Goal: Task Accomplishment & Management: Complete application form

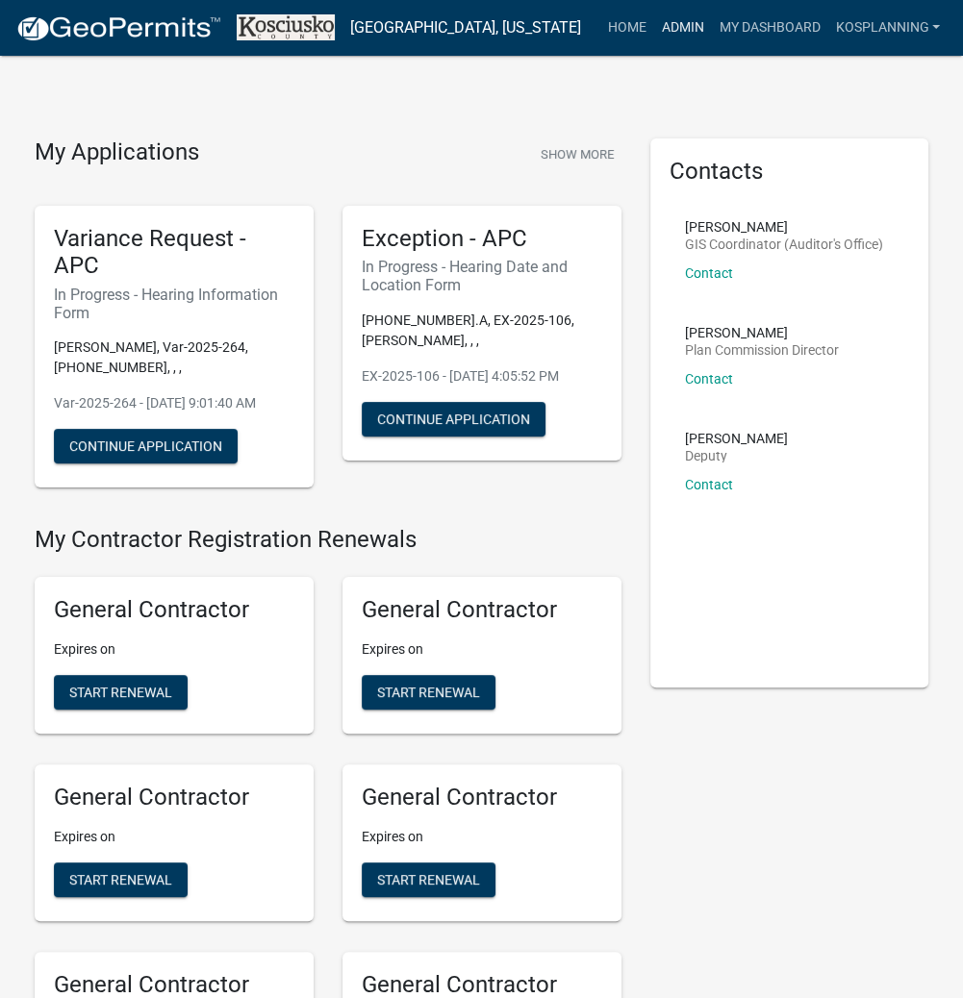
click at [666, 23] on link "Admin" at bounding box center [682, 28] width 58 height 37
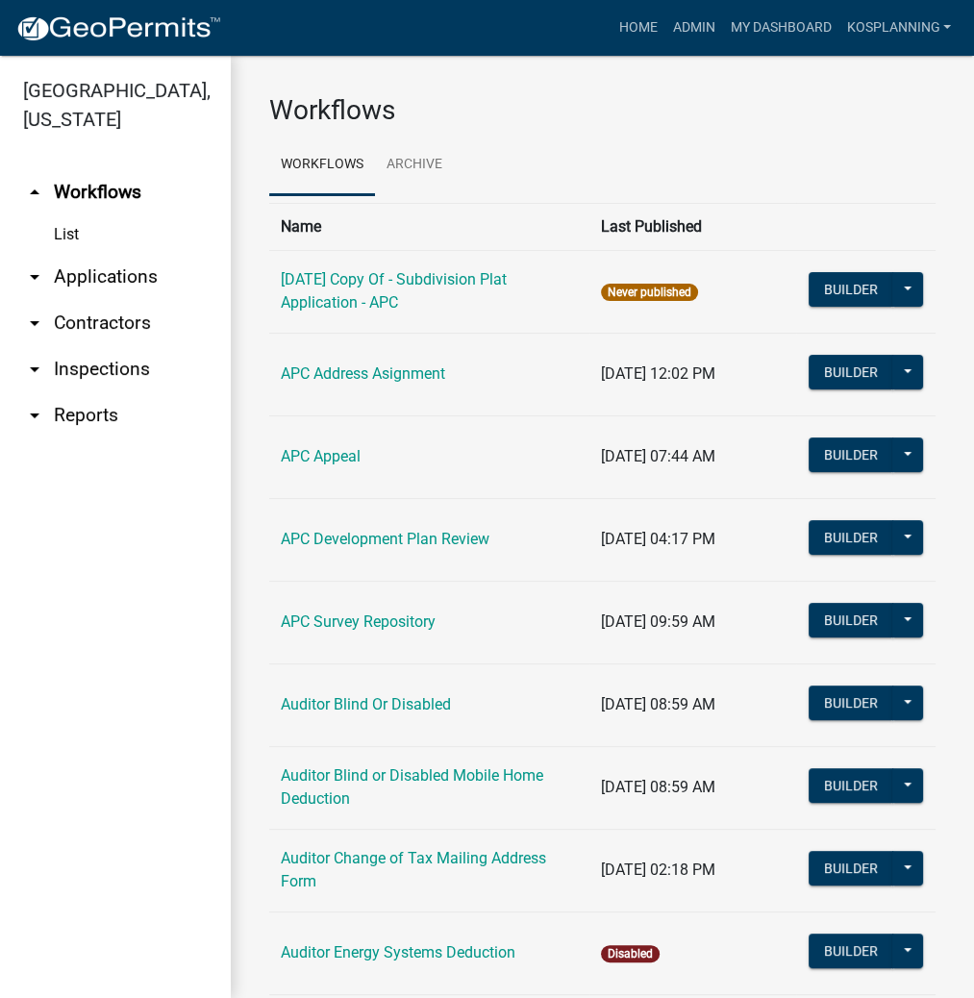
click at [118, 274] on link "arrow_drop_down Applications" at bounding box center [115, 277] width 231 height 46
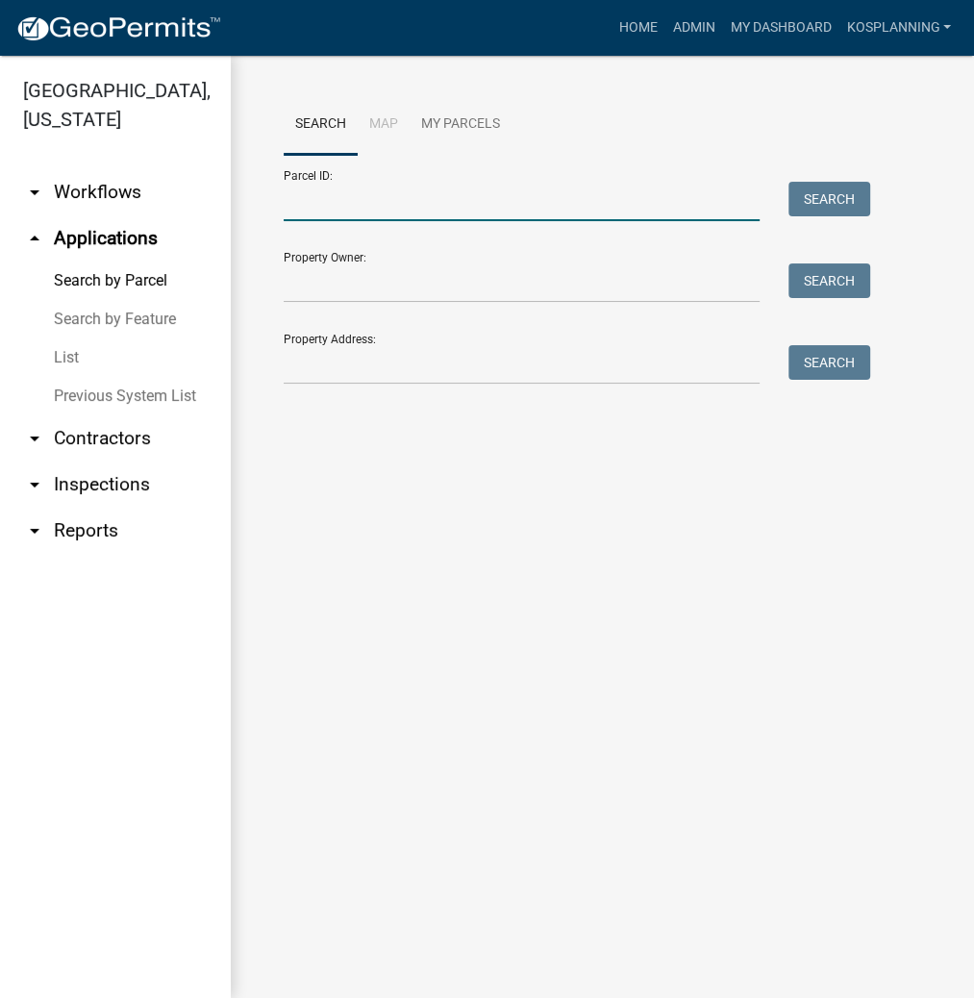
click at [404, 207] on input "Parcel ID:" at bounding box center [522, 201] width 476 height 39
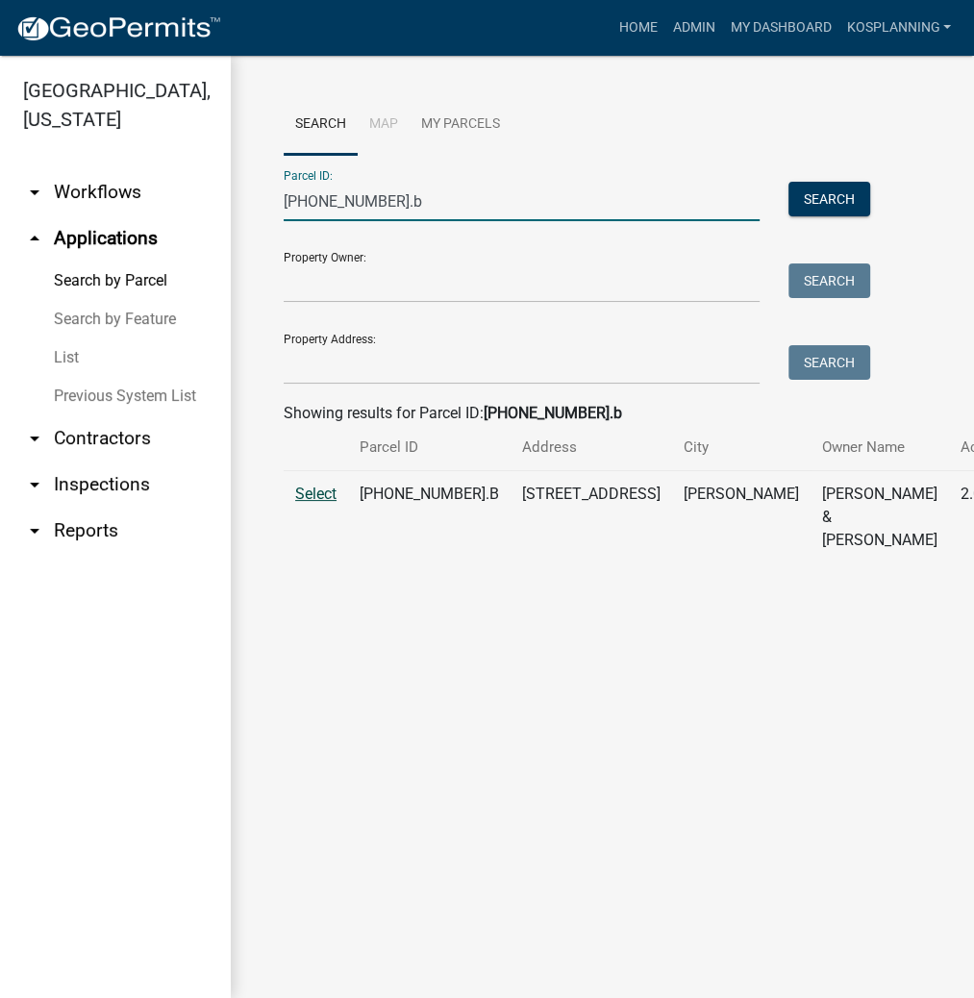
type input "[PHONE_NUMBER].b"
click at [325, 503] on span "Select" at bounding box center [315, 494] width 41 height 18
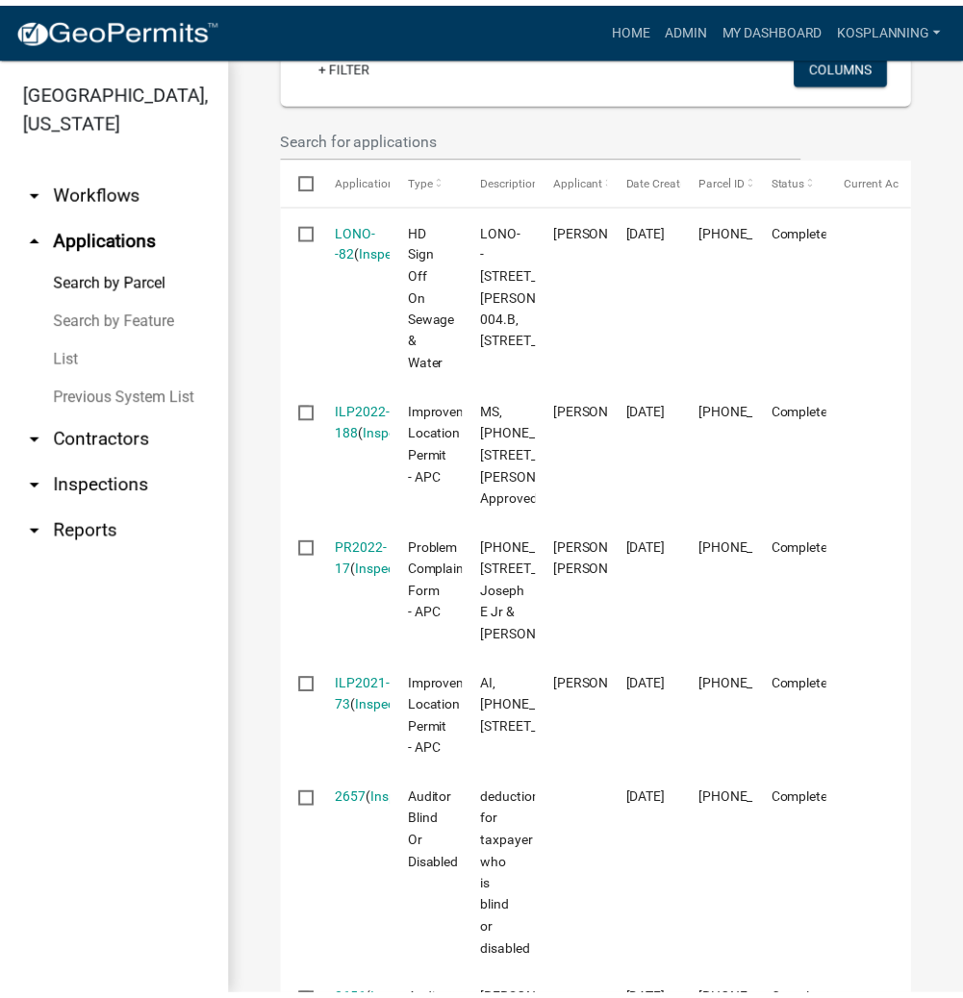
scroll to position [616, 0]
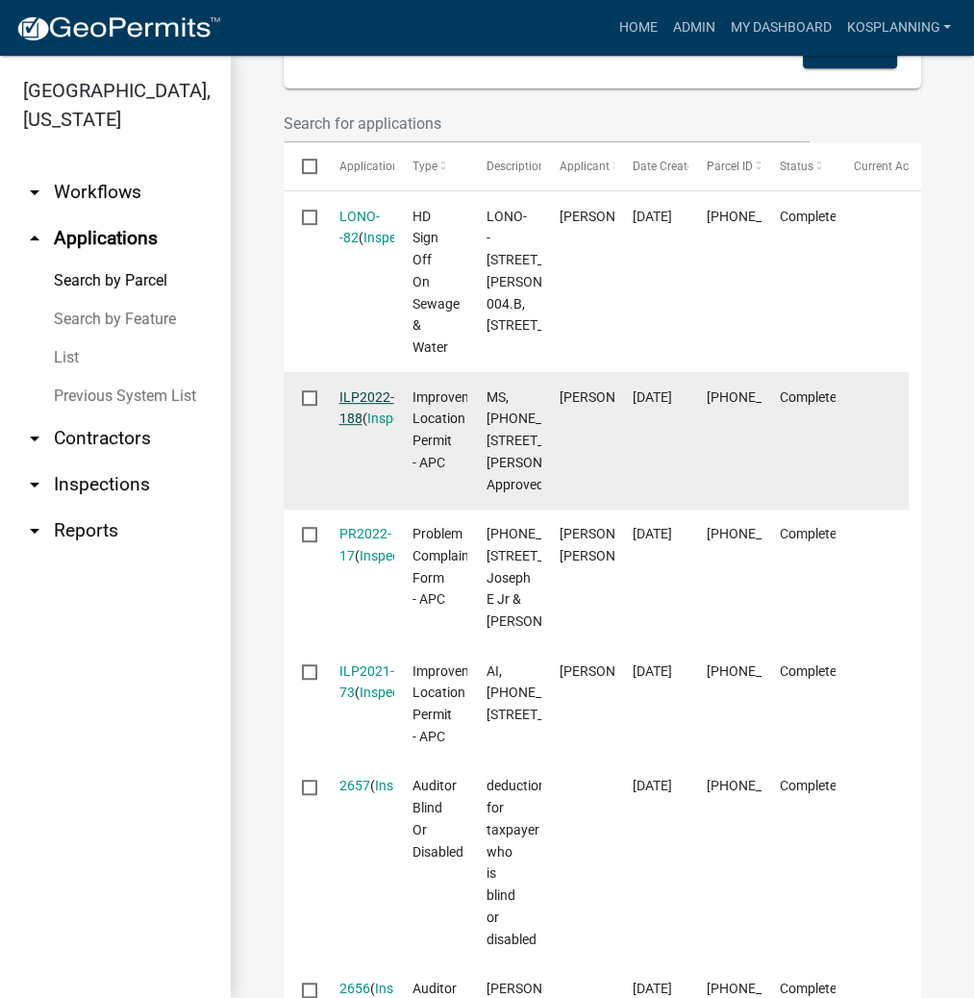
click at [362, 427] on link "ILP2022-188" at bounding box center [367, 409] width 55 height 38
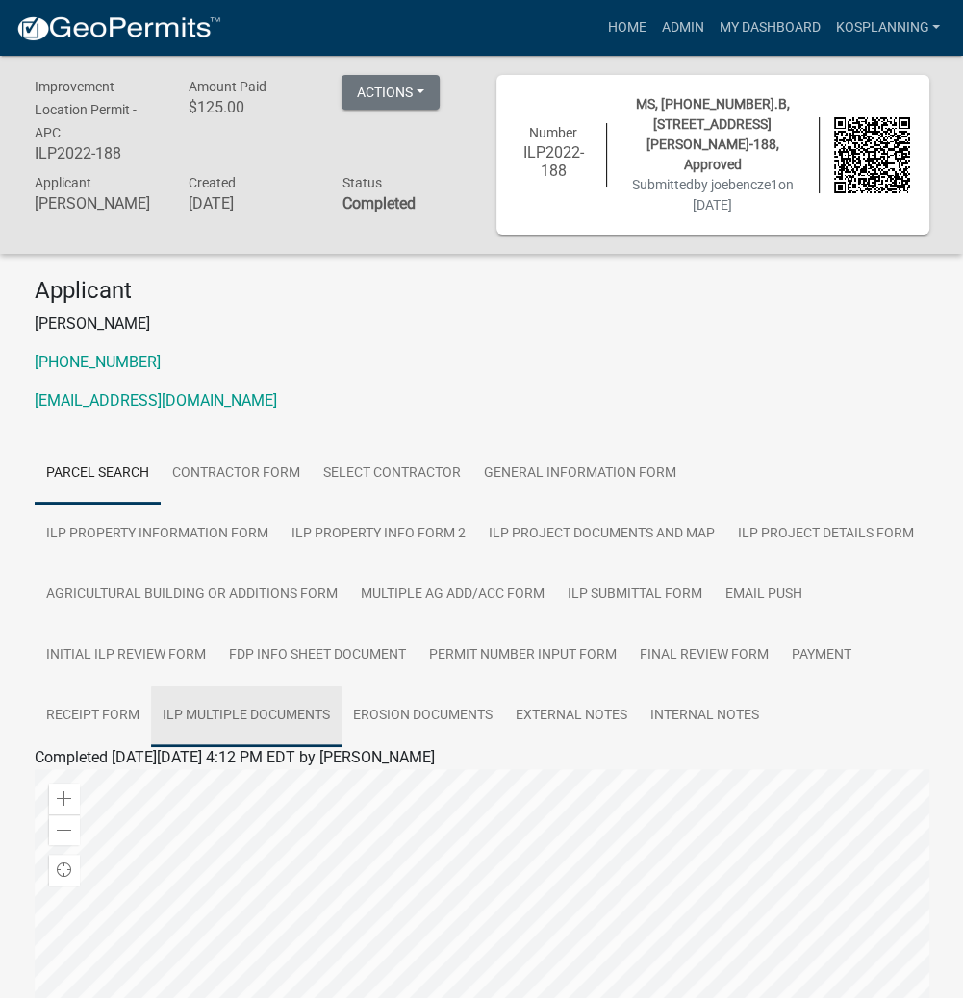
click at [260, 697] on link "ILP Multiple Documents" at bounding box center [246, 717] width 190 height 62
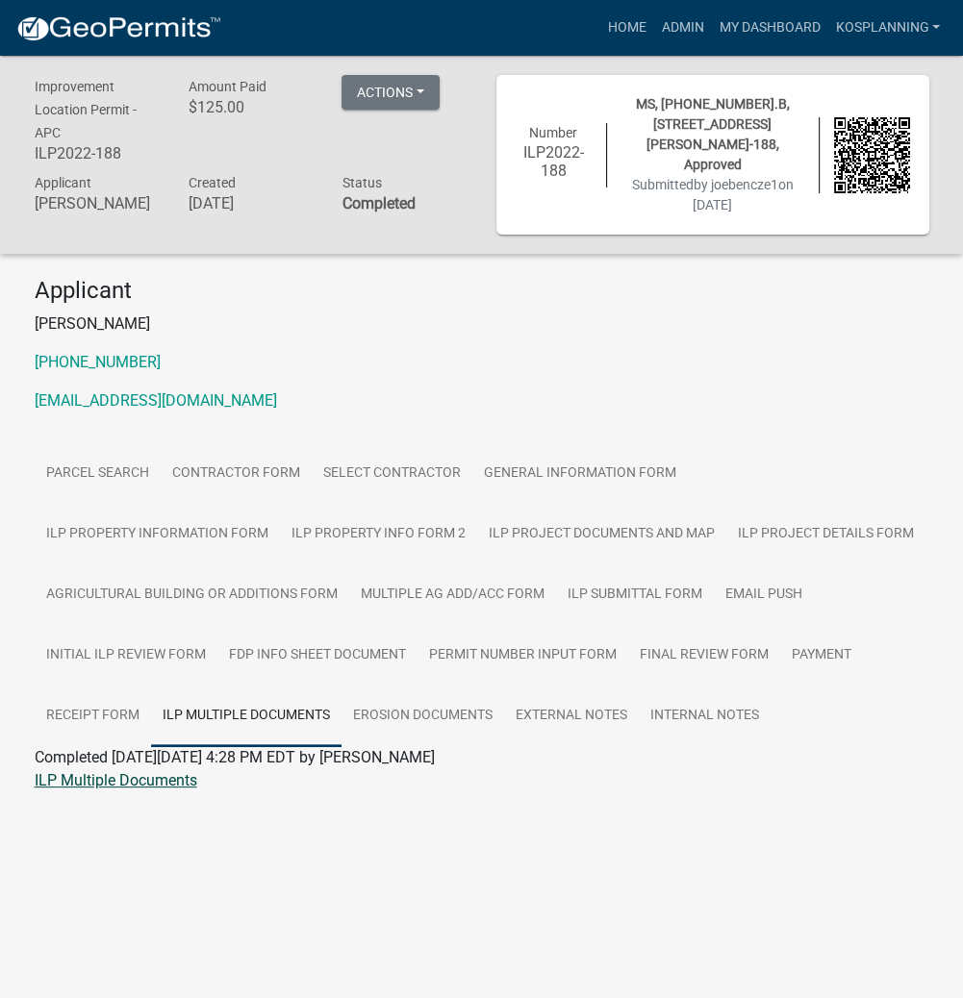
click at [149, 771] on link "ILP Multiple Documents" at bounding box center [116, 780] width 163 height 18
click at [280, 504] on link "ILP Property Information Form" at bounding box center [157, 535] width 245 height 62
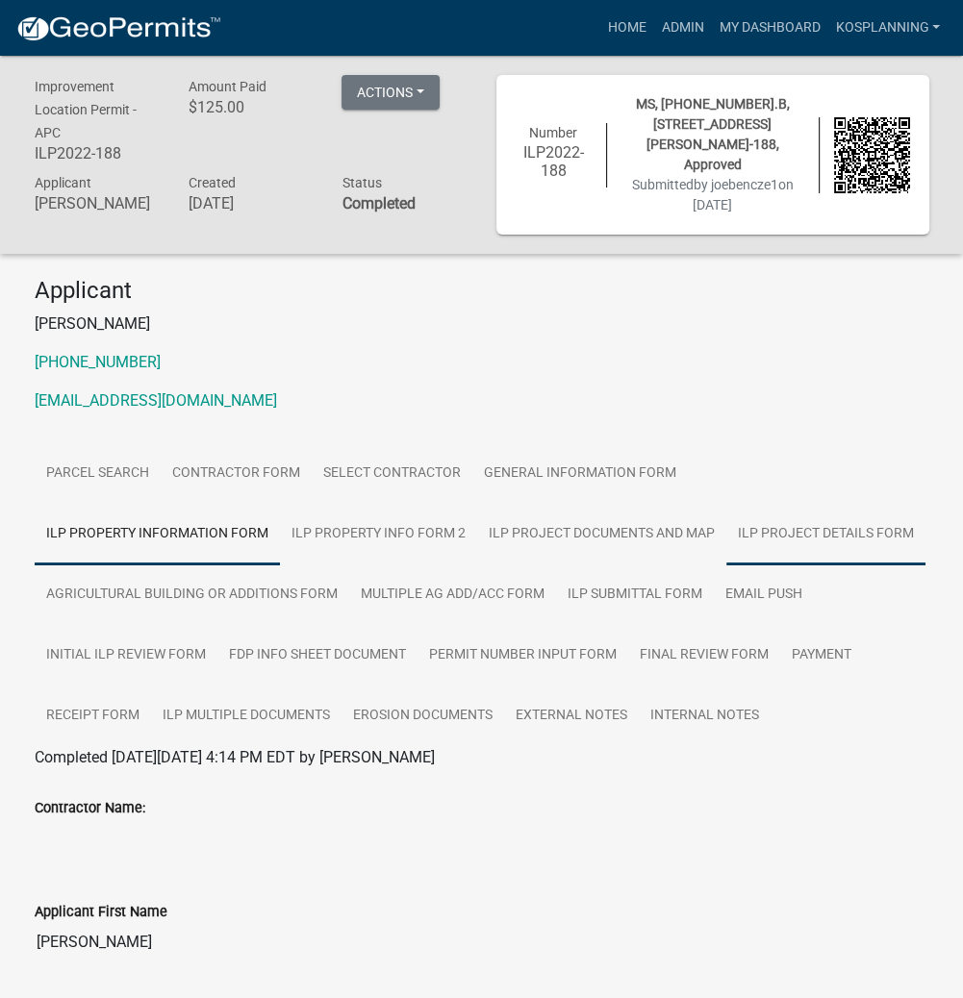
click at [726, 512] on link "ILP Project Details Form" at bounding box center [825, 535] width 199 height 62
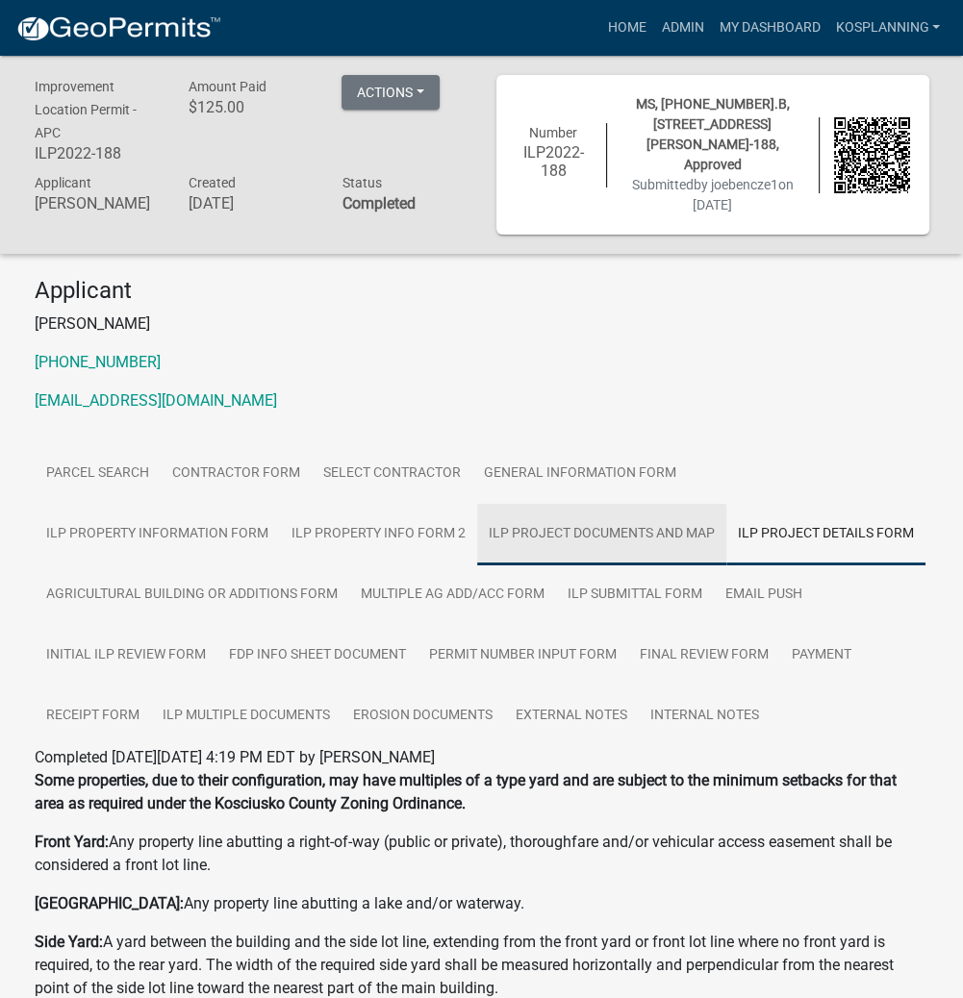
click at [477, 515] on link "ILP Project Documents and Map" at bounding box center [601, 535] width 249 height 62
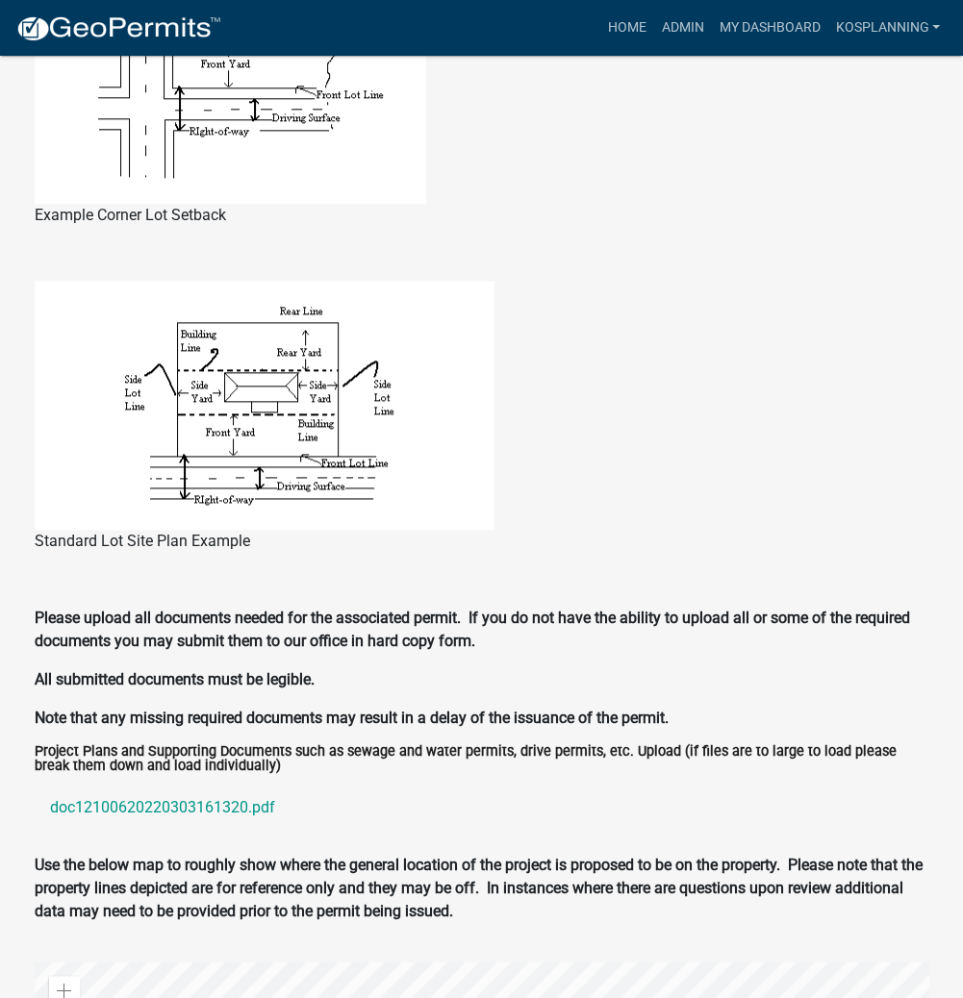
scroll to position [1462, 0]
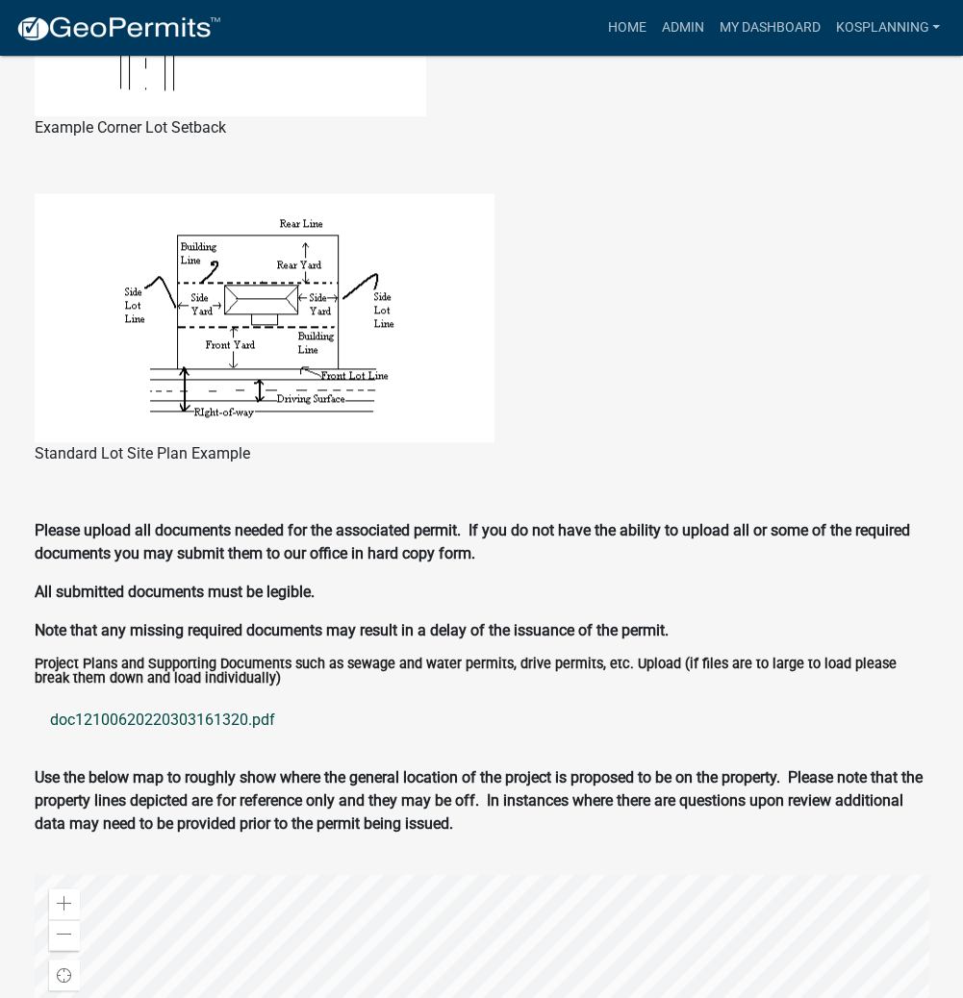
click at [201, 705] on link "doc12100620220303161320.pdf" at bounding box center [482, 720] width 894 height 46
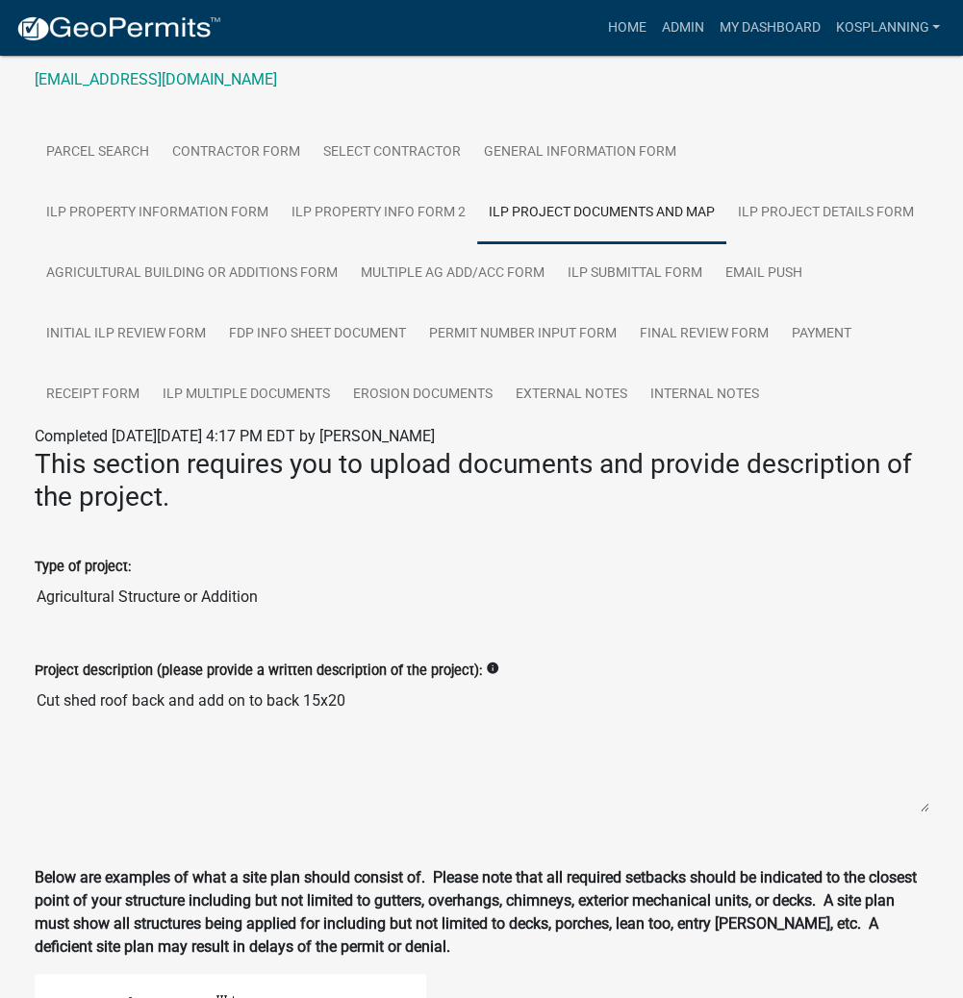
scroll to position [154, 0]
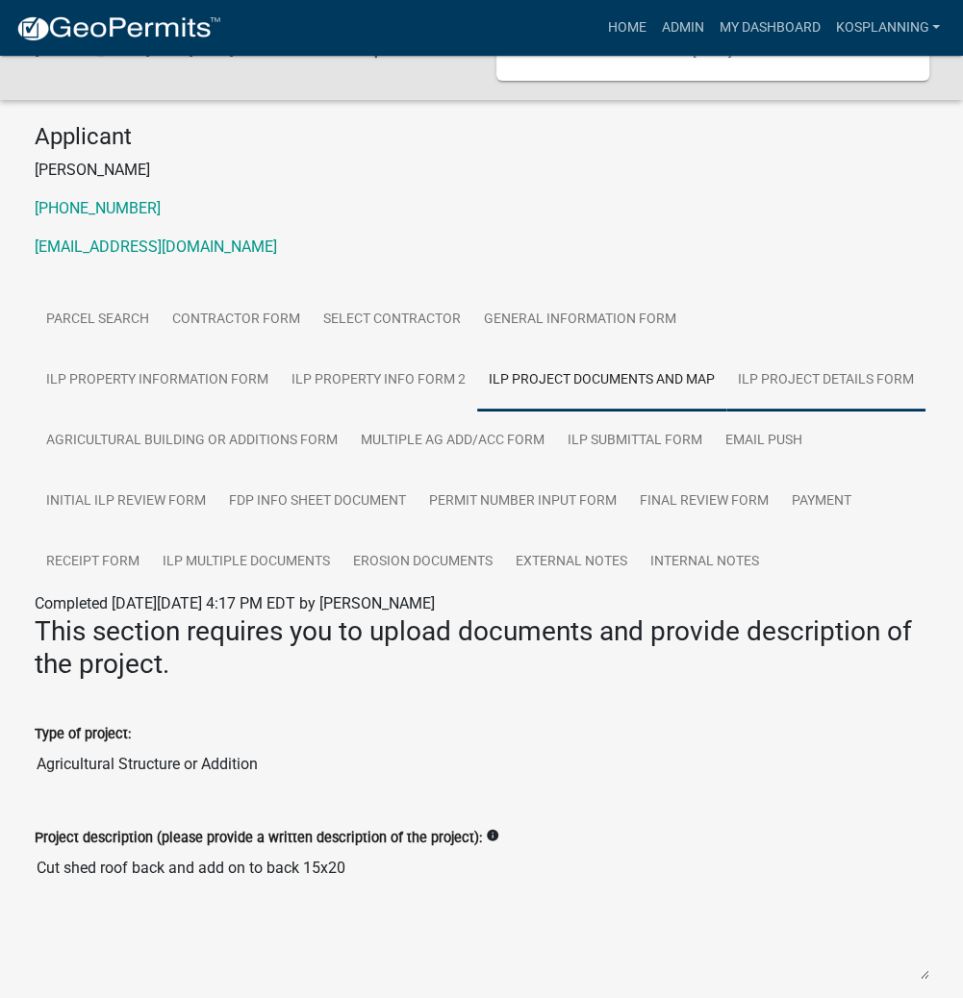
click at [726, 365] on link "ILP Project Details Form" at bounding box center [825, 381] width 199 height 62
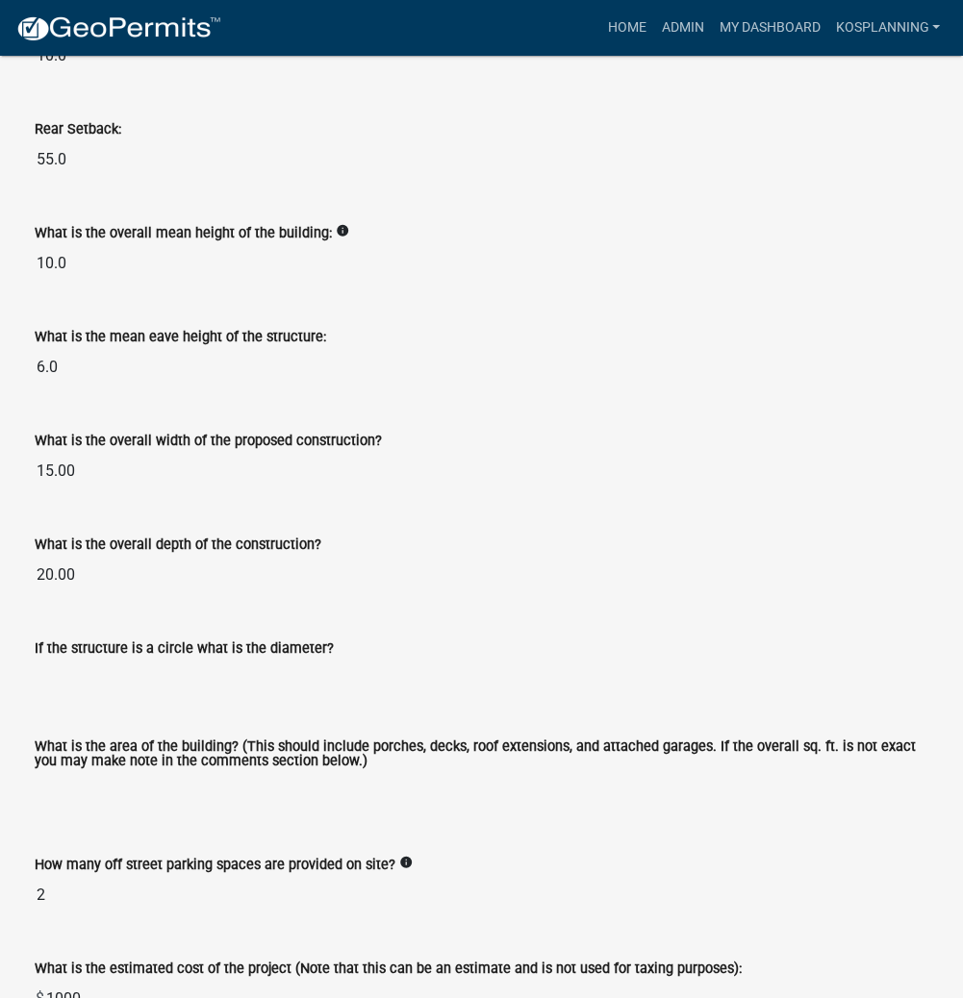
scroll to position [1231, 0]
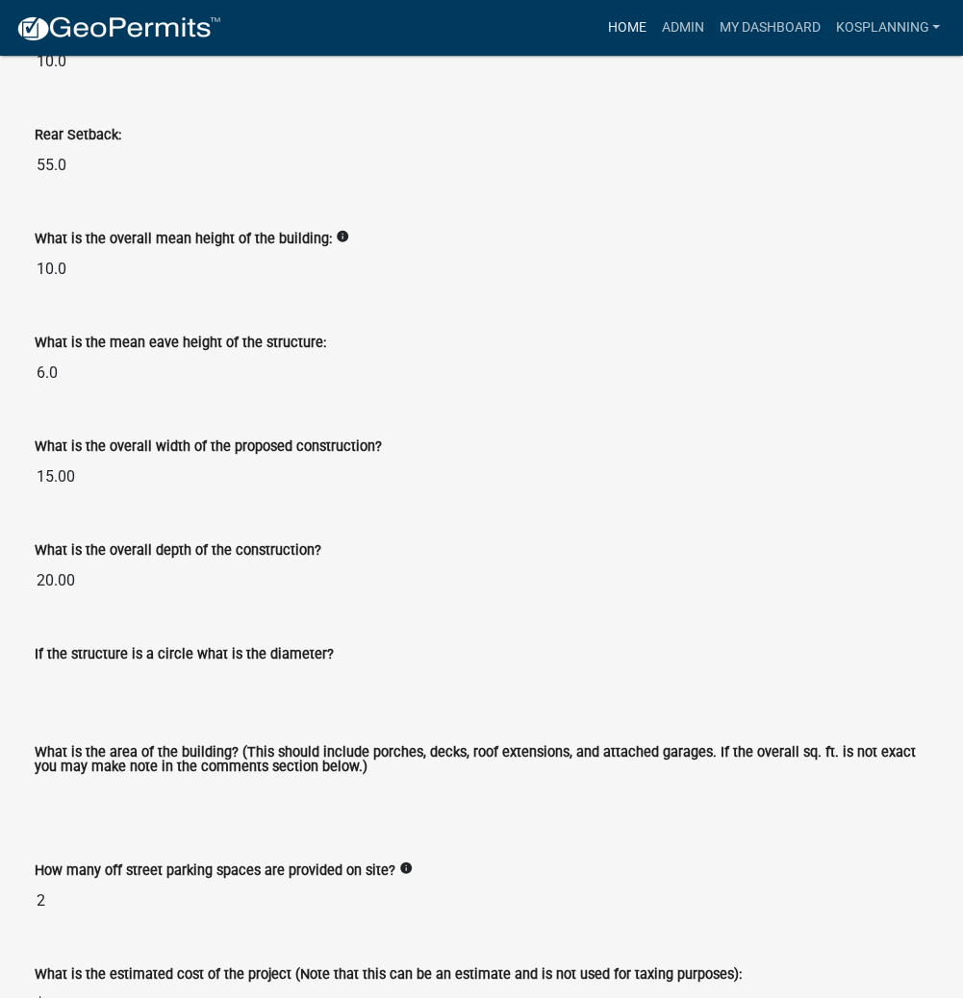
click at [637, 29] on link "Home" at bounding box center [626, 28] width 54 height 37
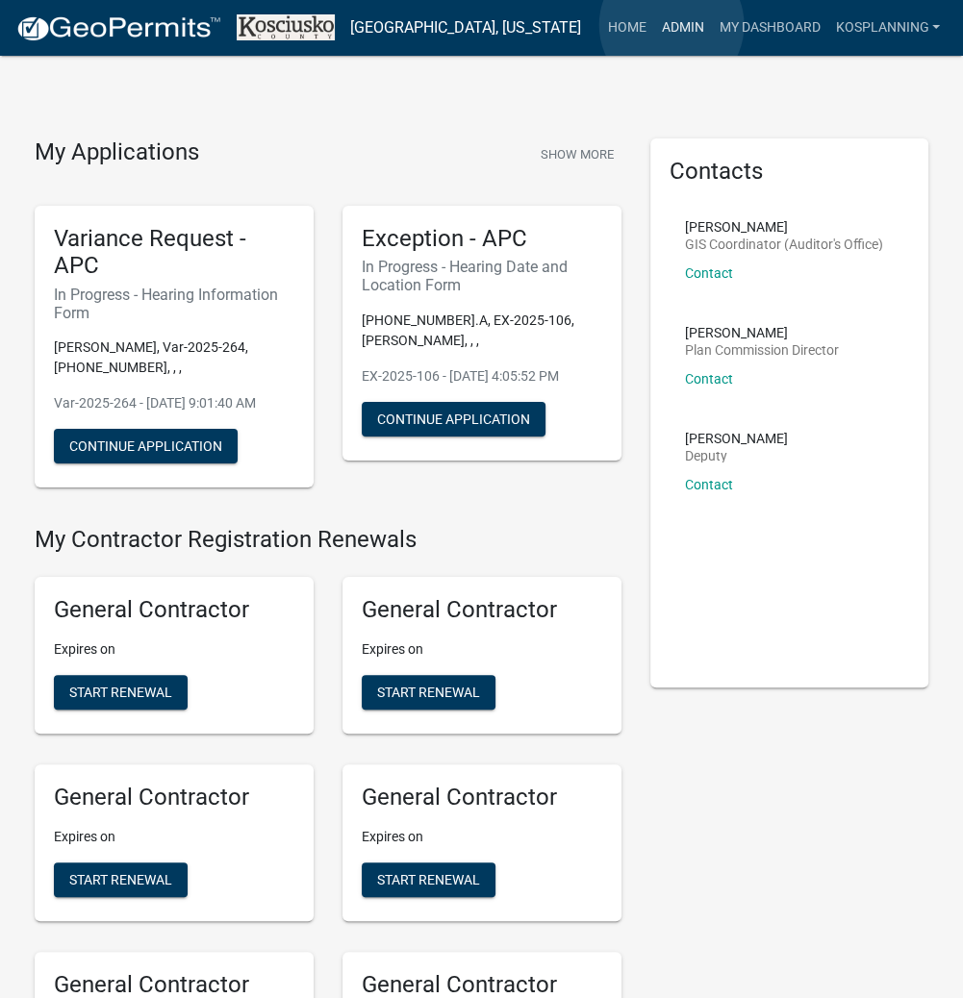
click at [671, 25] on link "Admin" at bounding box center [682, 28] width 58 height 37
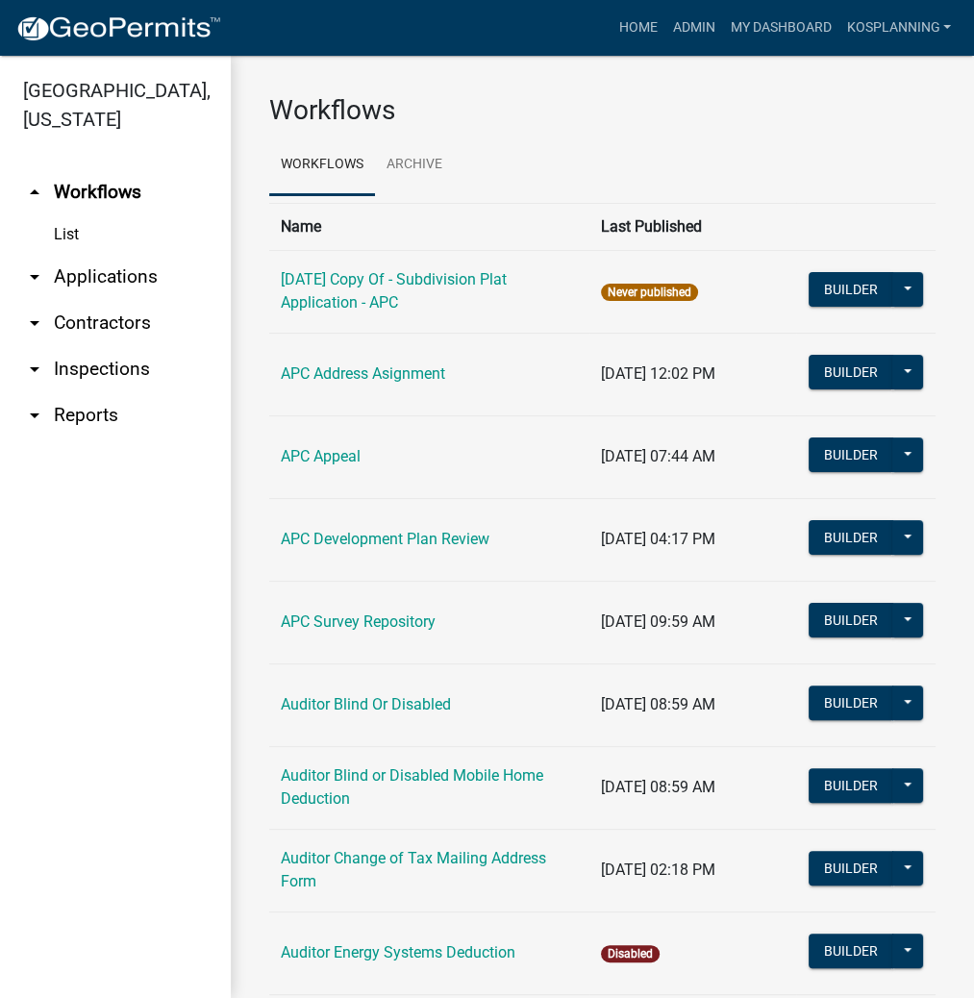
click at [91, 322] on link "arrow_drop_down Contractors" at bounding box center [115, 323] width 231 height 46
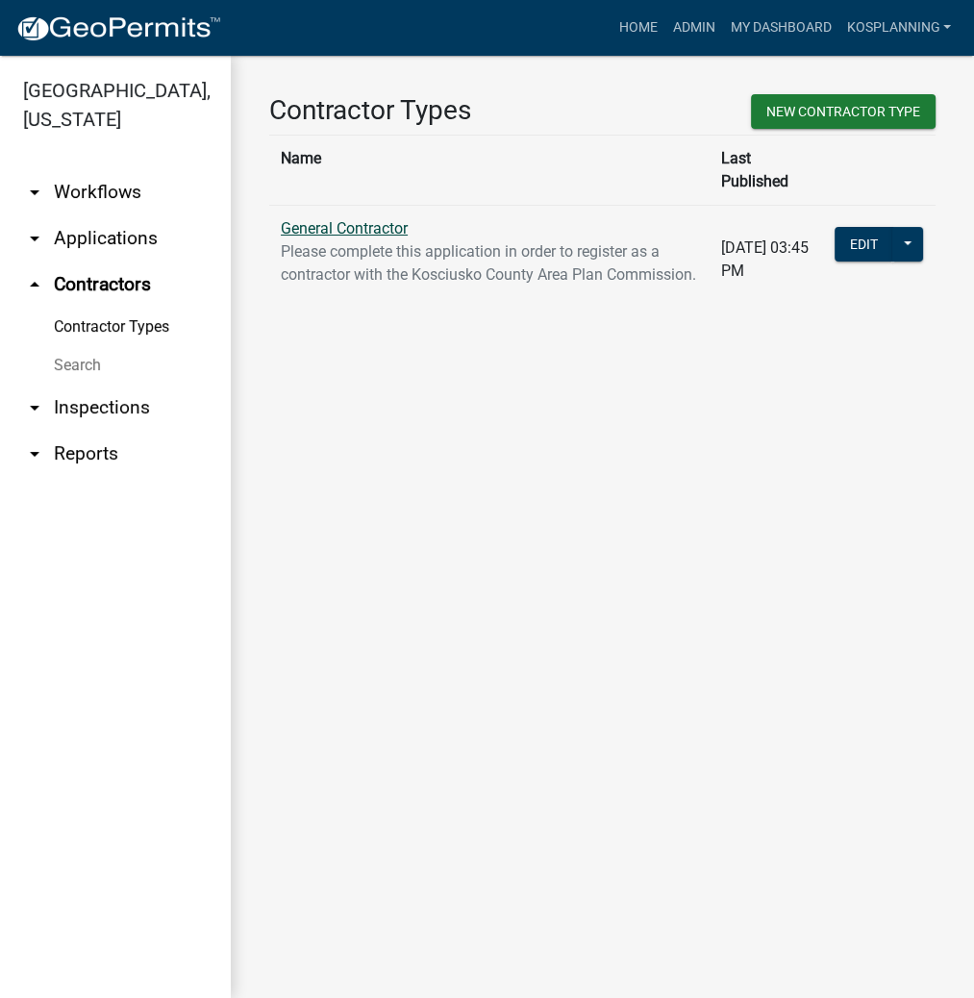
click at [354, 219] on link "General Contractor" at bounding box center [344, 228] width 127 height 18
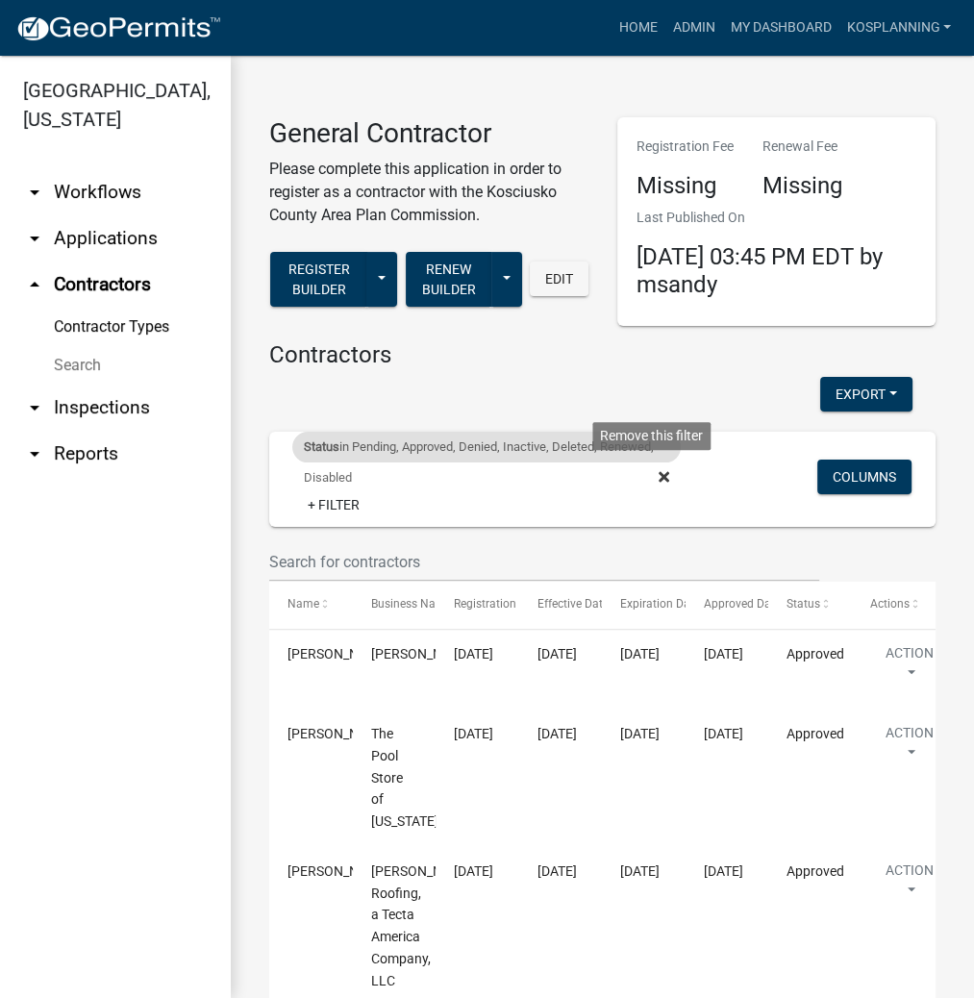
click at [659, 472] on icon at bounding box center [664, 476] width 11 height 15
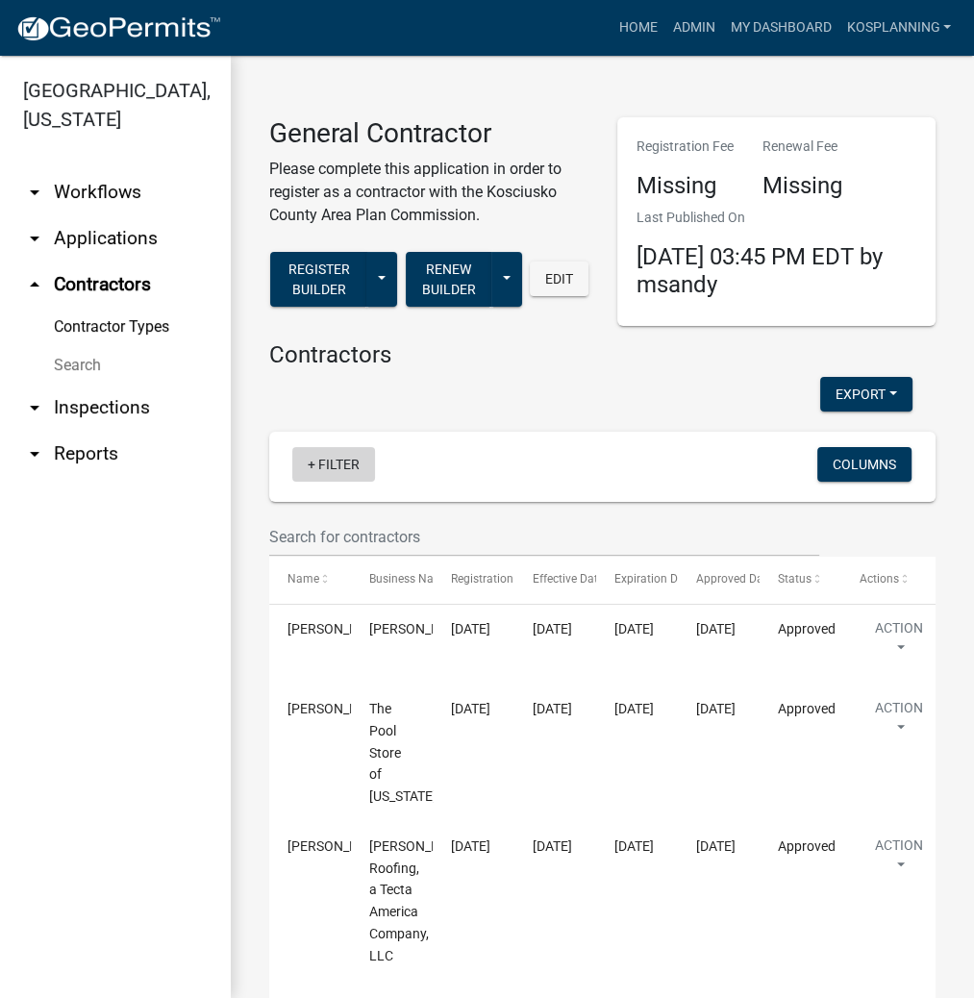
click at [331, 464] on link "+ Filter" at bounding box center [333, 464] width 83 height 35
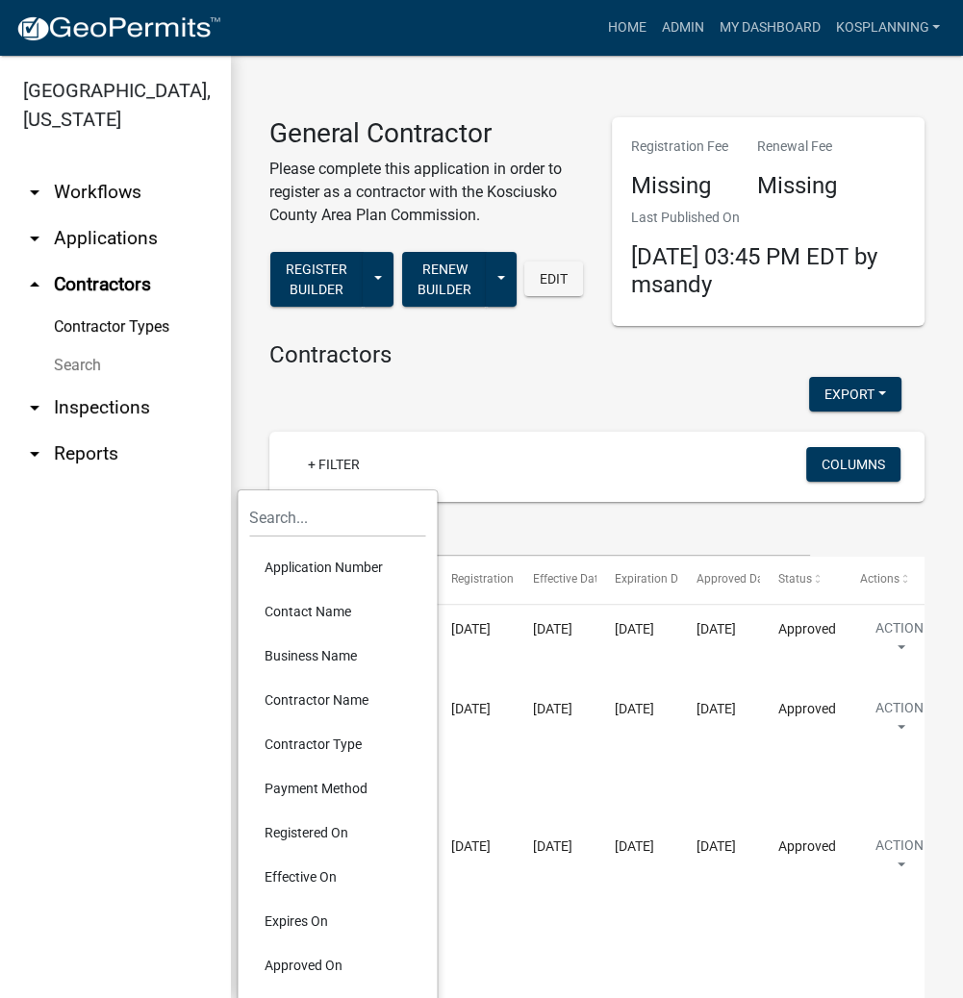
click at [333, 702] on li "Contractor Name" at bounding box center [337, 700] width 176 height 44
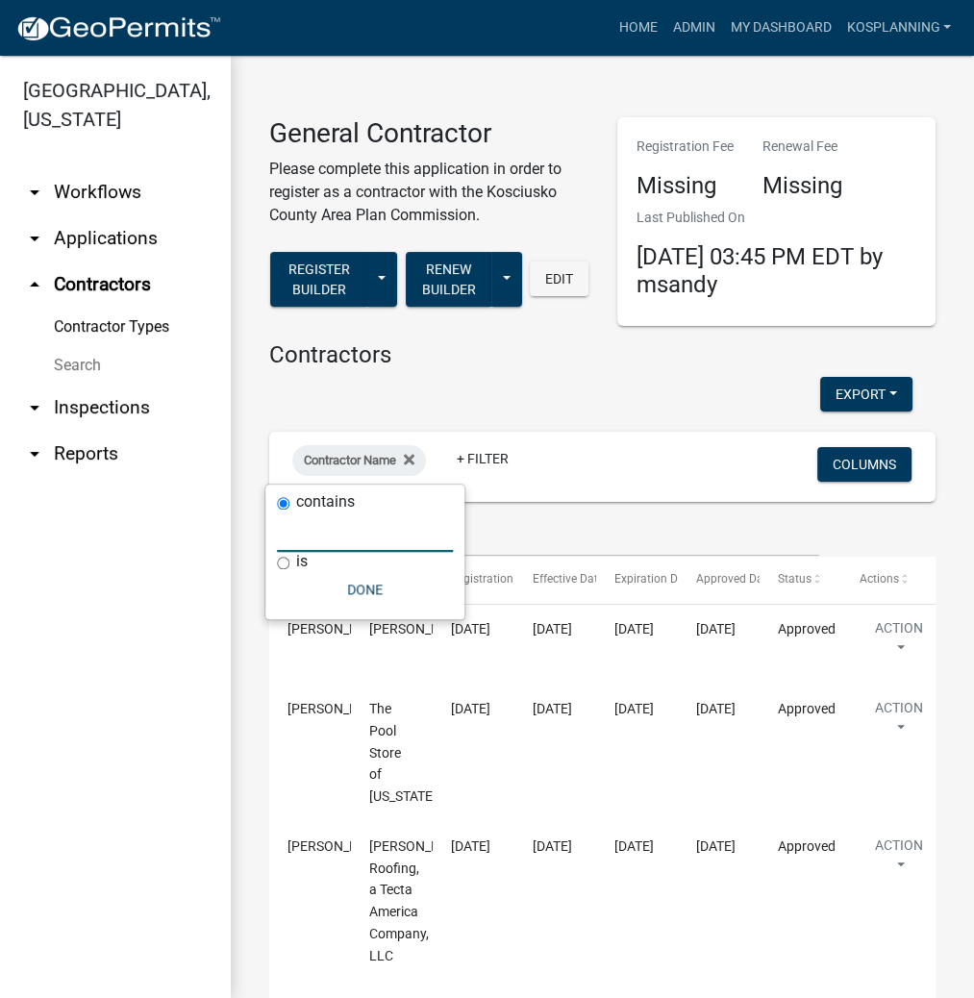
click at [338, 548] on input "text" at bounding box center [365, 532] width 176 height 39
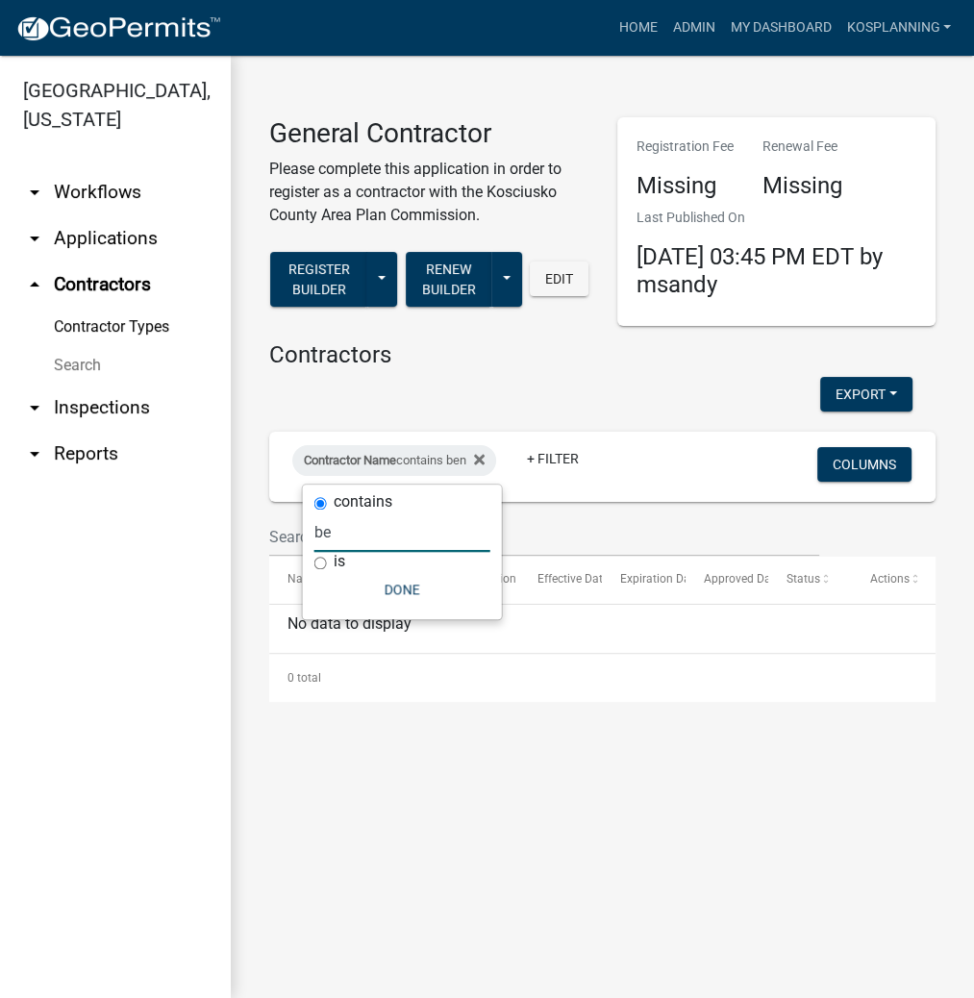
type input "b"
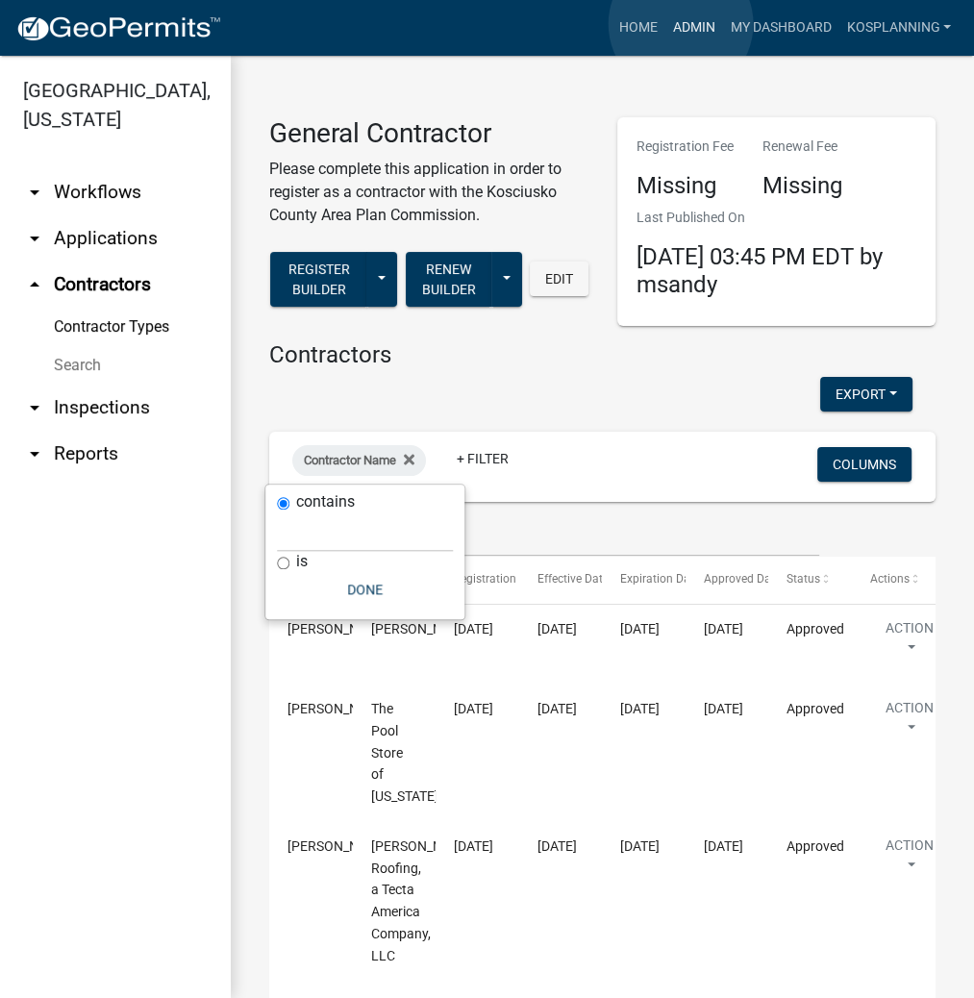
drag, startPoint x: 681, startPoint y: 24, endPoint x: 676, endPoint y: 38, distance: 15.2
click at [682, 24] on link "Admin" at bounding box center [694, 28] width 58 height 37
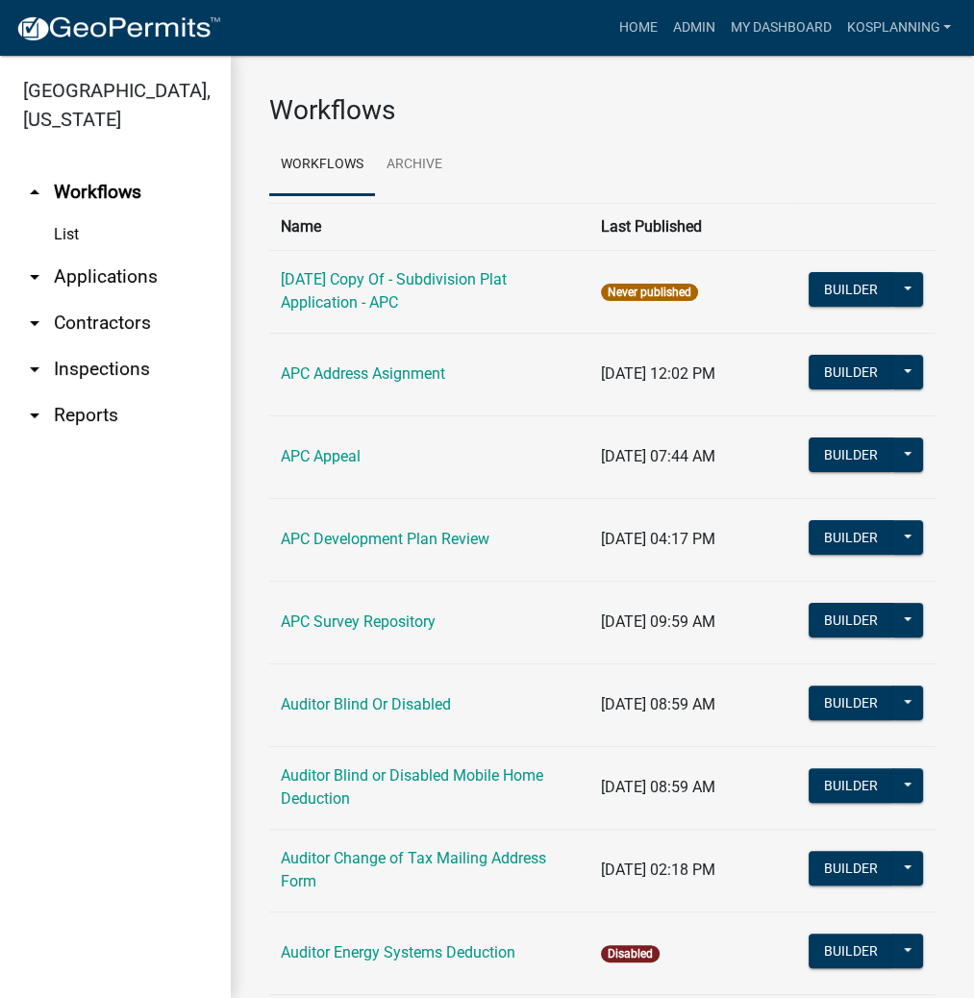
click at [110, 275] on link "arrow_drop_down Applications" at bounding box center [115, 277] width 231 height 46
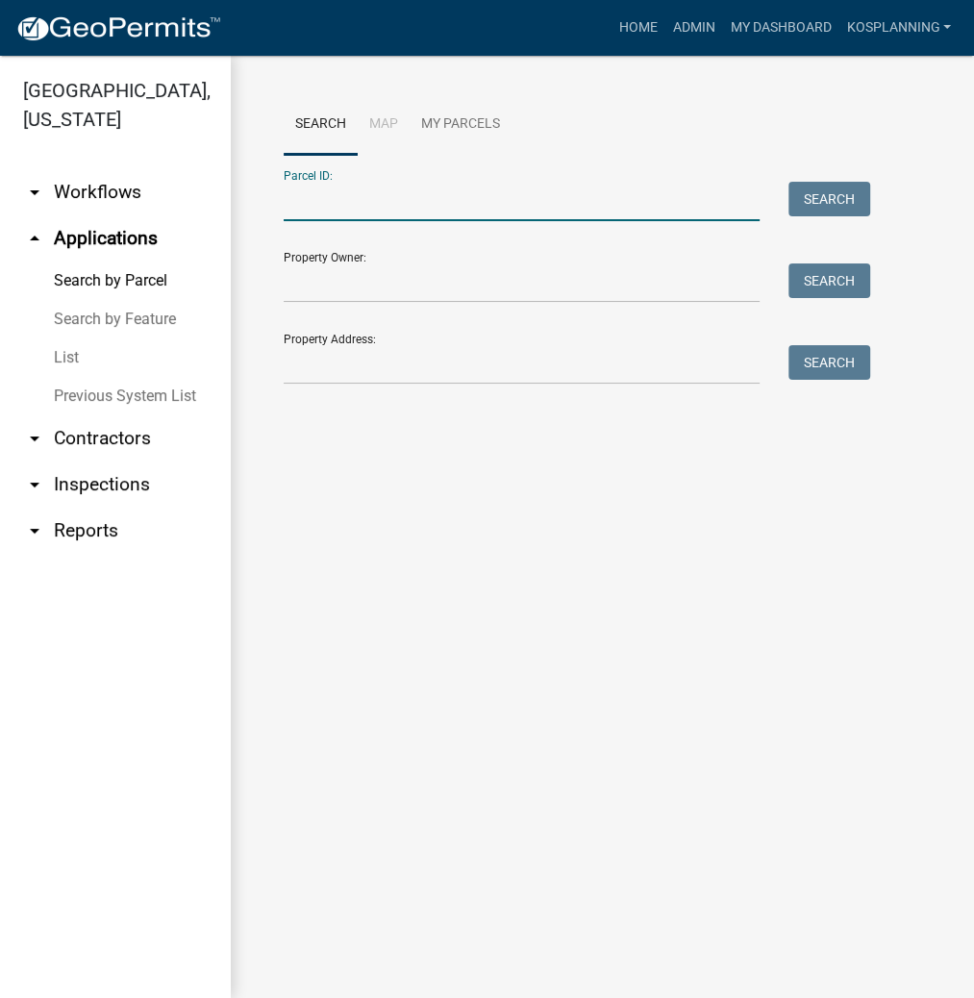
click at [449, 203] on input "Parcel ID:" at bounding box center [522, 201] width 476 height 39
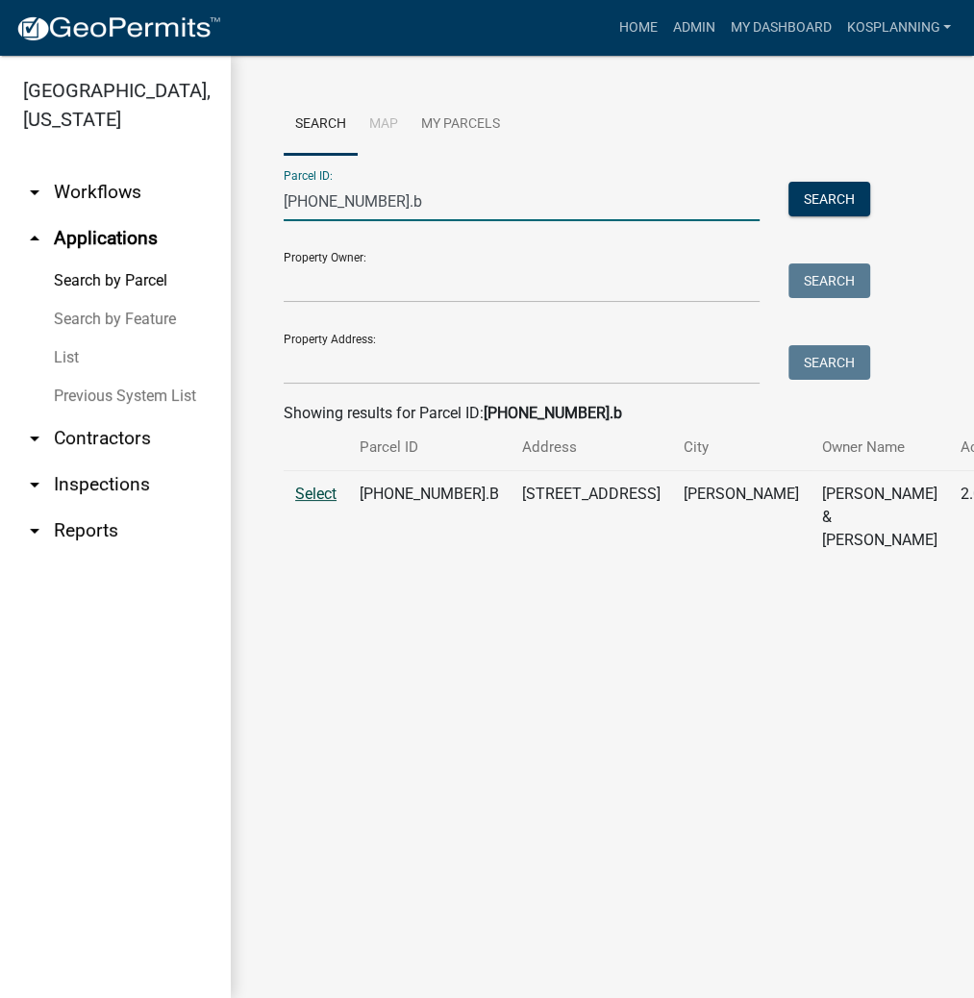
type input "[PHONE_NUMBER].b"
click at [300, 503] on span "Select" at bounding box center [315, 494] width 41 height 18
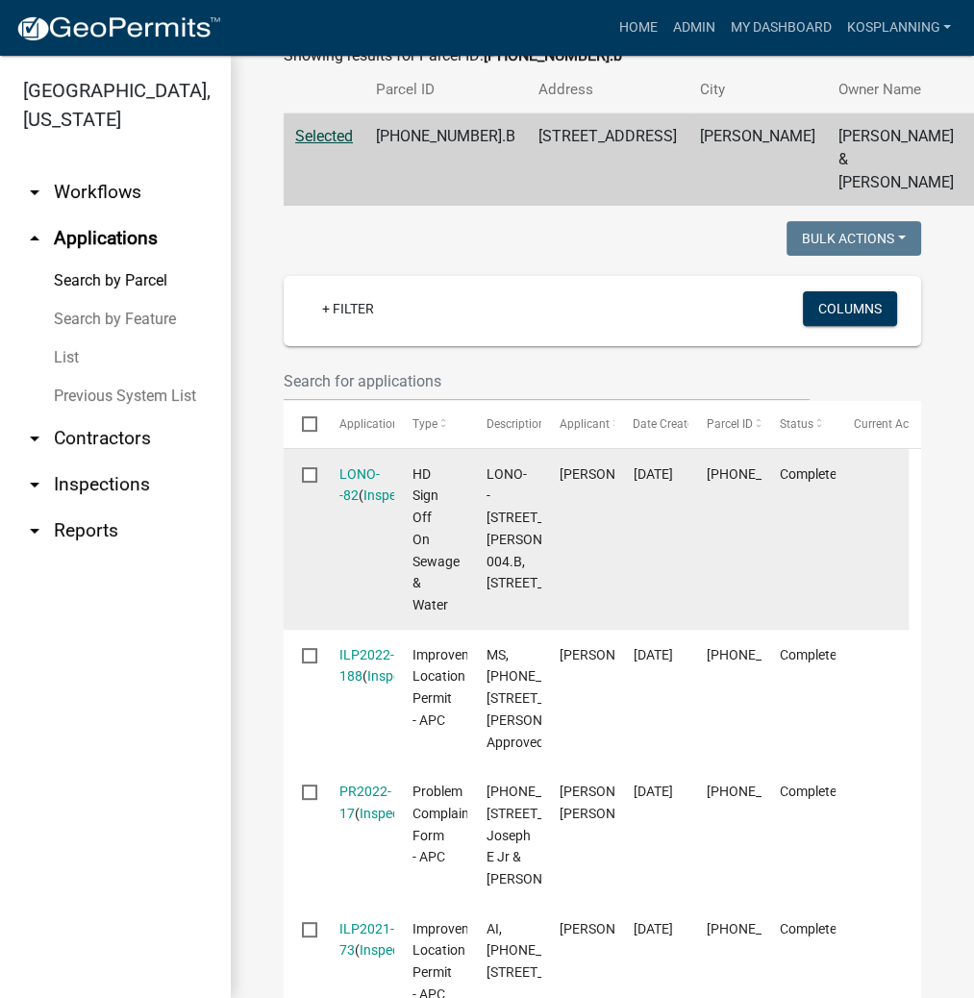
scroll to position [539, 0]
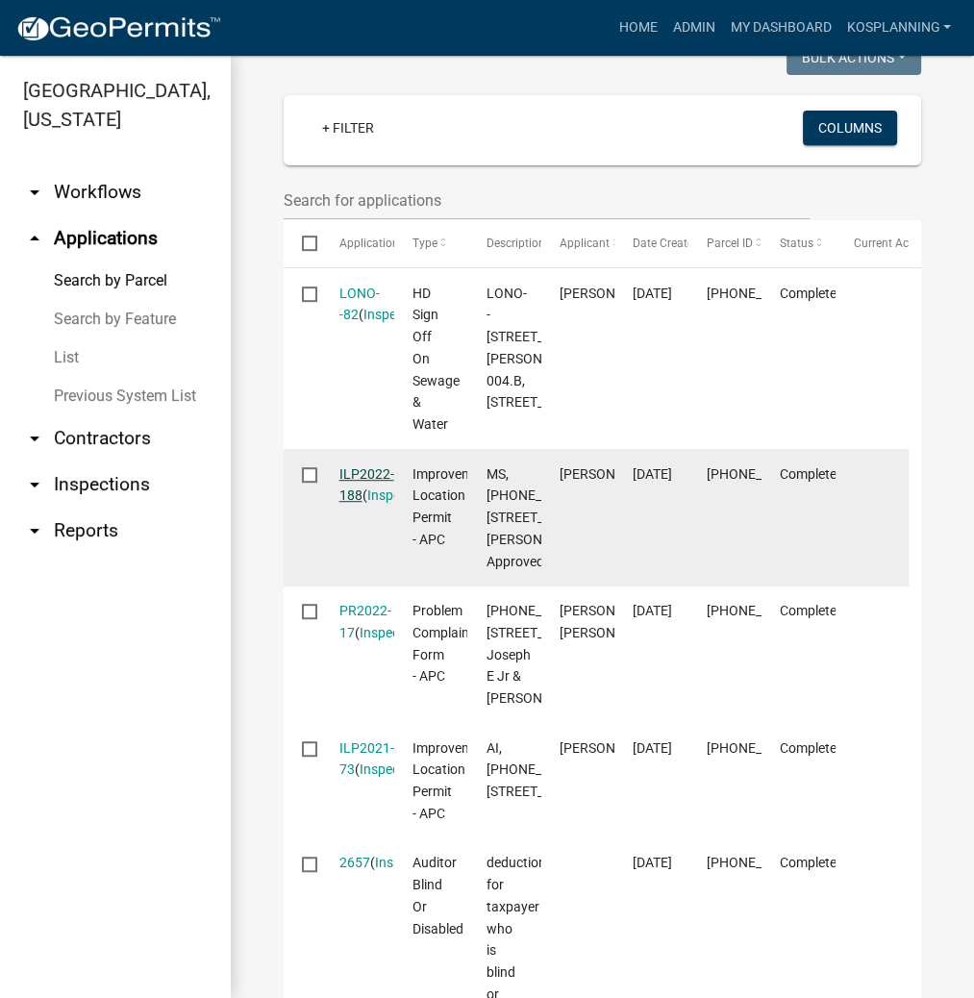
click at [373, 504] on link "ILP2022-188" at bounding box center [367, 485] width 55 height 38
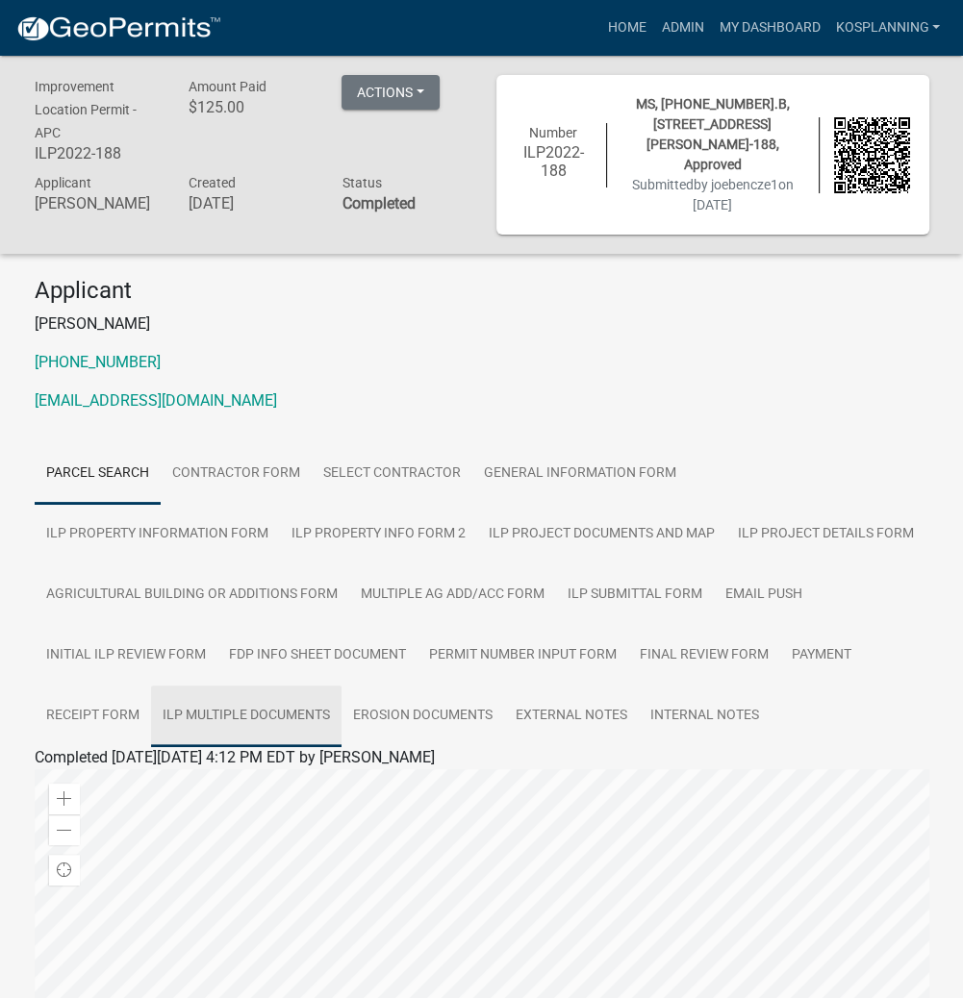
click at [257, 693] on link "ILP Multiple Documents" at bounding box center [246, 717] width 190 height 62
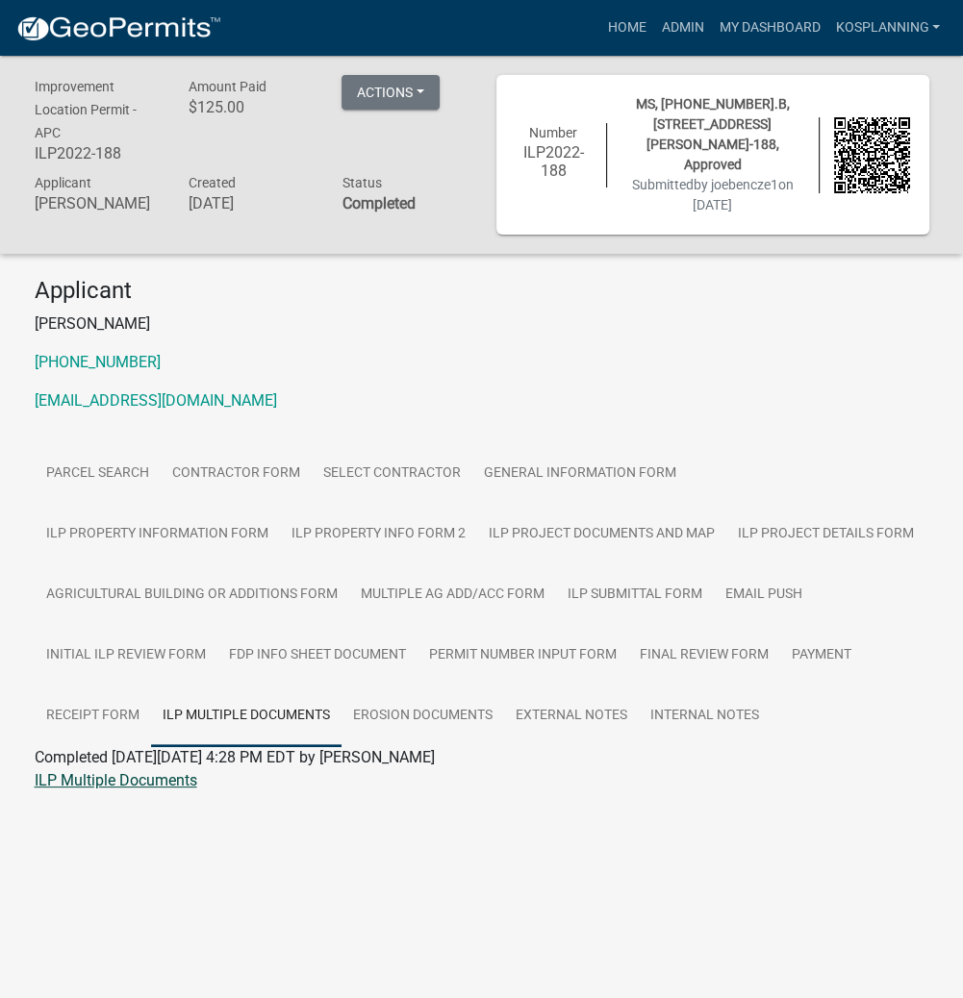
click at [189, 771] on link "ILP Multiple Documents" at bounding box center [116, 780] width 163 height 18
click at [681, 30] on link "Admin" at bounding box center [682, 28] width 58 height 37
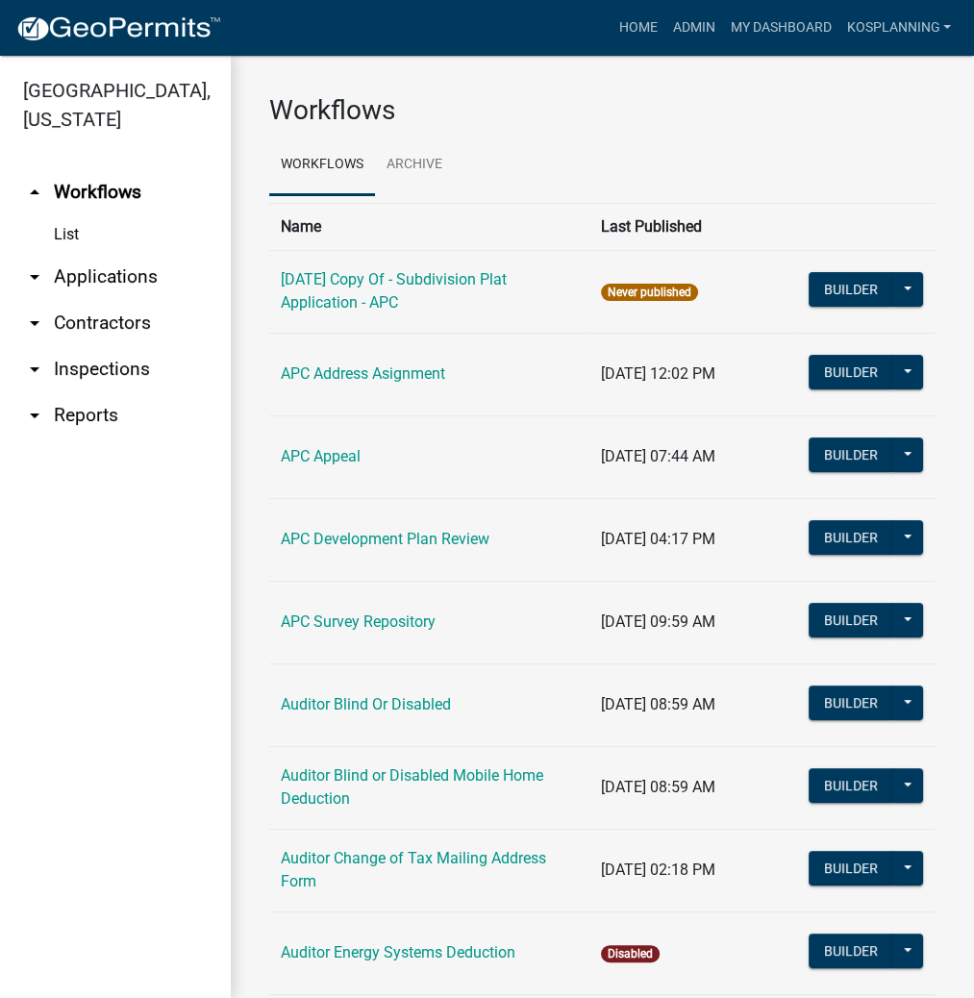
click at [112, 325] on link "arrow_drop_down Contractors" at bounding box center [115, 323] width 231 height 46
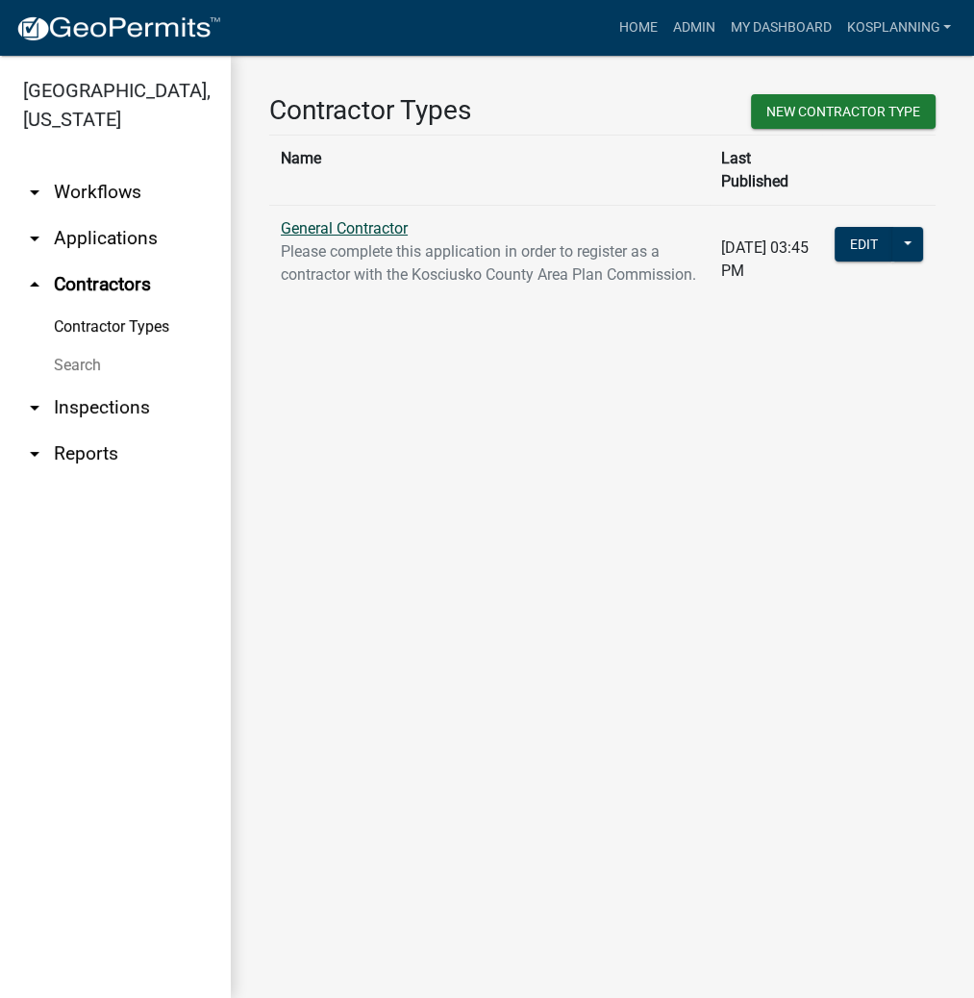
click at [407, 219] on link "General Contractor" at bounding box center [344, 228] width 127 height 18
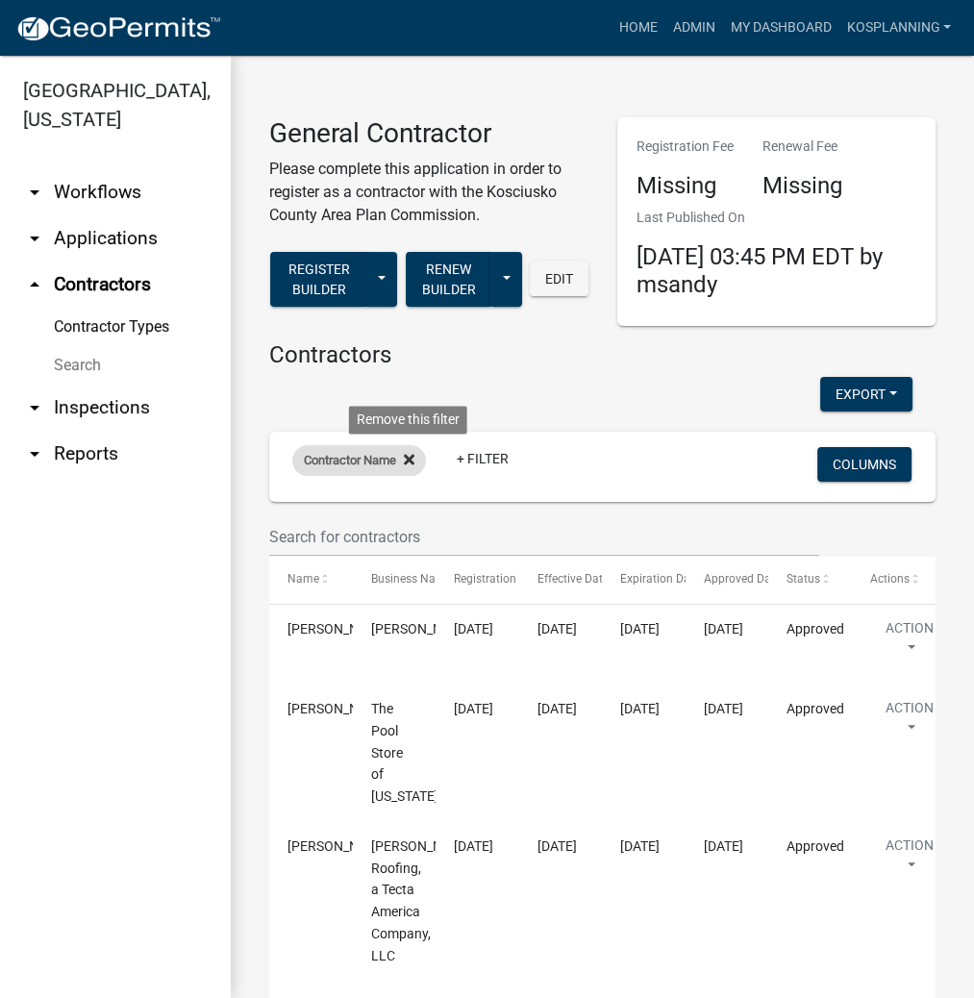
click at [406, 458] on icon at bounding box center [409, 459] width 11 height 15
click at [319, 463] on link "+ Filter" at bounding box center [333, 464] width 83 height 35
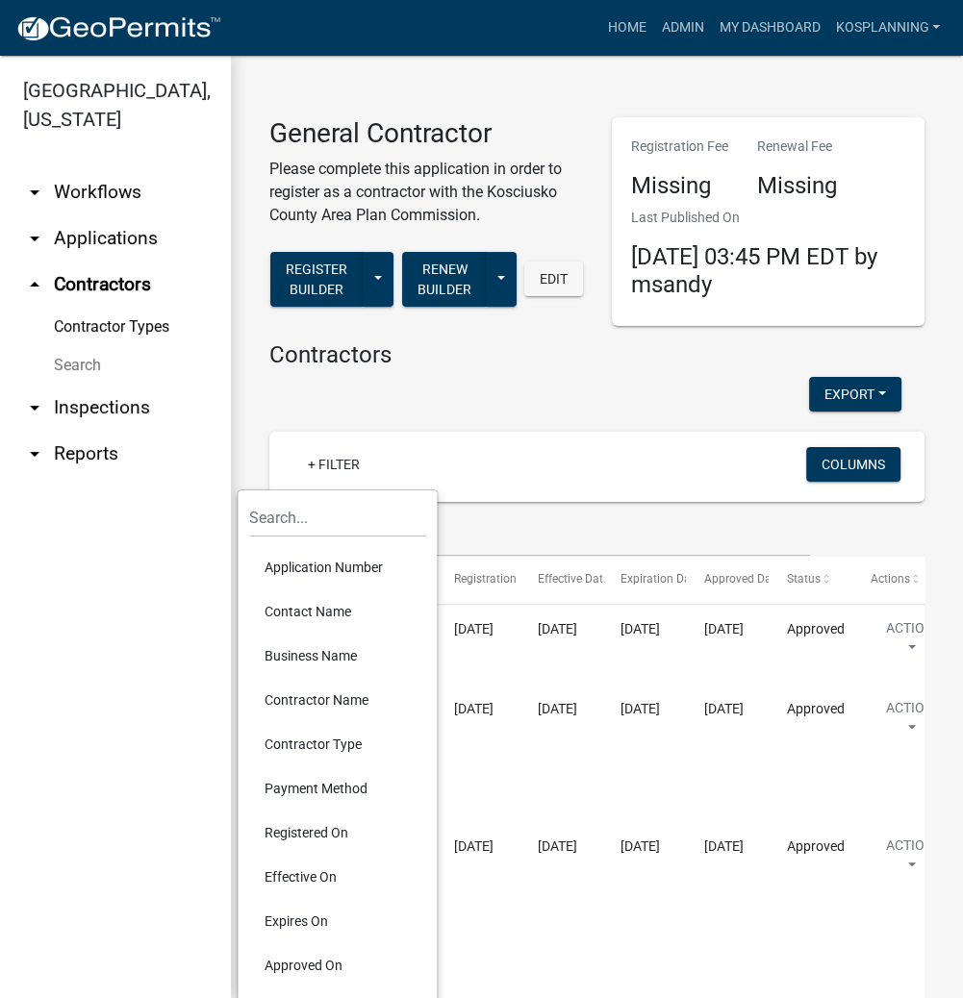
click at [323, 697] on li "Contractor Name" at bounding box center [337, 700] width 176 height 44
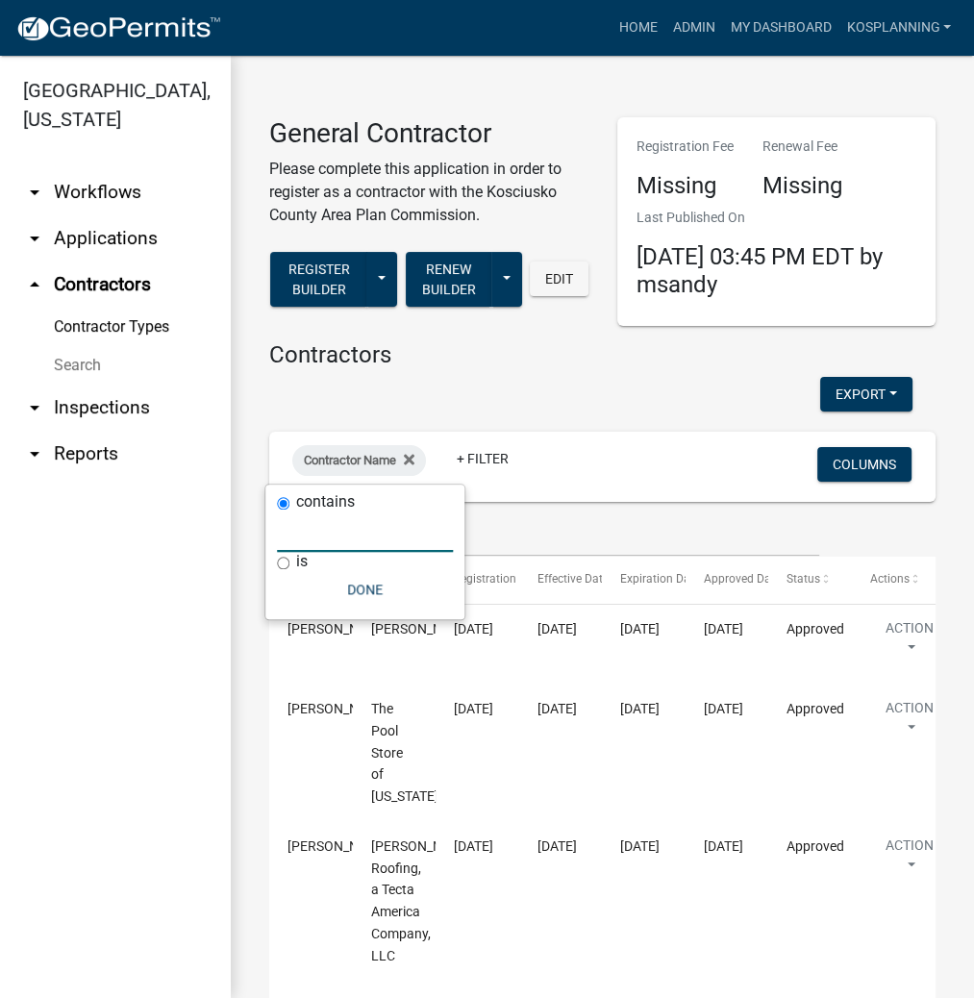
click at [327, 534] on input "text" at bounding box center [365, 532] width 176 height 39
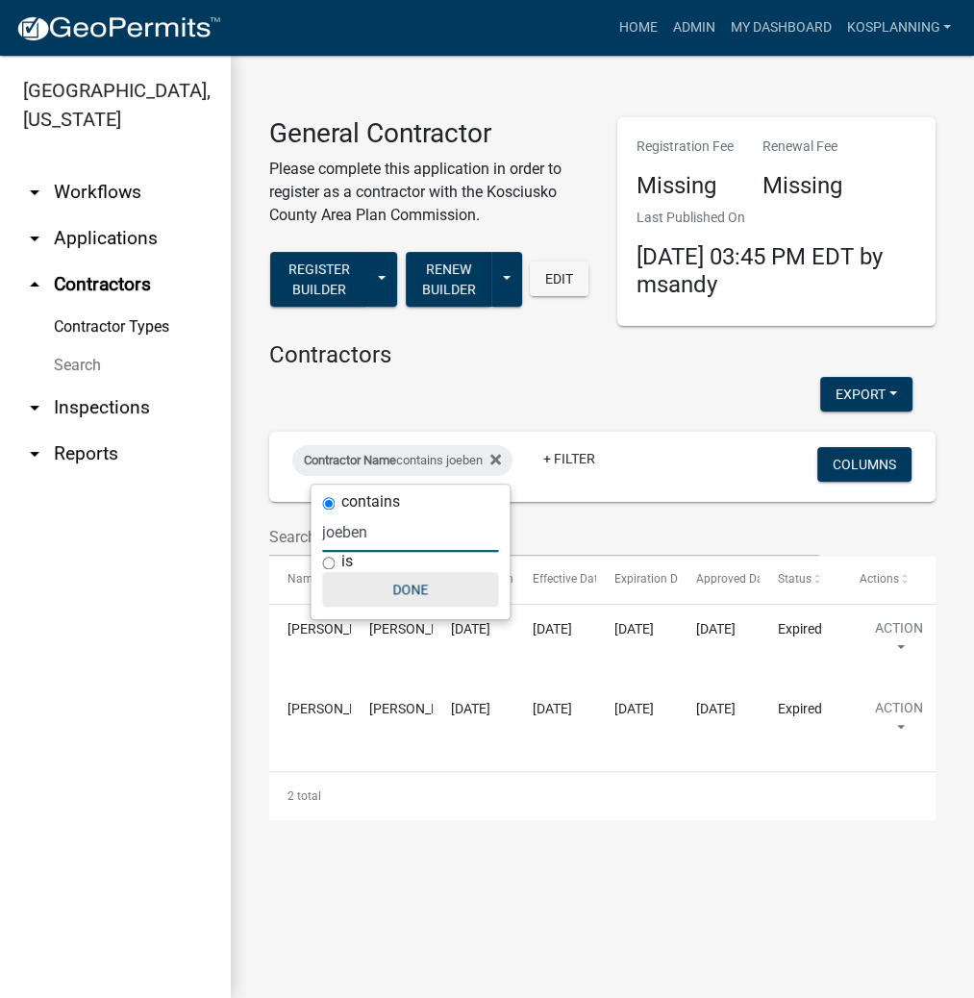
type input "joeben"
click at [401, 591] on button "Done" at bounding box center [410, 589] width 176 height 35
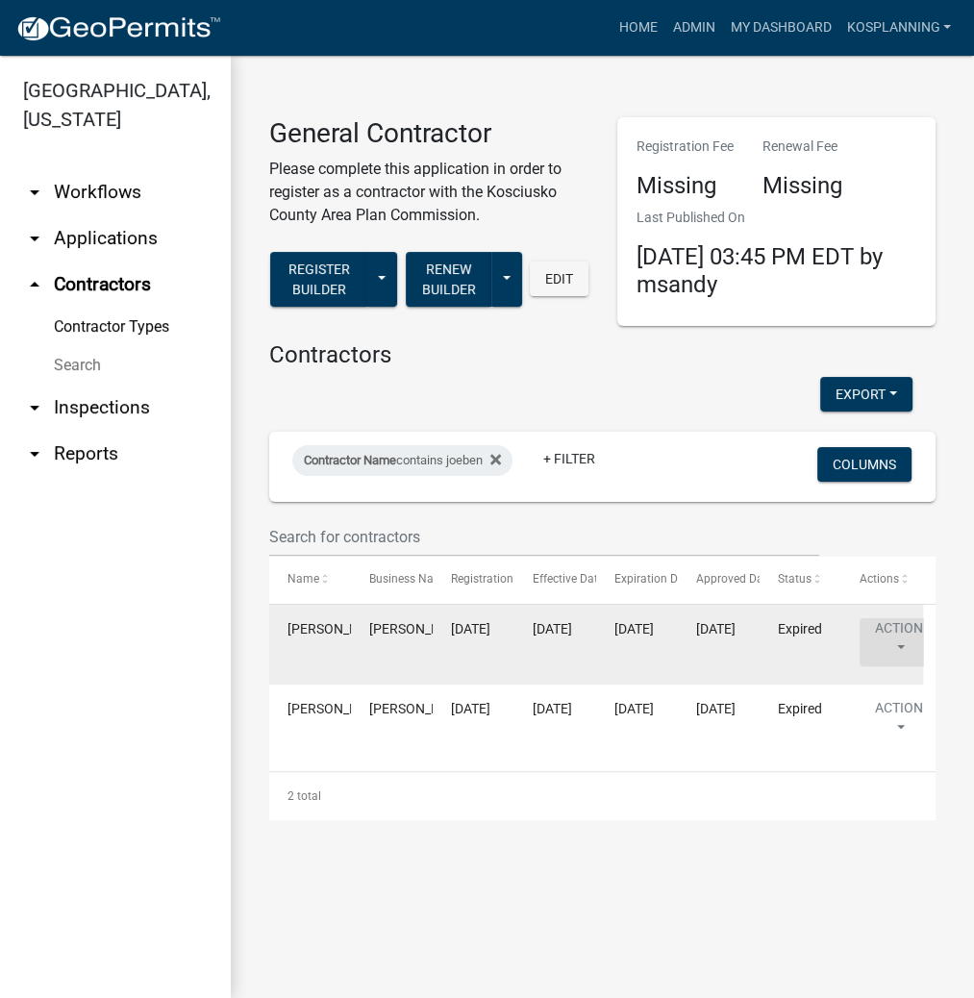
click at [897, 637] on button "Action" at bounding box center [899, 642] width 79 height 48
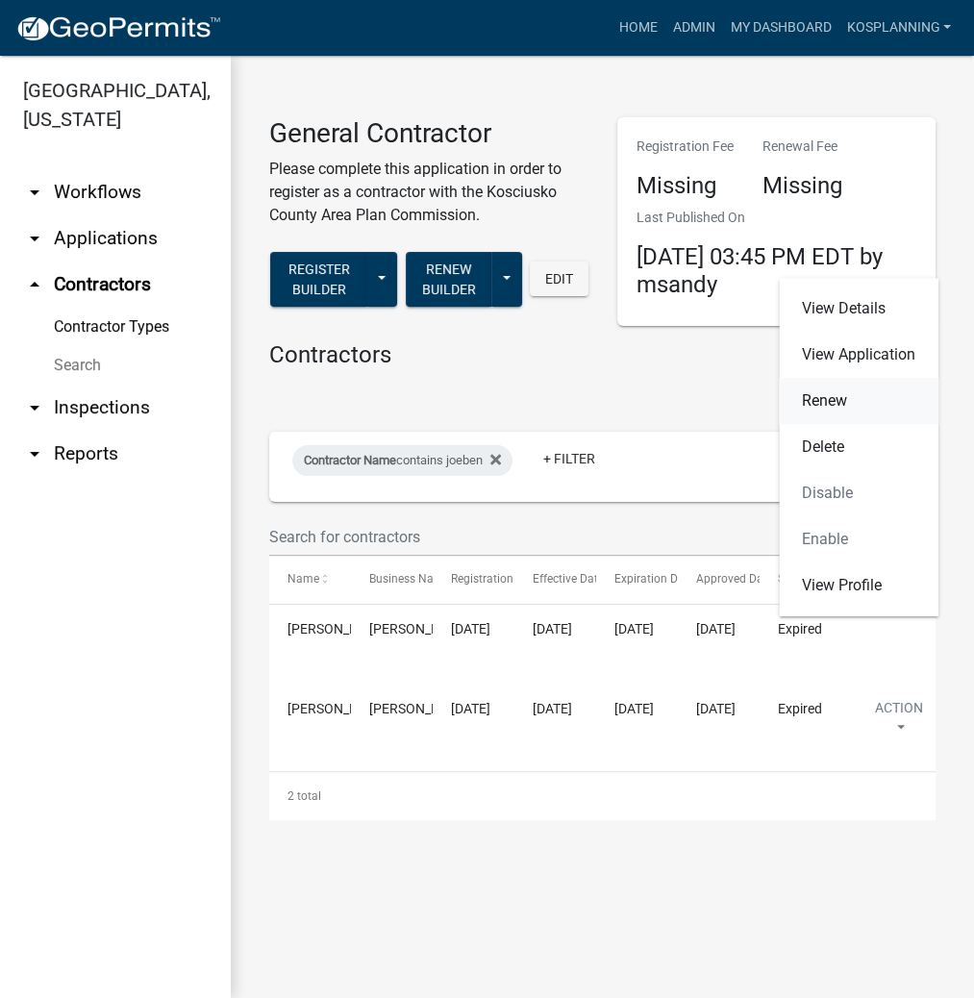
click at [809, 407] on link "Renew" at bounding box center [859, 401] width 160 height 46
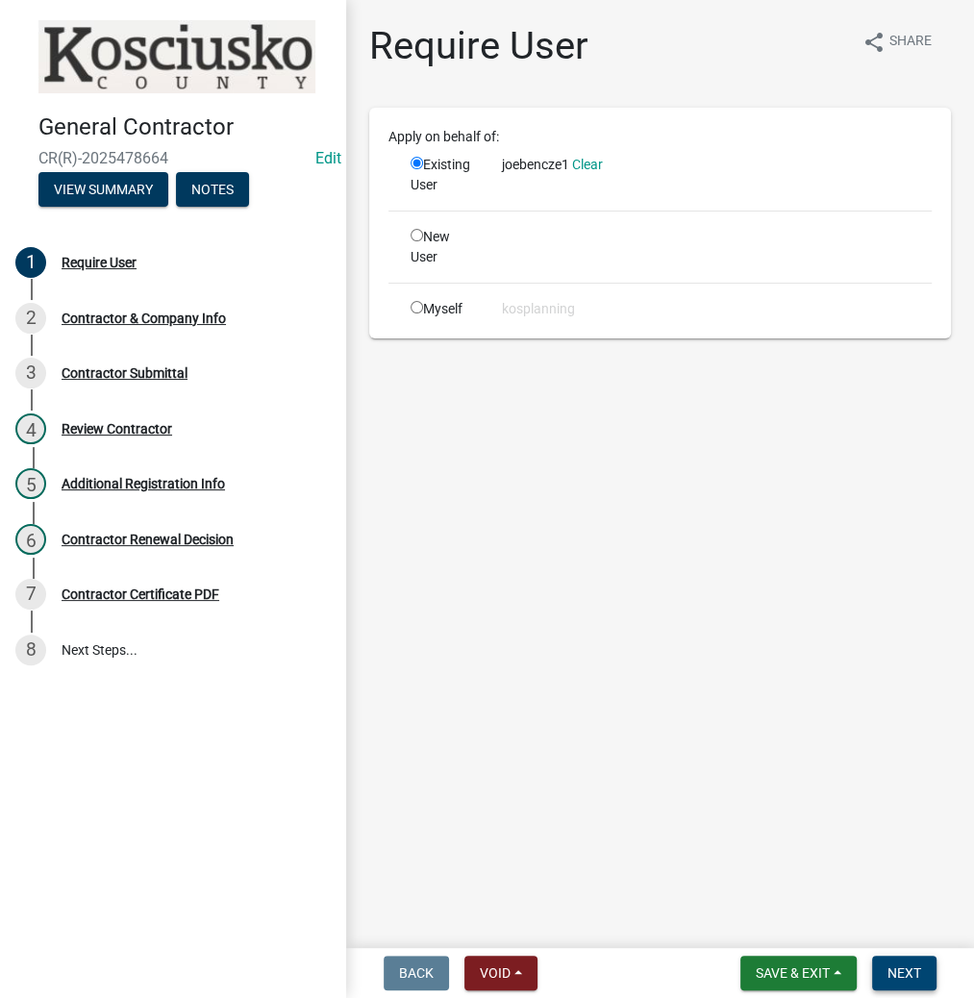
click at [899, 975] on span "Next" at bounding box center [905, 973] width 34 height 15
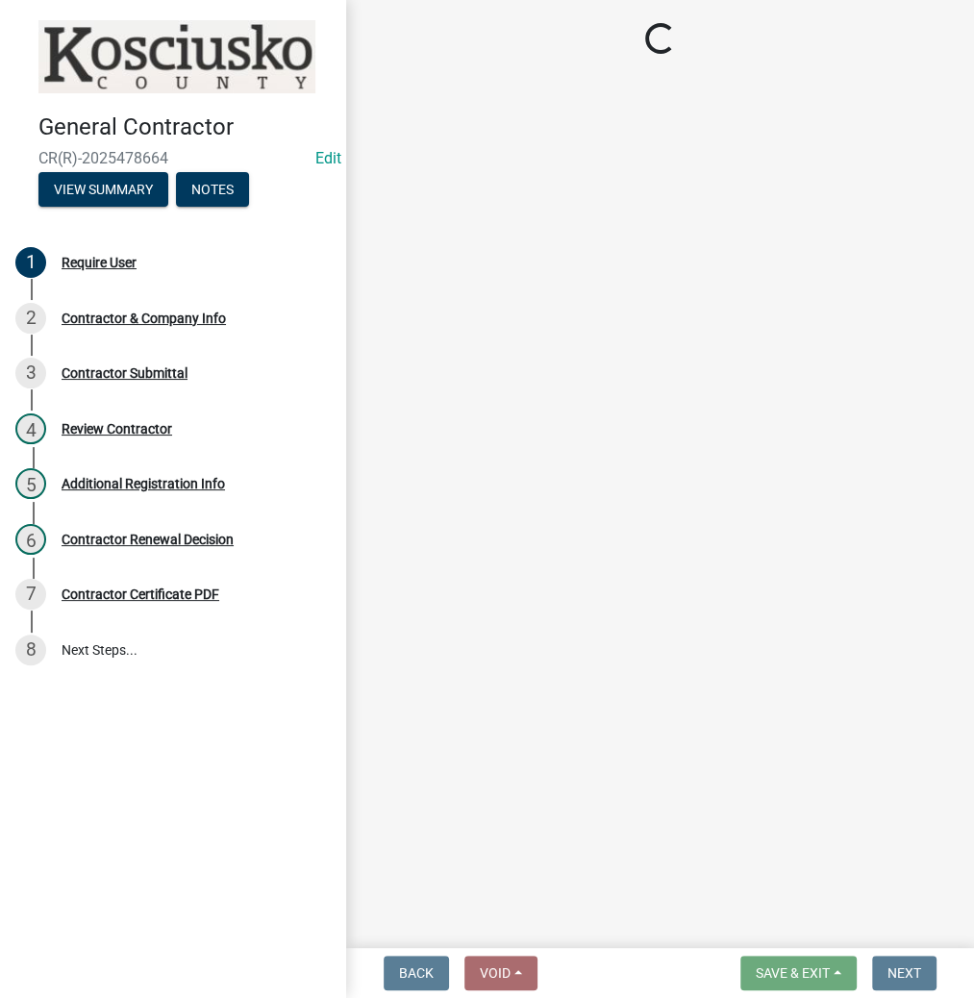
select select "IN"
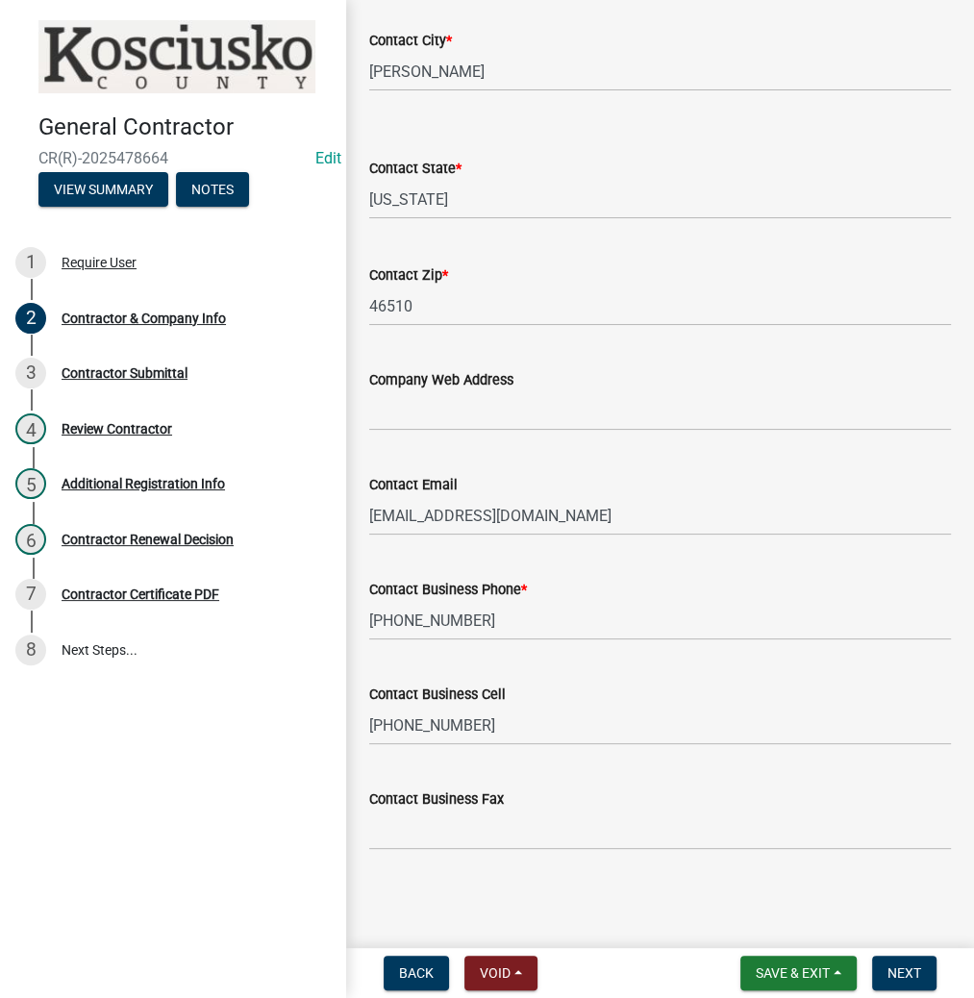
scroll to position [781, 0]
click at [916, 976] on span "Next" at bounding box center [905, 973] width 34 height 15
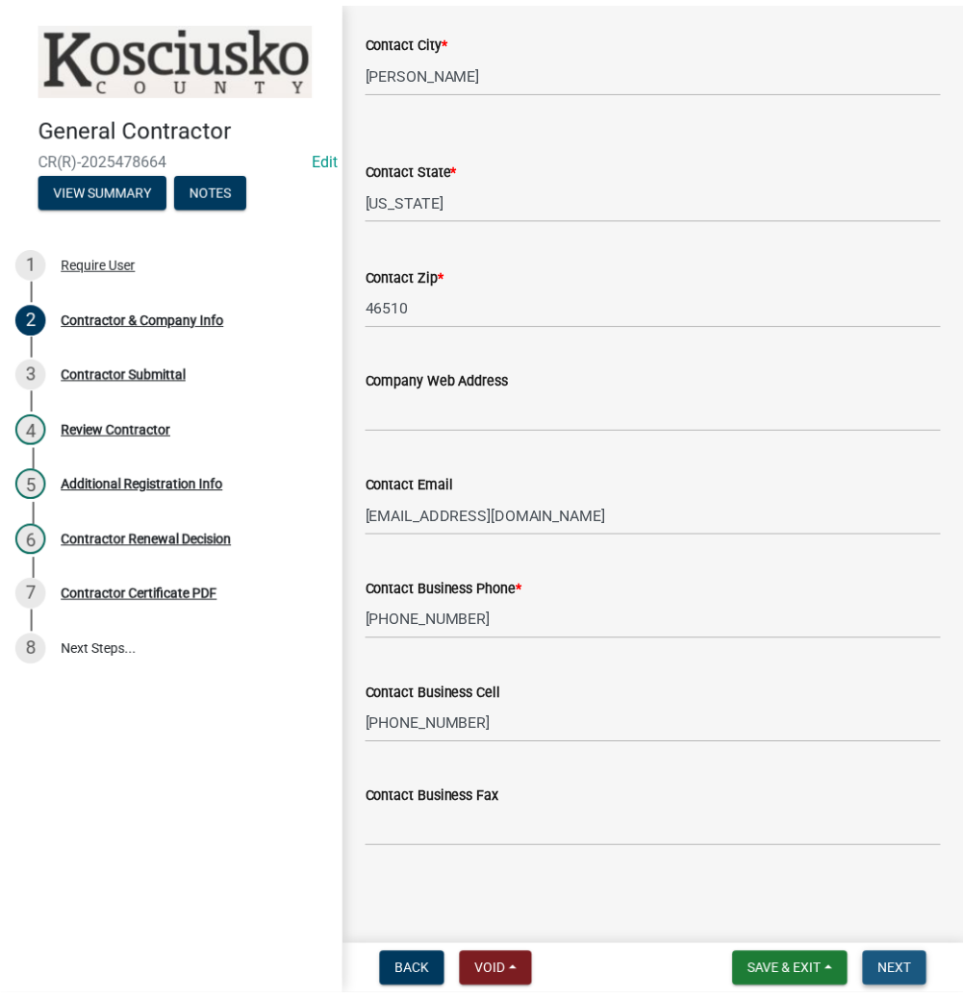
scroll to position [0, 0]
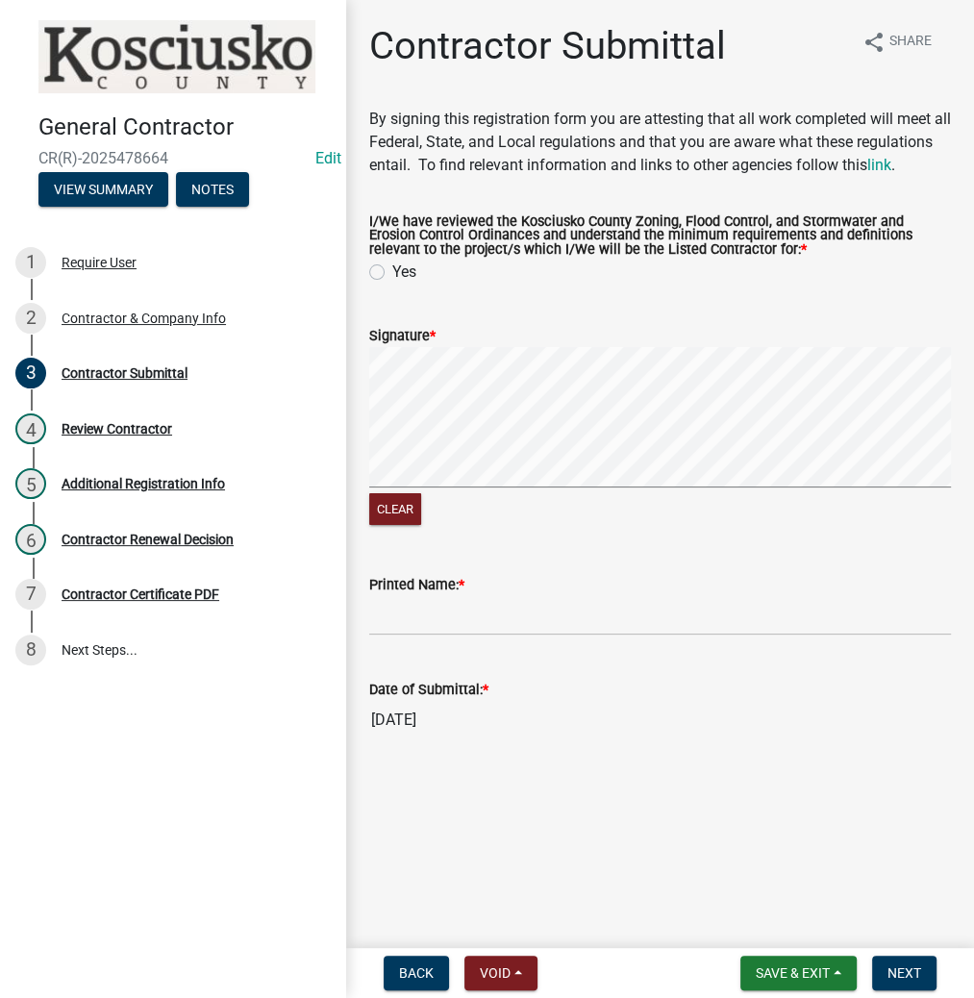
click at [392, 284] on label "Yes" at bounding box center [404, 272] width 24 height 23
click at [392, 273] on input "Yes" at bounding box center [398, 267] width 13 height 13
radio input "true"
click at [569, 635] on input "Printed Name: *" at bounding box center [660, 615] width 582 height 39
type input "j"
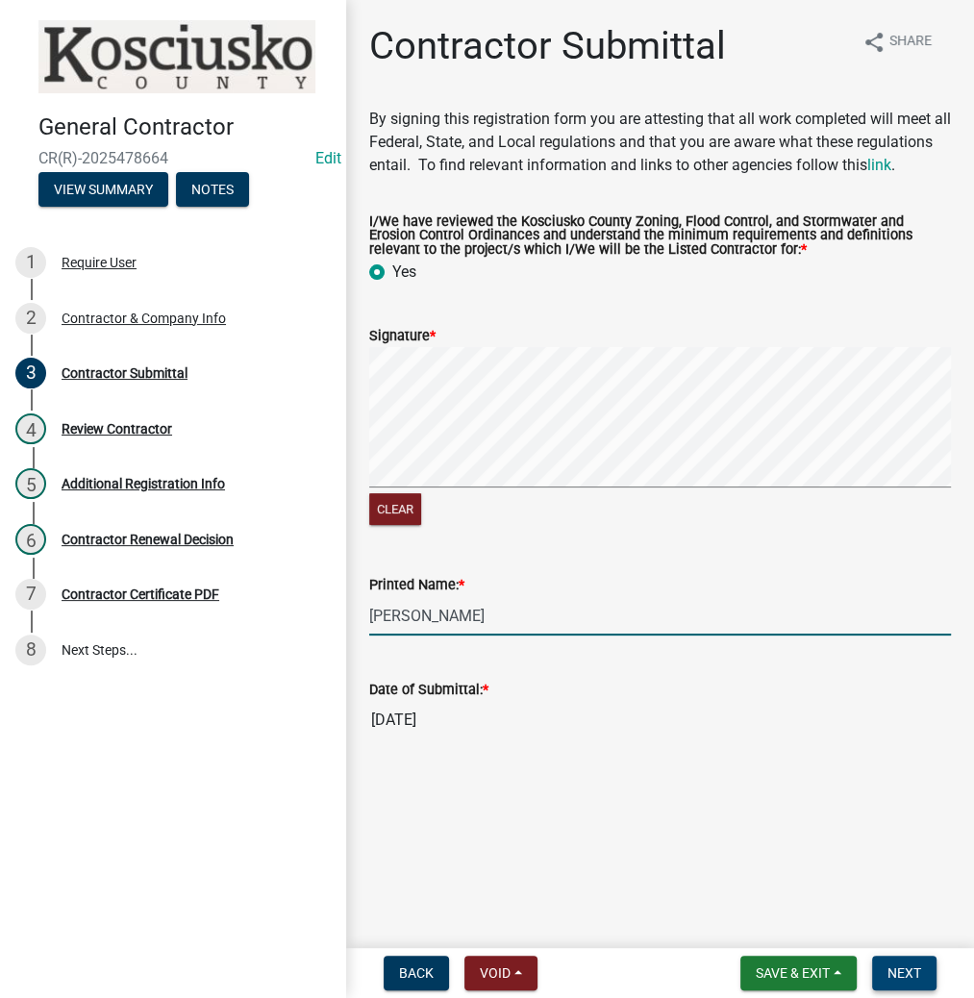
type input "[PERSON_NAME]"
click at [890, 972] on span "Next" at bounding box center [905, 973] width 34 height 15
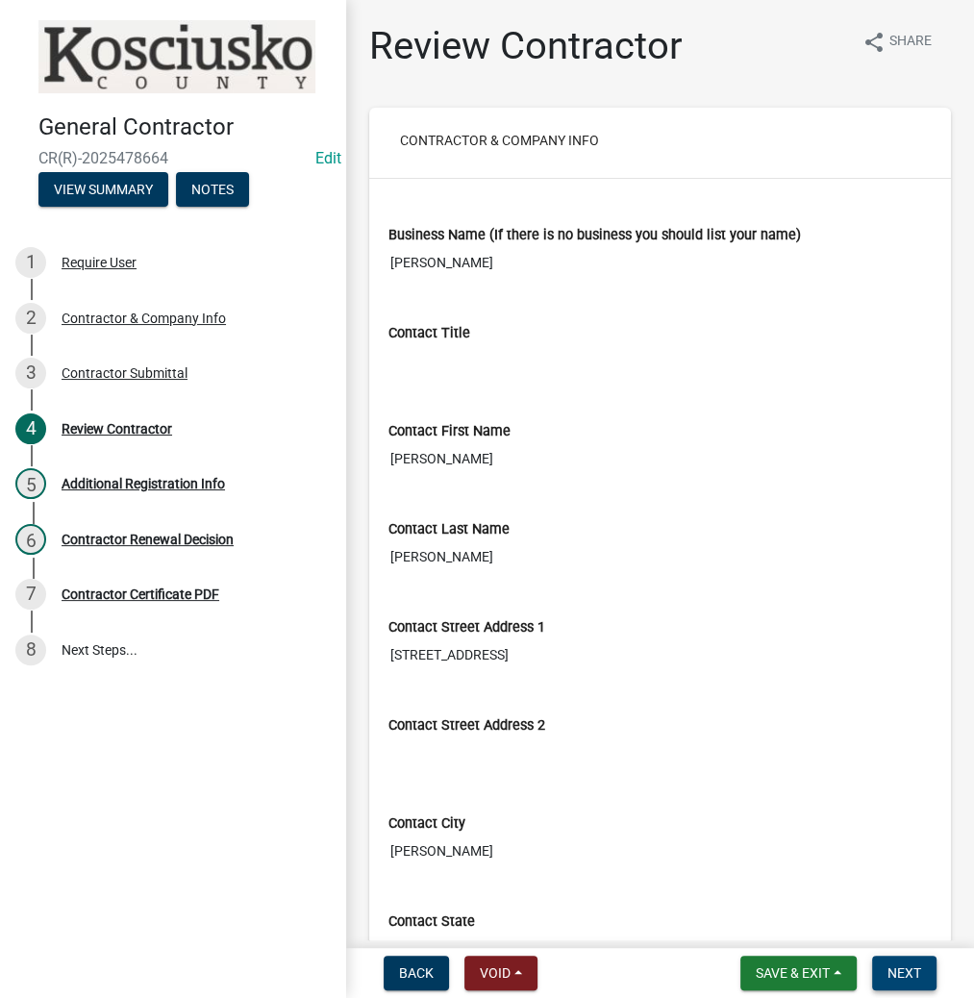
click at [894, 972] on span "Next" at bounding box center [905, 973] width 34 height 15
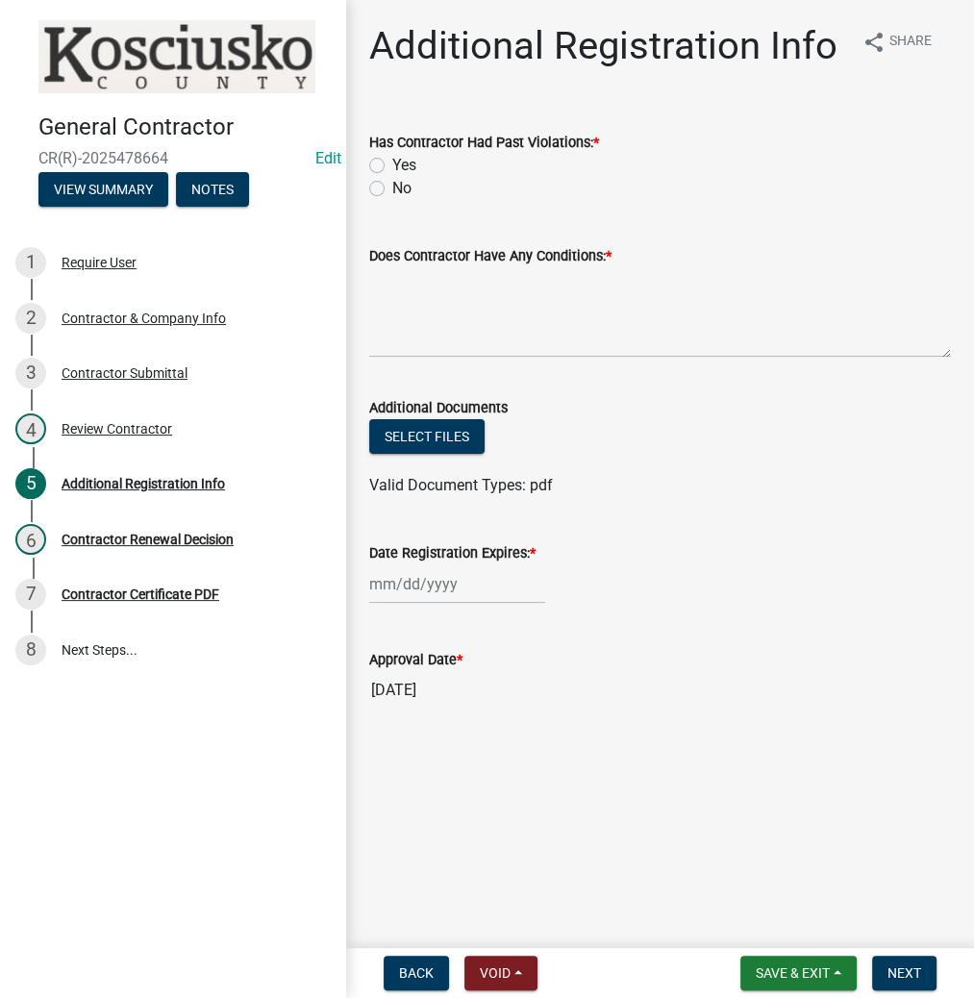
click at [392, 189] on label "No" at bounding box center [401, 188] width 19 height 23
click at [392, 189] on input "No" at bounding box center [398, 183] width 13 height 13
radio input "true"
click at [448, 299] on textarea "Does Contractor Have Any Conditions: *" at bounding box center [660, 312] width 582 height 90
type textarea "NO"
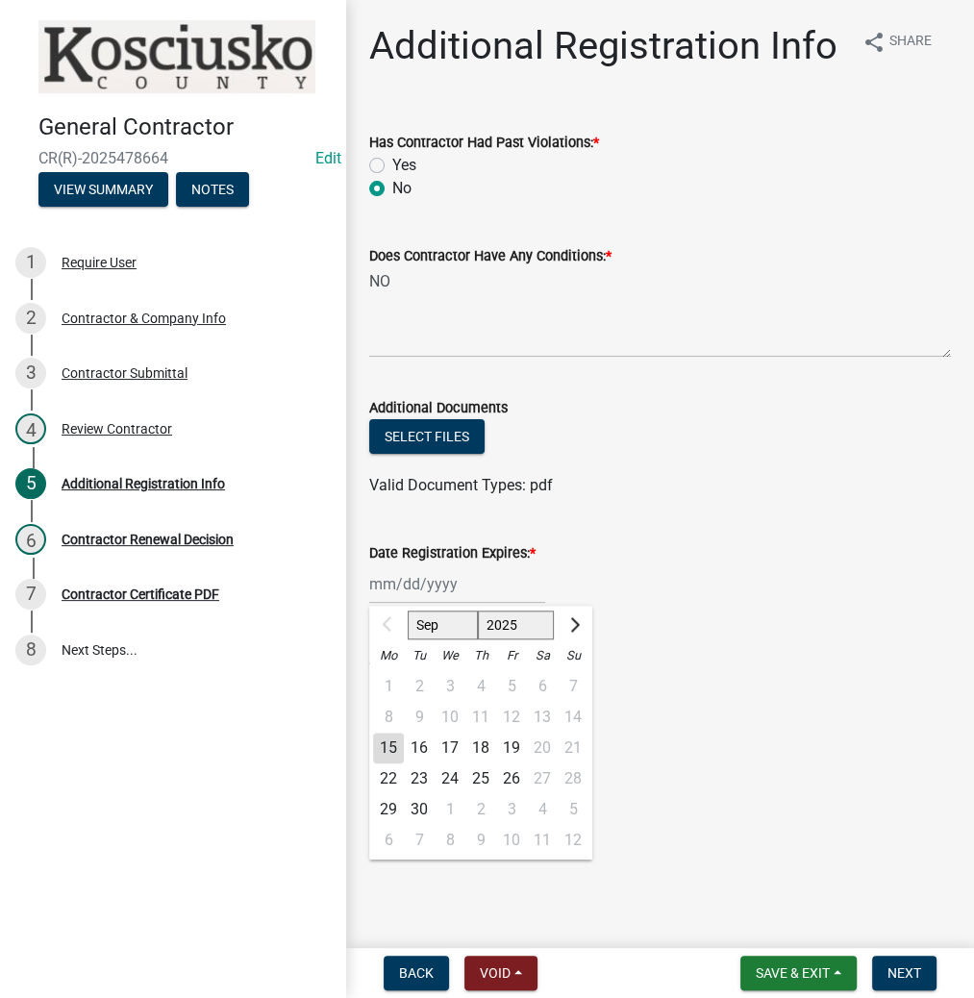
click at [485, 587] on div "Sep Oct Nov [DATE] 2026 2027 2028 2029 2030 2031 2032 2033 2034 2035 2036 2037 …" at bounding box center [457, 584] width 176 height 39
click at [500, 626] on select "2025 2026 2027 2028 2029 2030 2031 2032 2033 2034 2035 2036 2037 2038 2039 2040…" at bounding box center [516, 625] width 77 height 29
select select "2026"
click at [478, 611] on select "2025 2026 2027 2028 2029 2030 2031 2032 2033 2034 2035 2036 2037 2038 2039 2040…" at bounding box center [516, 625] width 77 height 29
click at [419, 746] on div "15" at bounding box center [419, 748] width 31 height 31
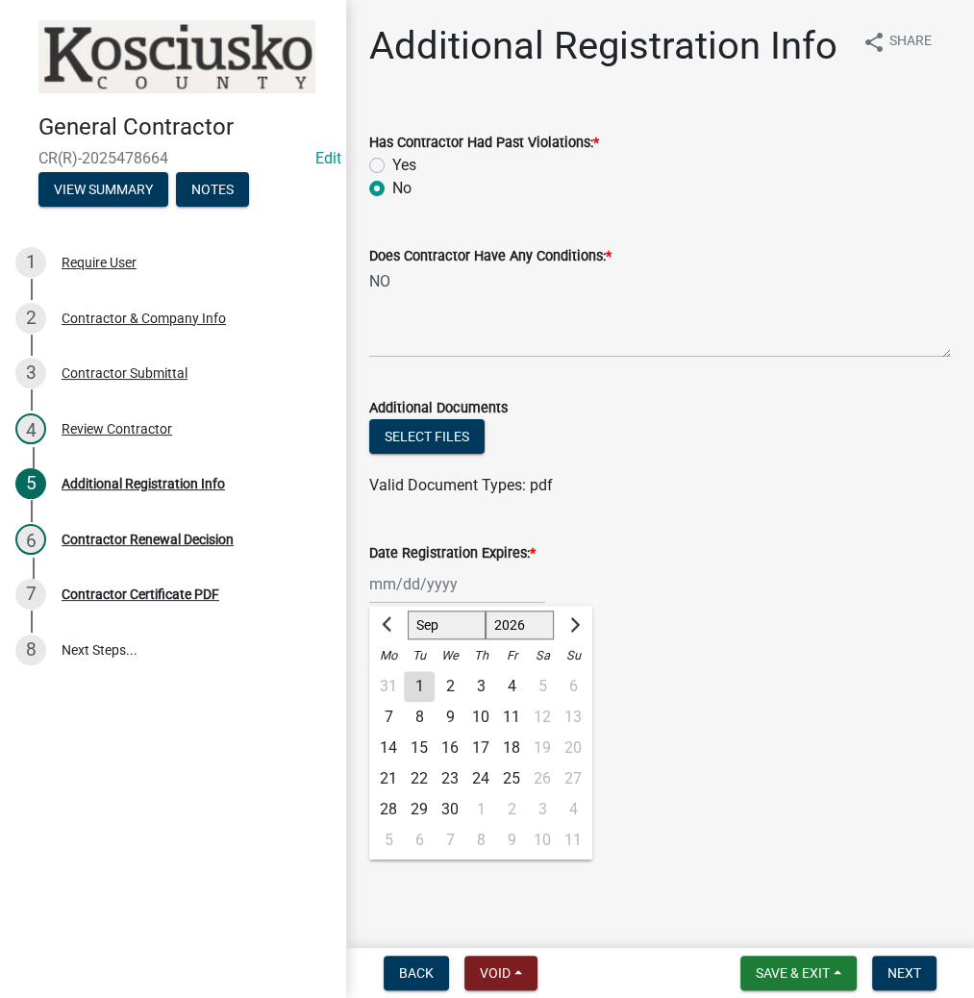
type input "[DATE]"
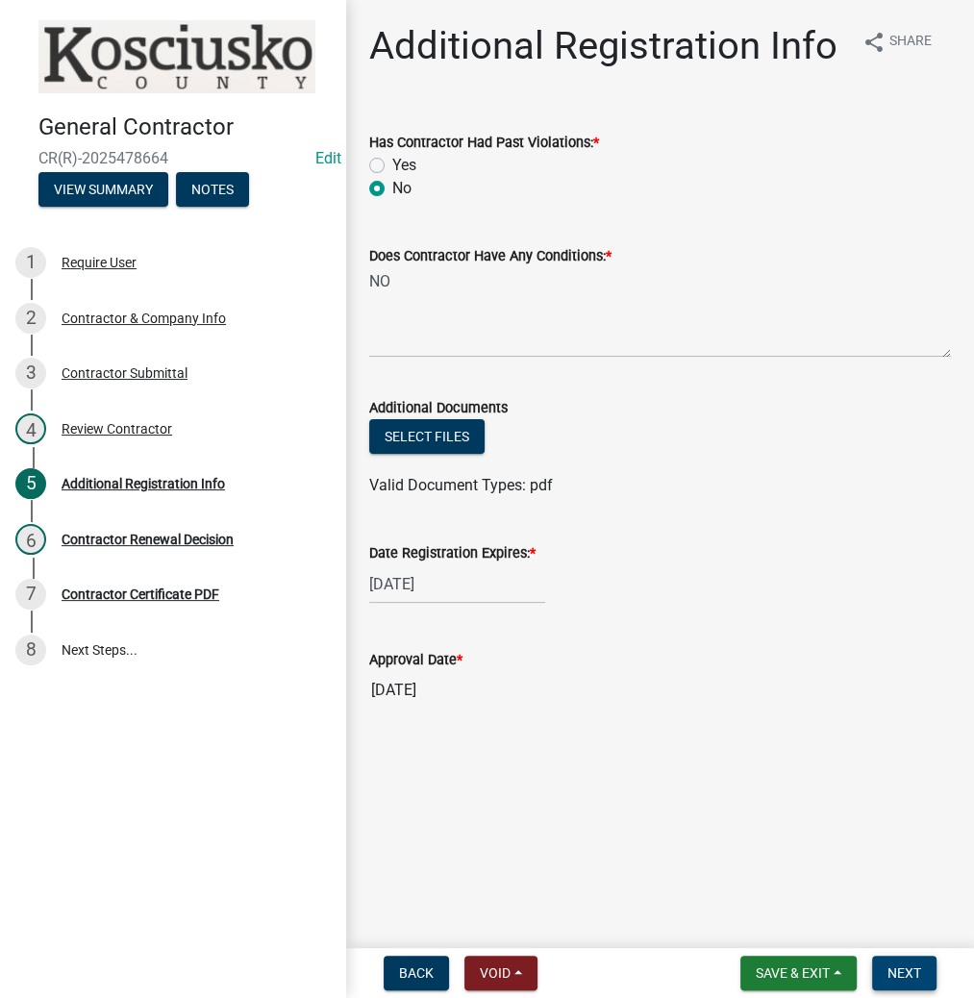
click at [896, 974] on span "Next" at bounding box center [905, 973] width 34 height 15
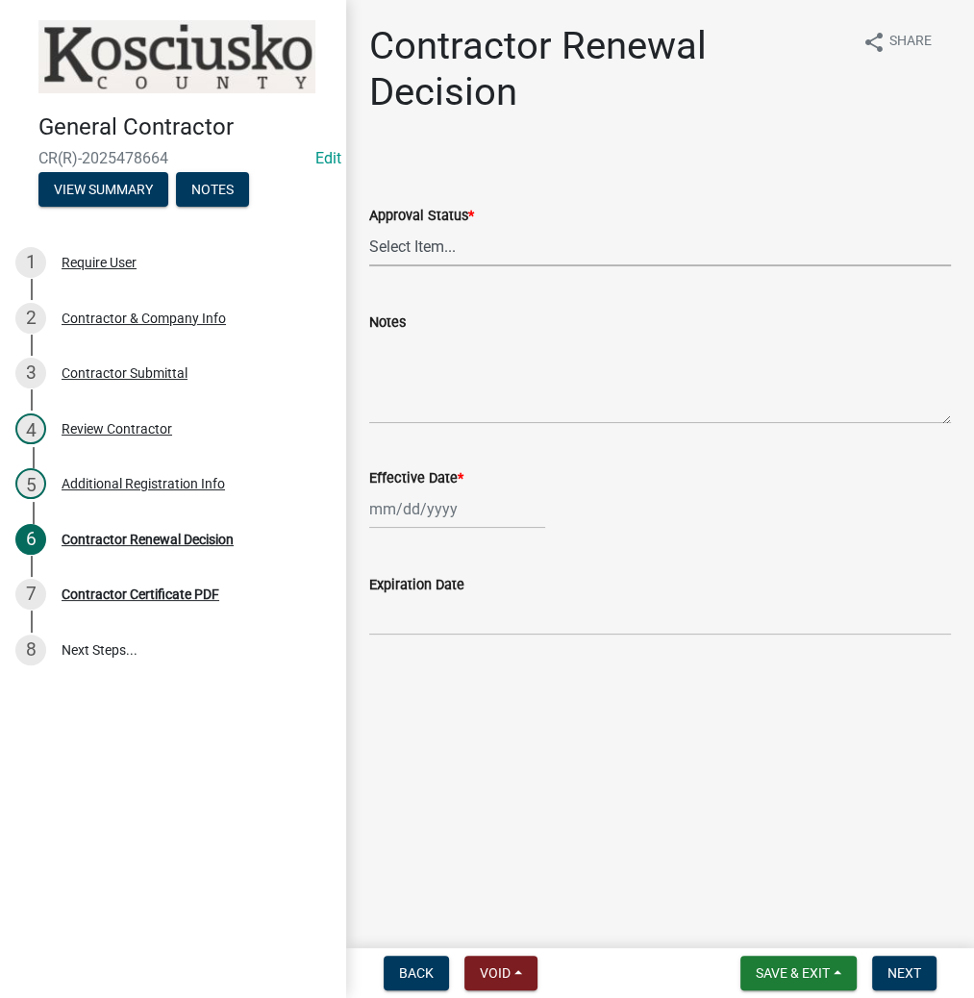
click at [511, 250] on select "Select Item... Approved Denied" at bounding box center [660, 246] width 582 height 39
click at [369, 227] on select "Select Item... Approved Denied" at bounding box center [660, 246] width 582 height 39
select select "30db8998-795d-4bbe-8e49-f1ade8865815"
select select "9"
select select "2025"
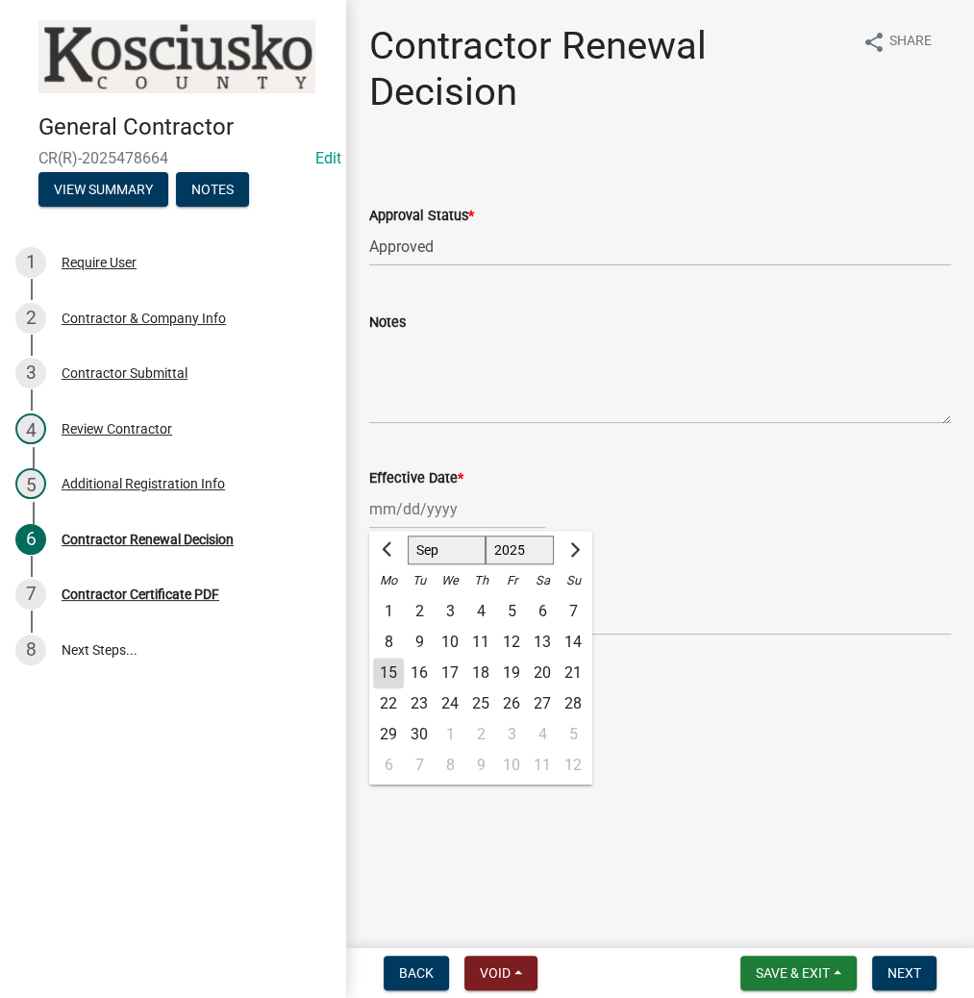
click at [476, 507] on div "[PERSON_NAME] Feb Mar Apr [PERSON_NAME][DATE] Oct Nov [DATE] 1526 1527 1528 152…" at bounding box center [457, 509] width 176 height 39
click at [388, 672] on div "15" at bounding box center [388, 673] width 31 height 31
type input "[DATE]"
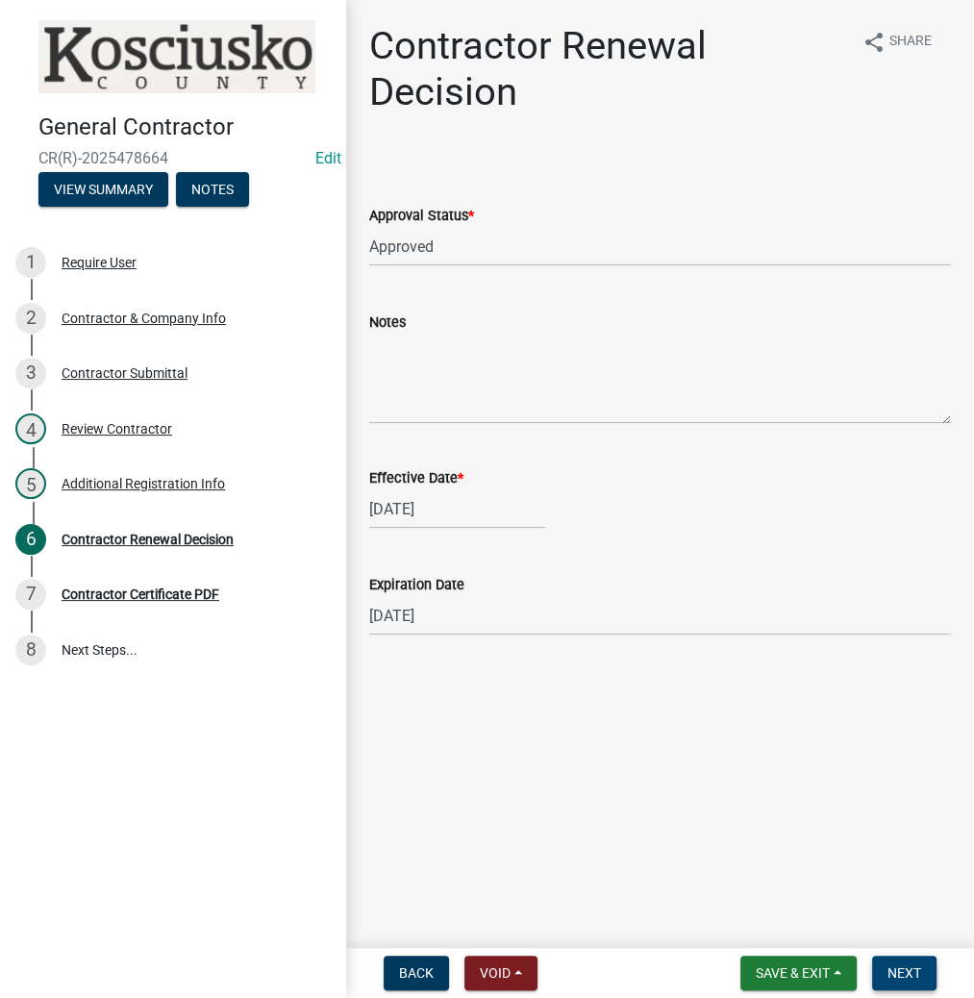
click at [916, 972] on span "Next" at bounding box center [905, 973] width 34 height 15
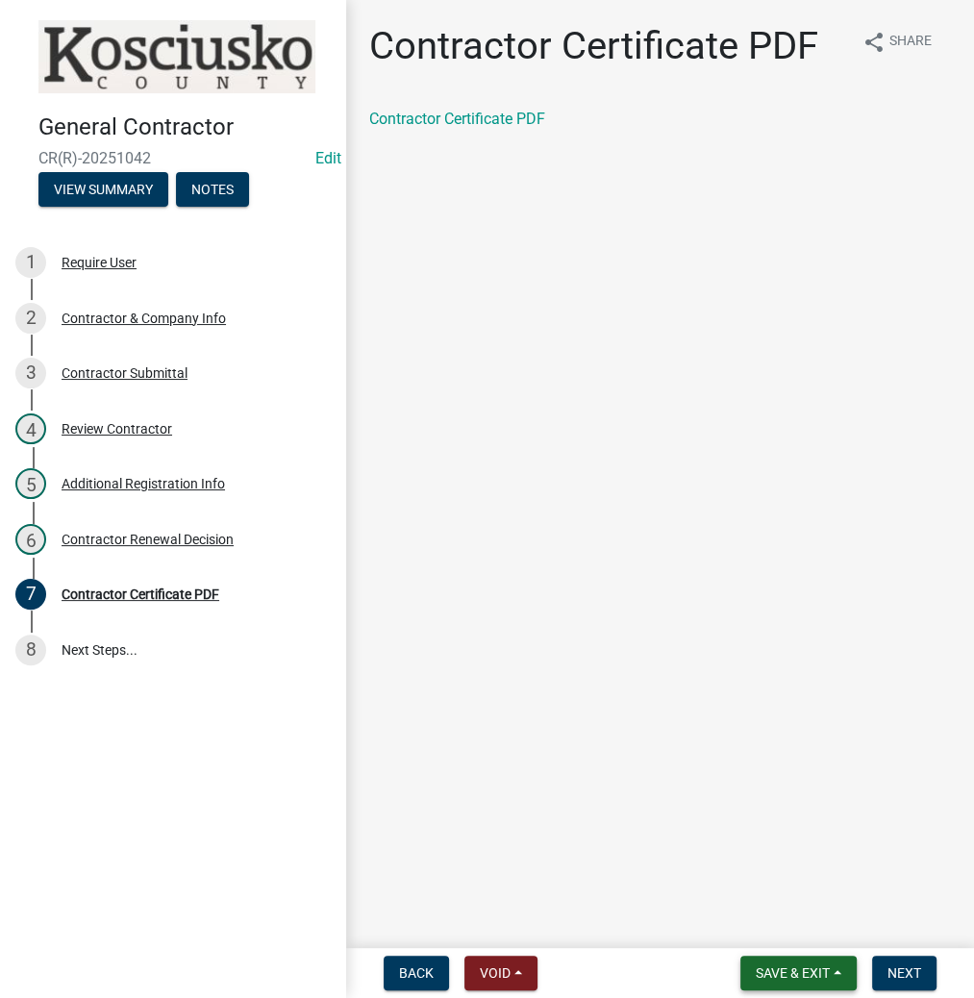
click at [773, 966] on span "Save & Exit" at bounding box center [793, 973] width 74 height 15
click at [758, 926] on button "Save & Exit" at bounding box center [780, 923] width 154 height 46
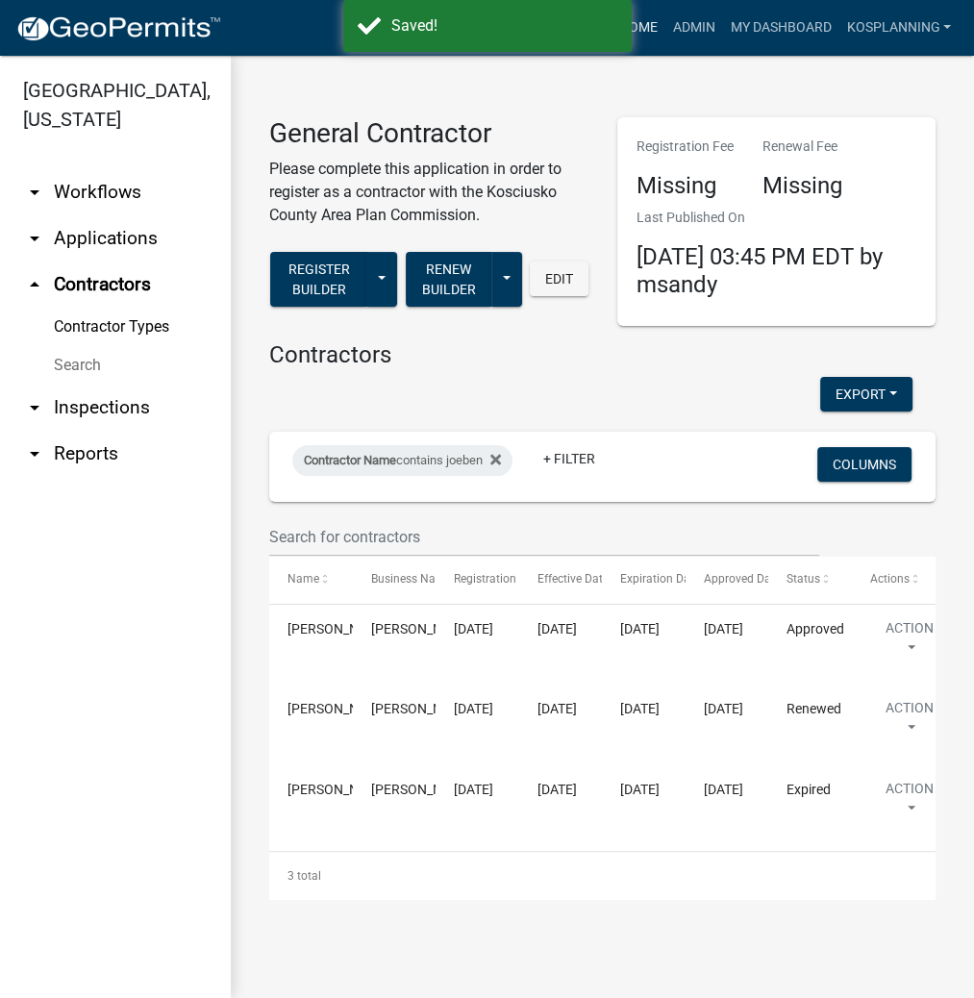
click at [642, 20] on link "Home" at bounding box center [638, 28] width 54 height 37
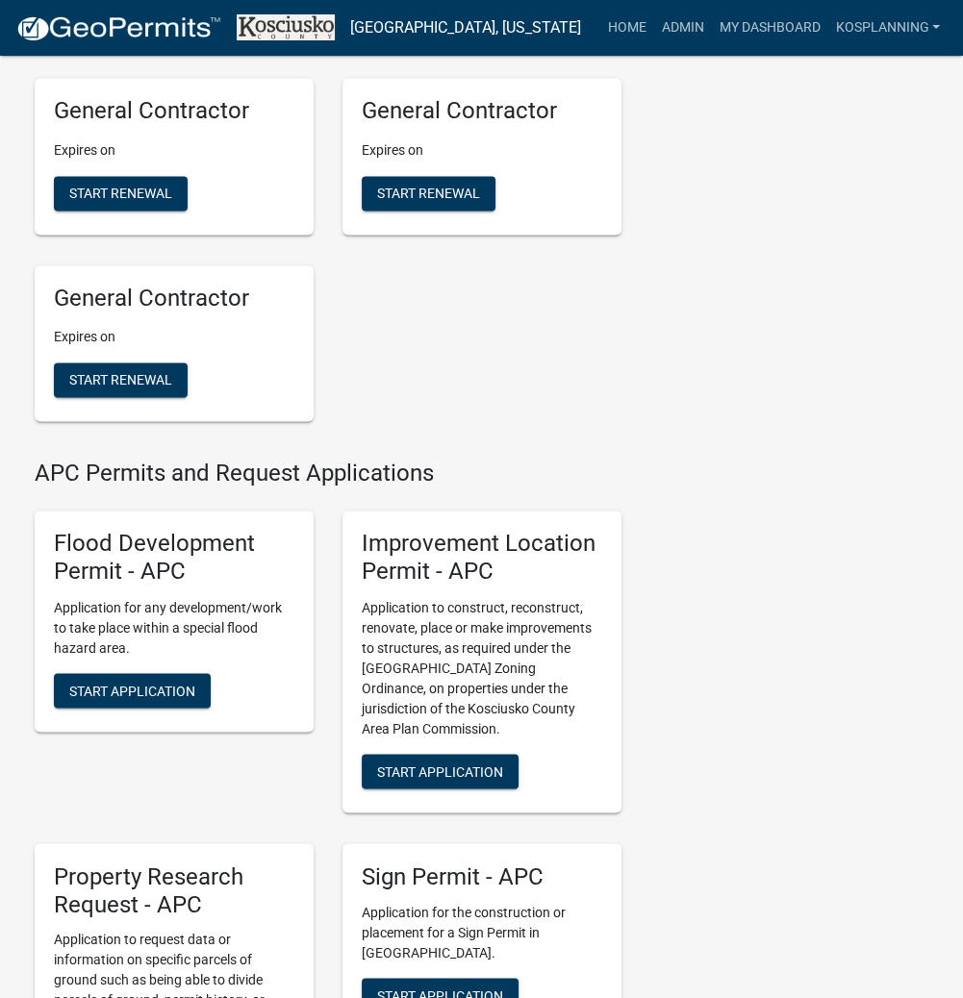
scroll to position [1847, 0]
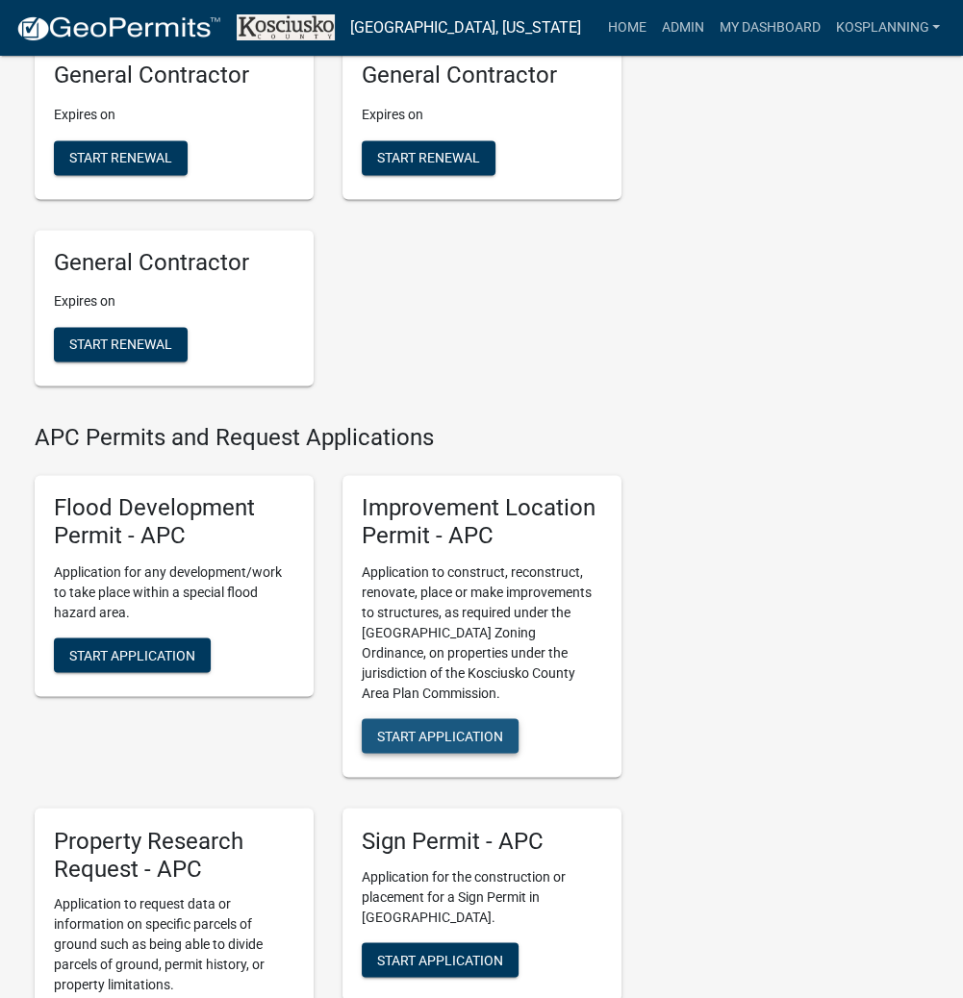
click at [401, 753] on button "Start Application" at bounding box center [440, 735] width 157 height 35
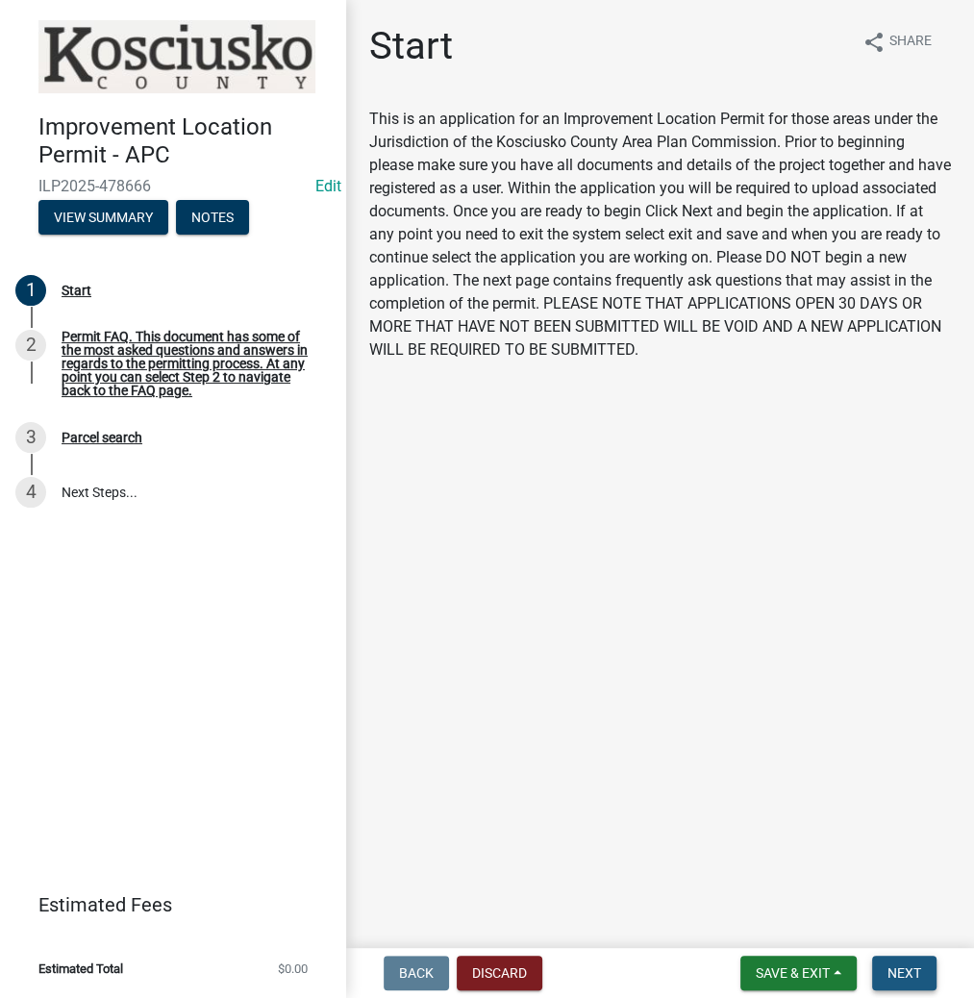
click at [902, 973] on span "Next" at bounding box center [905, 973] width 34 height 15
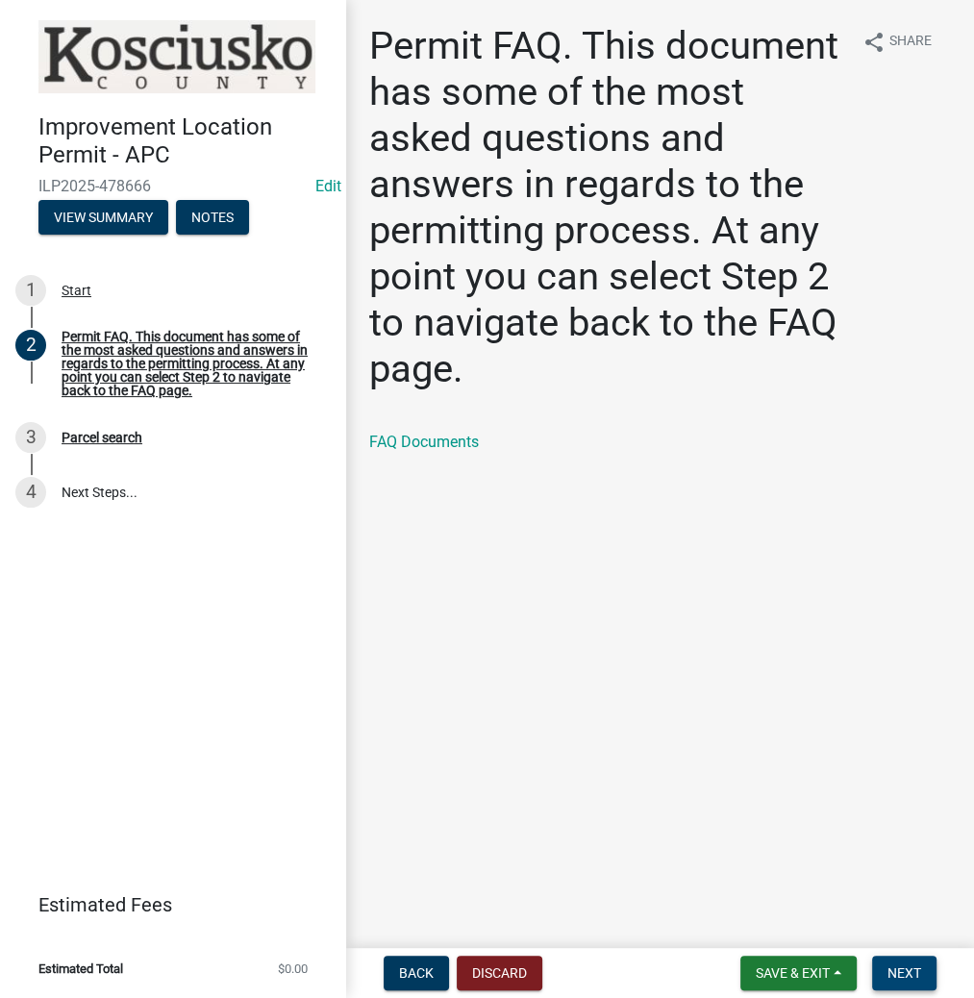
click at [888, 967] on span "Next" at bounding box center [905, 973] width 34 height 15
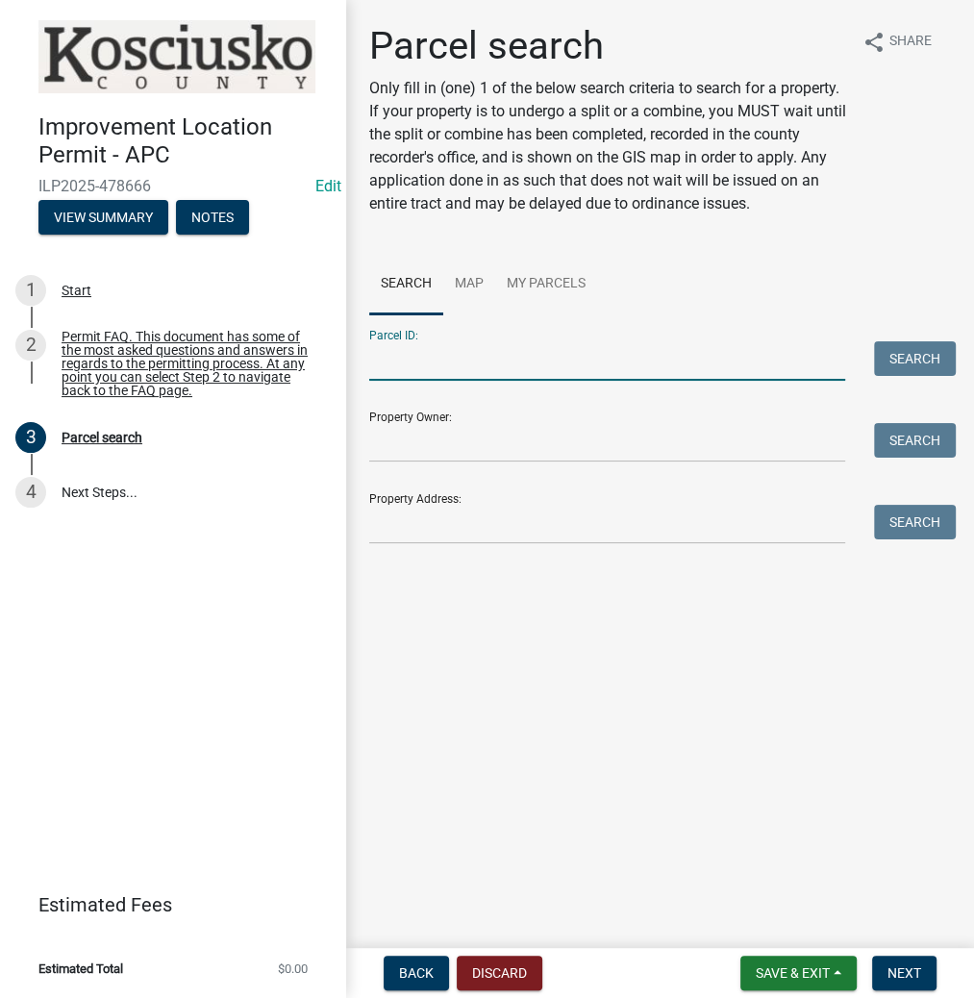
click at [541, 364] on input "Parcel ID:" at bounding box center [607, 360] width 476 height 39
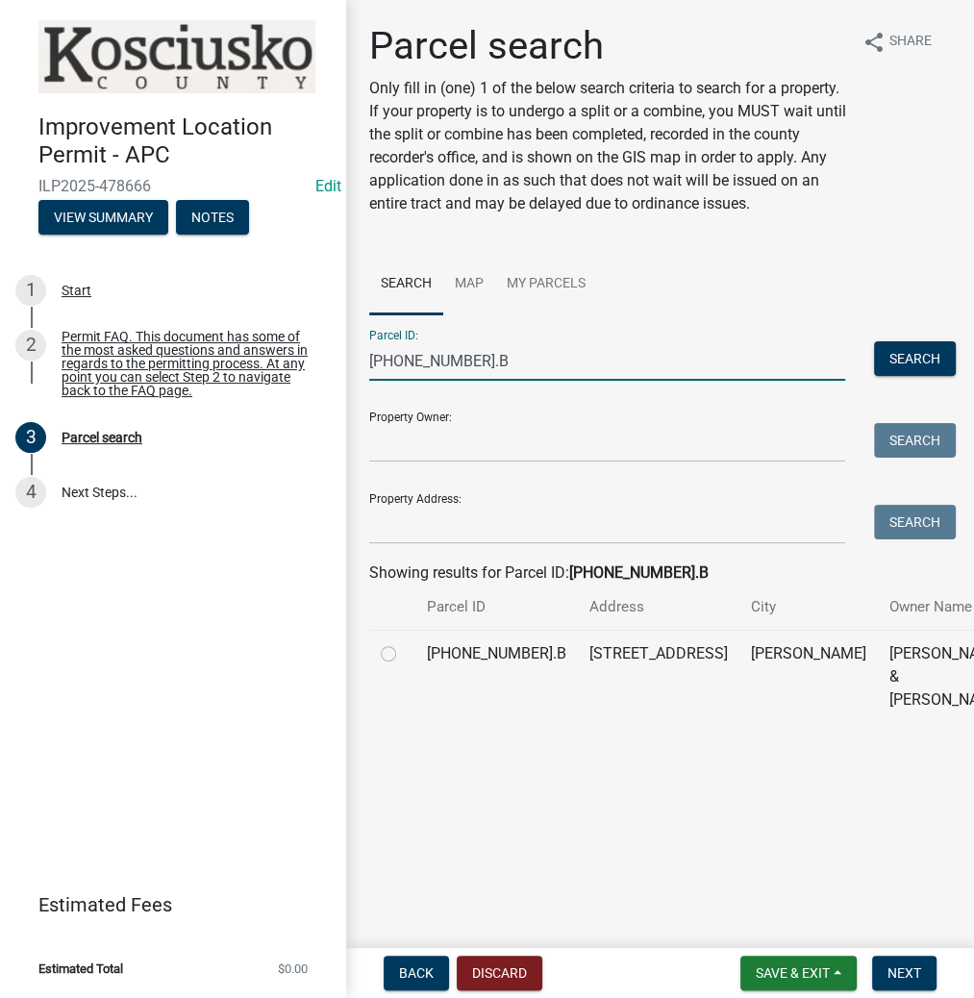
type input "[PHONE_NUMBER].B"
click at [404, 642] on label at bounding box center [404, 642] width 0 height 0
click at [404, 655] on input "radio" at bounding box center [410, 648] width 13 height 13
radio input "true"
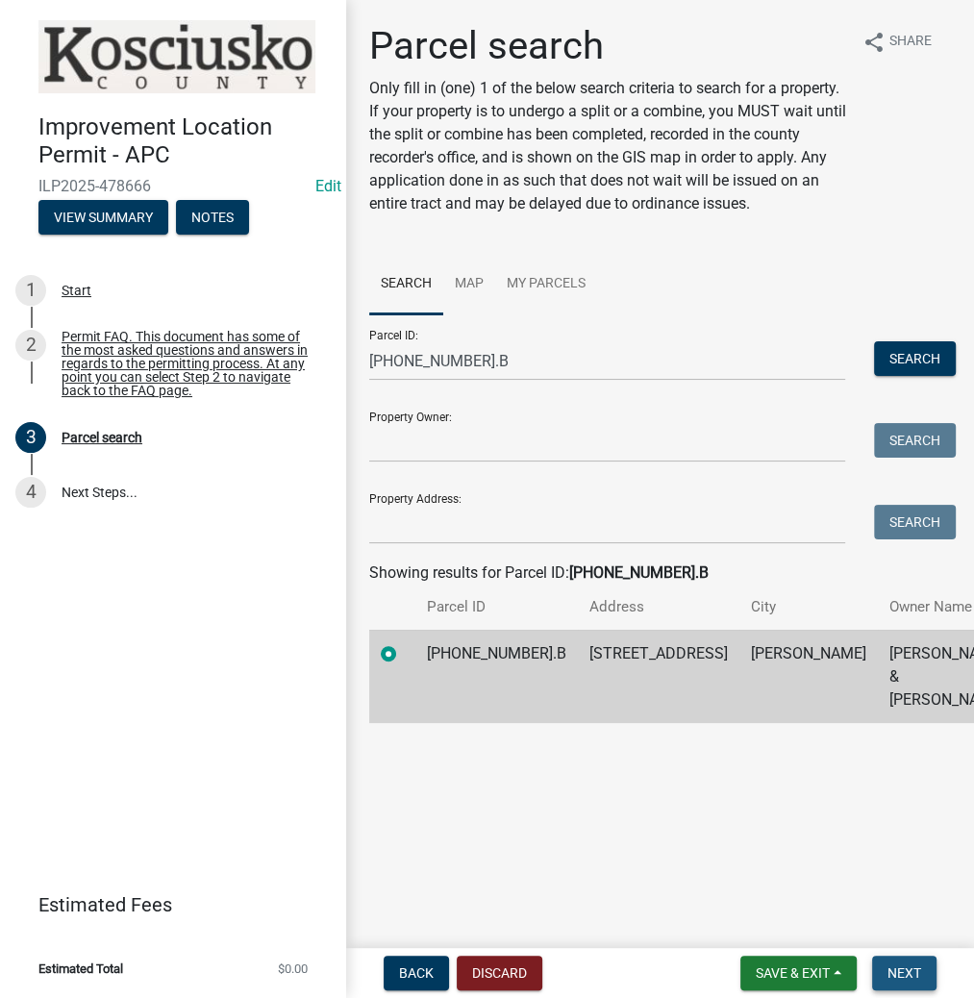
click at [900, 972] on span "Next" at bounding box center [905, 973] width 34 height 15
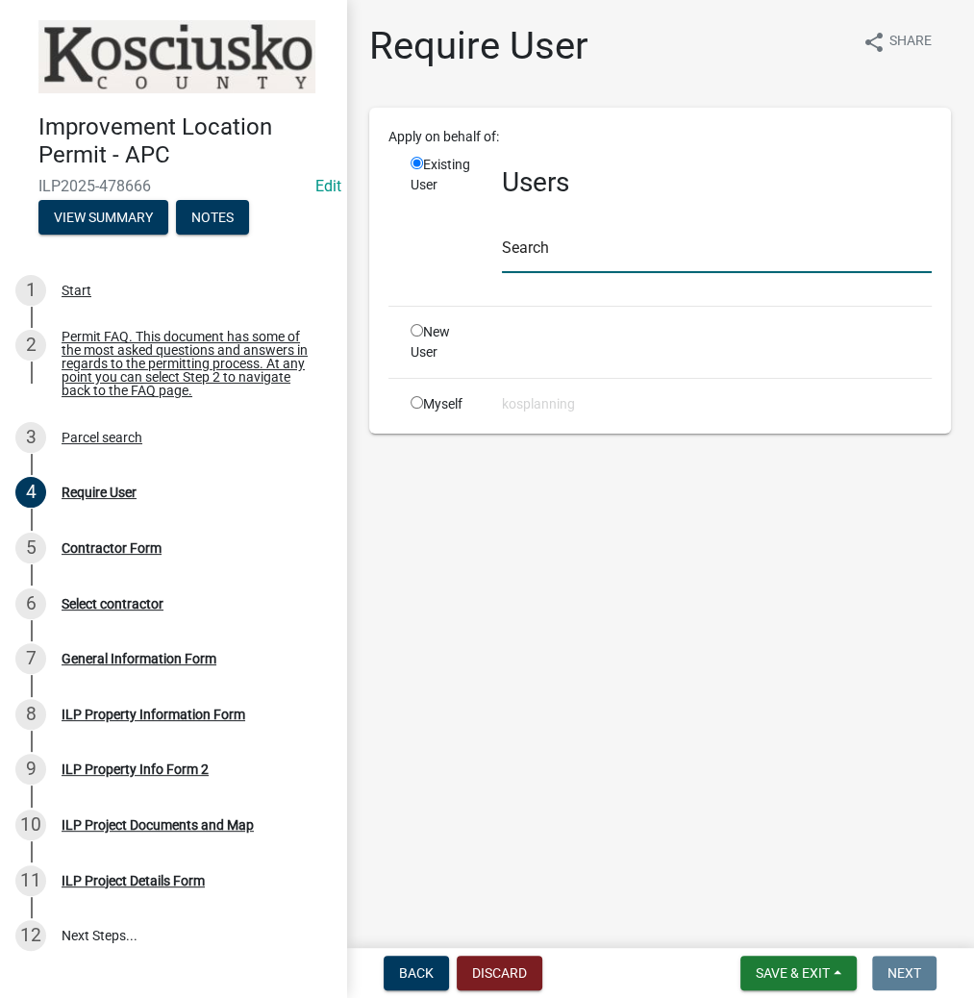
click at [600, 243] on input "text" at bounding box center [717, 253] width 430 height 39
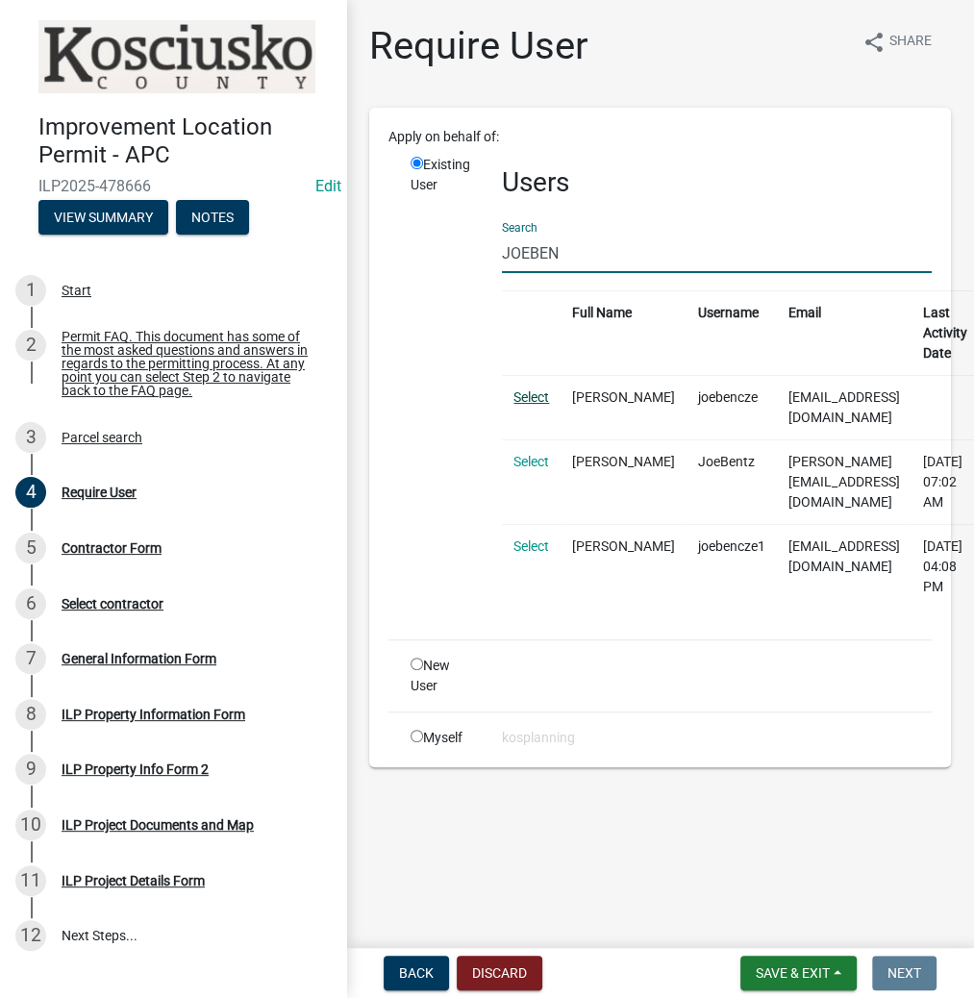
type input "JOEBEN"
click at [527, 395] on link "Select" at bounding box center [532, 397] width 36 height 15
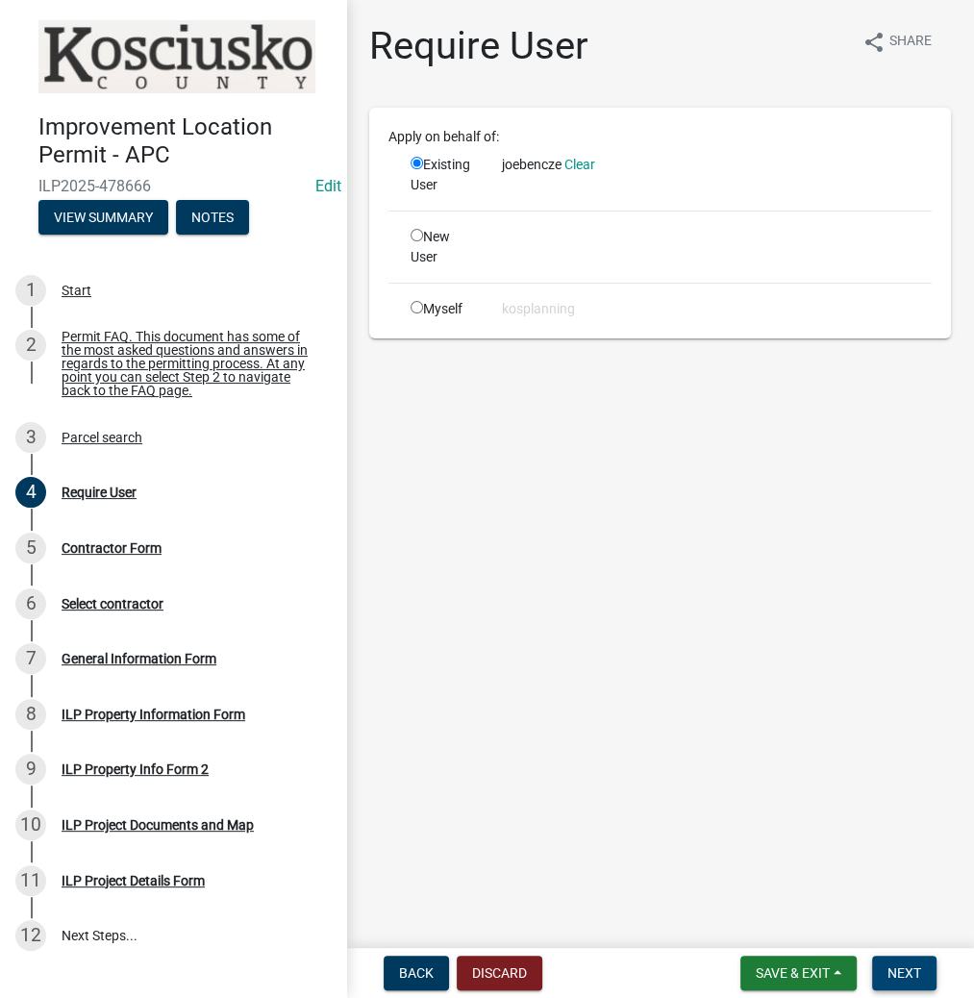
click at [895, 975] on span "Next" at bounding box center [905, 973] width 34 height 15
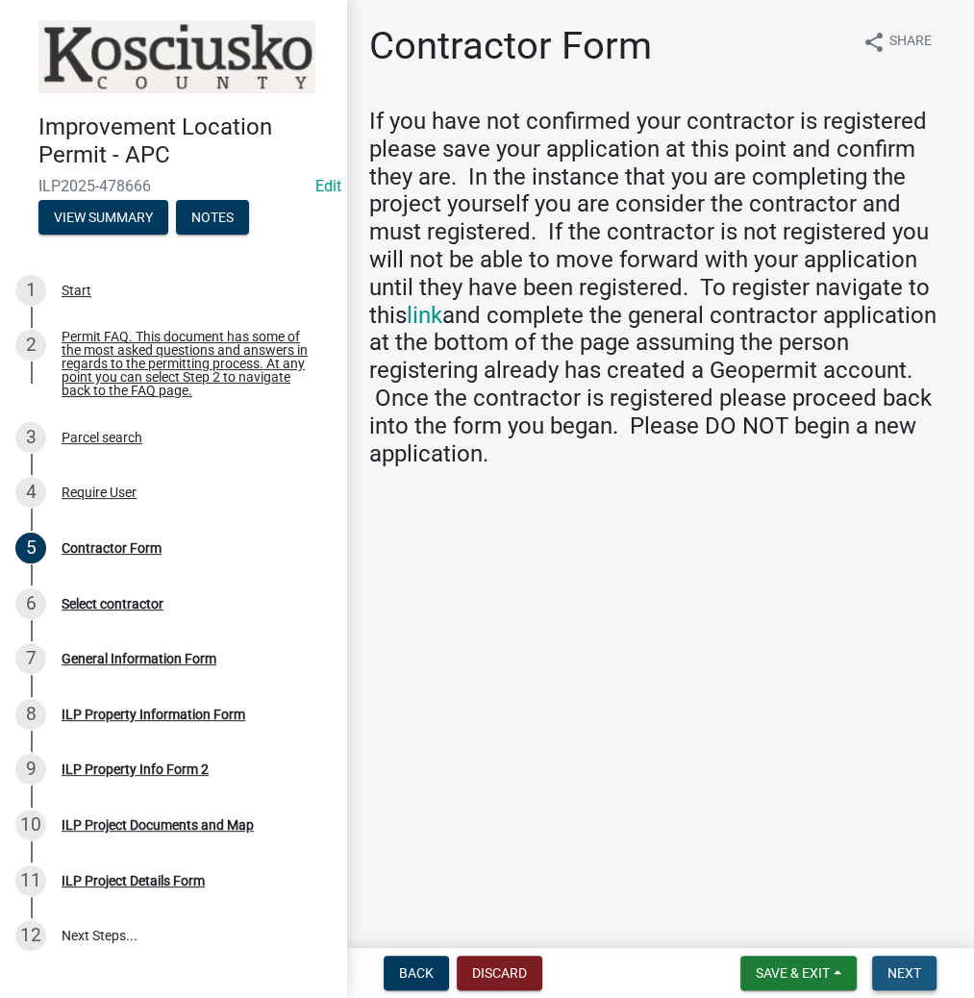
click at [896, 963] on button "Next" at bounding box center [904, 973] width 64 height 35
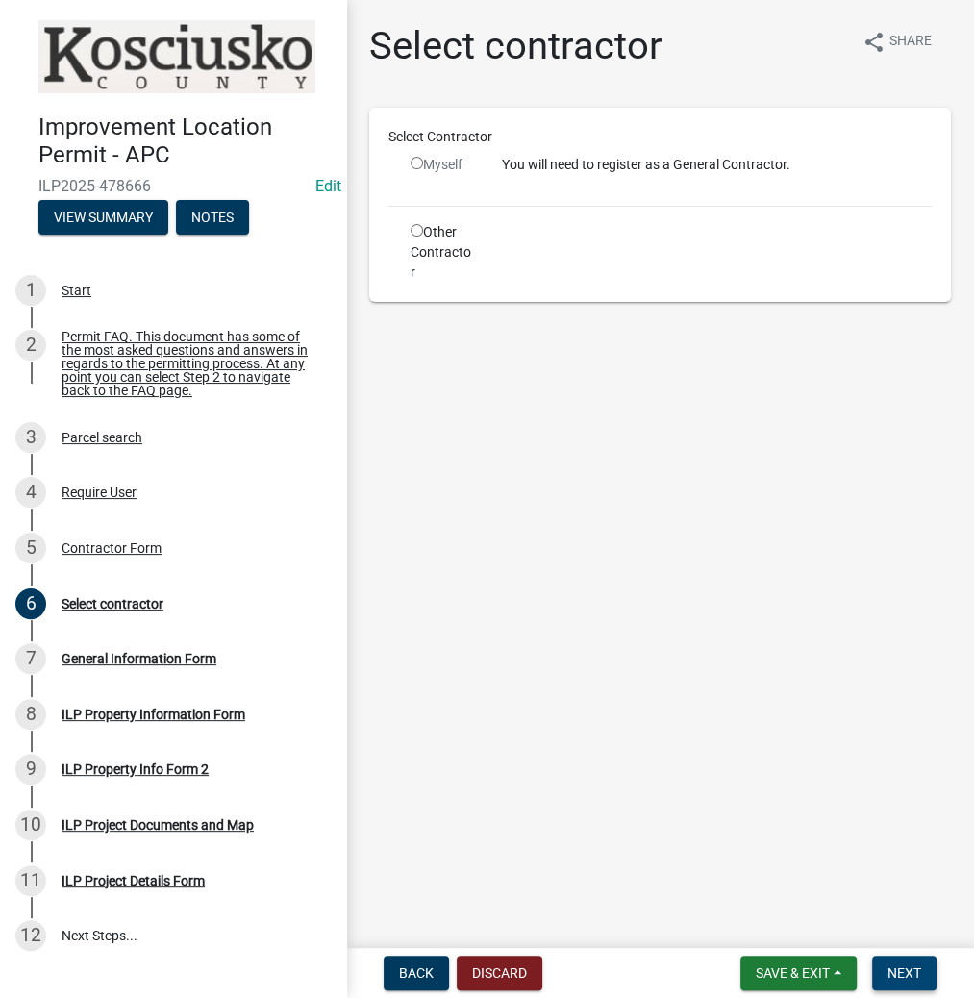
click at [914, 962] on button "Next" at bounding box center [904, 973] width 64 height 35
click at [415, 163] on input "radio" at bounding box center [417, 163] width 13 height 13
click at [417, 159] on input "radio" at bounding box center [417, 163] width 13 height 13
radio input "false"
click at [414, 232] on input "radio" at bounding box center [417, 230] width 13 height 13
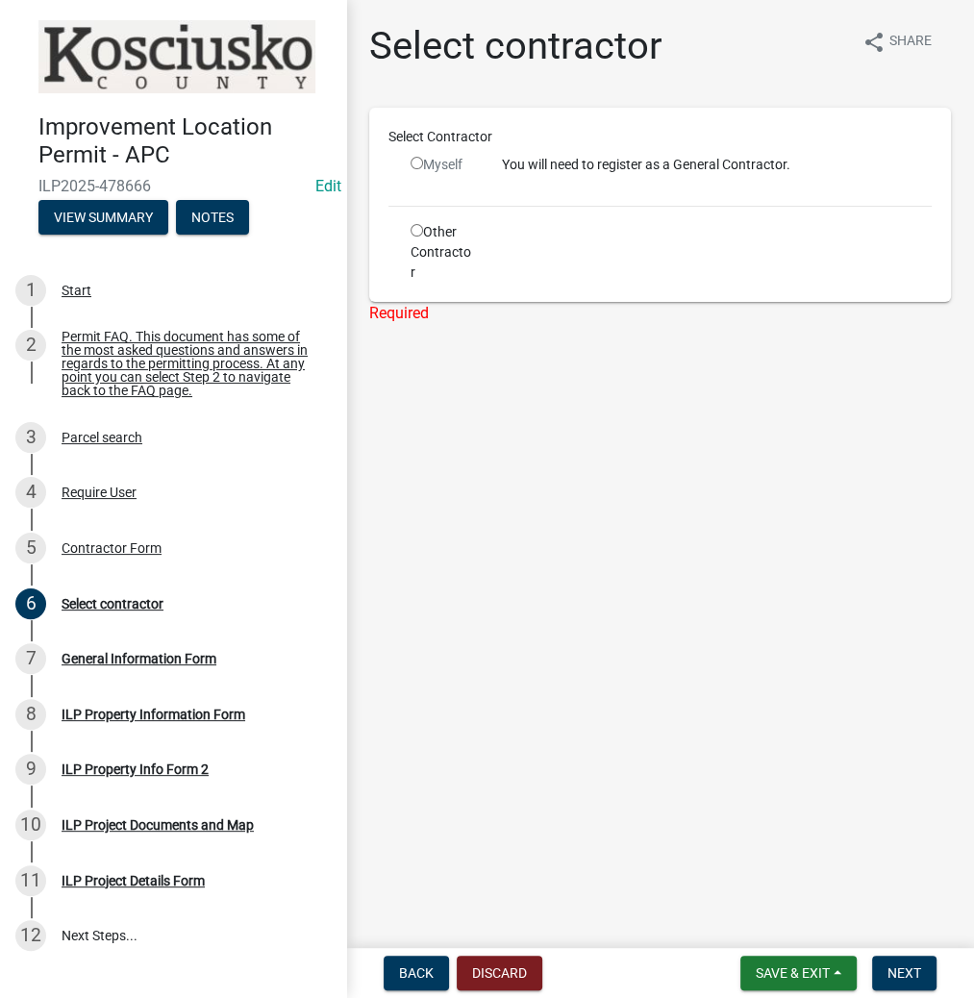
radio input "true"
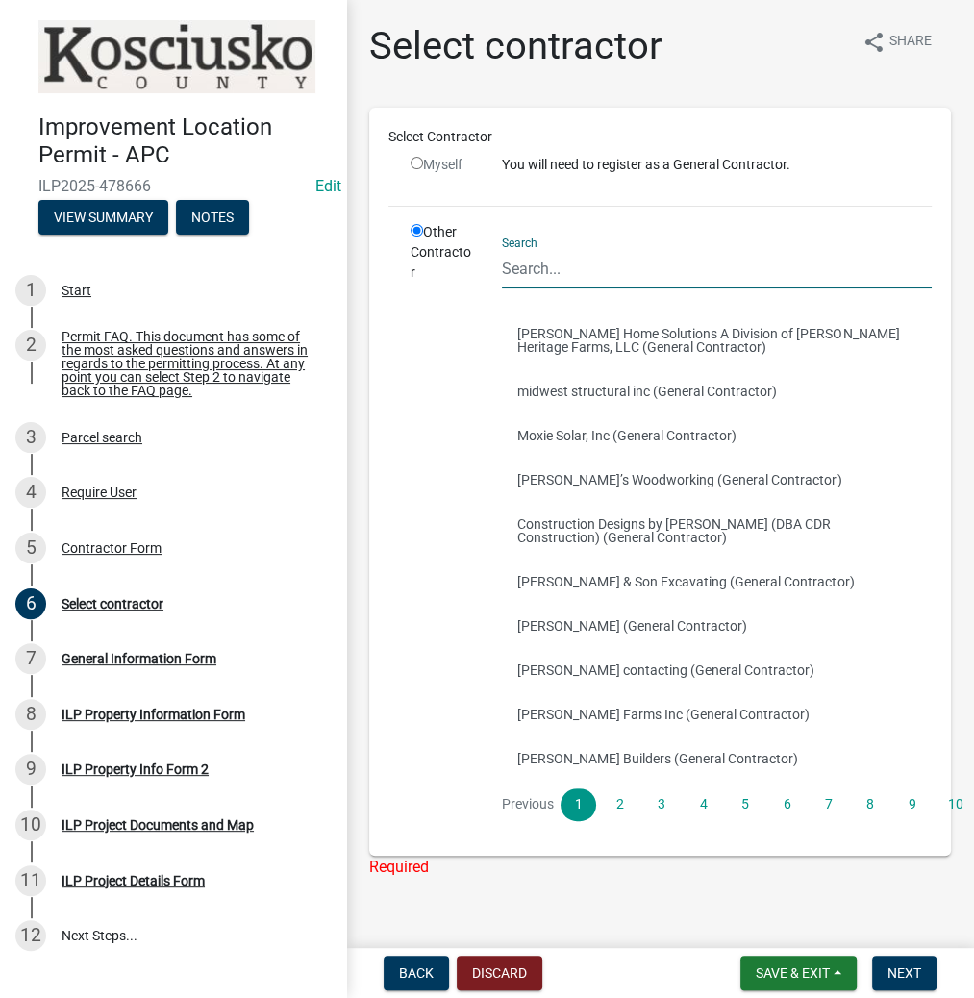
click at [625, 281] on input "Search" at bounding box center [717, 268] width 430 height 39
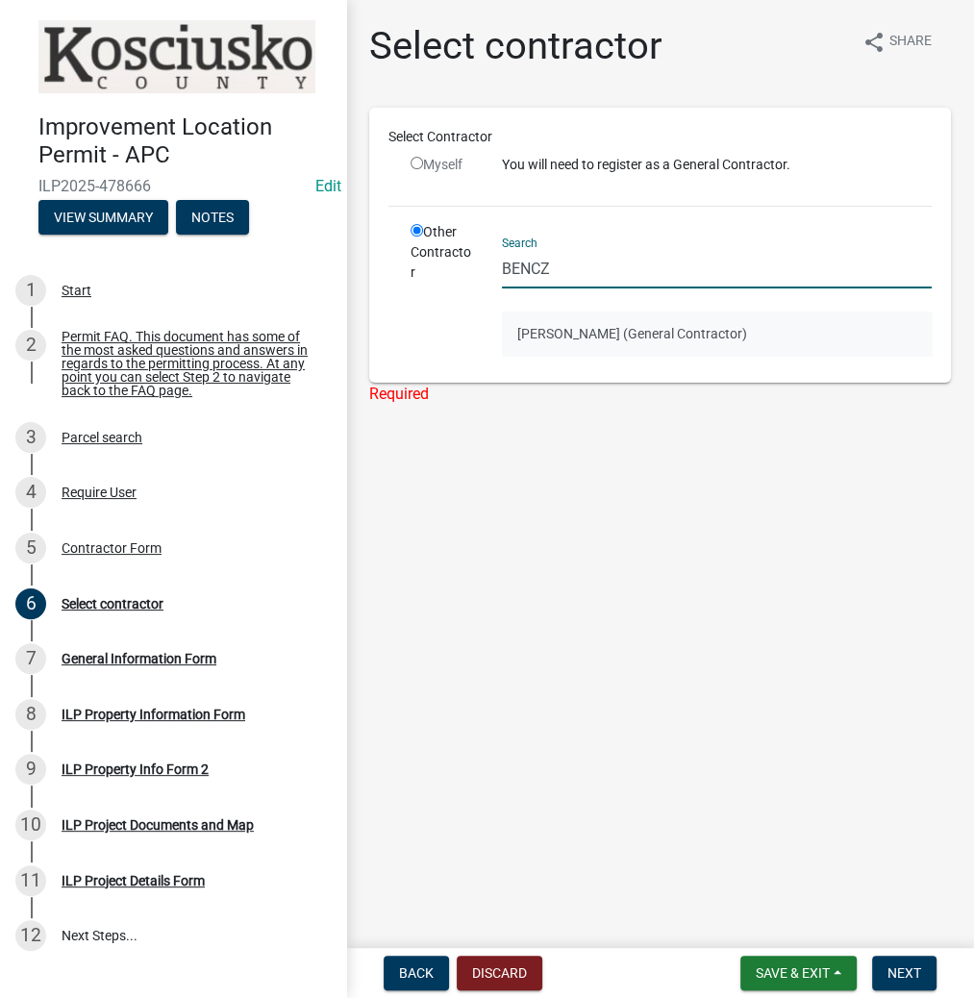
type input "BENCZ"
click at [552, 339] on button "[PERSON_NAME] (General Contractor)" at bounding box center [717, 334] width 430 height 44
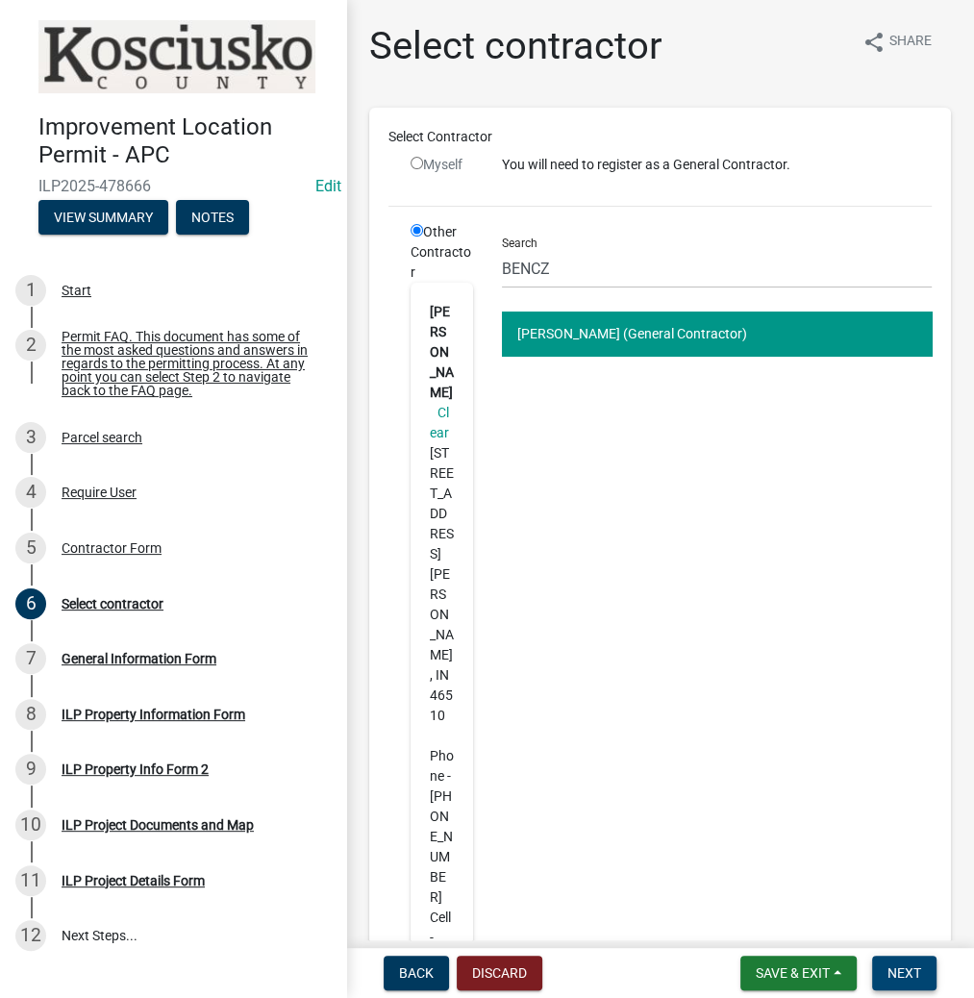
click at [898, 975] on span "Next" at bounding box center [905, 973] width 34 height 15
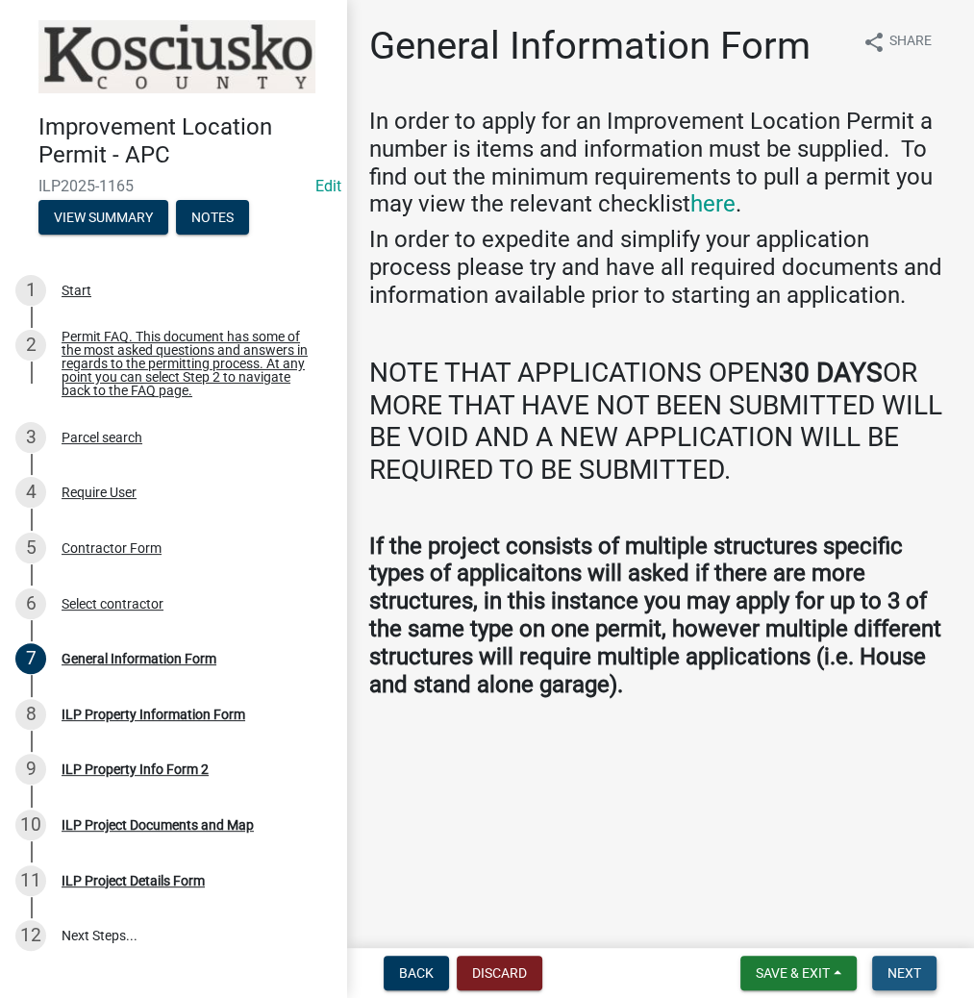
click at [893, 976] on span "Next" at bounding box center [905, 973] width 34 height 15
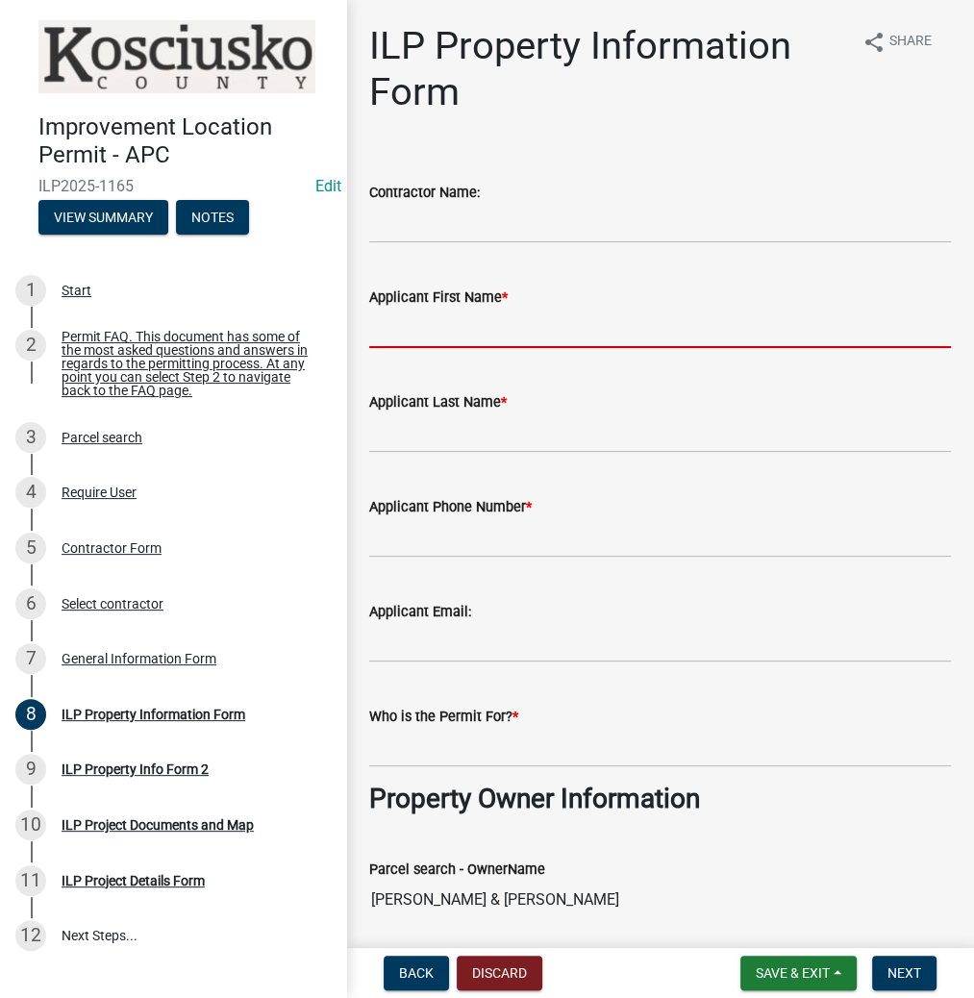
click at [513, 324] on input "Applicant First Name *" at bounding box center [660, 328] width 582 height 39
type input "[PERSON_NAME]"
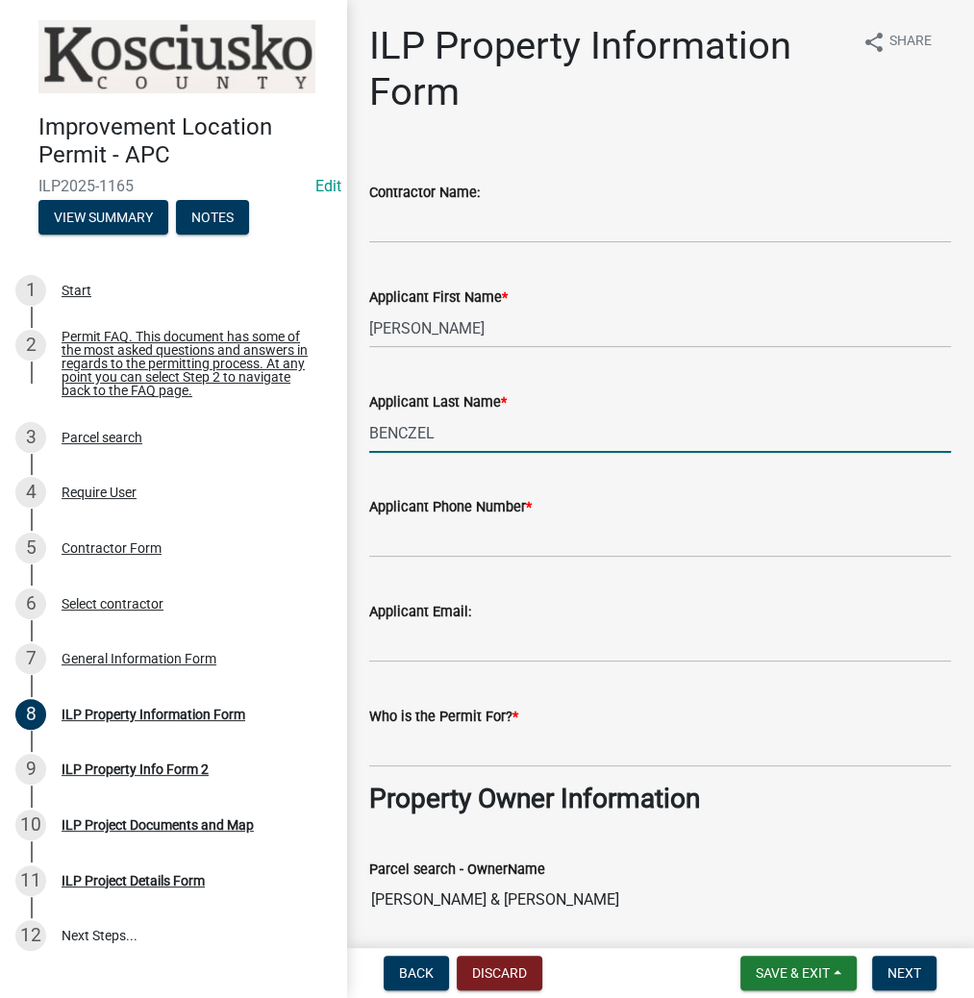
type input "BENCZEL"
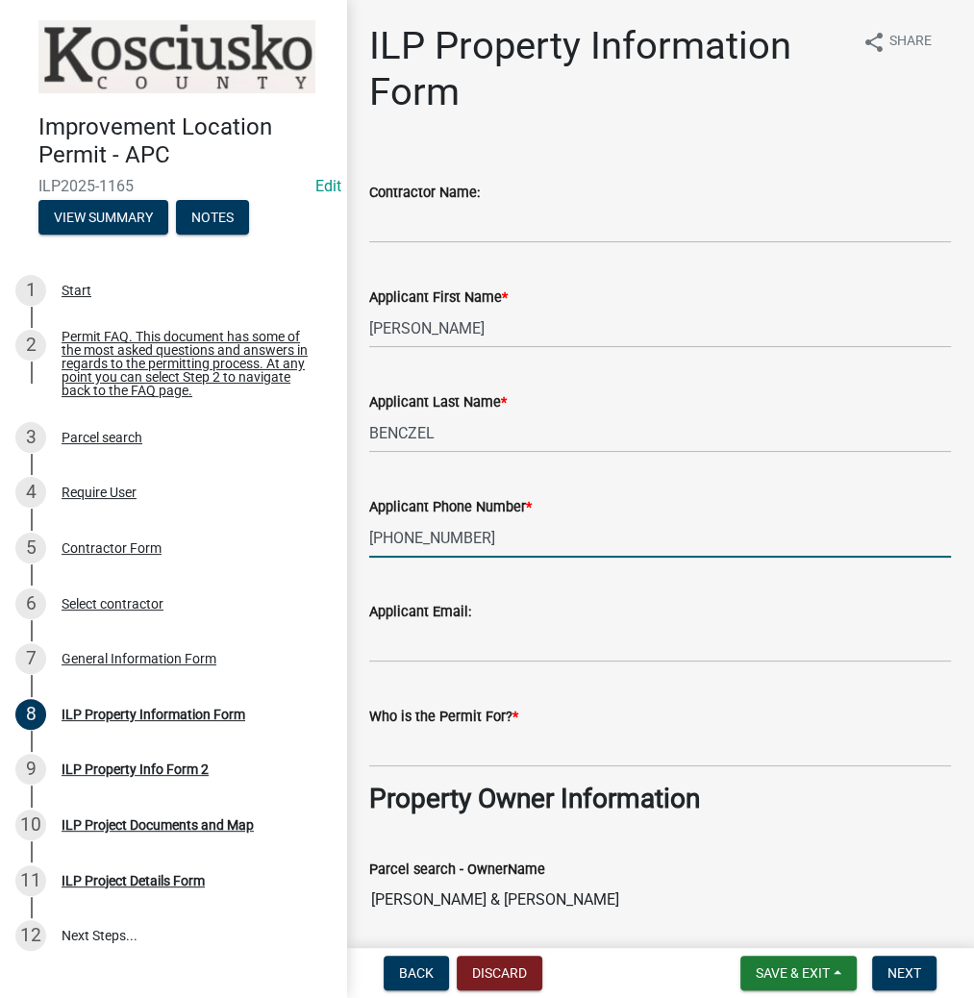
type input "[PHONE_NUMBER]"
click at [431, 766] on input "Who is the Permit For? *" at bounding box center [660, 747] width 582 height 39
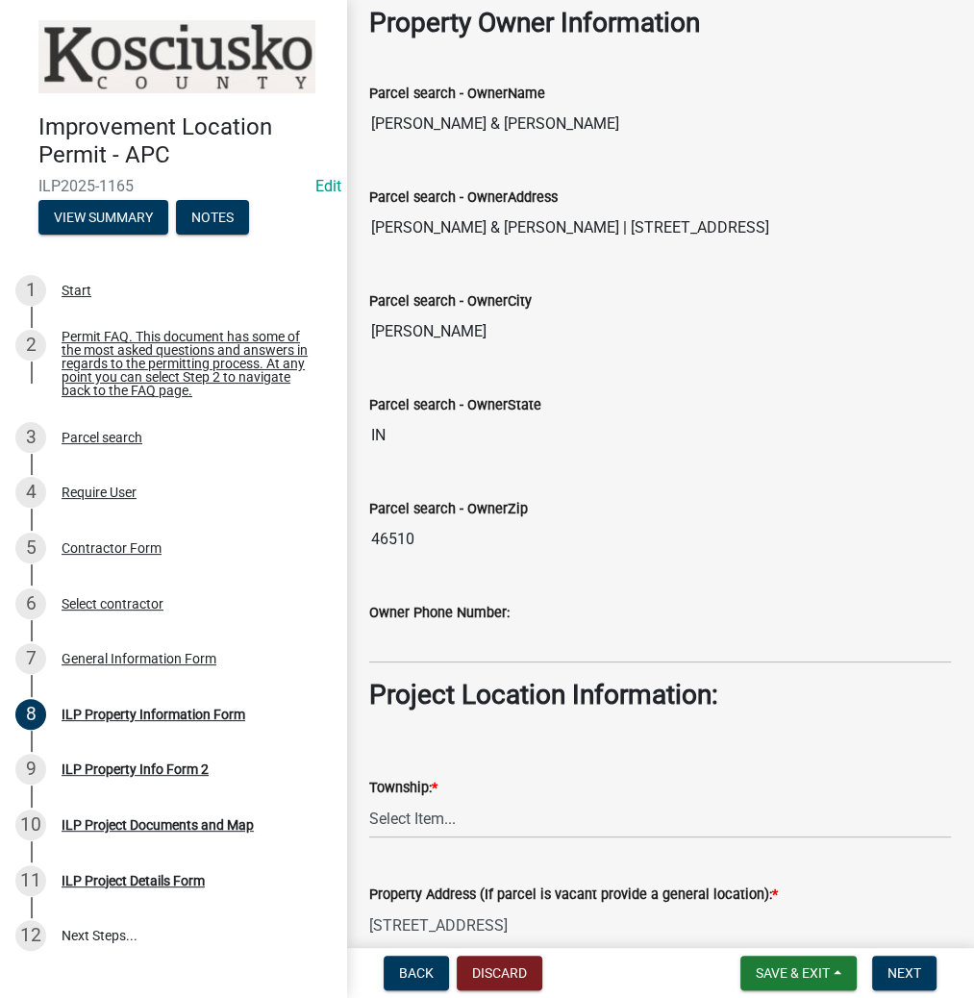
scroll to position [923, 0]
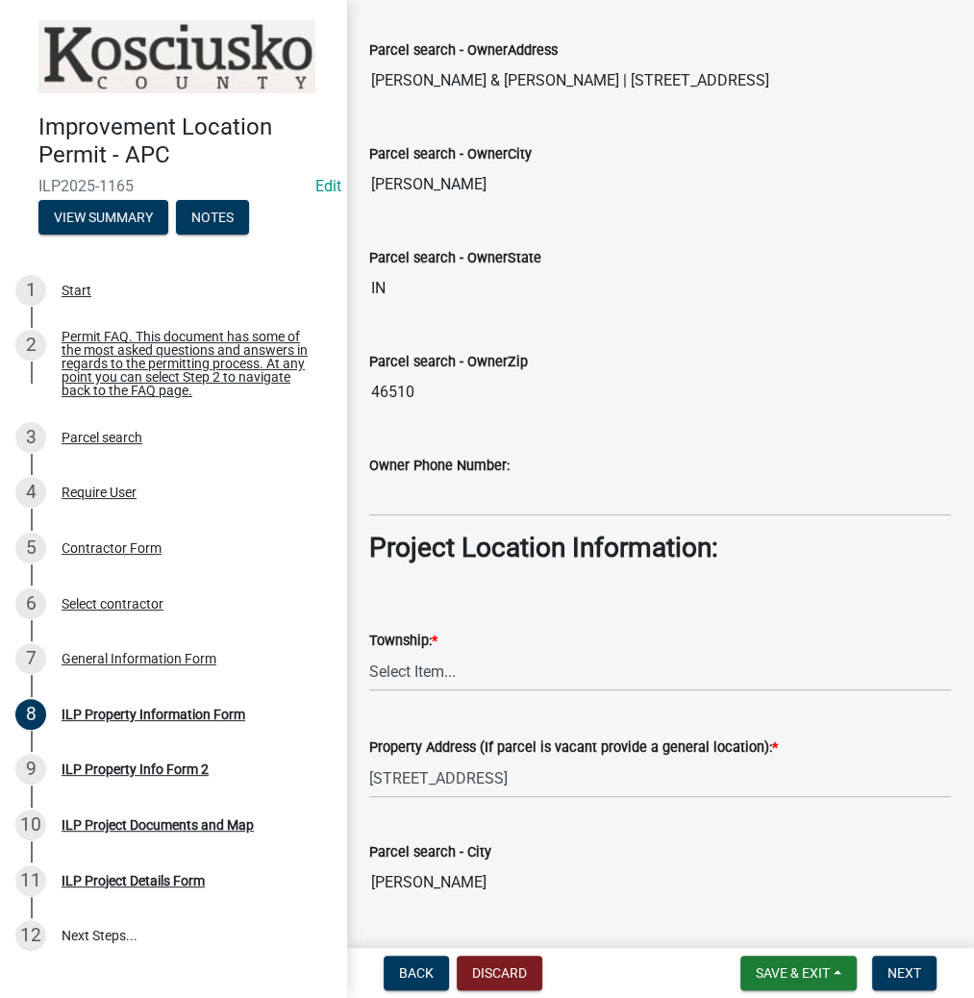
type input "[PERSON_NAME]"
click at [449, 665] on select "Select Item... [PERSON_NAME] - Elkhart Co Clay Etna [GEOGRAPHIC_DATA][PERSON_NA…" at bounding box center [660, 671] width 582 height 39
click at [369, 652] on select "Select Item... [PERSON_NAME] - Elkhart Co Clay Etna [GEOGRAPHIC_DATA][PERSON_NA…" at bounding box center [660, 671] width 582 height 39
select select "1ba6d0a1-8334-4cec-a782-4148eced6037"
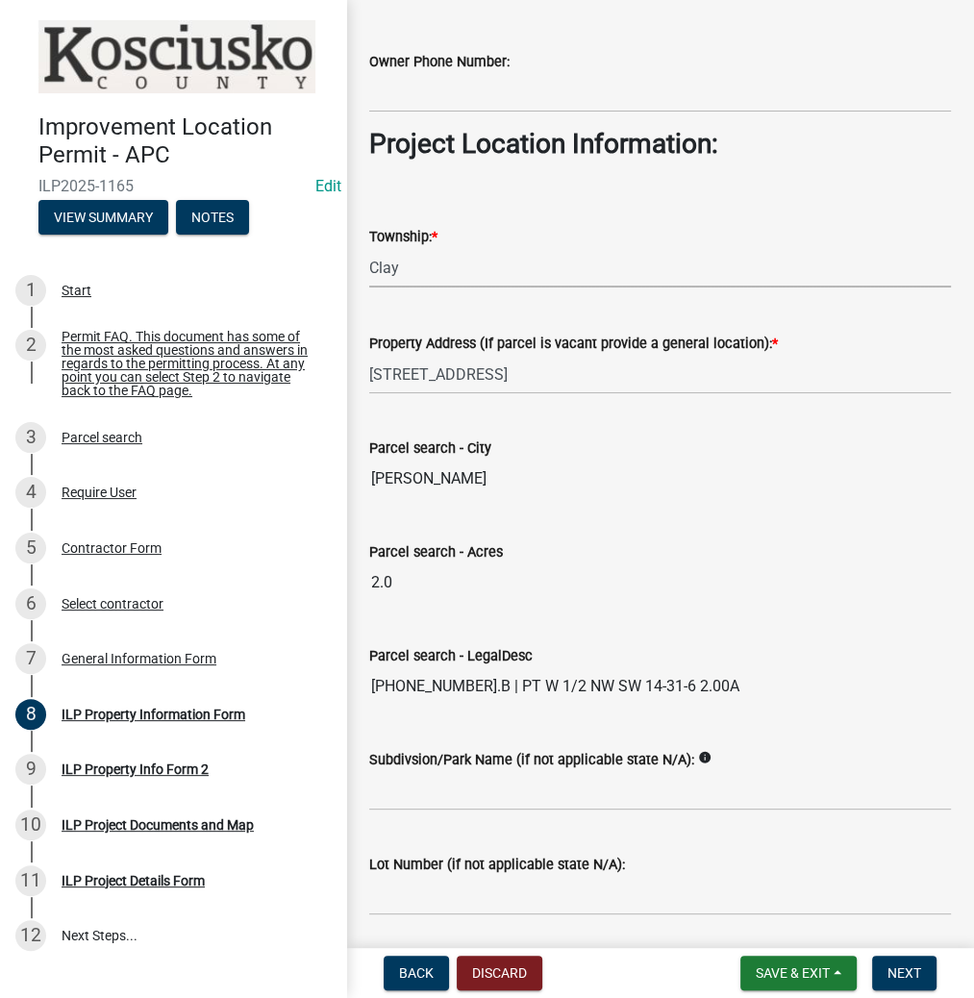
scroll to position [1385, 0]
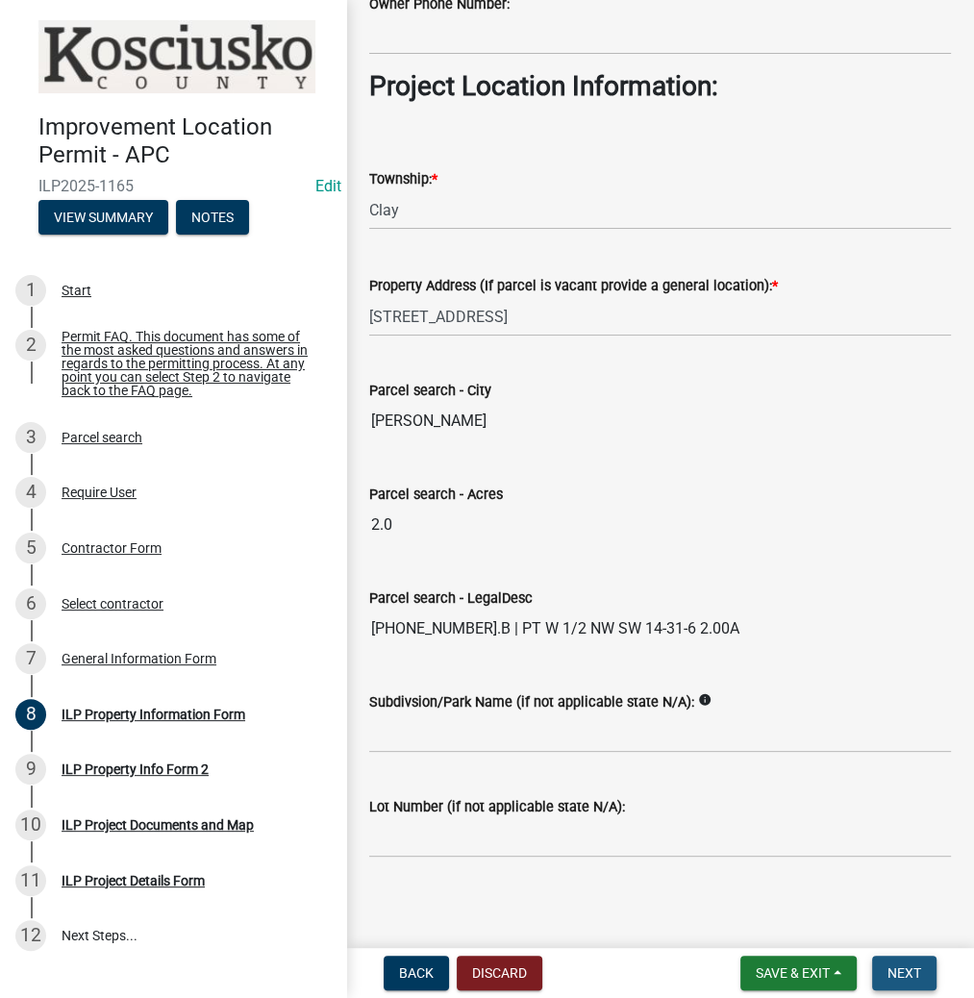
click at [895, 981] on button "Next" at bounding box center [904, 973] width 64 height 35
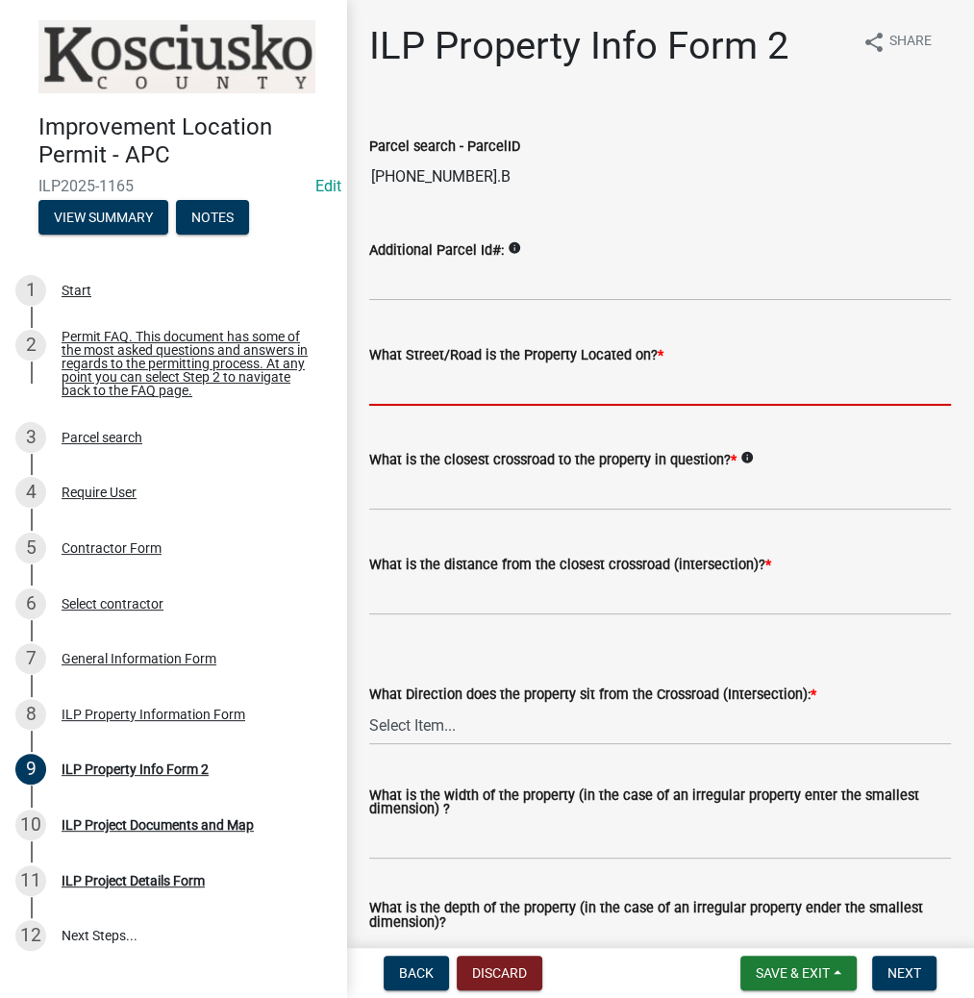
click at [429, 391] on input "What Street/Road is the Property Located on? *" at bounding box center [660, 385] width 582 height 39
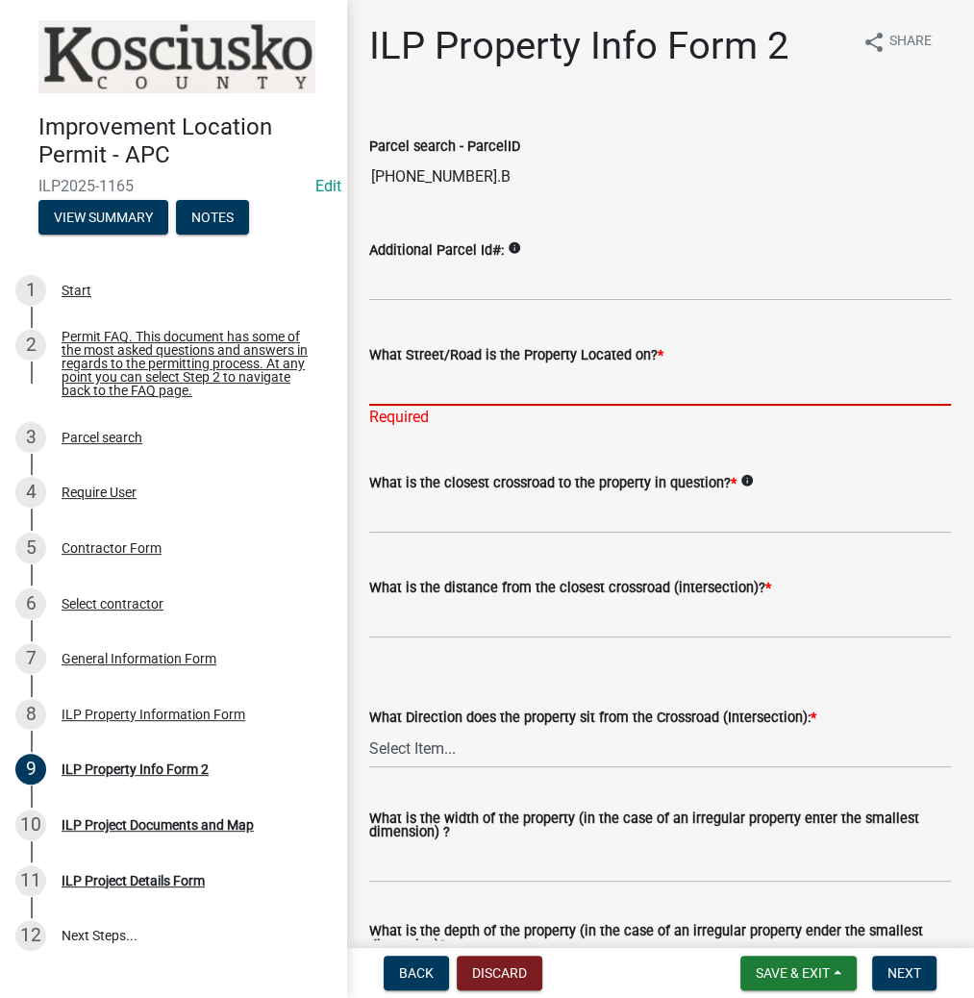
click at [489, 374] on input "What Street/Road is the Property Located on? *" at bounding box center [660, 385] width 582 height 39
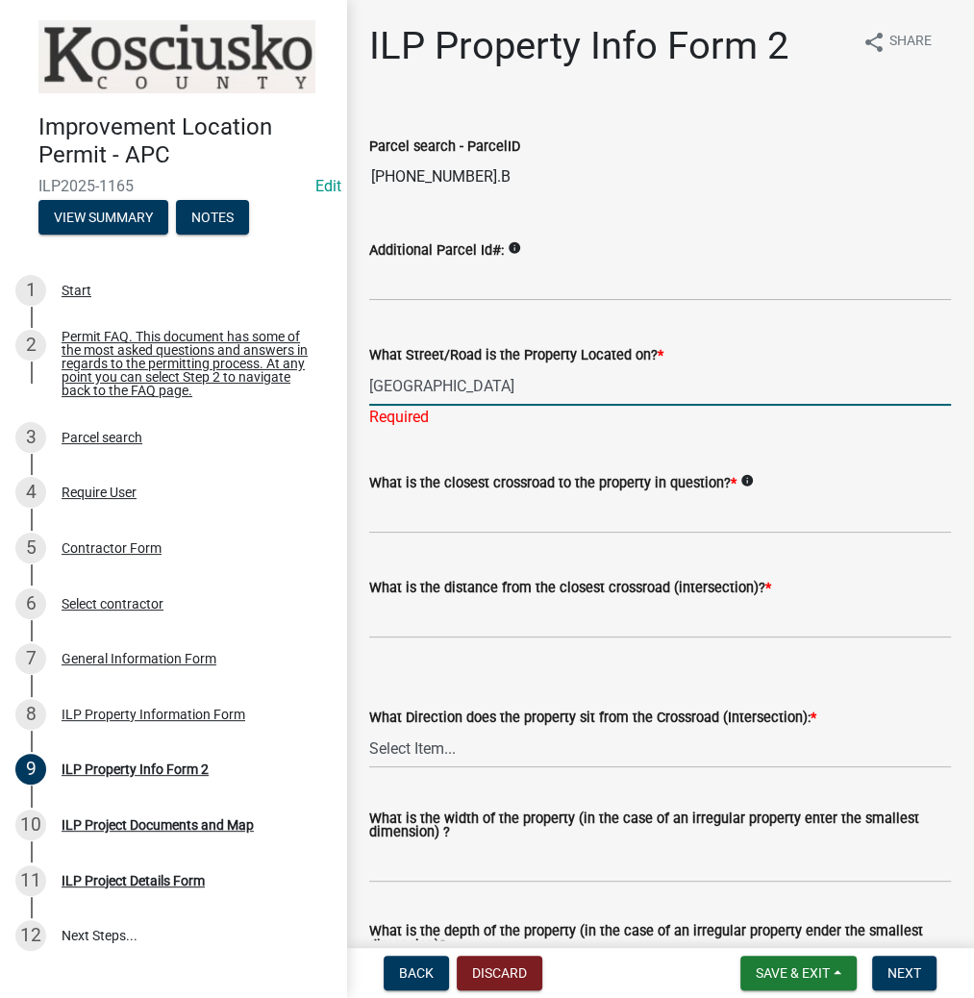
type input "[GEOGRAPHIC_DATA]"
drag, startPoint x: 442, startPoint y: 523, endPoint x: 426, endPoint y: 516, distance: 18.1
click at [442, 523] on wm-data-entity-input "What is the closest crossroad to the property in question? * info" at bounding box center [660, 496] width 582 height 105
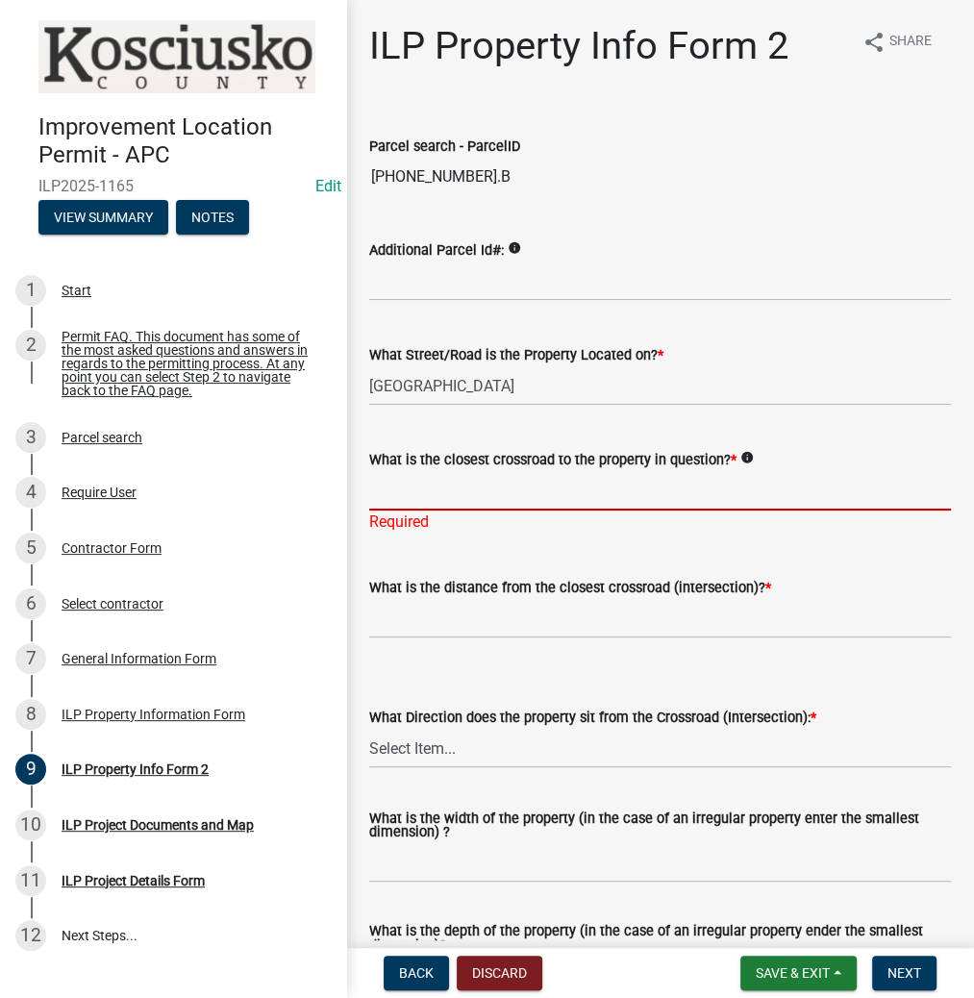
click at [450, 502] on input "What is the closest crossroad to the property in question? *" at bounding box center [660, 490] width 582 height 39
type input "700 S"
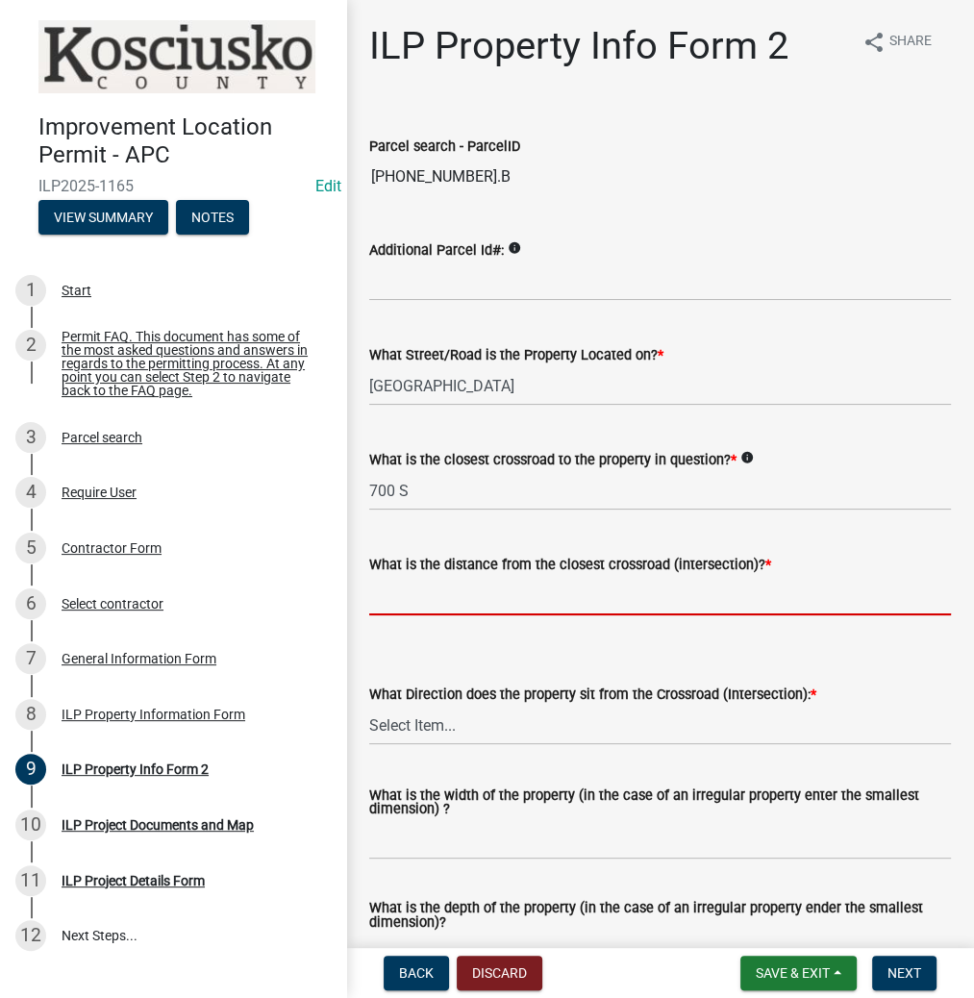
click at [513, 589] on input "text" at bounding box center [660, 595] width 582 height 39
type input "1750"
select select "0609af41-fe40-4fa2-880d-6f54f567ae8e"
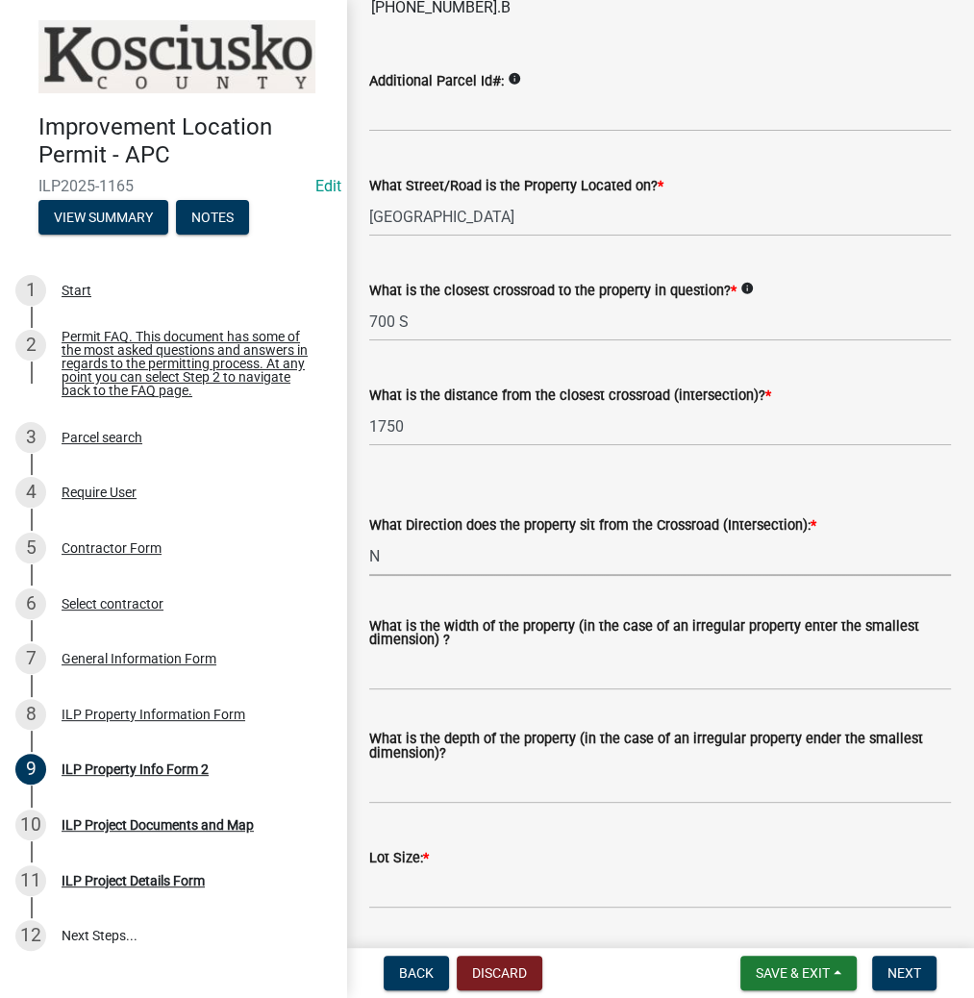
scroll to position [231, 0]
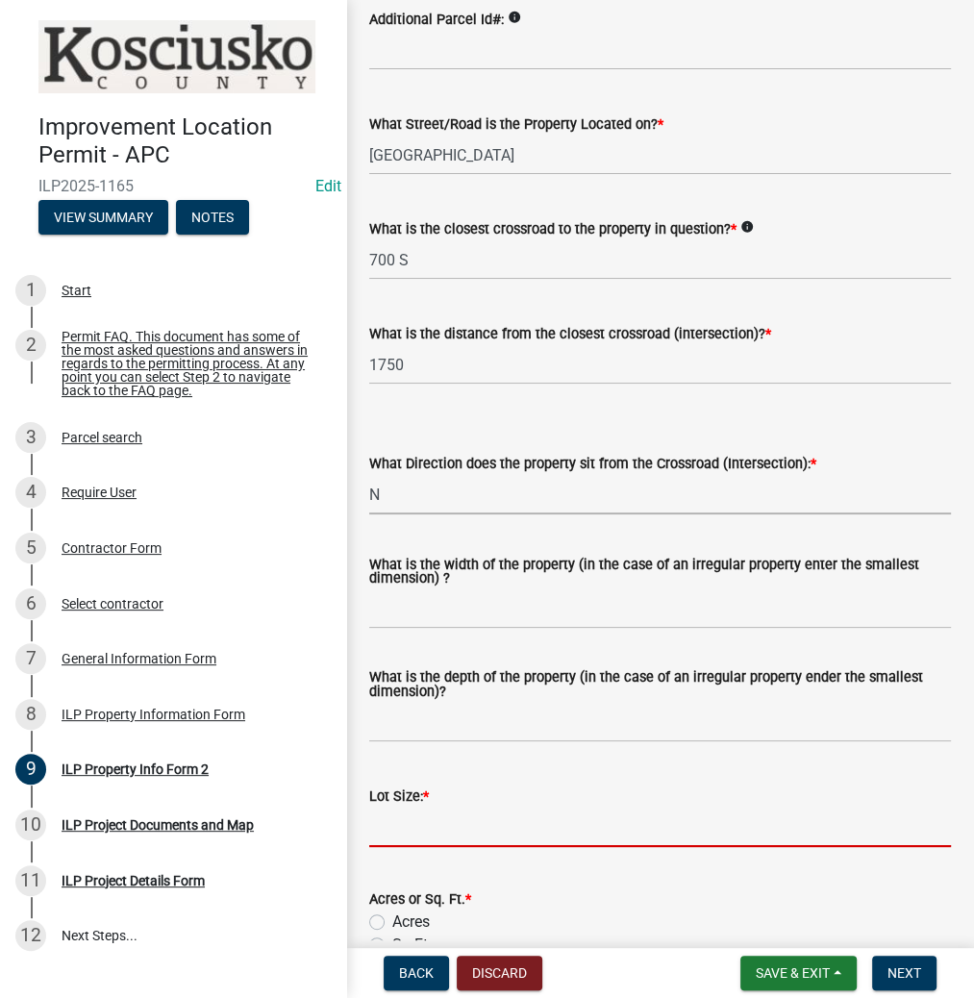
click at [456, 823] on input "text" at bounding box center [660, 827] width 582 height 39
type input "2"
click at [392, 917] on label "Acres" at bounding box center [411, 922] width 38 height 23
click at [392, 917] on input "Acres" at bounding box center [398, 917] width 13 height 13
radio input "true"
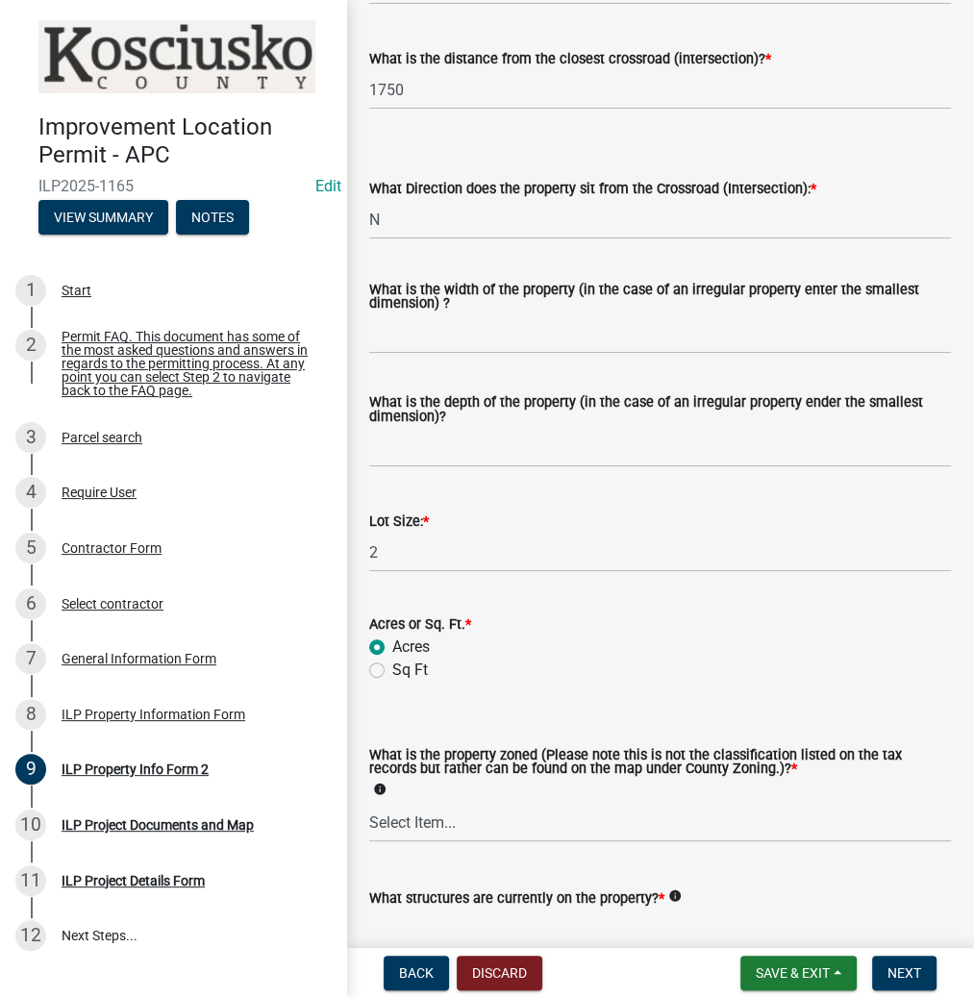
scroll to position [539, 0]
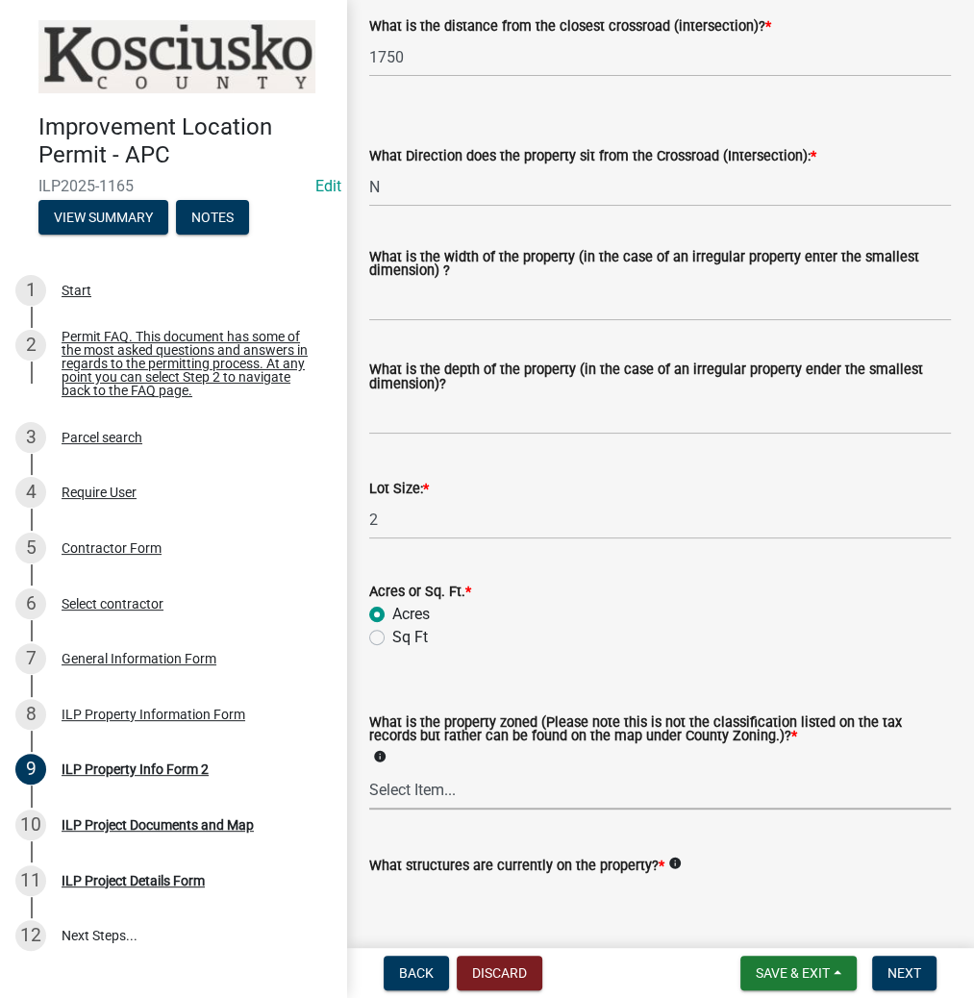
click at [469, 796] on select "Select Item... Agricultural Agricultural 2 Commercial Environmental Industrial …" at bounding box center [660, 789] width 582 height 39
click at [369, 771] on select "Select Item... Agricultural Agricultural 2 Commercial Environmental Industrial …" at bounding box center [660, 789] width 582 height 39
select select "ea119d11-e52e-4559-b746-af06211fe819"
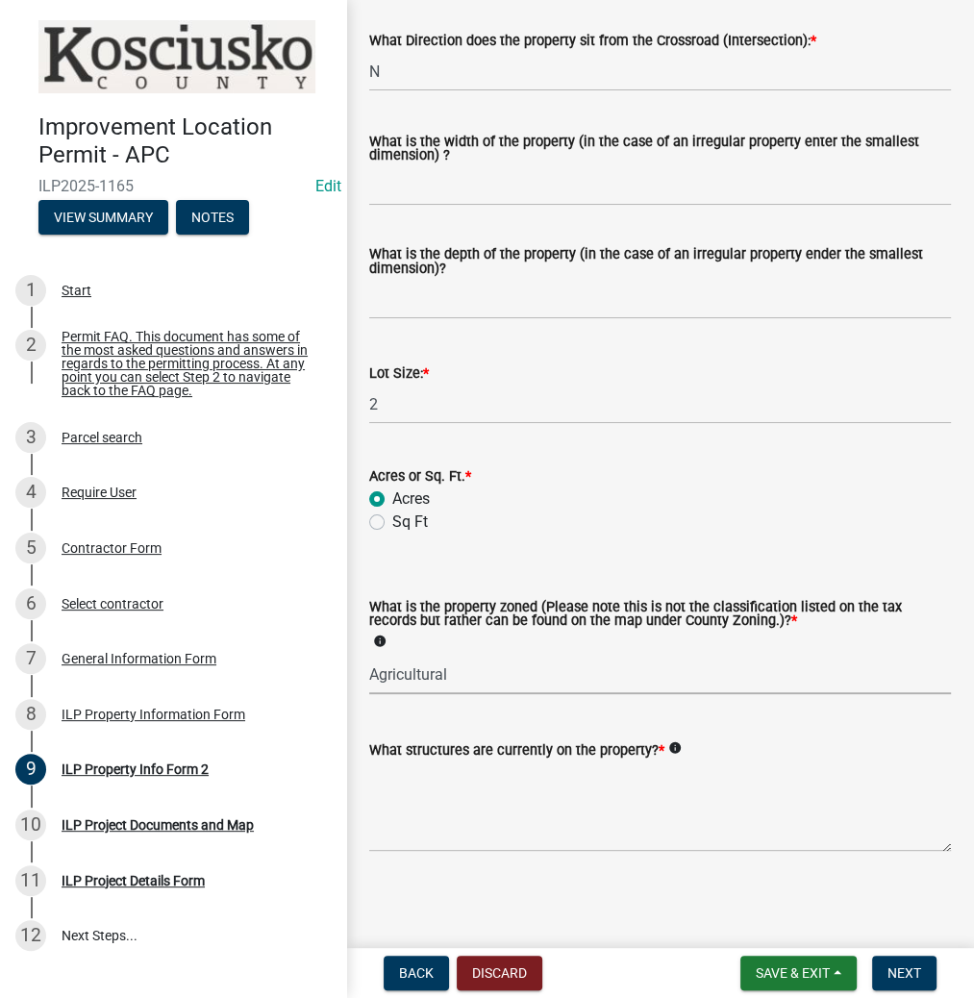
scroll to position [657, 0]
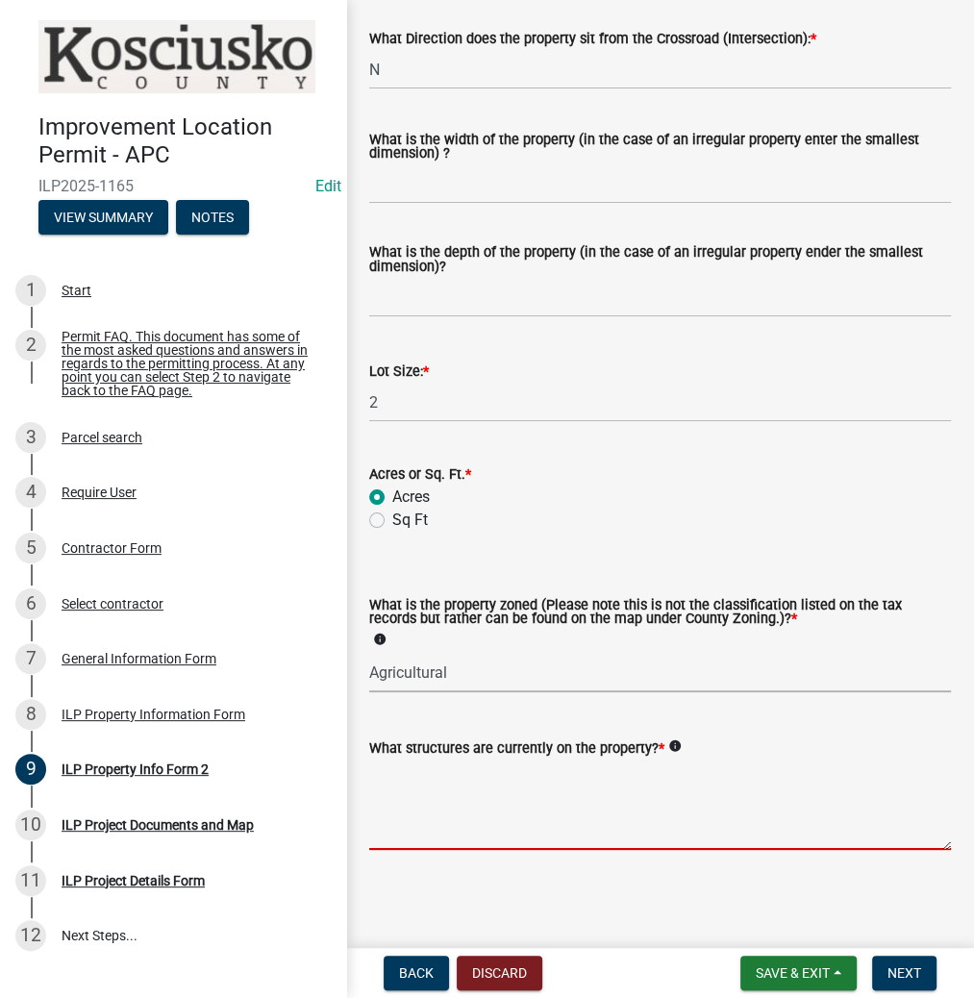
click at [553, 816] on textarea "What structures are currently on the property? *" at bounding box center [660, 805] width 582 height 90
type textarea "RESIDENCE, ACCESSORY"
click at [915, 971] on span "Next" at bounding box center [905, 973] width 34 height 15
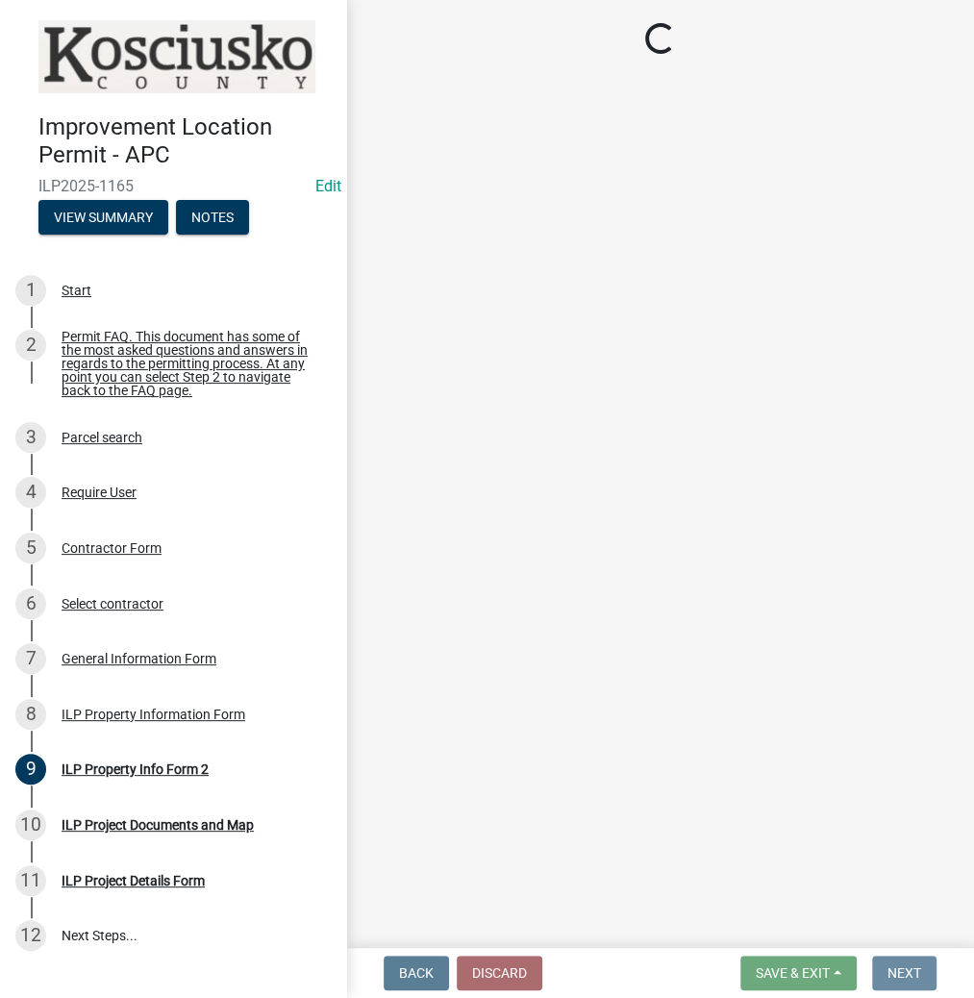
scroll to position [0, 0]
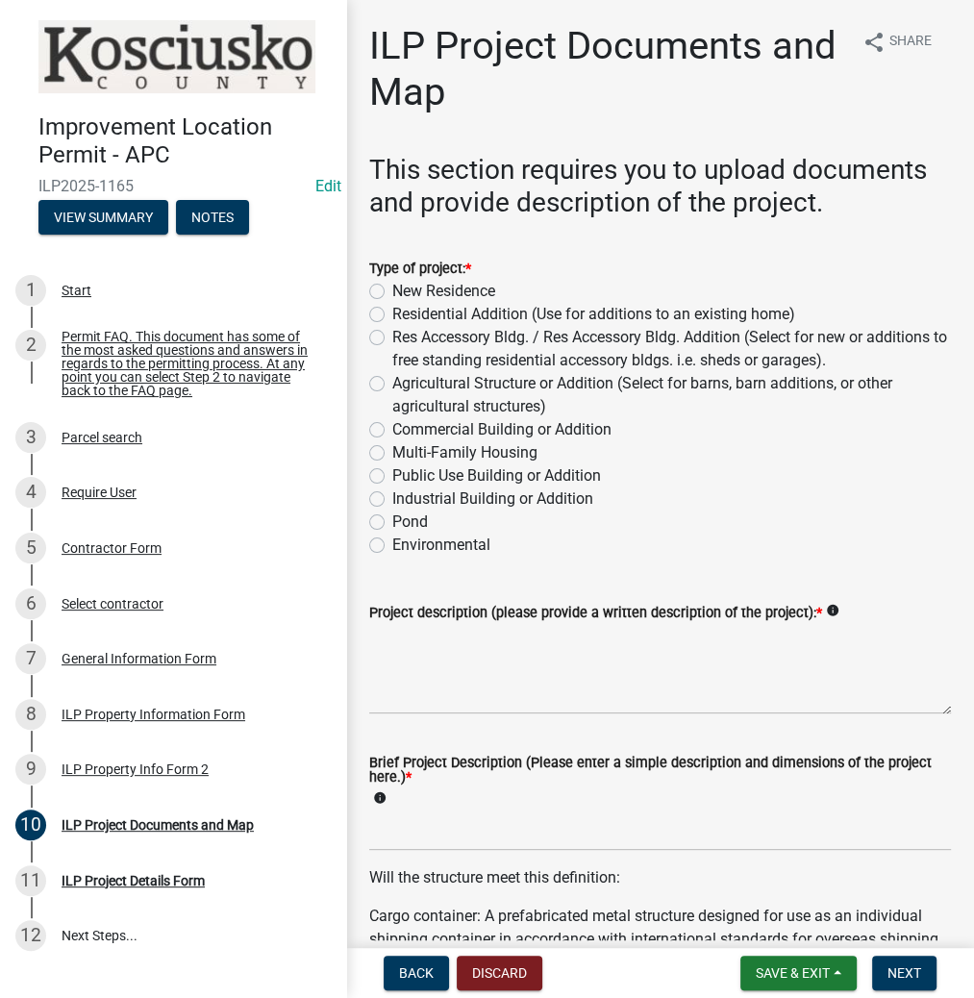
click at [392, 386] on label "Agricultural Structure or Addition (Select for barns, barn additions, or other …" at bounding box center [671, 395] width 559 height 46
click at [392, 385] on input "Agricultural Structure or Addition (Select for barns, barn additions, or other …" at bounding box center [398, 378] width 13 height 13
radio input "true"
click at [449, 680] on textarea "Project description (please provide a written description of the project): *" at bounding box center [660, 669] width 582 height 90
type textarea "ENCLOSE LEAN-TO"
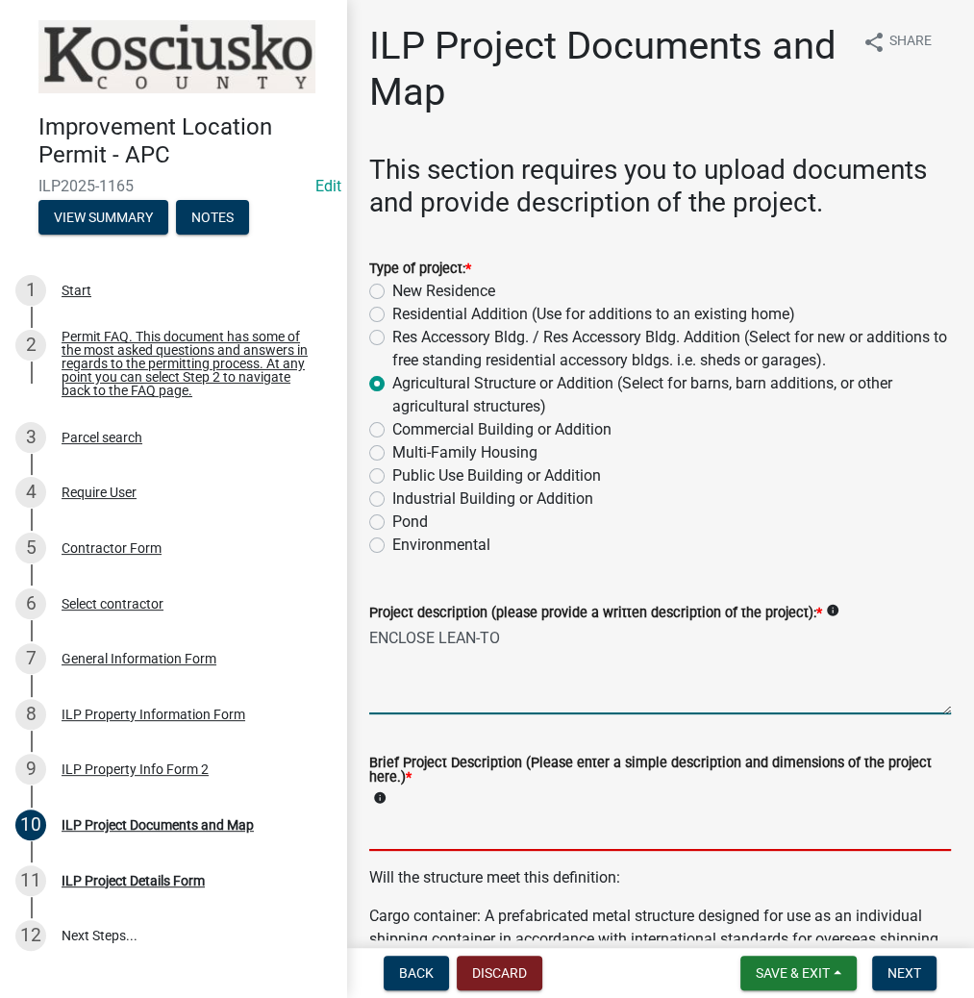
click at [530, 832] on input "Brief Project Description (Please enter a simple description and dimensions of …" at bounding box center [660, 831] width 582 height 39
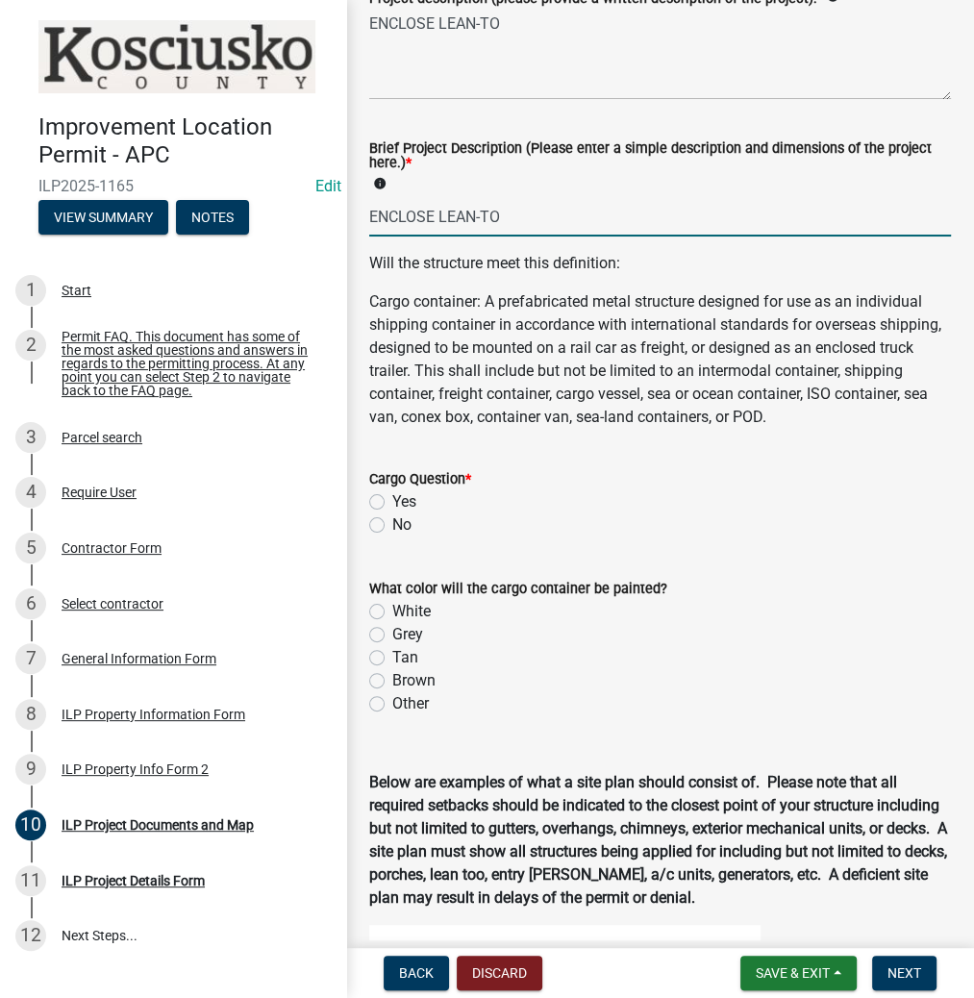
scroll to position [616, 0]
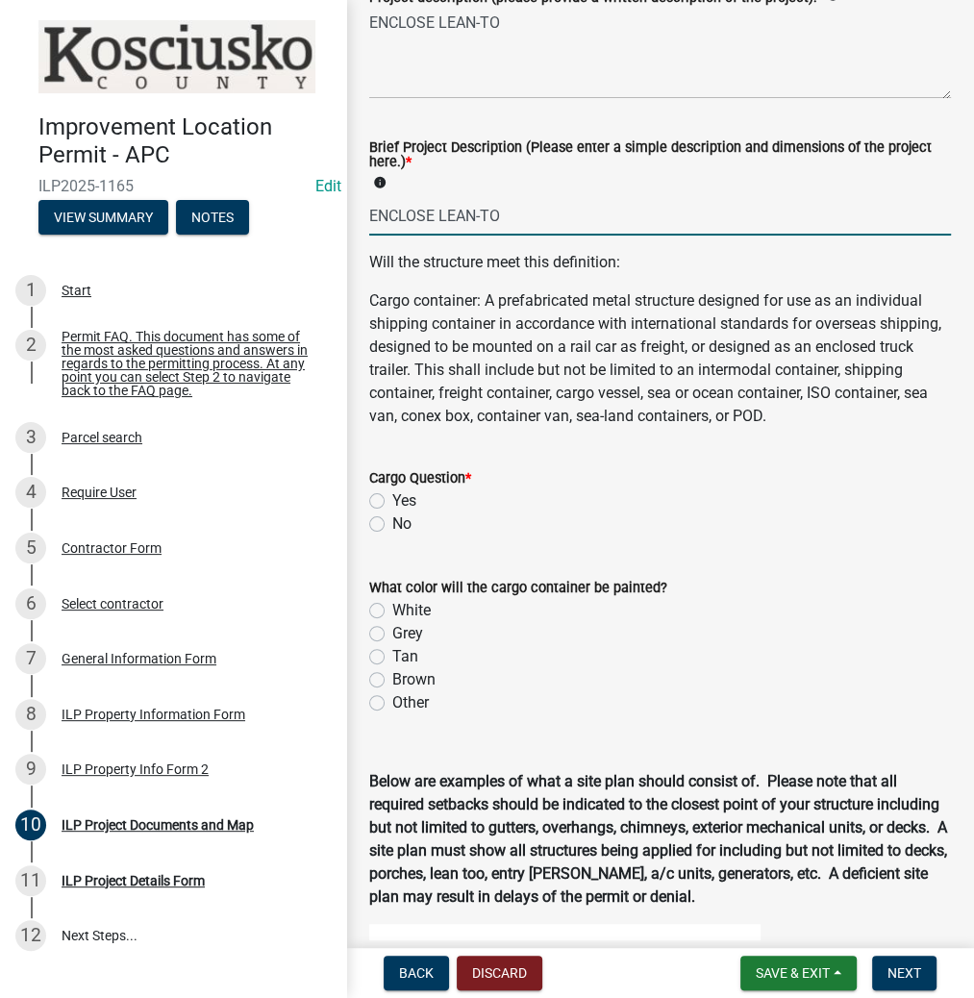
type input "ENCLOSE LEAN-TO"
click at [392, 536] on label "No" at bounding box center [401, 524] width 19 height 23
click at [392, 525] on input "No" at bounding box center [398, 519] width 13 height 13
radio input "true"
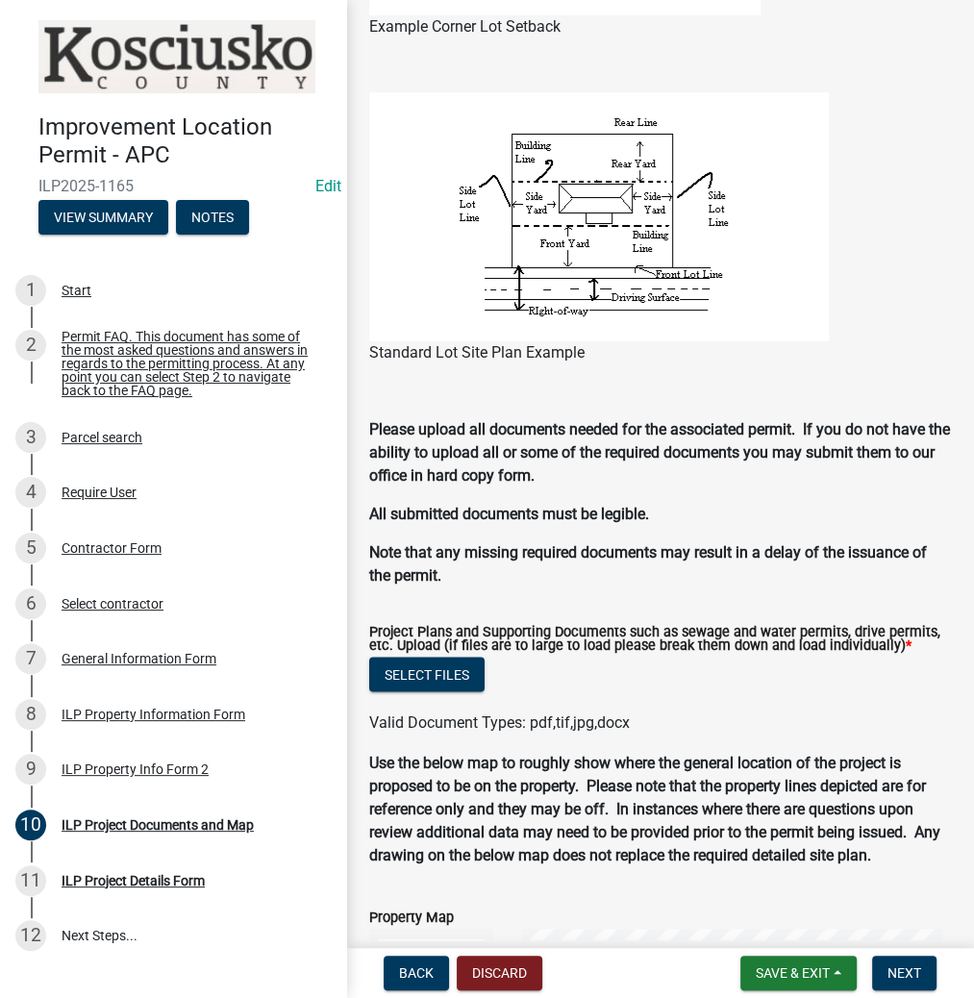
scroll to position [1770, 0]
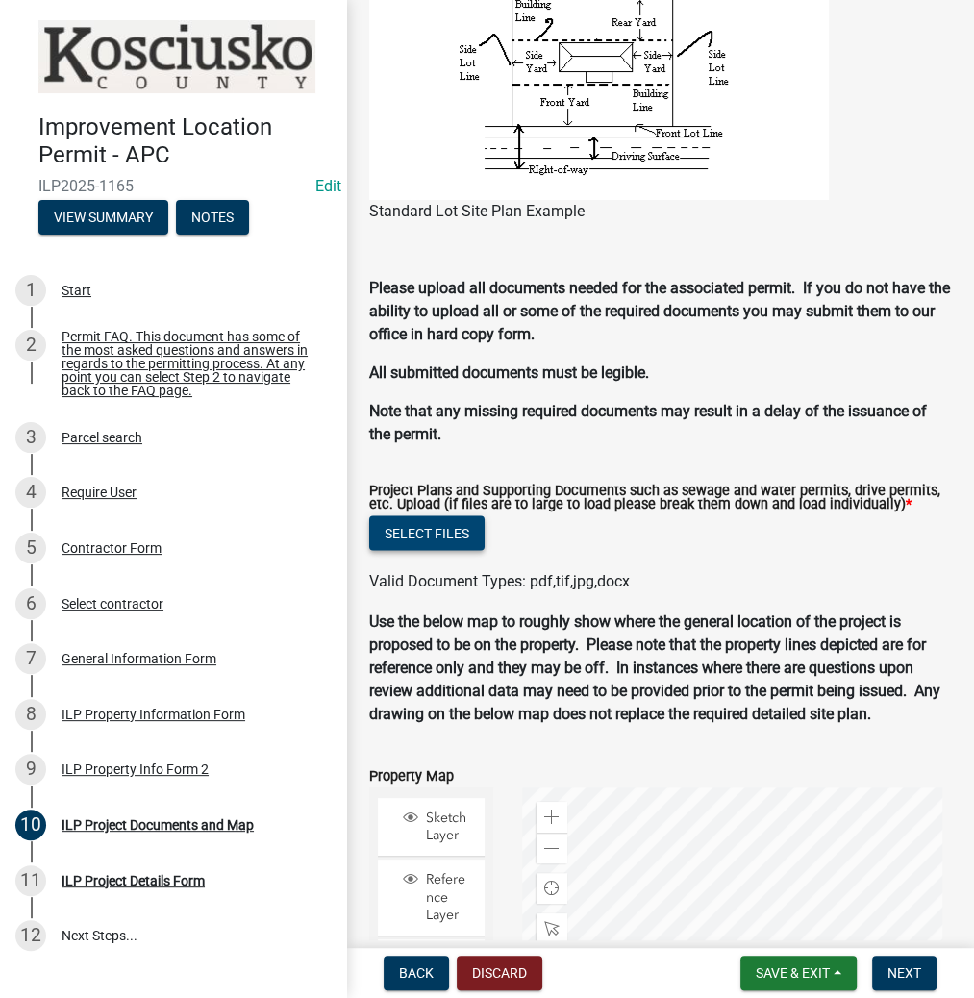
click at [422, 550] on button "Select files" at bounding box center [426, 533] width 115 height 35
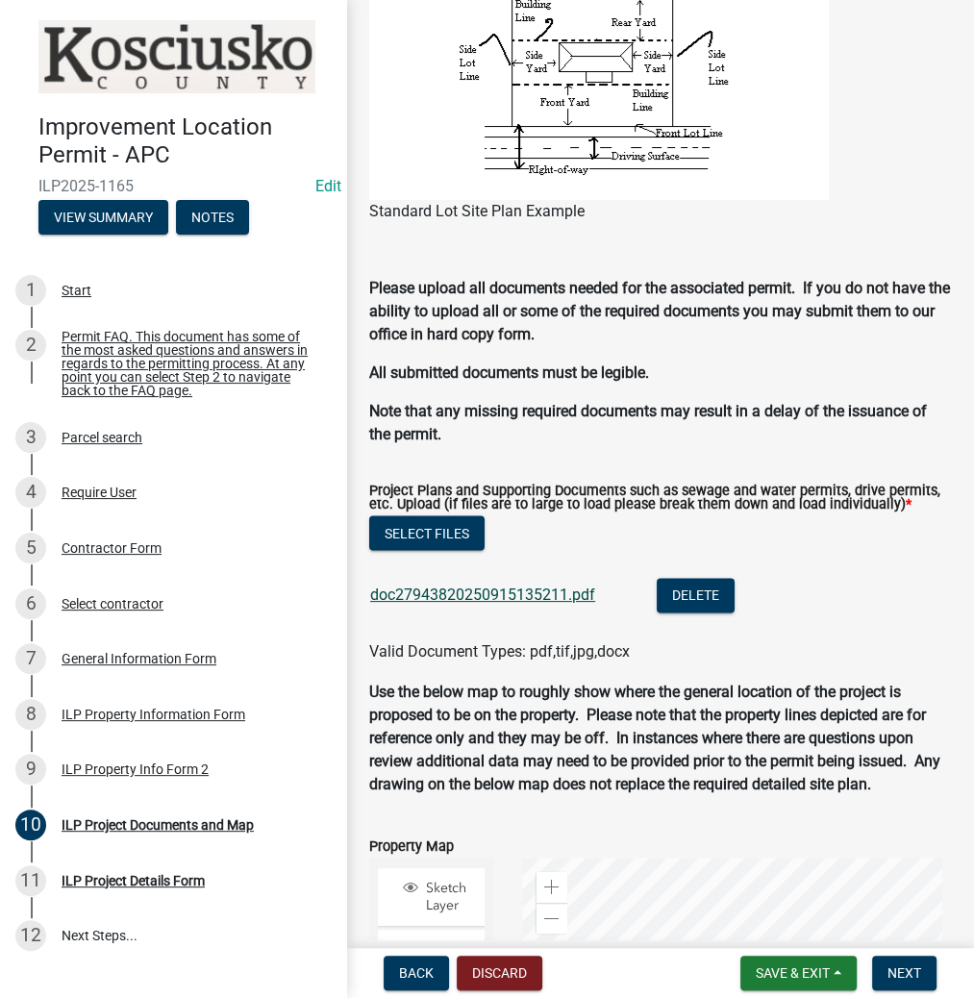
click at [493, 604] on link "doc27943820250915135211.pdf" at bounding box center [482, 595] width 225 height 18
click at [903, 978] on span "Next" at bounding box center [905, 973] width 34 height 15
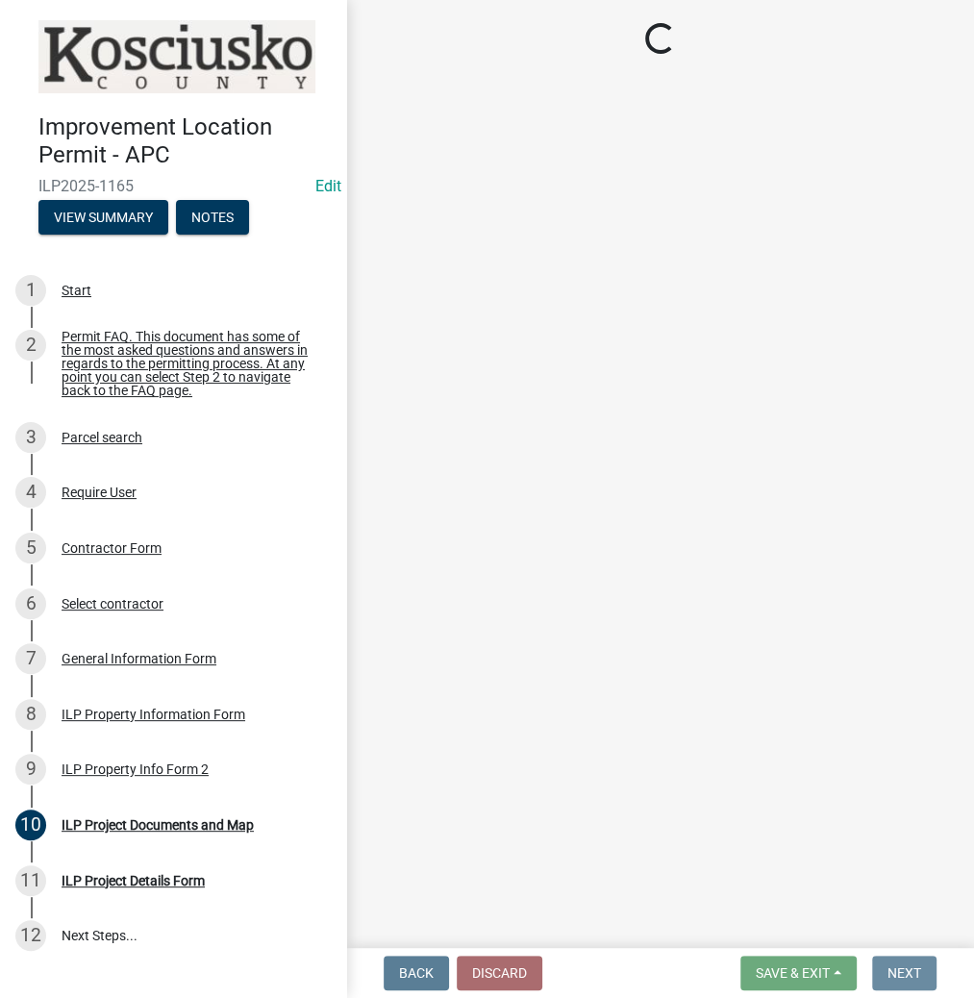
scroll to position [0, 0]
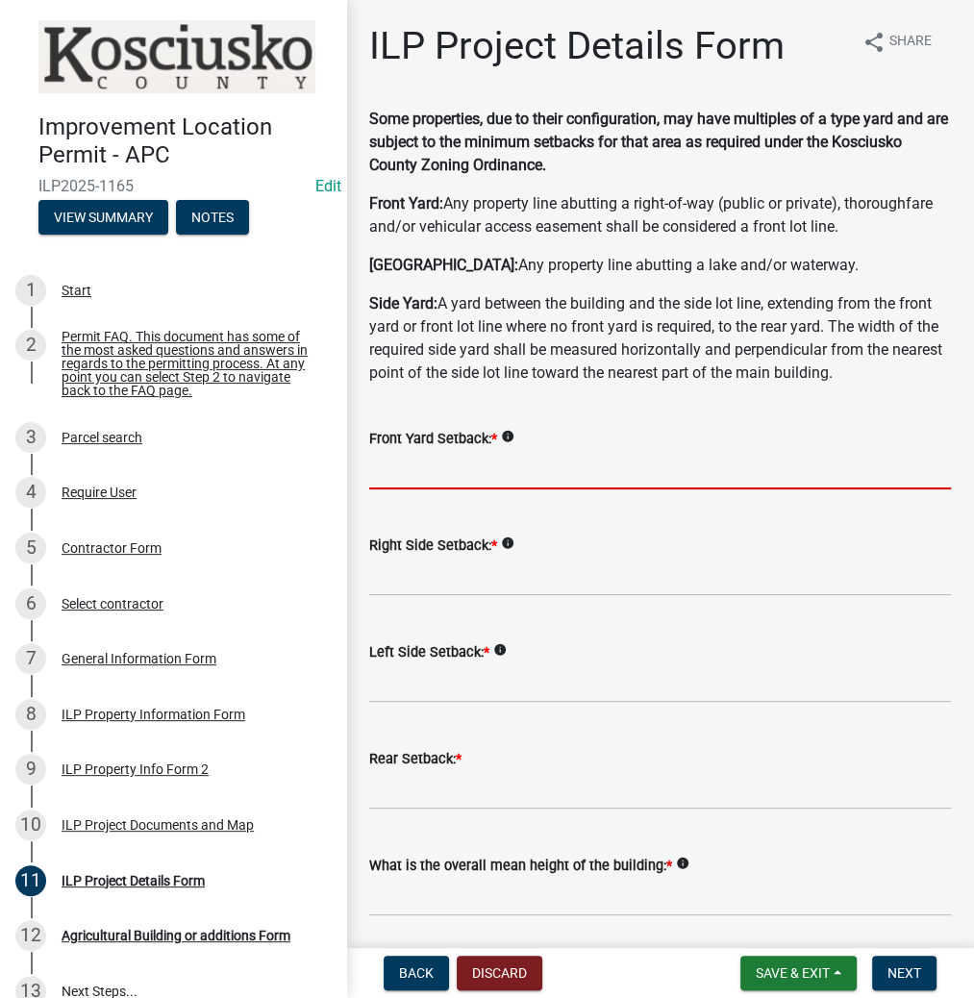
click at [541, 466] on input "text" at bounding box center [660, 469] width 582 height 39
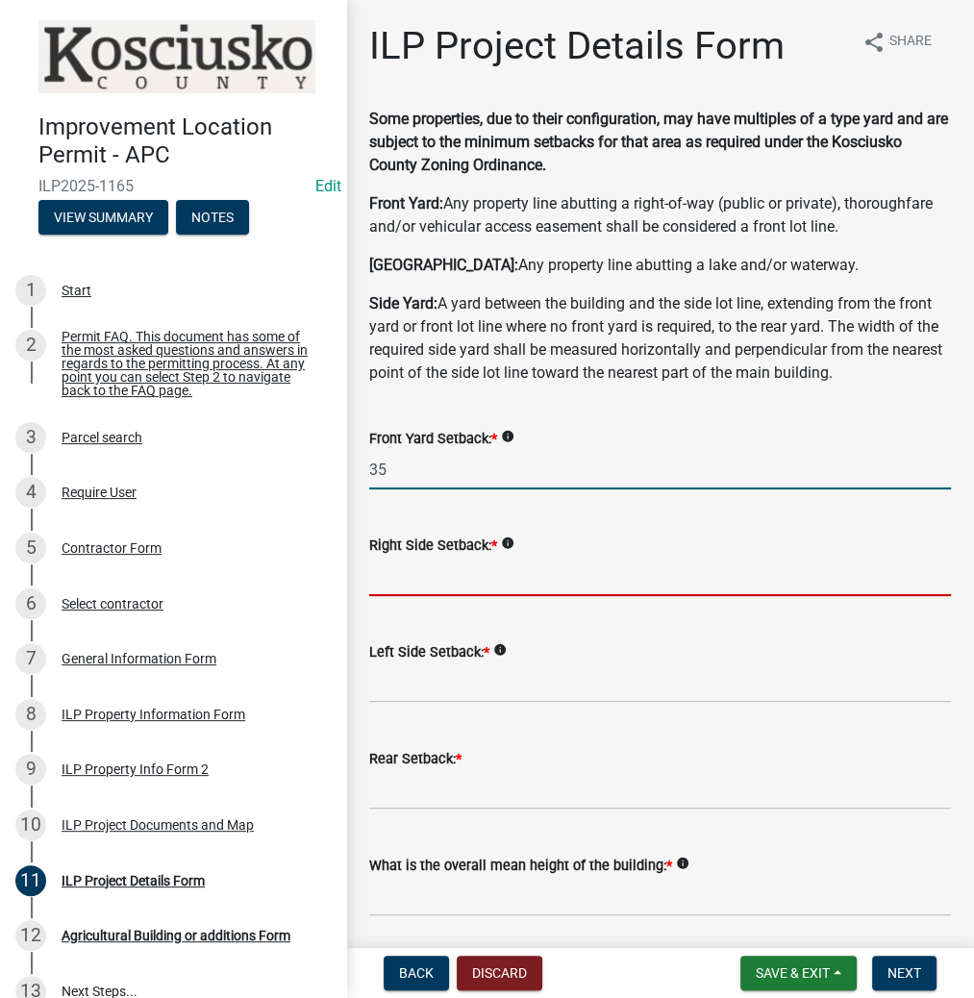
type input "35.0"
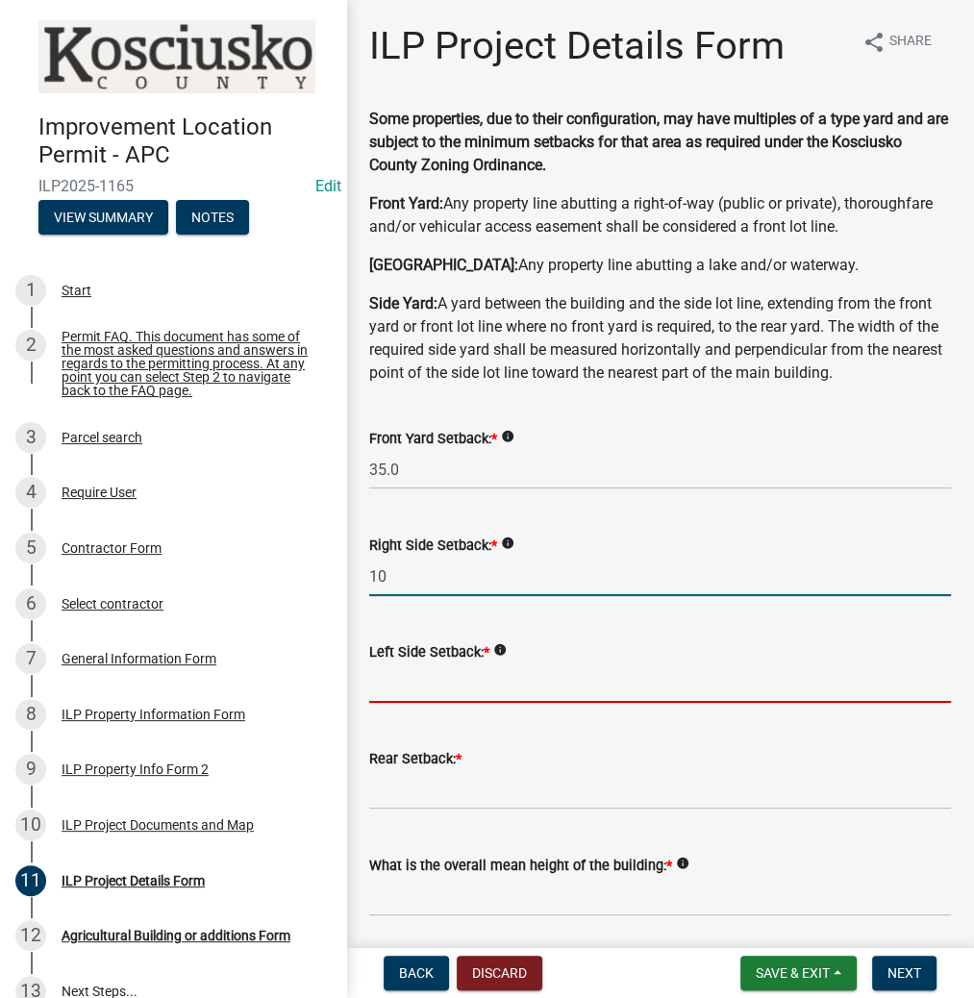
type input "10.0"
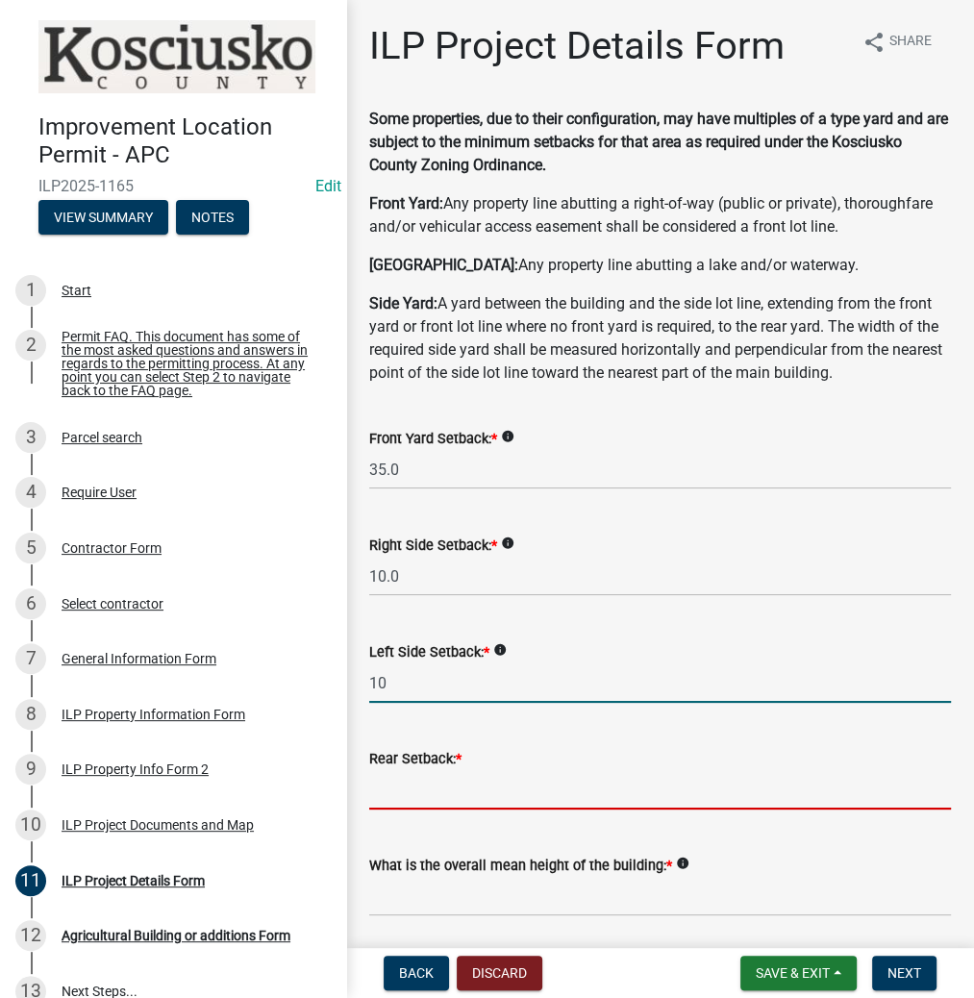
type input "10.0"
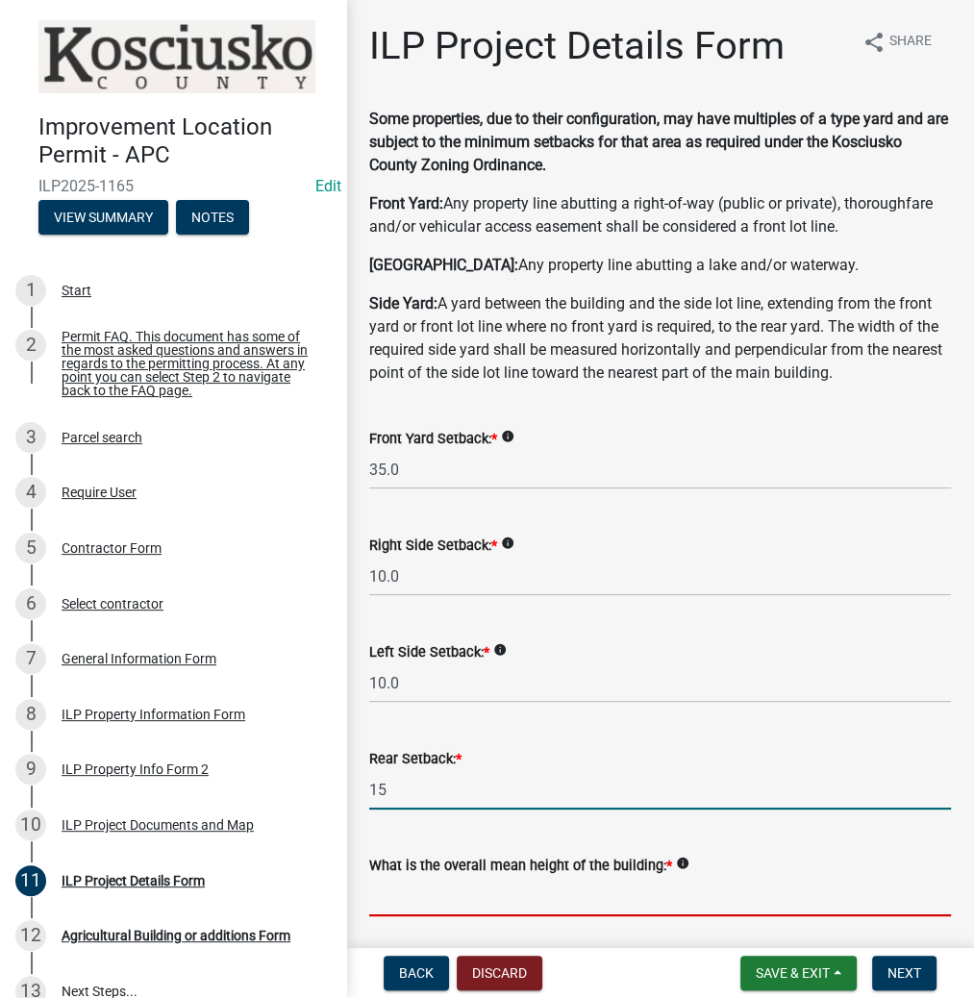
type input "15.0"
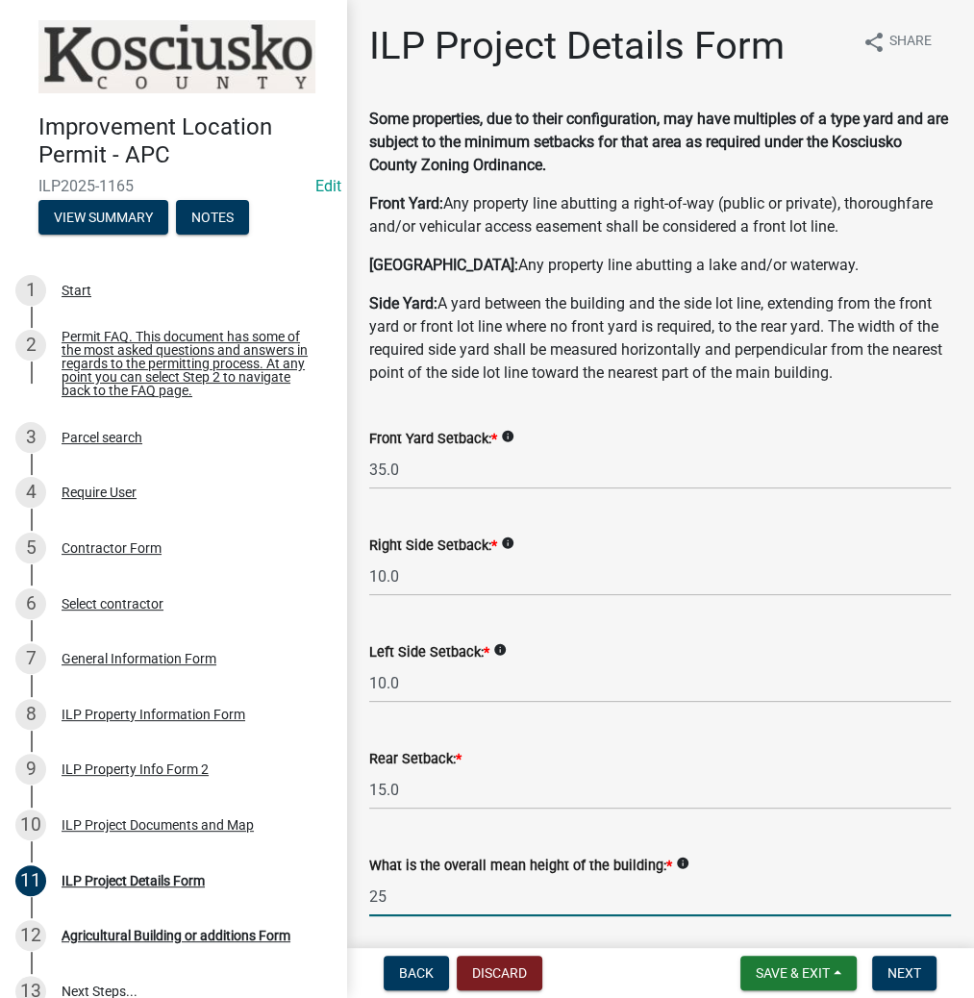
type input "25.0"
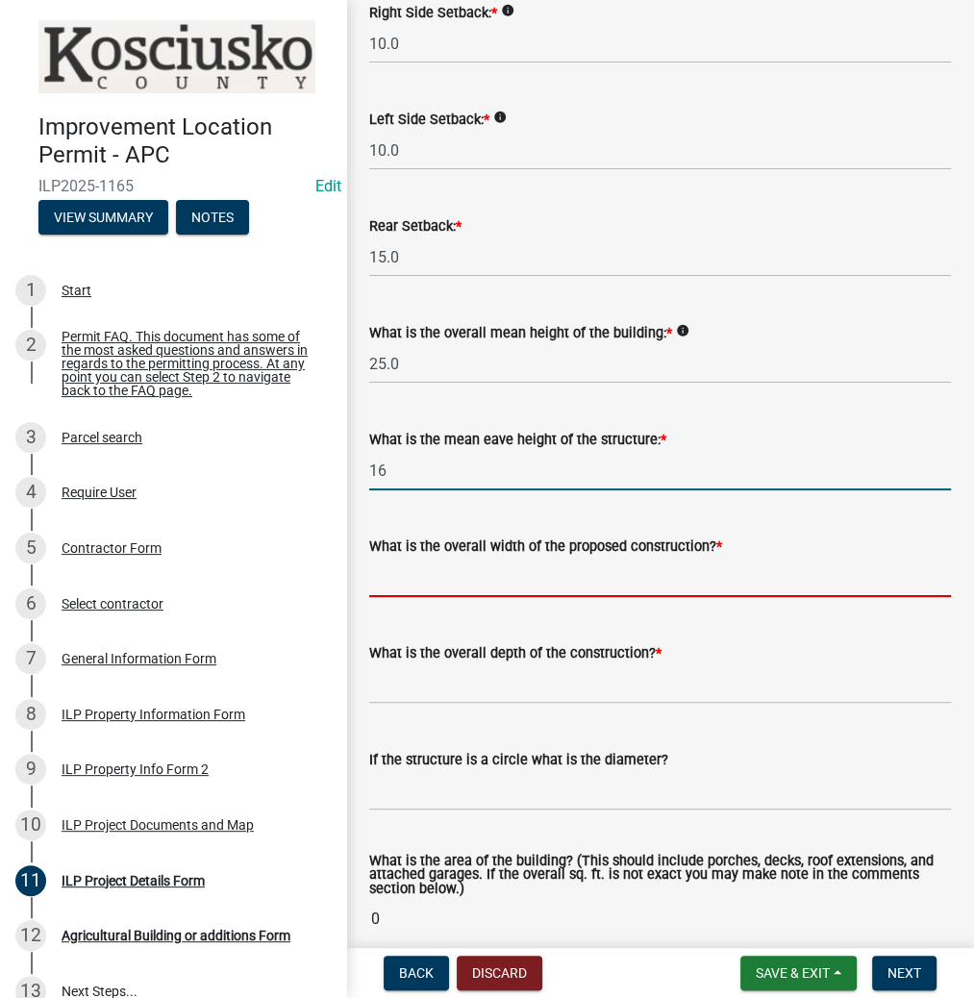
type input "16.0"
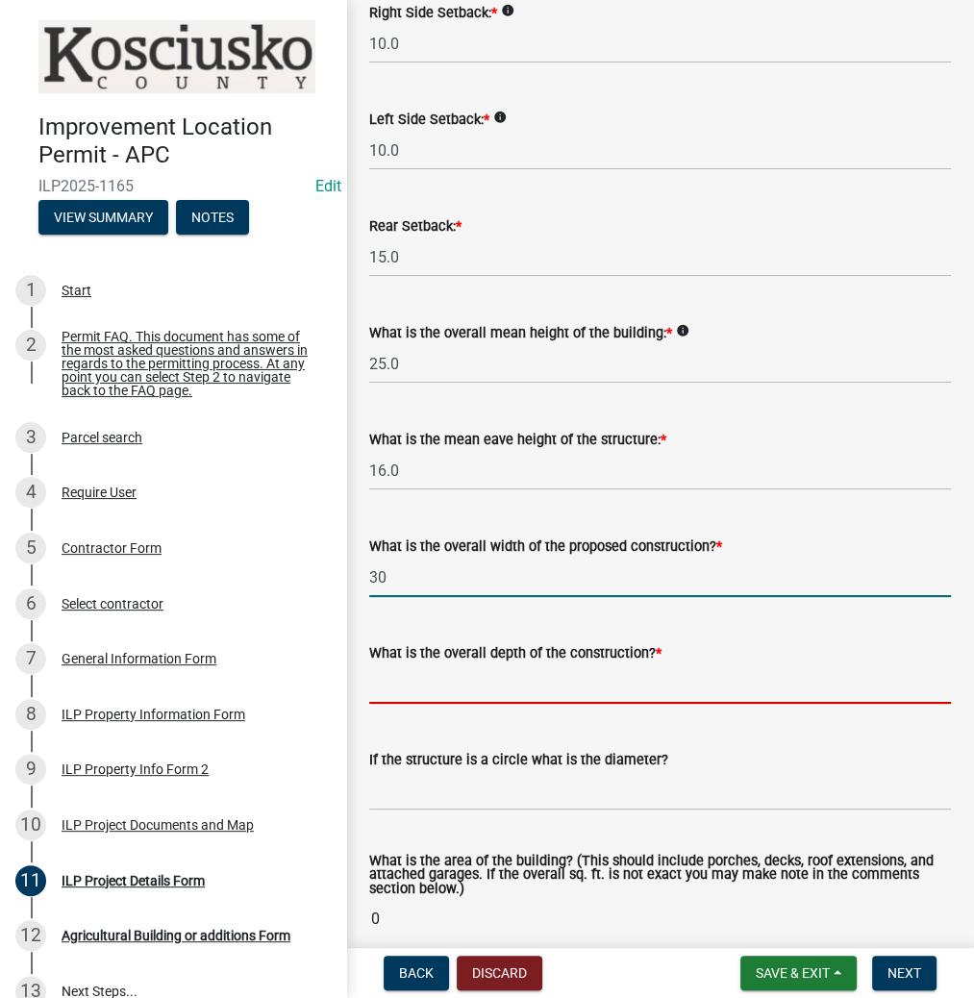
type input "30.00"
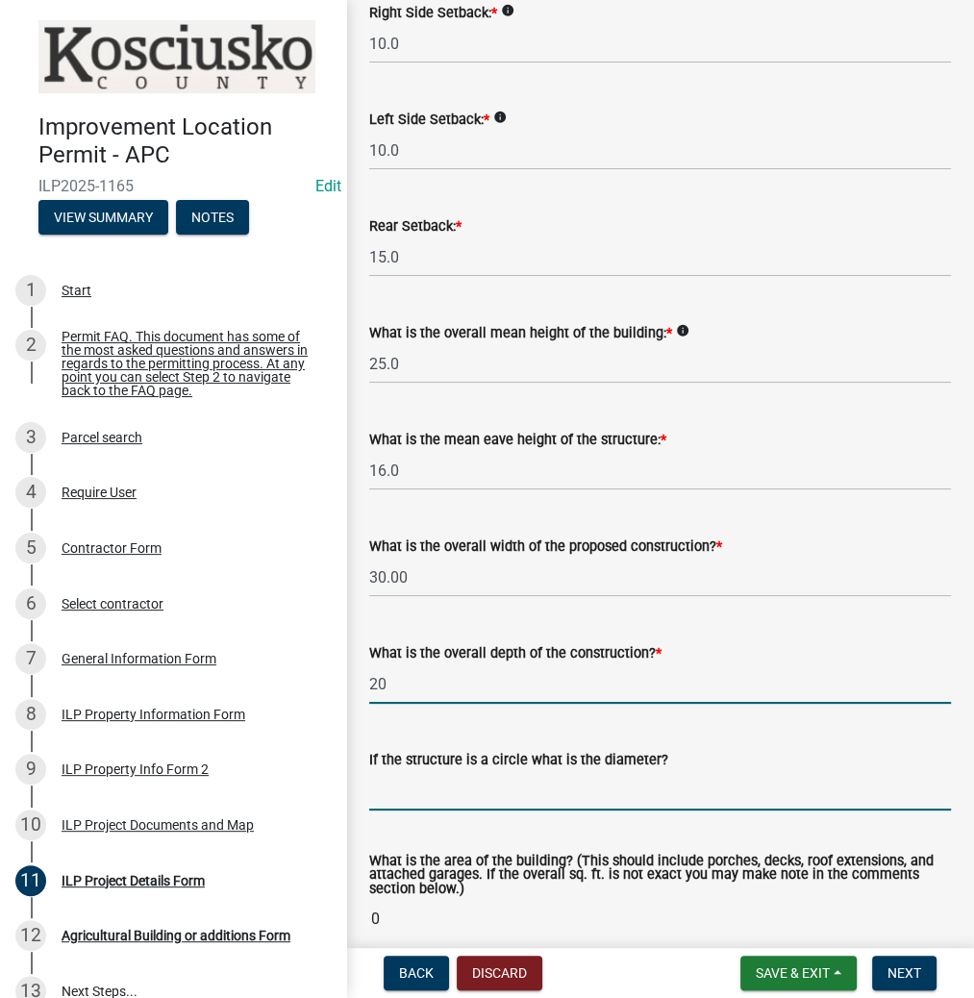
type input "20.00"
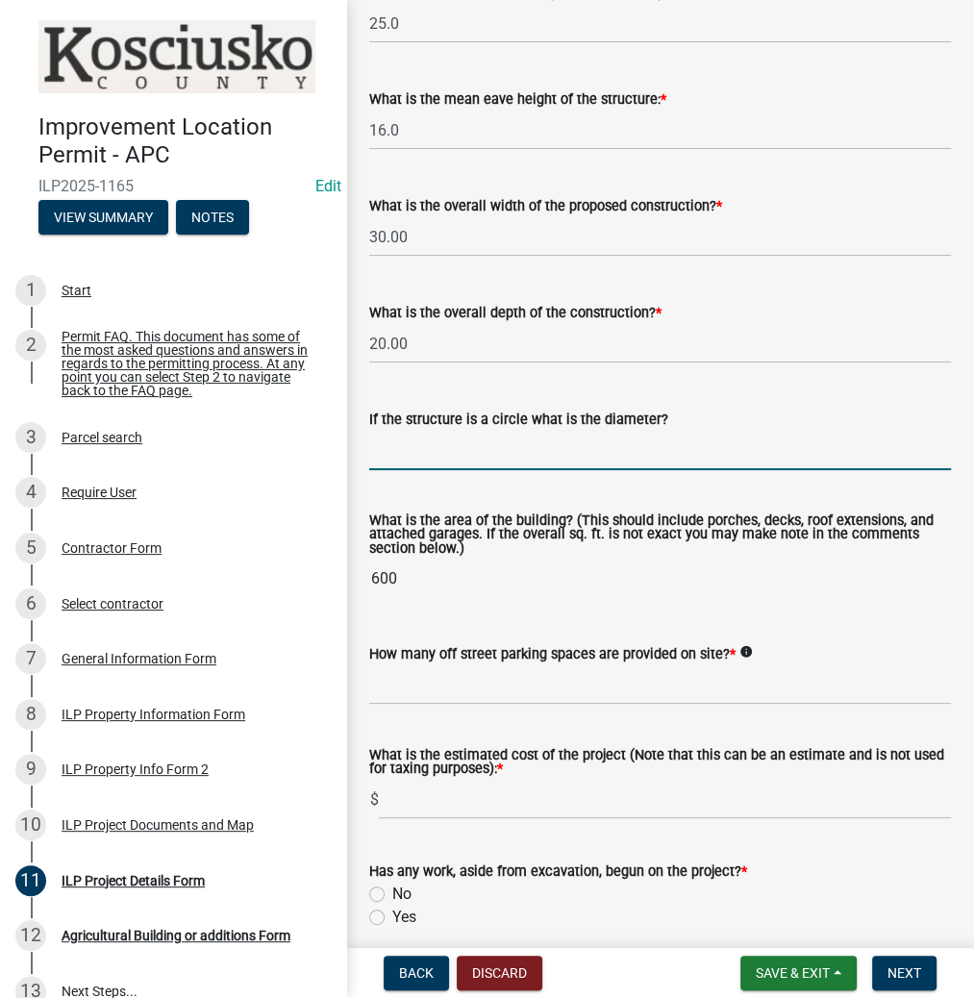
scroll to position [918, 0]
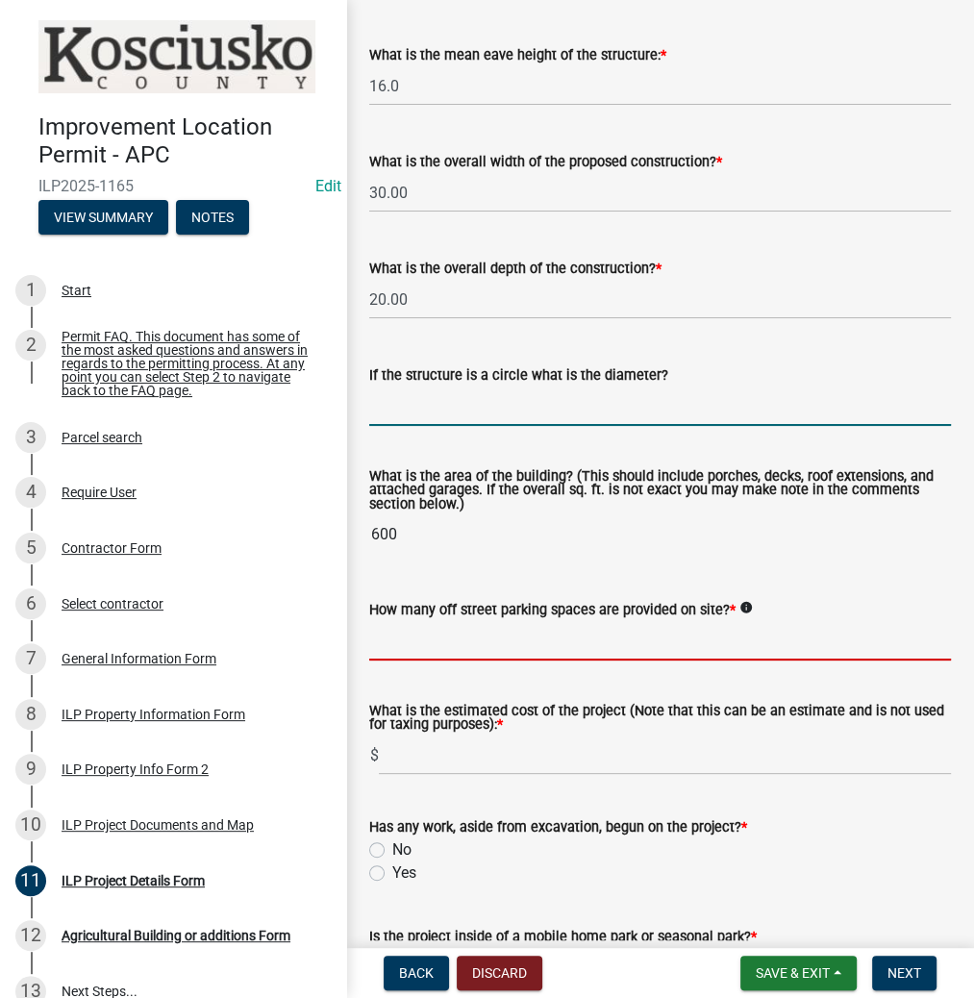
click at [435, 635] on input "text" at bounding box center [660, 640] width 582 height 39
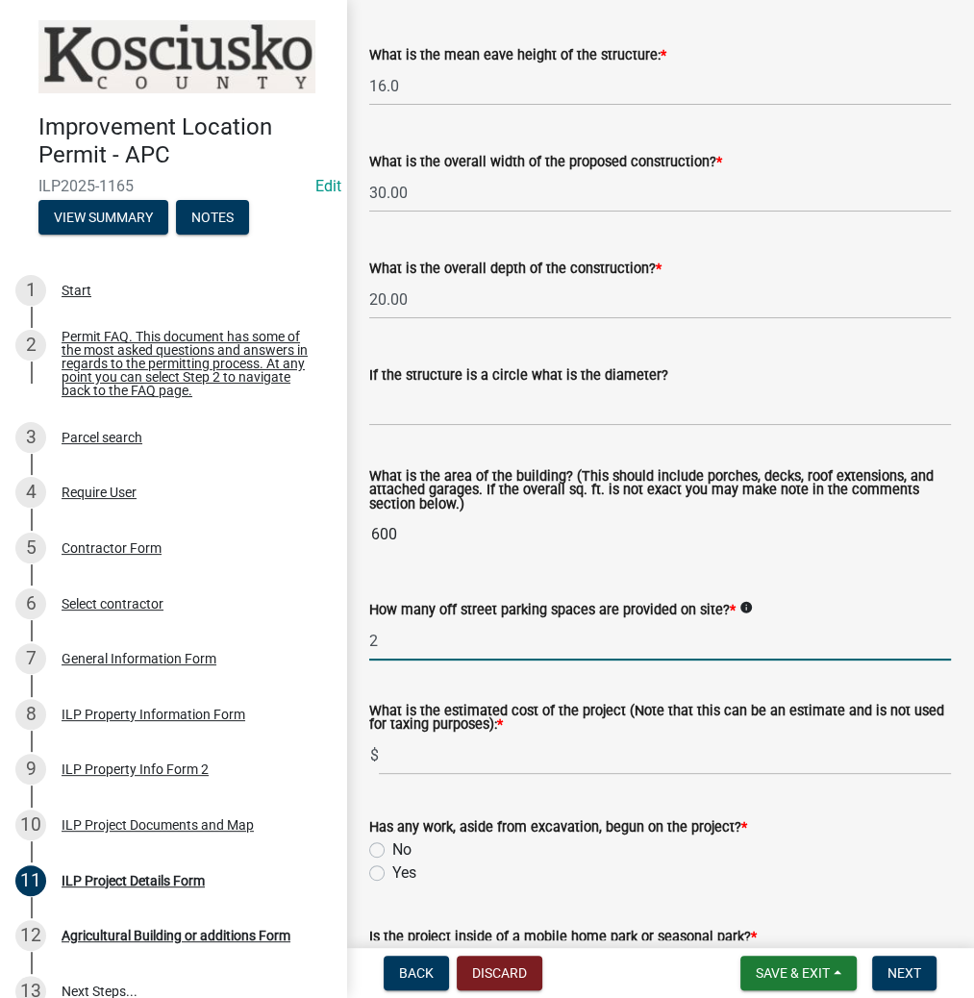
type input "2"
type input "200"
click at [392, 851] on label "No" at bounding box center [401, 850] width 19 height 23
click at [392, 851] on input "No" at bounding box center [398, 845] width 13 height 13
radio input "true"
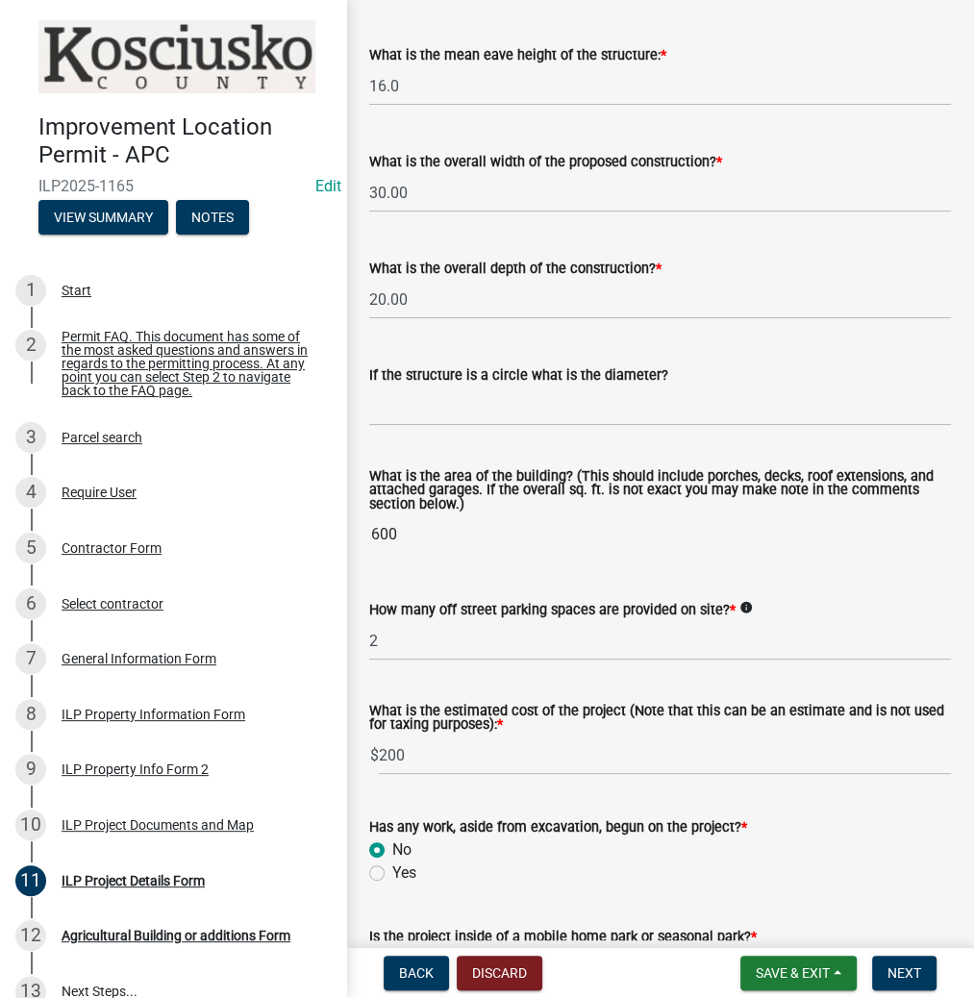
scroll to position [1148, 0]
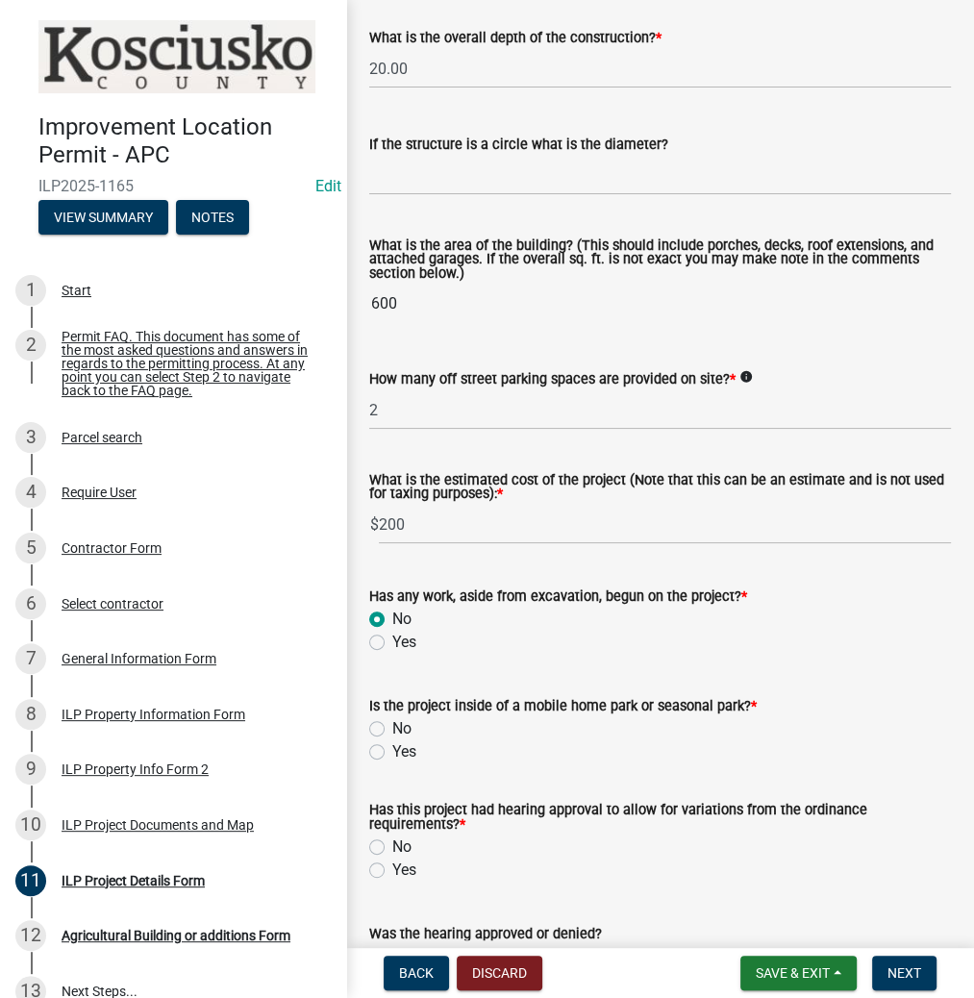
click at [392, 726] on label "No" at bounding box center [401, 729] width 19 height 23
click at [392, 726] on input "No" at bounding box center [398, 724] width 13 height 13
radio input "true"
click at [392, 843] on label "No" at bounding box center [401, 847] width 19 height 23
click at [392, 843] on input "No" at bounding box center [398, 842] width 13 height 13
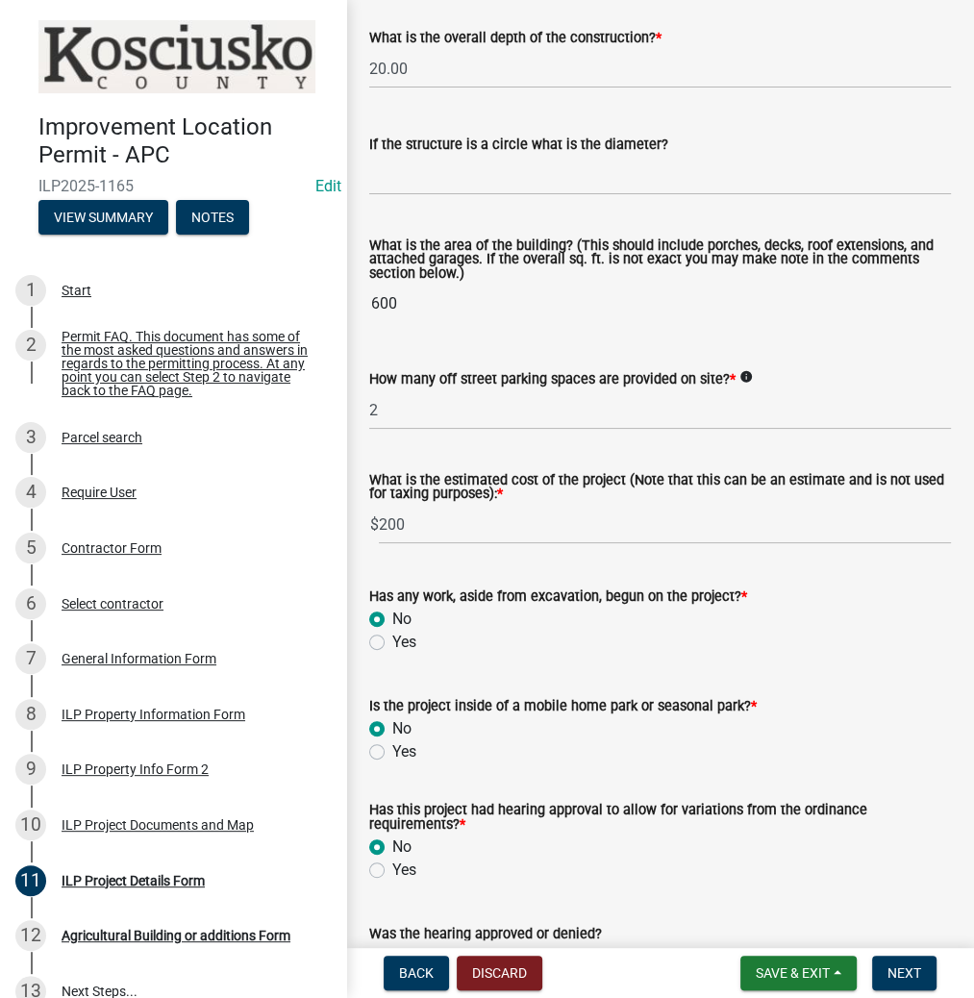
radio input "true"
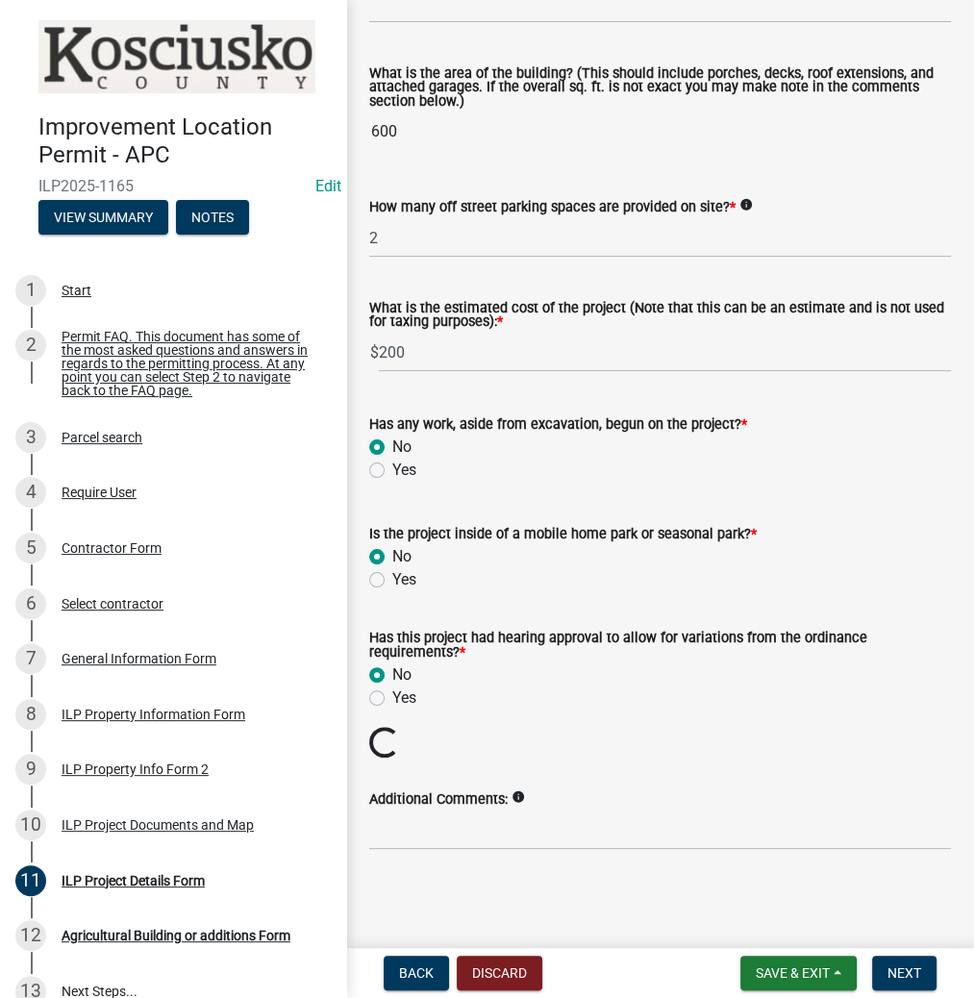
scroll to position [1288, 0]
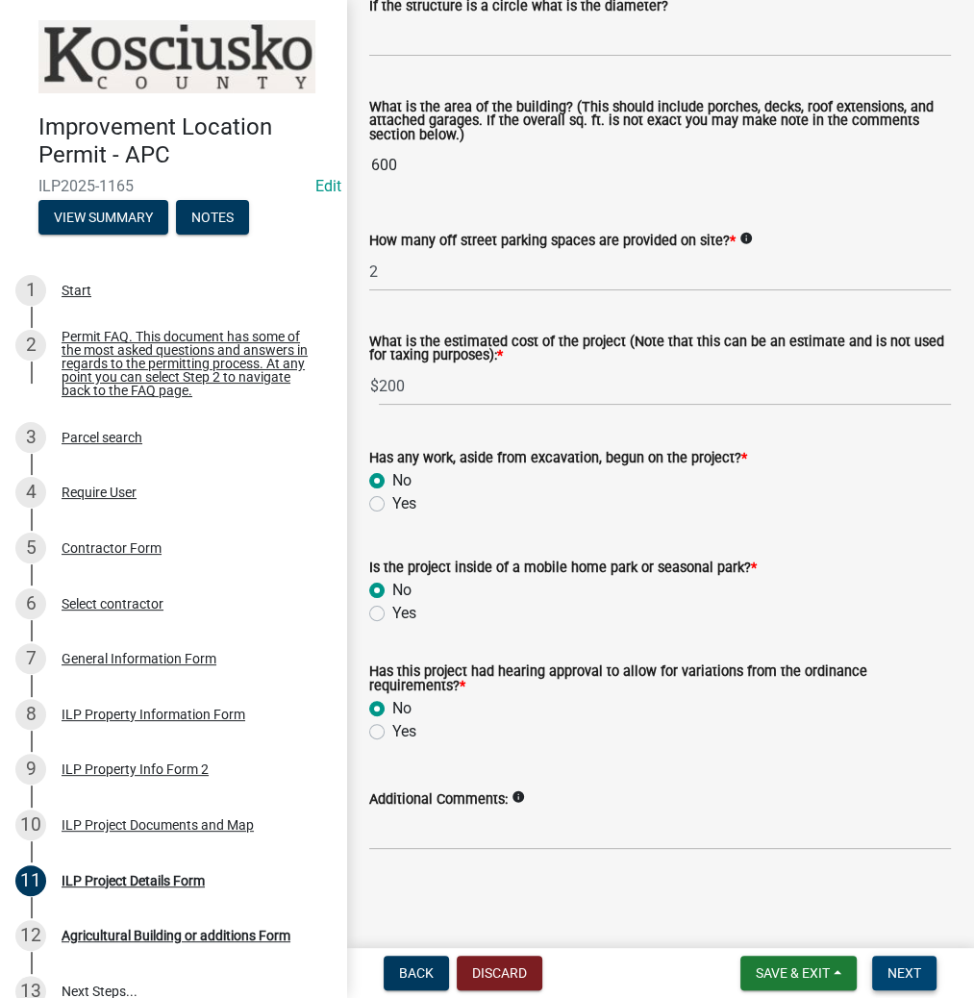
click at [909, 977] on span "Next" at bounding box center [905, 973] width 34 height 15
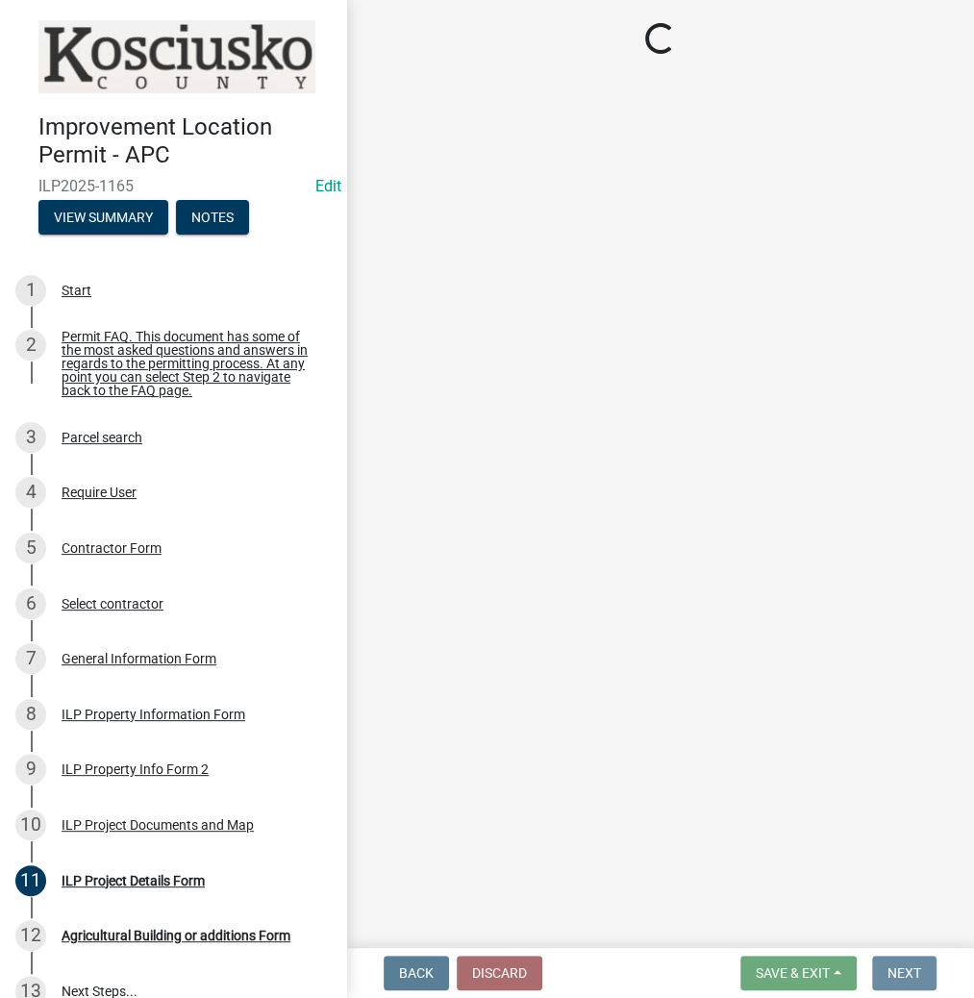
scroll to position [0, 0]
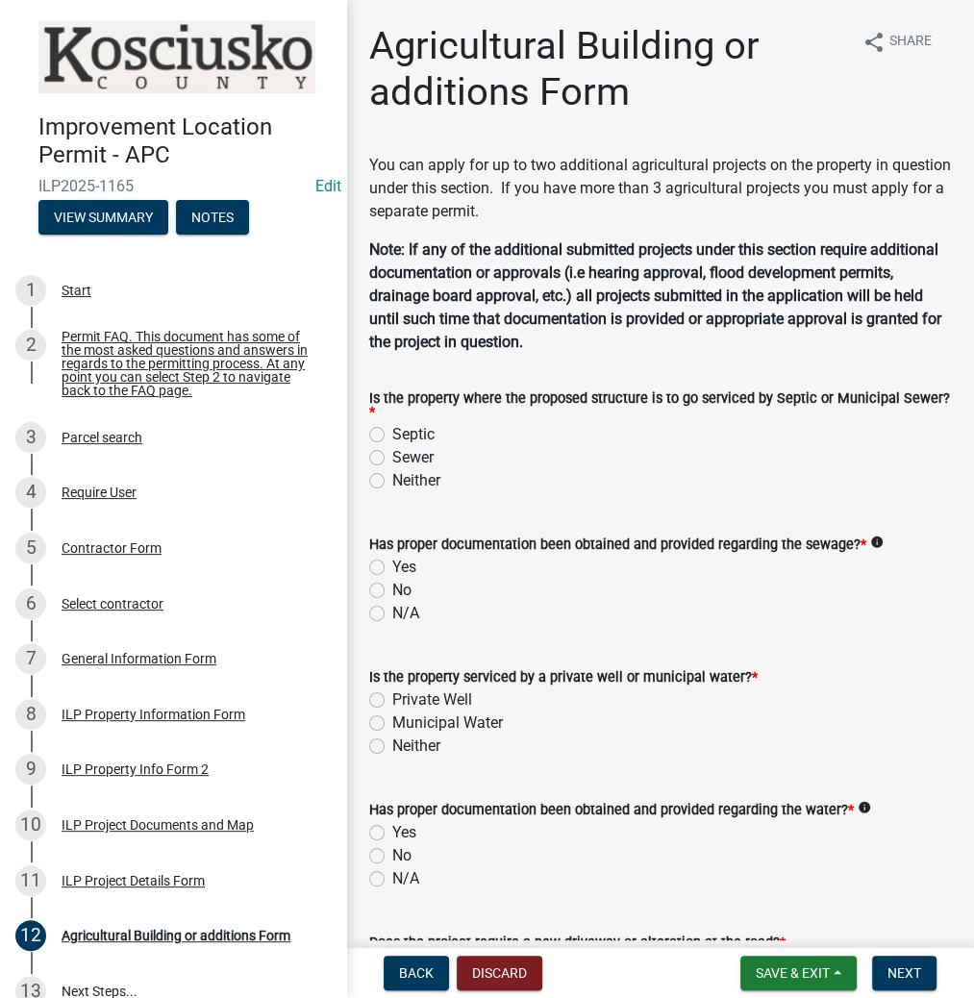
click at [392, 434] on label "Septic" at bounding box center [413, 434] width 42 height 23
click at [392, 434] on input "Septic" at bounding box center [398, 429] width 13 height 13
radio input "true"
click at [392, 573] on label "Yes" at bounding box center [404, 567] width 24 height 23
click at [392, 568] on input "Yes" at bounding box center [398, 562] width 13 height 13
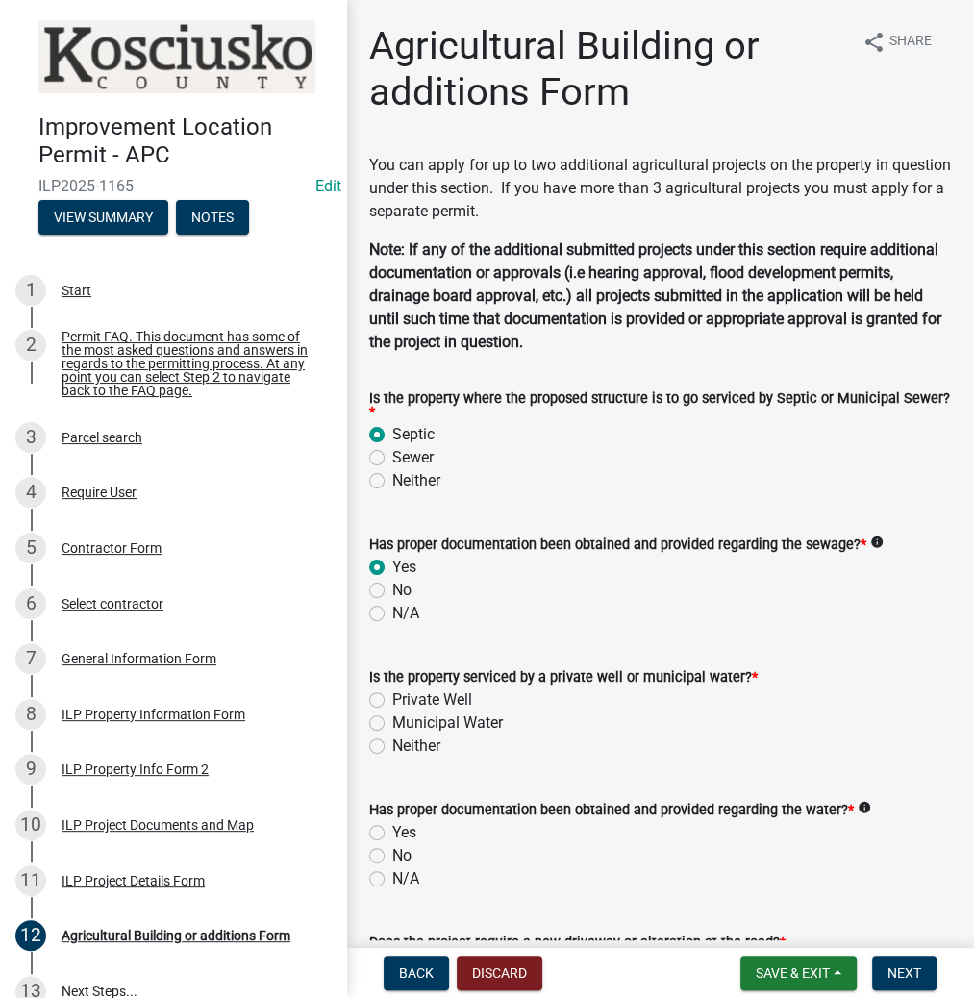
radio input "true"
click at [392, 700] on label "Private Well" at bounding box center [432, 700] width 80 height 23
click at [392, 700] on input "Private Well" at bounding box center [398, 695] width 13 height 13
radio input "true"
click at [392, 835] on label "Yes" at bounding box center [404, 832] width 24 height 23
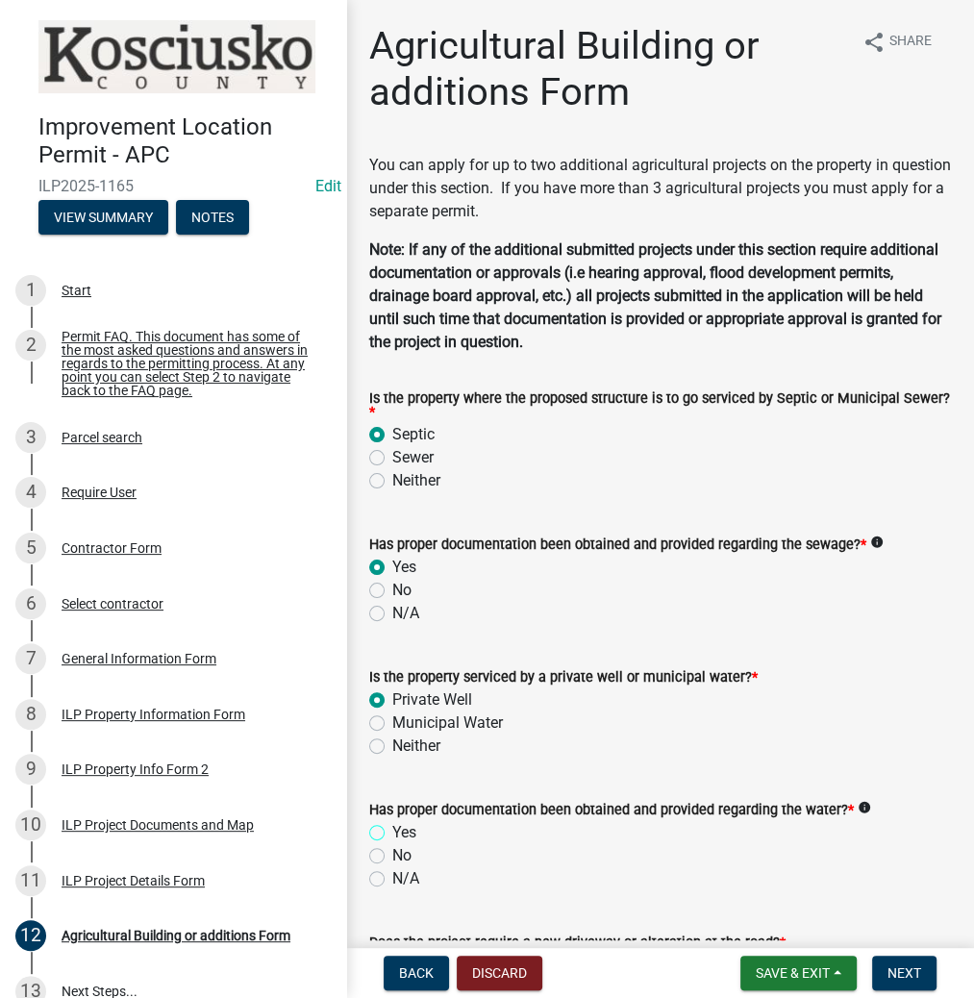
click at [392, 834] on input "Yes" at bounding box center [398, 827] width 13 height 13
radio input "true"
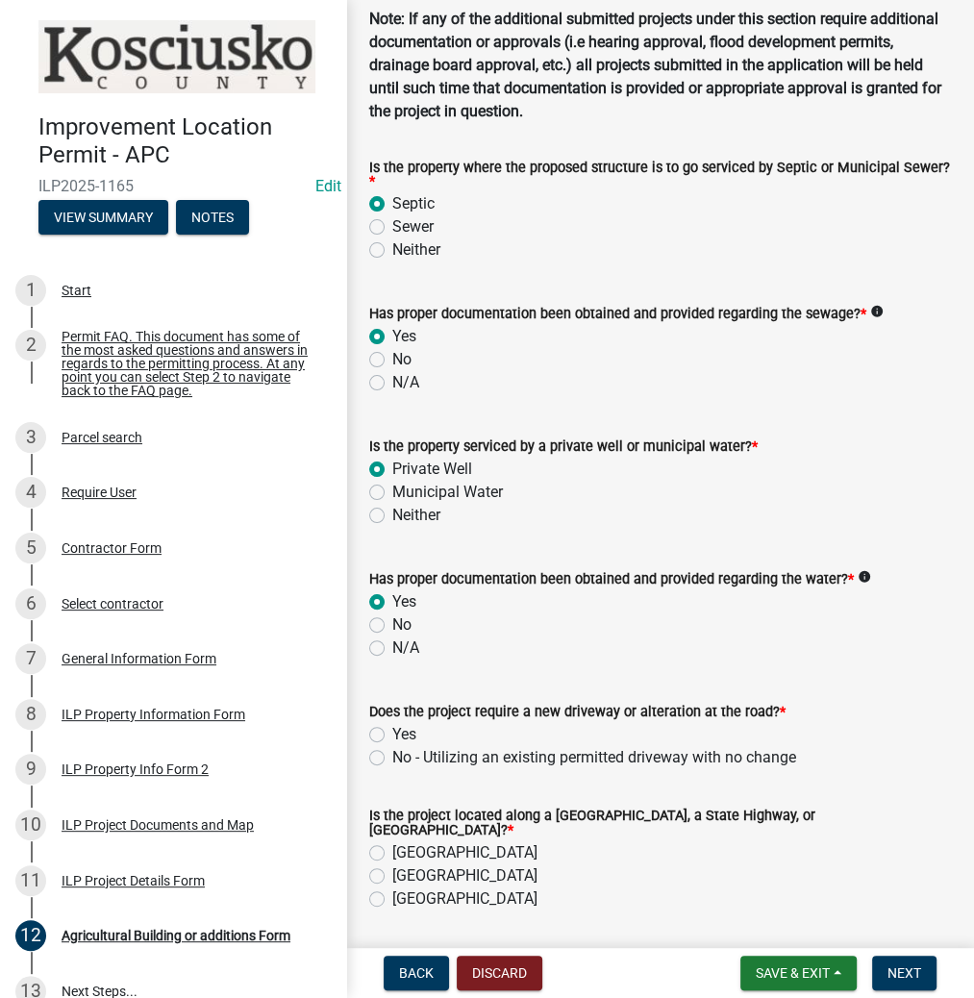
click at [392, 755] on label "No - Utilizing an existing permitted driveway with no change" at bounding box center [594, 757] width 404 height 23
click at [392, 755] on input "No - Utilizing an existing permitted driveway with no change" at bounding box center [398, 752] width 13 height 13
radio input "true"
click at [392, 845] on label "[GEOGRAPHIC_DATA]" at bounding box center [464, 853] width 145 height 23
click at [392, 845] on input "[GEOGRAPHIC_DATA]" at bounding box center [398, 848] width 13 height 13
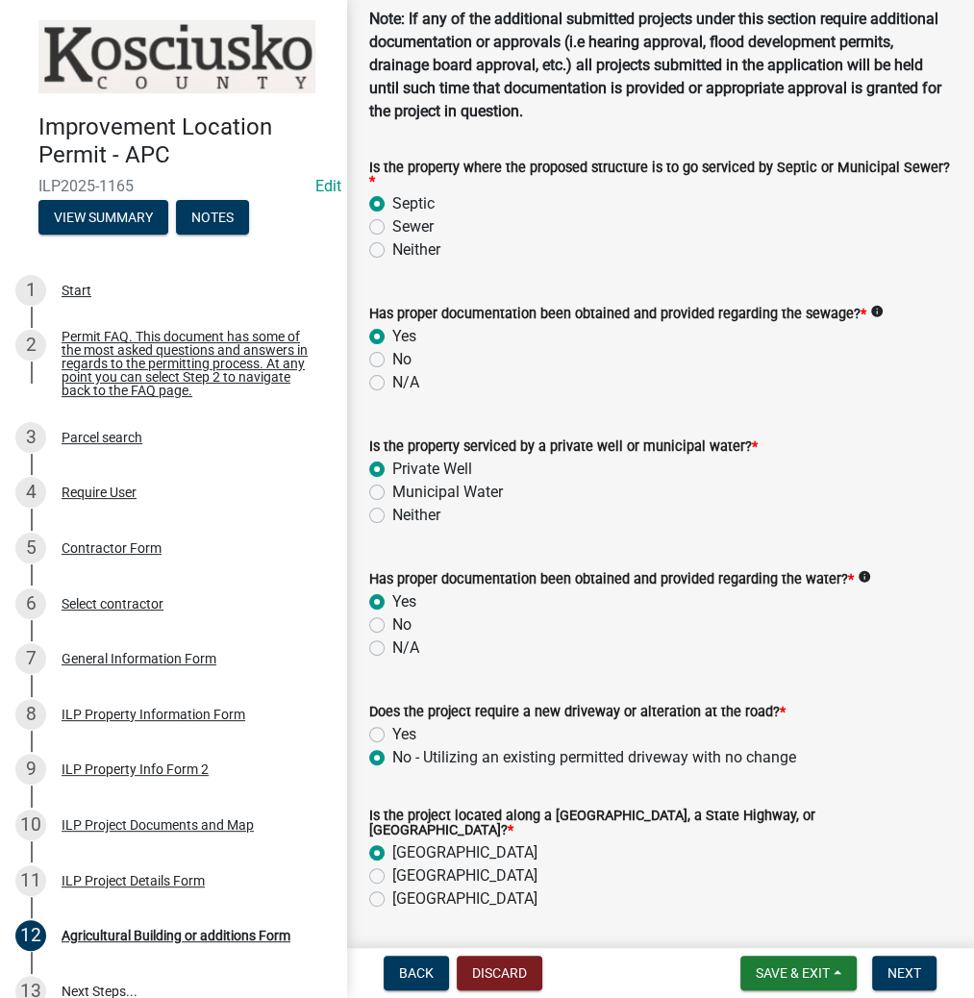
radio input "true"
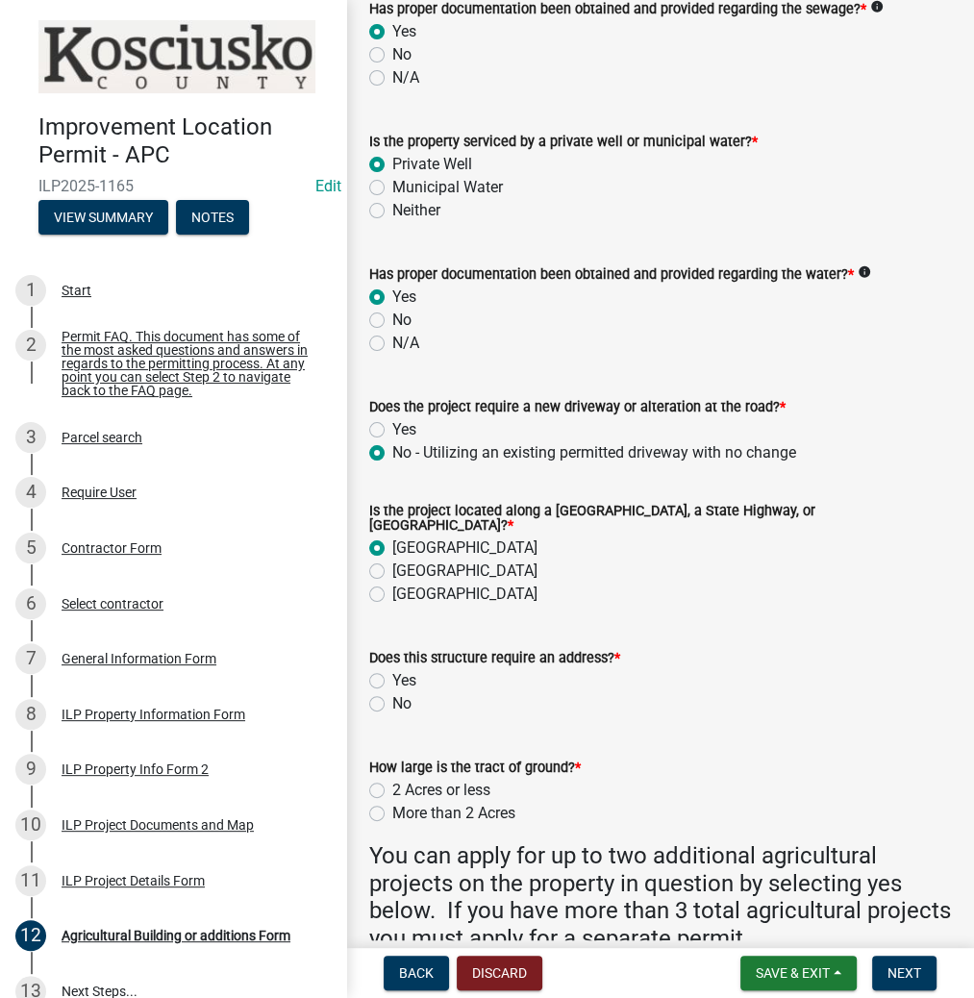
scroll to position [539, 0]
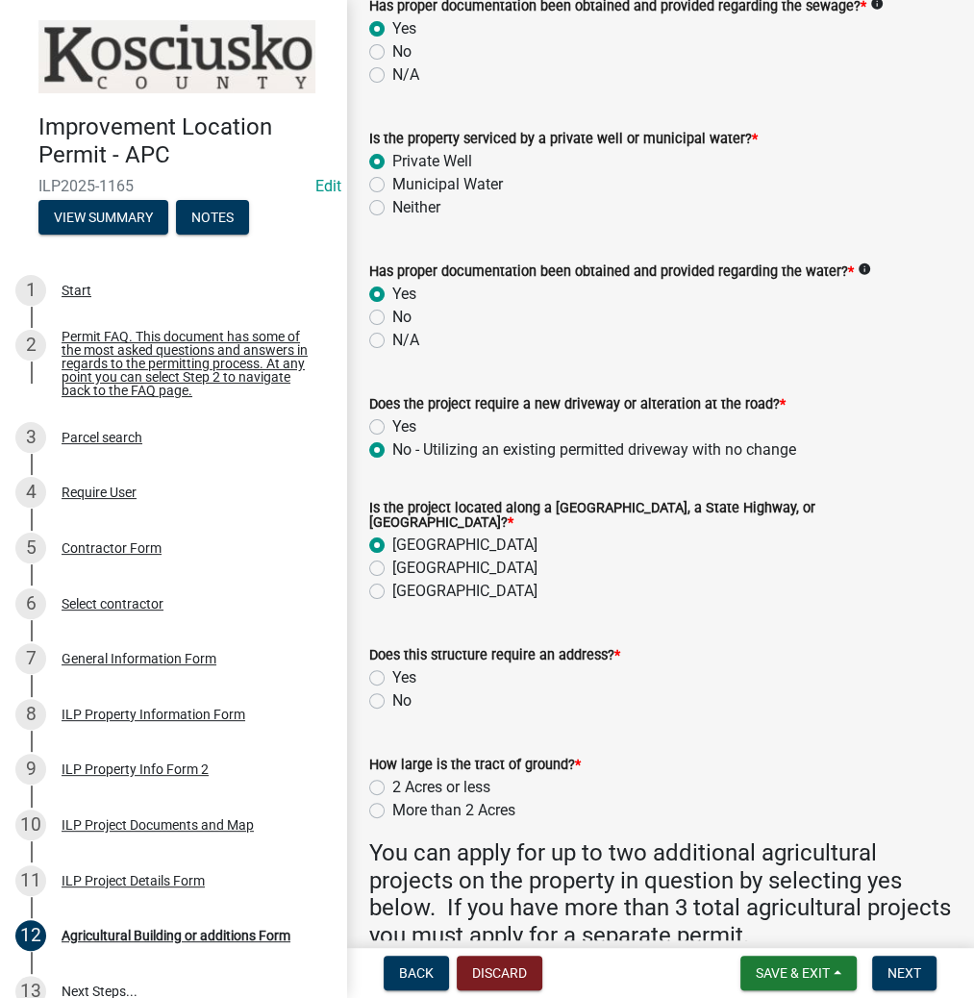
click at [392, 692] on label "No" at bounding box center [401, 701] width 19 height 23
click at [392, 692] on input "No" at bounding box center [398, 696] width 13 height 13
radio input "true"
click at [392, 783] on label "2 Acres or less" at bounding box center [441, 787] width 98 height 23
click at [392, 783] on input "2 Acres or less" at bounding box center [398, 782] width 13 height 13
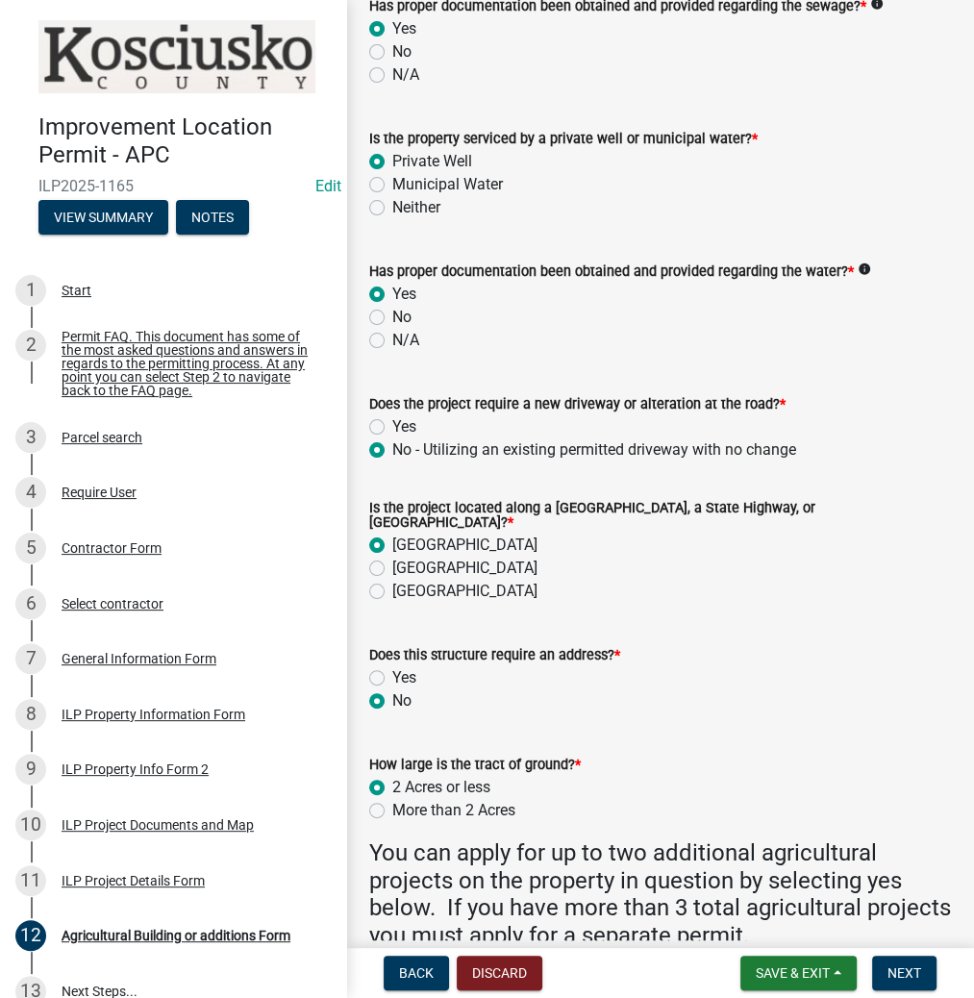
radio input "true"
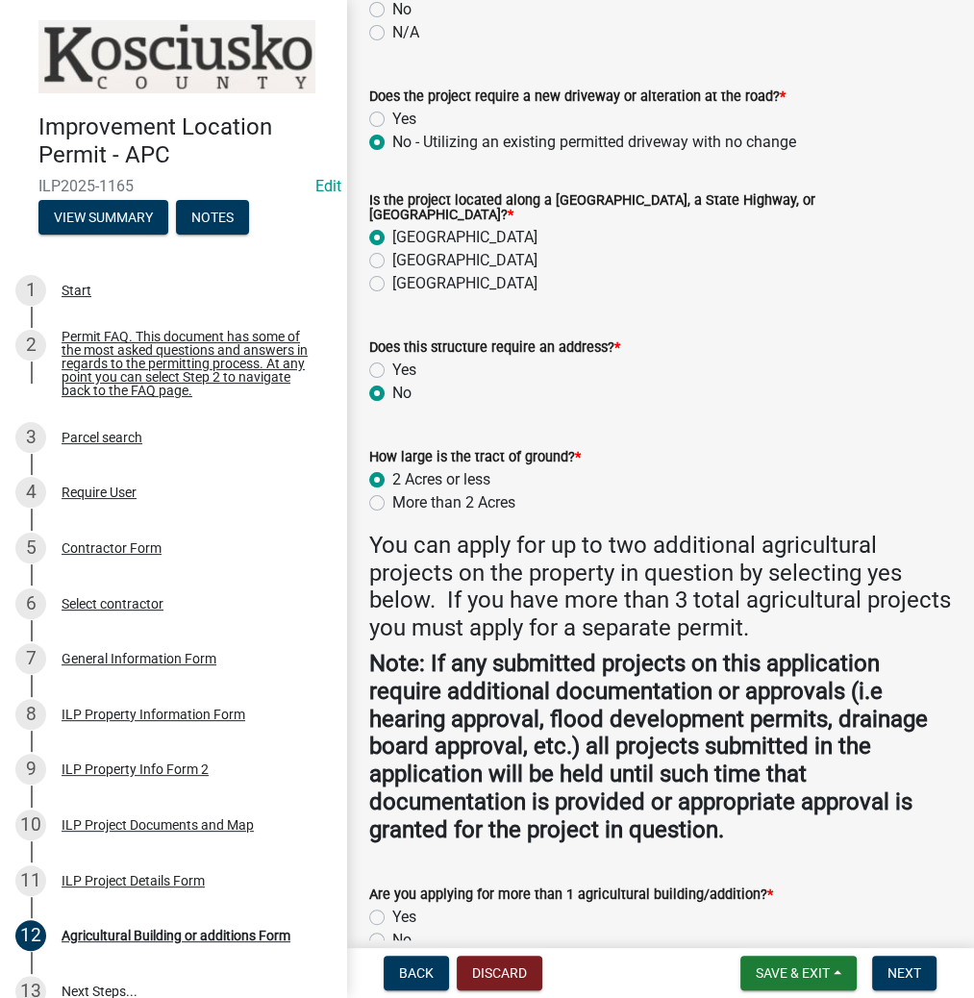
scroll to position [966, 0]
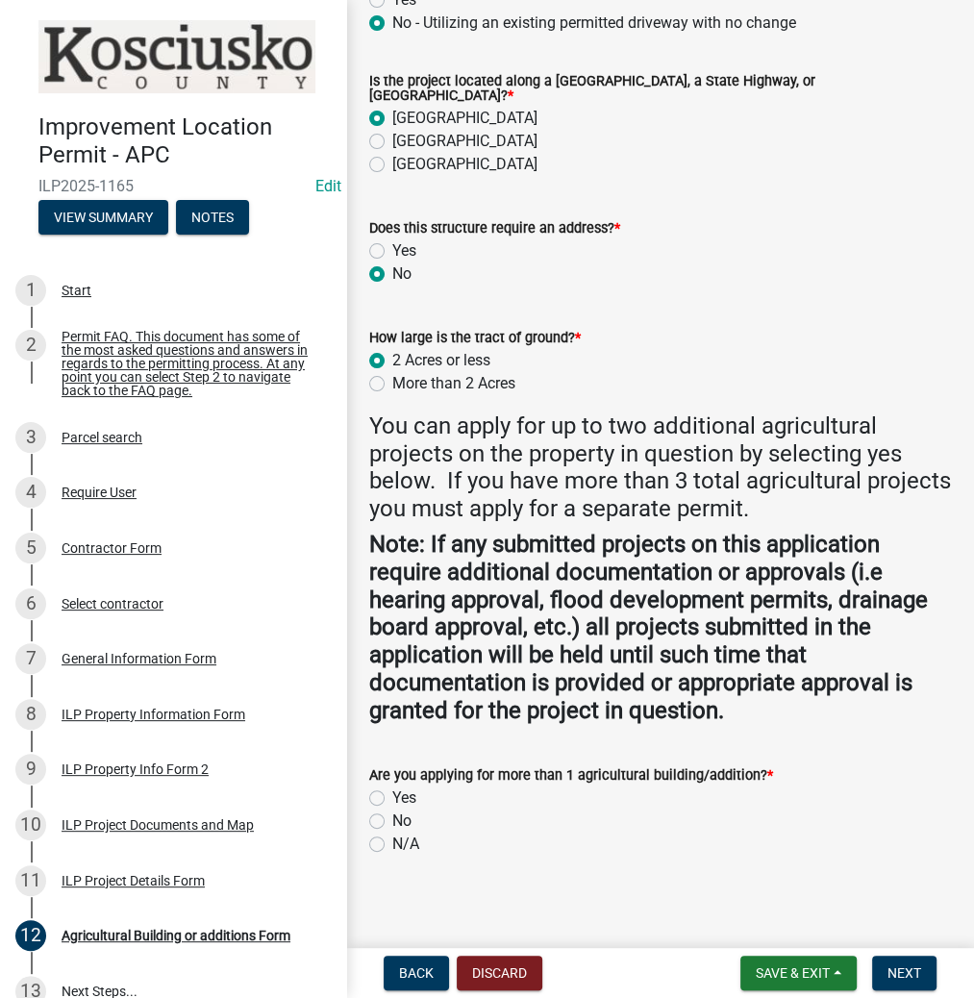
click at [392, 810] on label "No" at bounding box center [401, 821] width 19 height 23
click at [392, 810] on input "No" at bounding box center [398, 816] width 13 height 13
radio input "true"
click at [892, 969] on span "Next" at bounding box center [905, 973] width 34 height 15
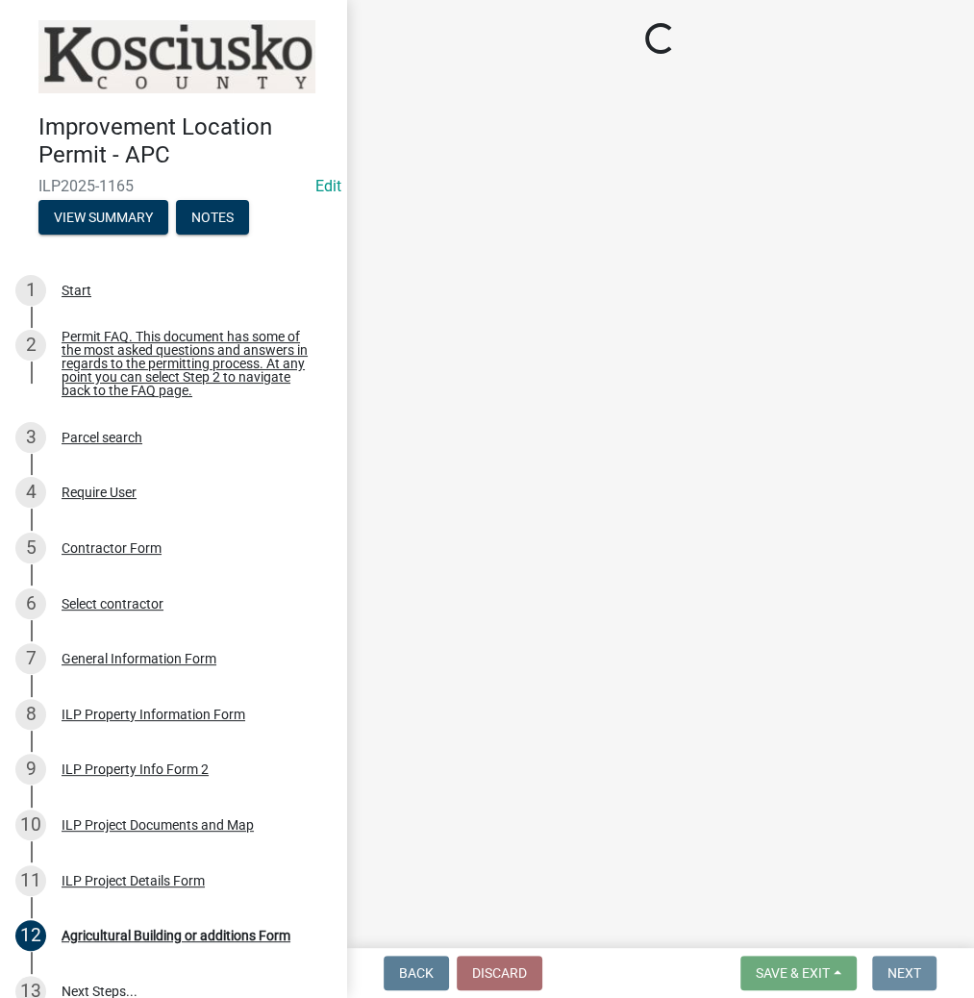
scroll to position [0, 0]
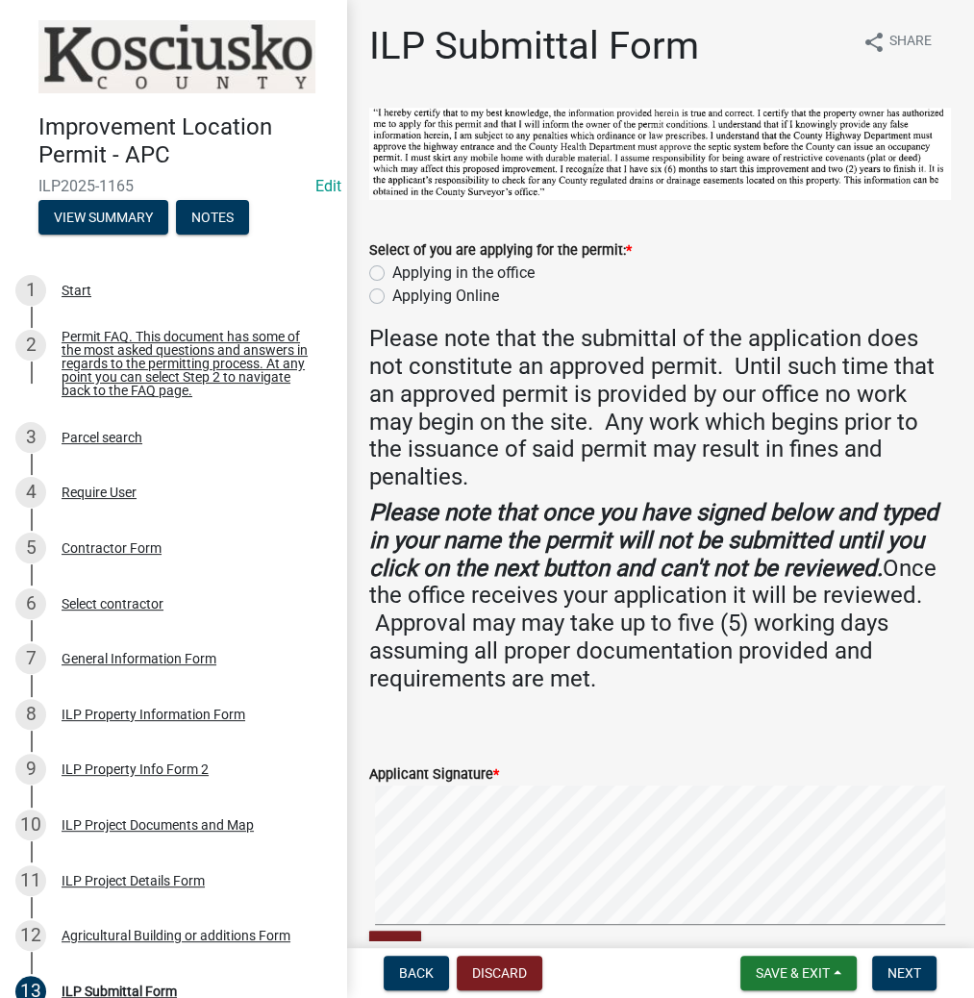
click at [392, 271] on label "Applying in the office" at bounding box center [463, 273] width 142 height 23
click at [392, 271] on input "Applying in the office" at bounding box center [398, 268] width 13 height 13
radio input "true"
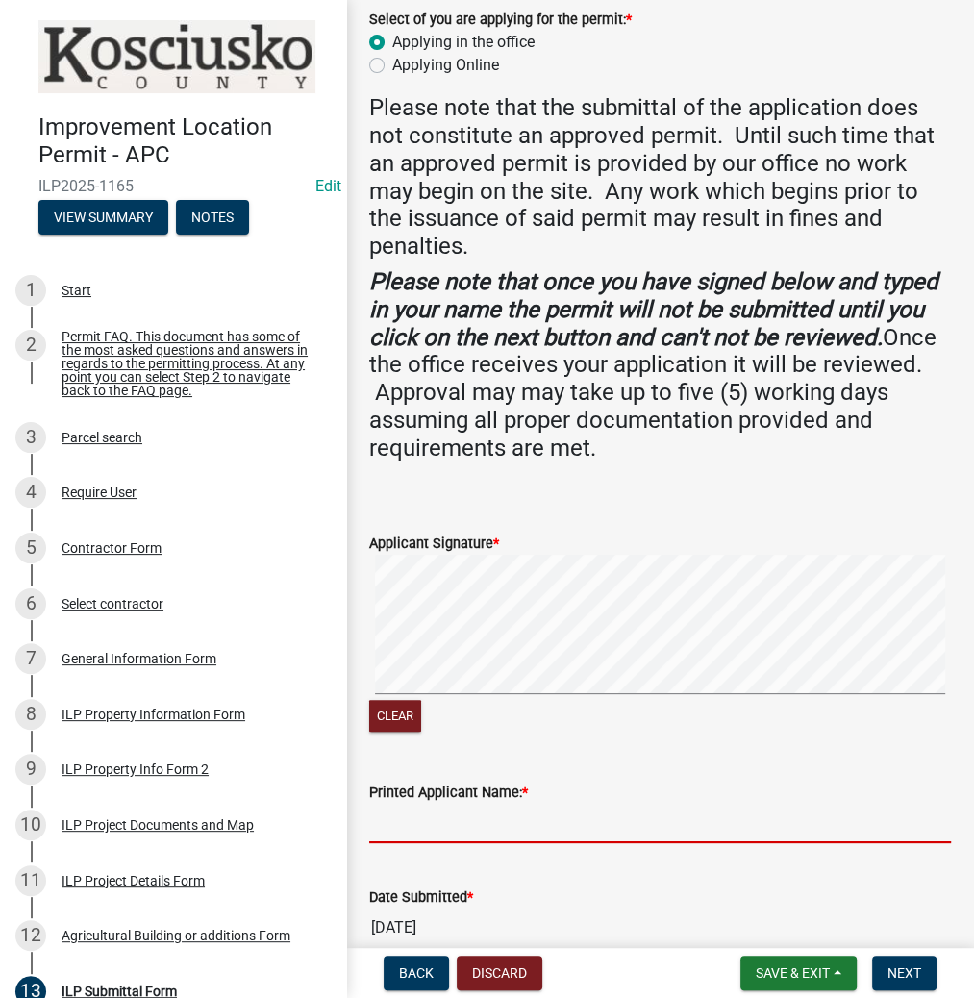
click at [502, 823] on input "Printed Applicant Name: *" at bounding box center [660, 823] width 582 height 39
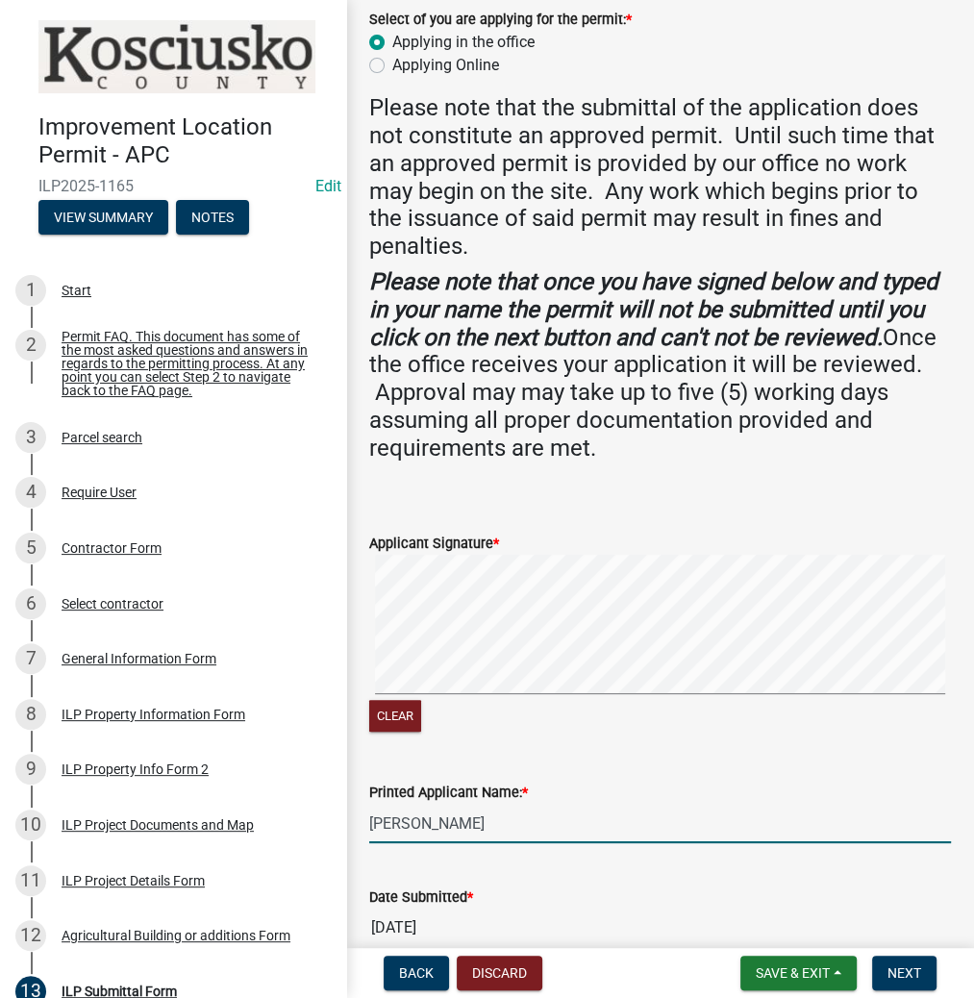
scroll to position [326, 0]
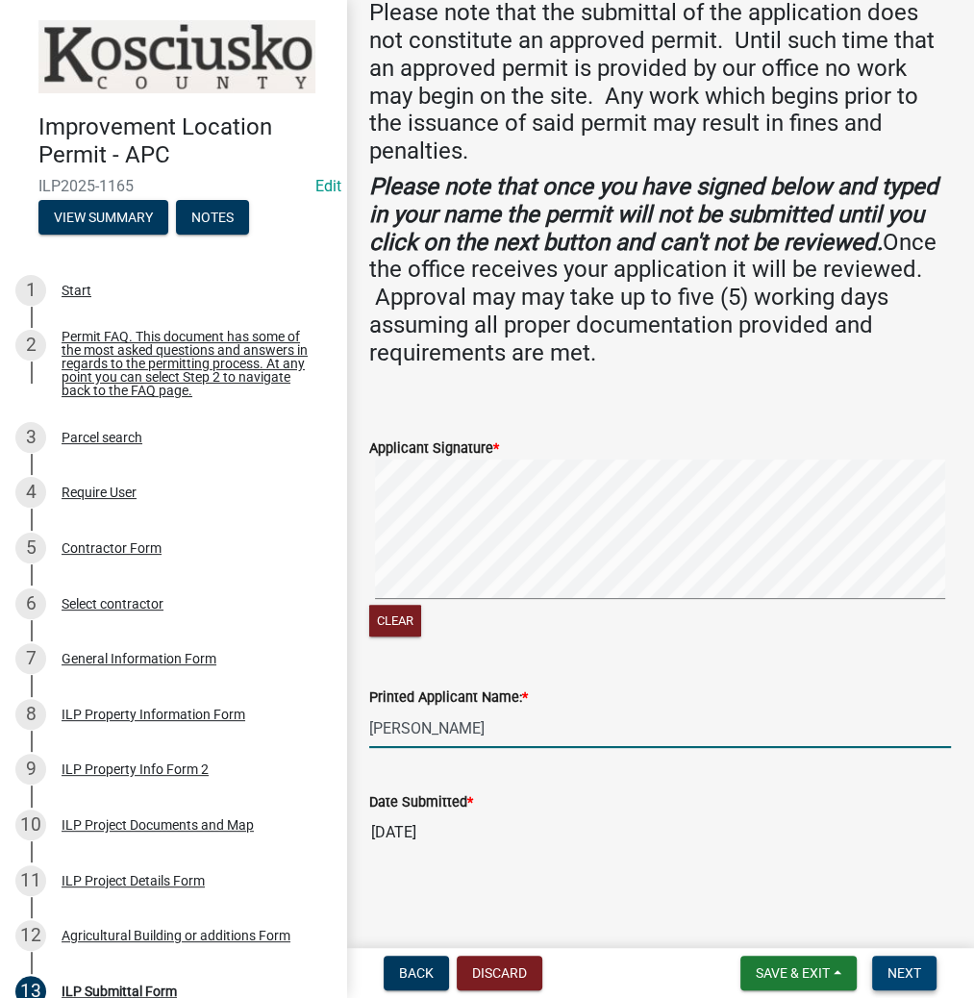
type input "[PERSON_NAME]"
click at [893, 969] on span "Next" at bounding box center [905, 973] width 34 height 15
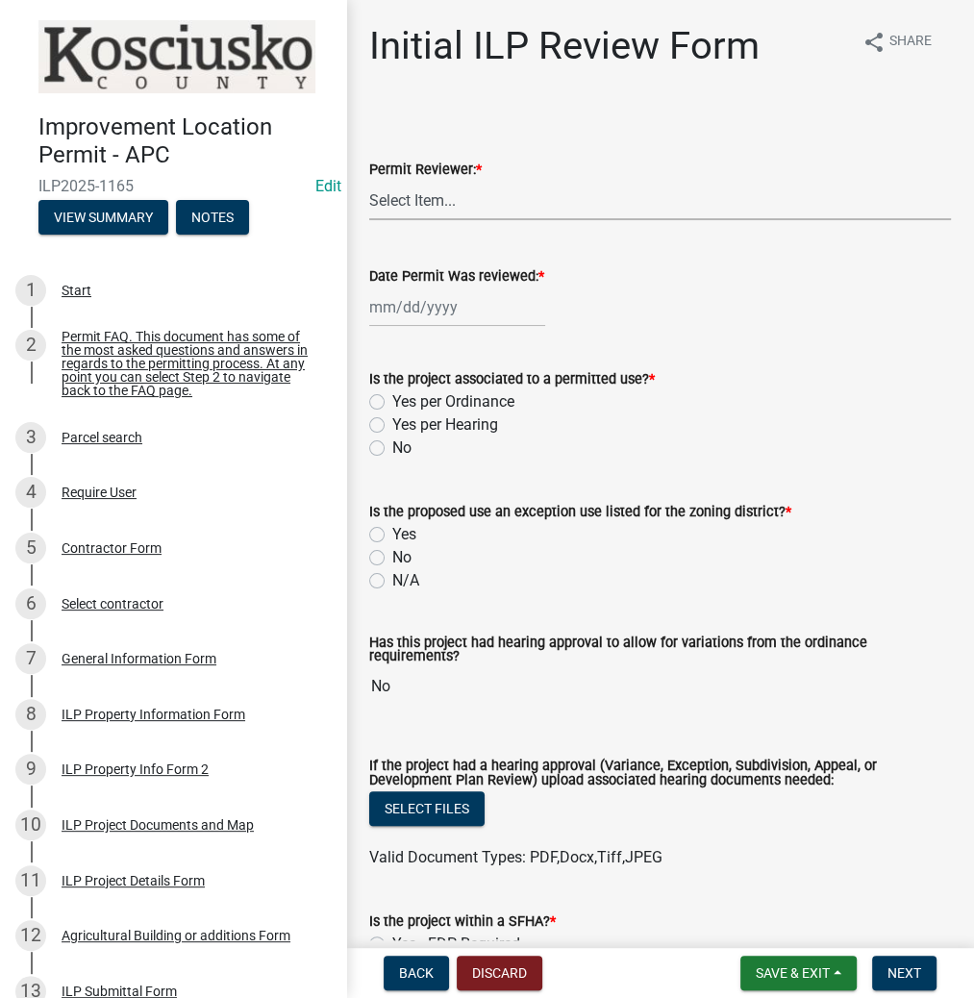
click at [482, 201] on select "Select Item... MMS LT AT CS [PERSON_NAME]" at bounding box center [660, 200] width 582 height 39
click at [369, 181] on select "Select Item... MMS LT AT CS [PERSON_NAME]" at bounding box center [660, 200] width 582 height 39
select select "d95389f4-ab5a-4603-9826-29cf73316391"
select select "9"
select select "2025"
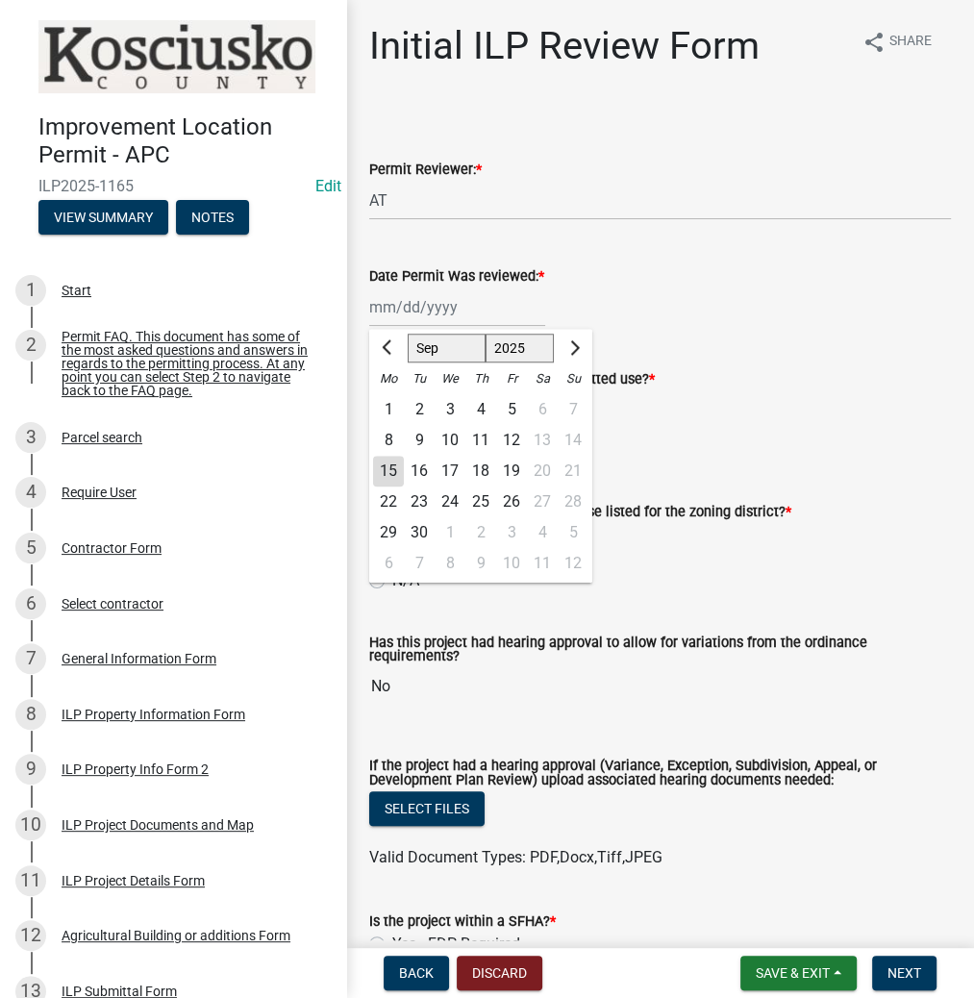
click at [443, 317] on div "[PERSON_NAME] Feb Mar Apr [PERSON_NAME][DATE] Oct Nov [DATE] 1526 1527 1528 152…" at bounding box center [457, 307] width 176 height 39
click at [395, 464] on div "15" at bounding box center [388, 471] width 31 height 31
type input "[DATE]"
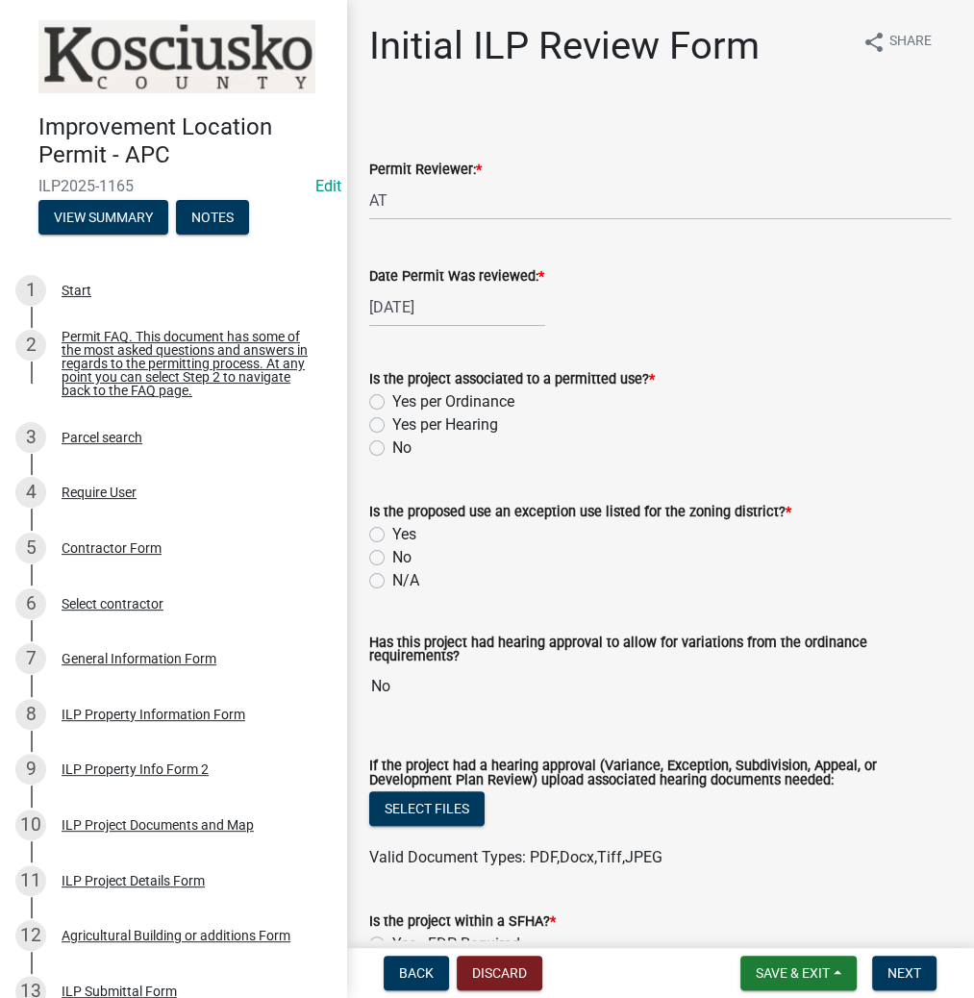
click at [392, 396] on label "Yes per Ordinance" at bounding box center [453, 401] width 122 height 23
click at [392, 396] on input "Yes per Ordinance" at bounding box center [398, 396] width 13 height 13
radio input "true"
click at [392, 586] on label "N/A" at bounding box center [405, 580] width 27 height 23
click at [392, 582] on input "N/A" at bounding box center [398, 575] width 13 height 13
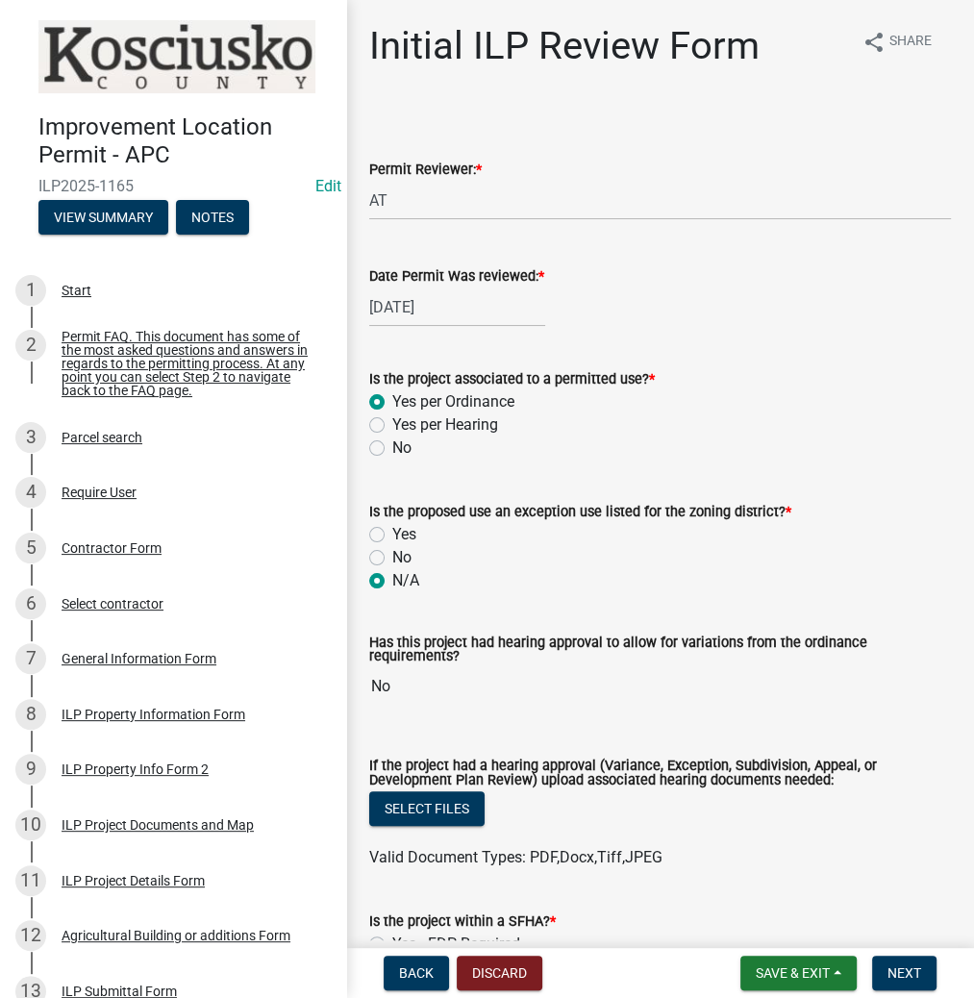
radio input "true"
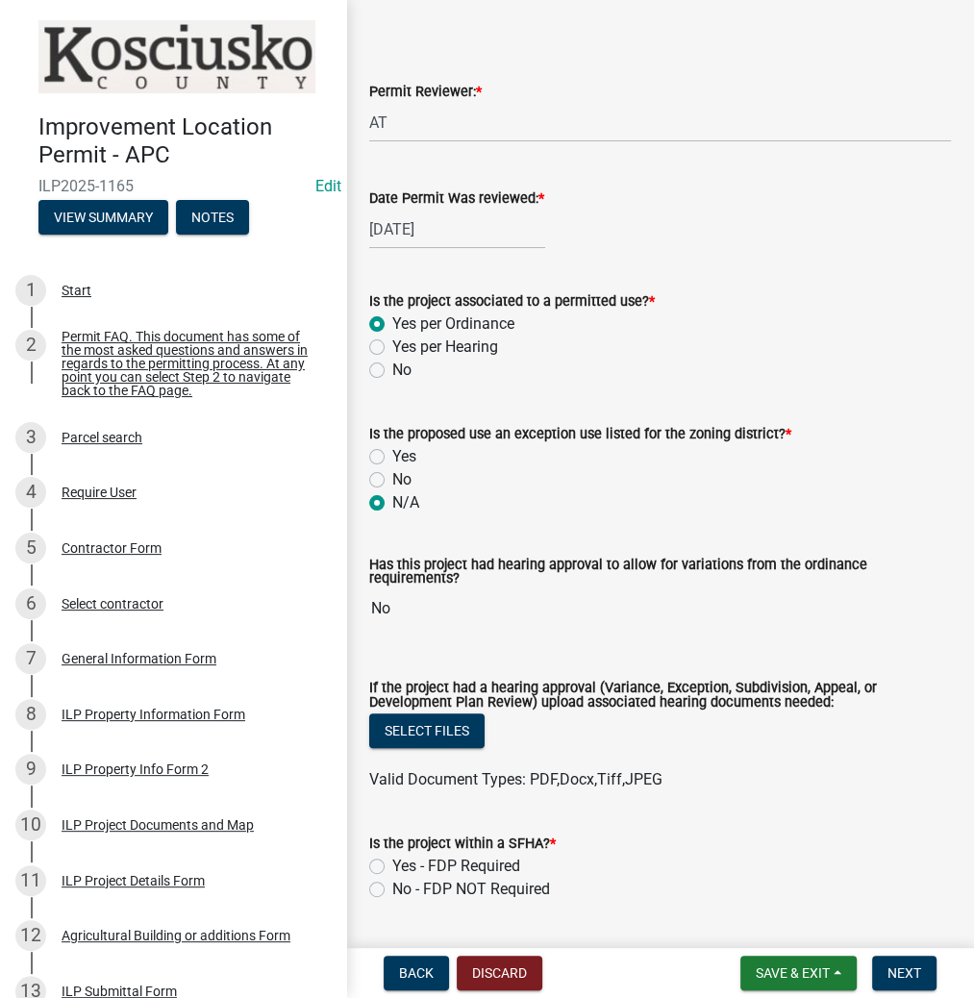
scroll to position [231, 0]
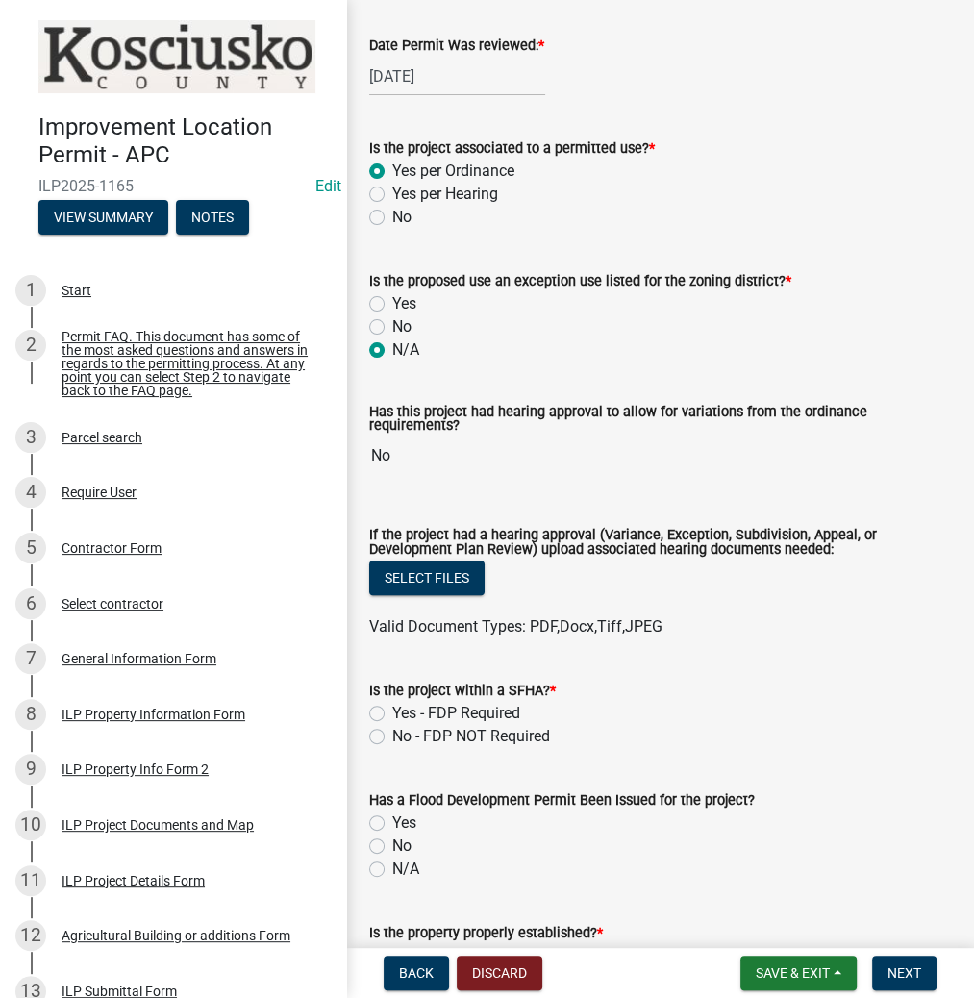
click at [392, 735] on label "No - FDP NOT Required" at bounding box center [471, 736] width 158 height 23
click at [392, 735] on input "No - FDP NOT Required" at bounding box center [398, 731] width 13 height 13
radio input "true"
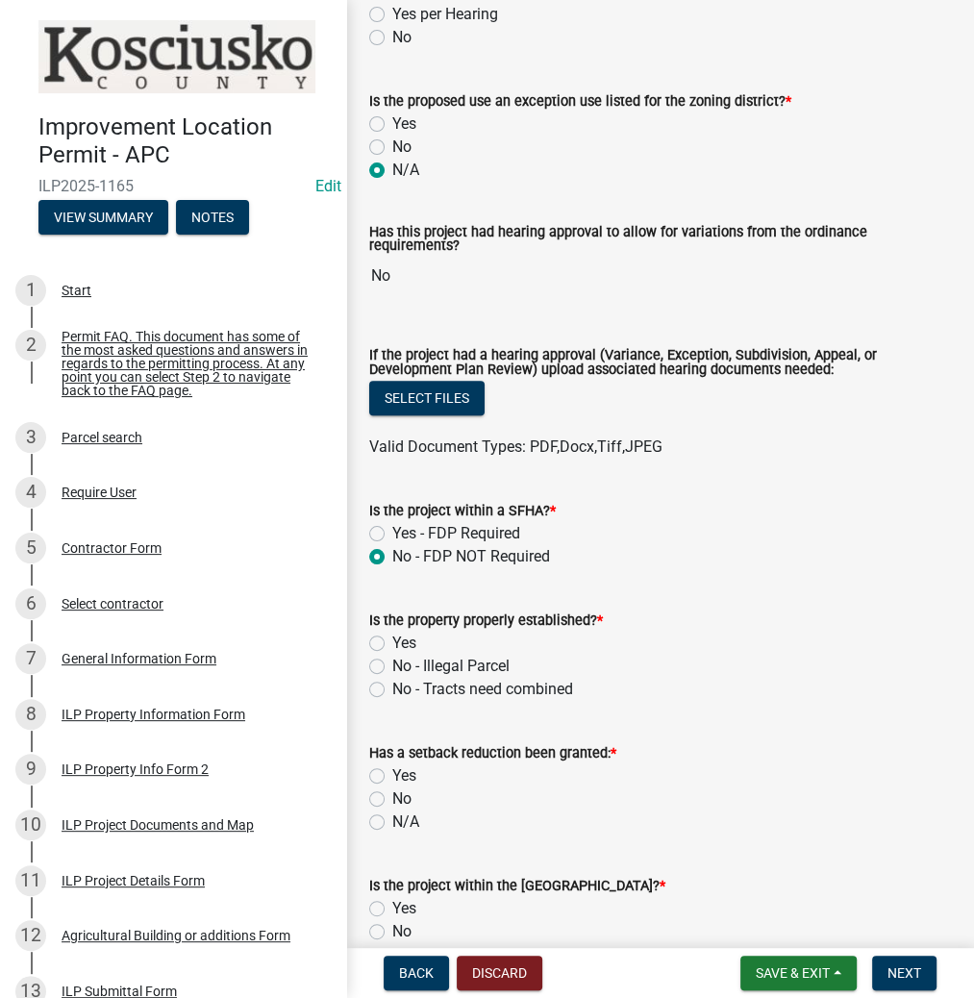
scroll to position [462, 0]
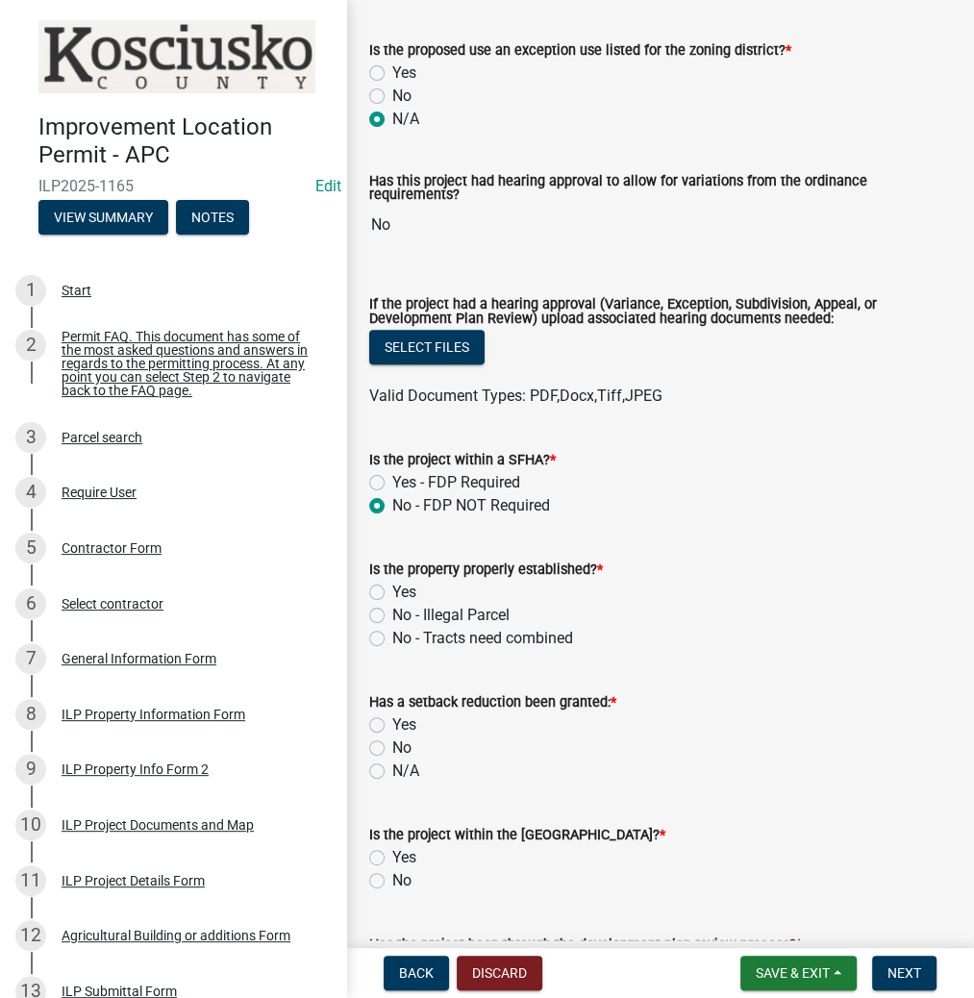
click at [392, 593] on label "Yes" at bounding box center [404, 592] width 24 height 23
click at [392, 593] on input "Yes" at bounding box center [398, 587] width 13 height 13
radio input "true"
click at [392, 767] on label "N/A" at bounding box center [405, 771] width 27 height 23
click at [392, 767] on input "N/A" at bounding box center [398, 766] width 13 height 13
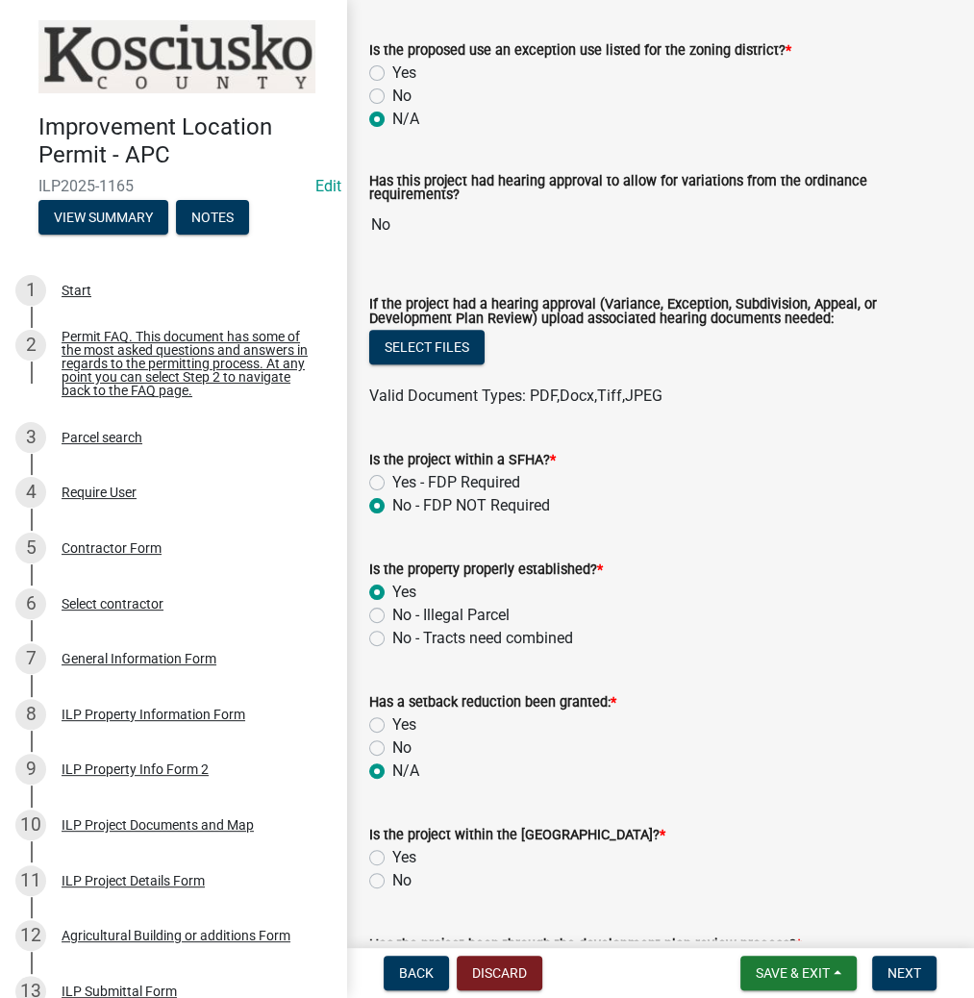
radio input "true"
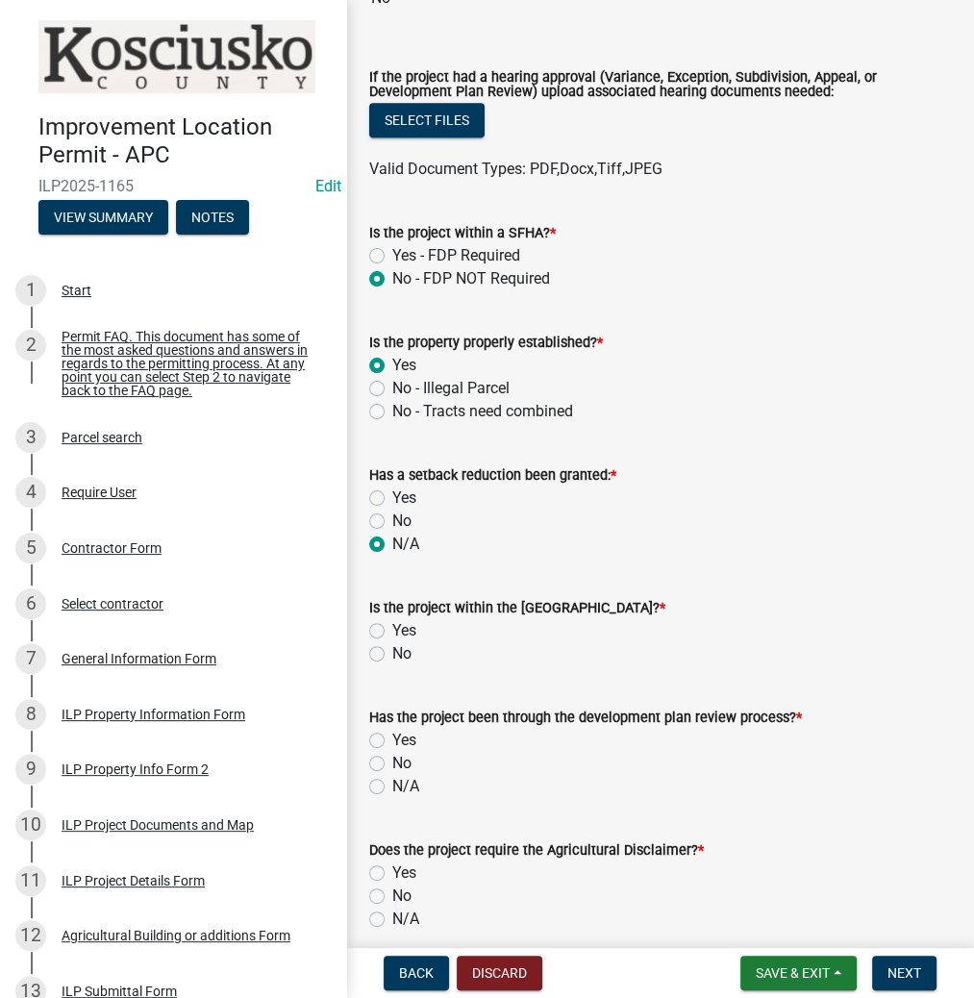
scroll to position [692, 0]
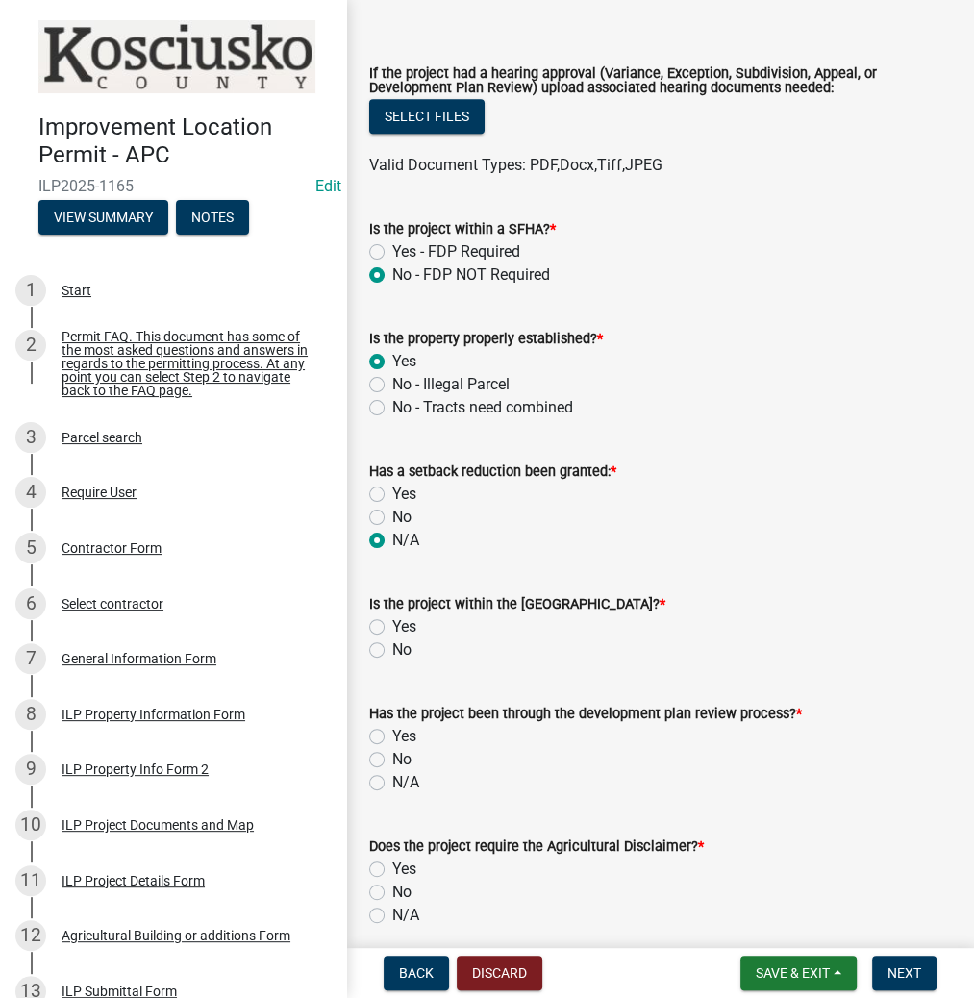
click at [392, 651] on label "No" at bounding box center [401, 650] width 19 height 23
click at [392, 651] on input "No" at bounding box center [398, 645] width 13 height 13
radio input "true"
click at [392, 782] on label "N/A" at bounding box center [405, 782] width 27 height 23
click at [392, 782] on input "N/A" at bounding box center [398, 777] width 13 height 13
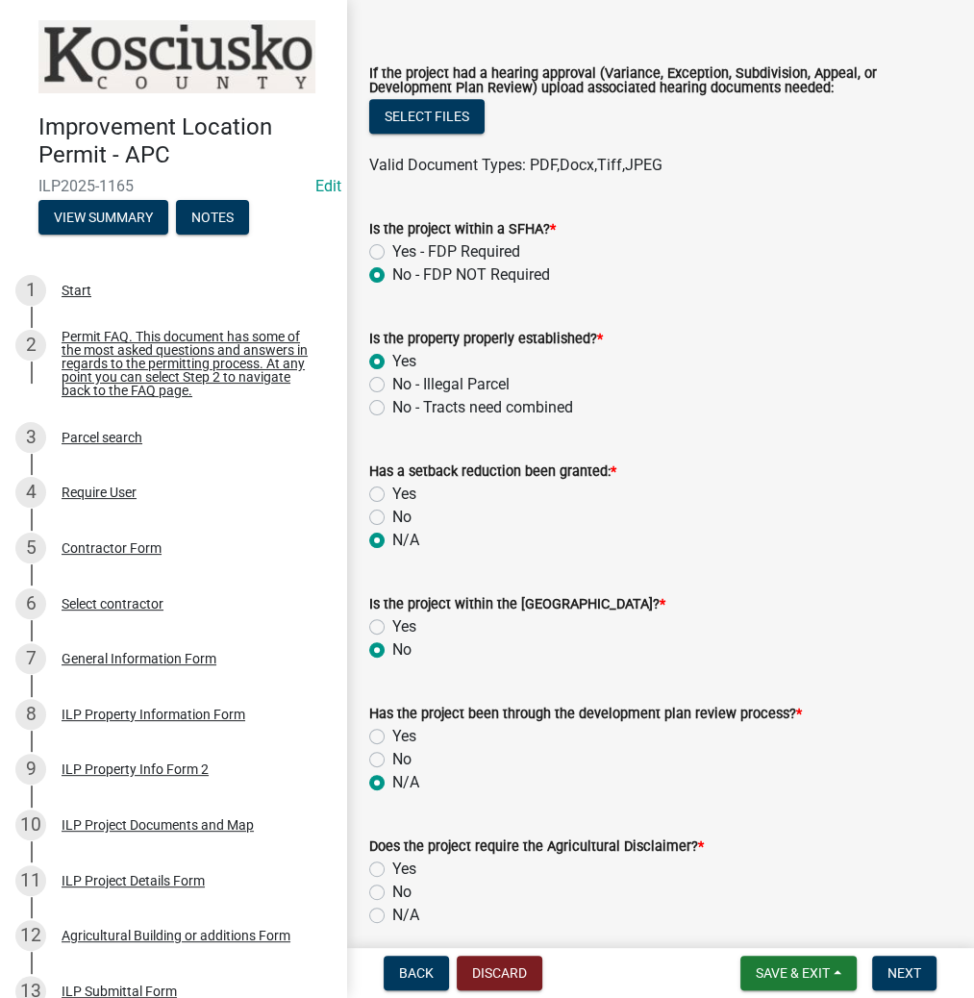
radio input "true"
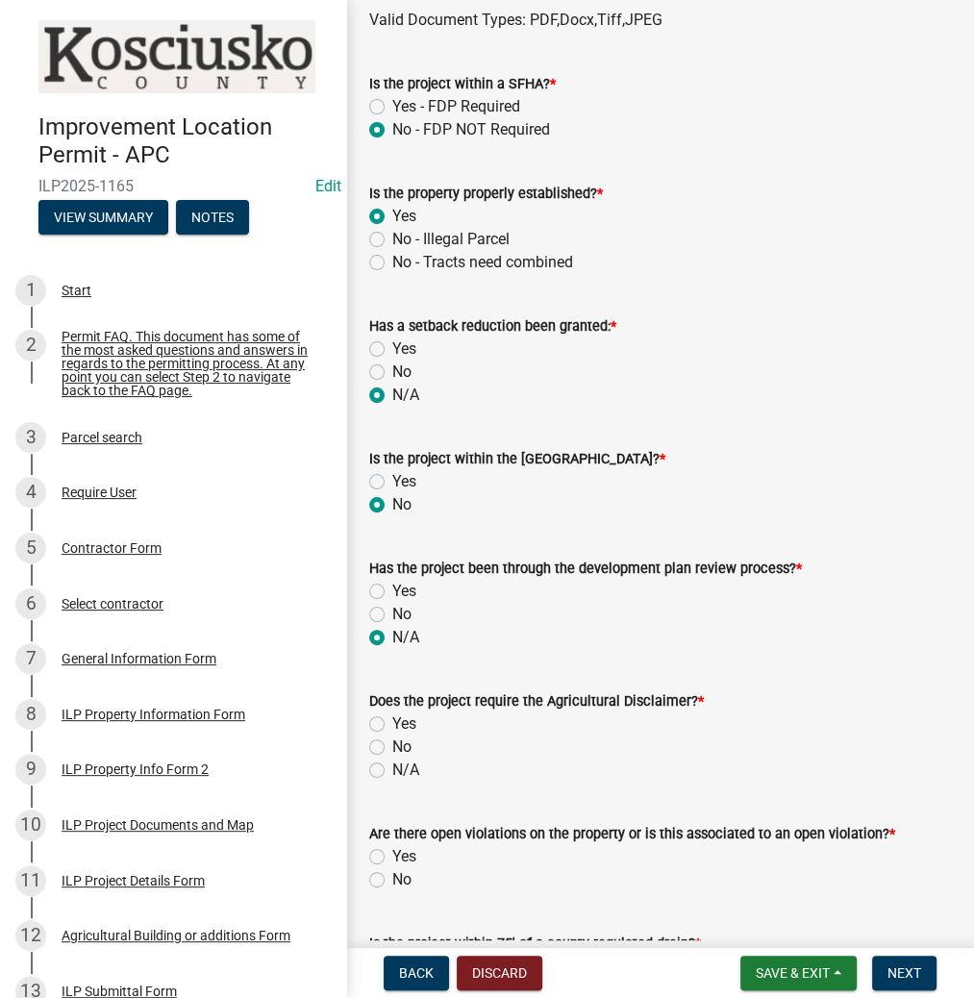
scroll to position [846, 0]
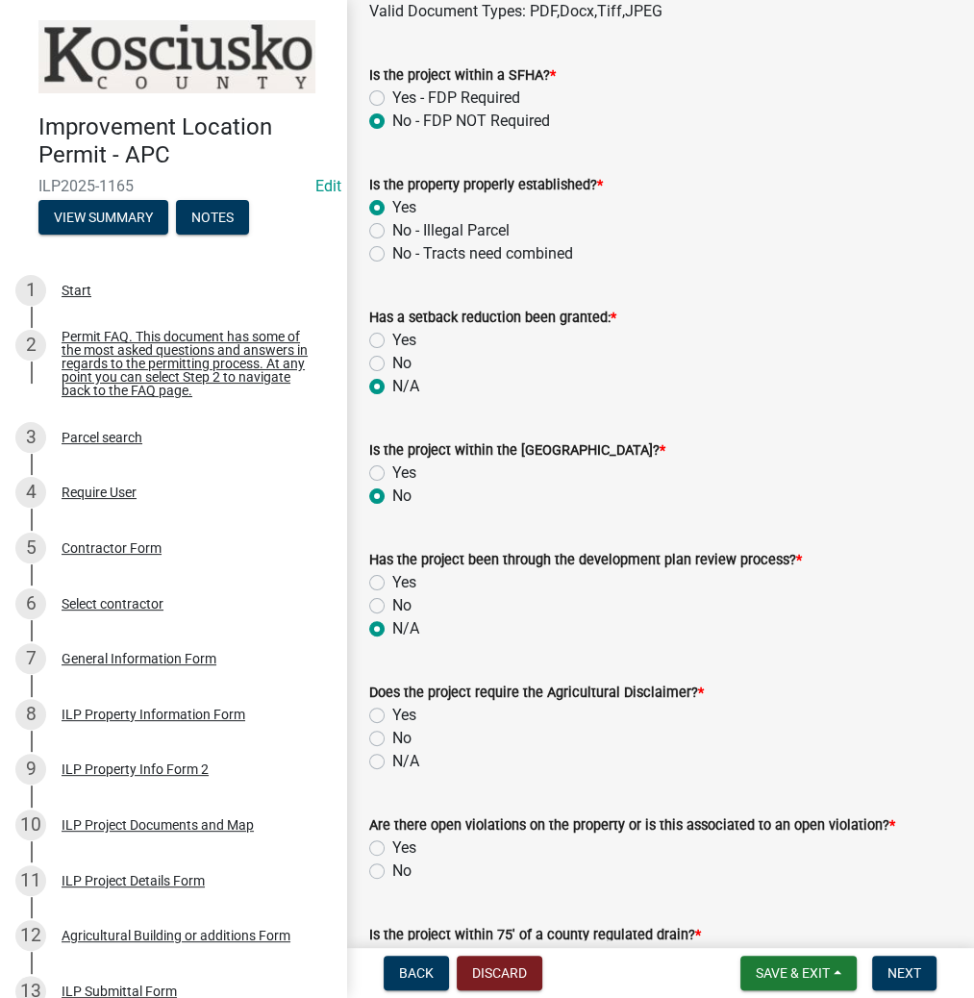
click at [392, 738] on label "No" at bounding box center [401, 738] width 19 height 23
click at [392, 738] on input "No" at bounding box center [398, 733] width 13 height 13
radio input "true"
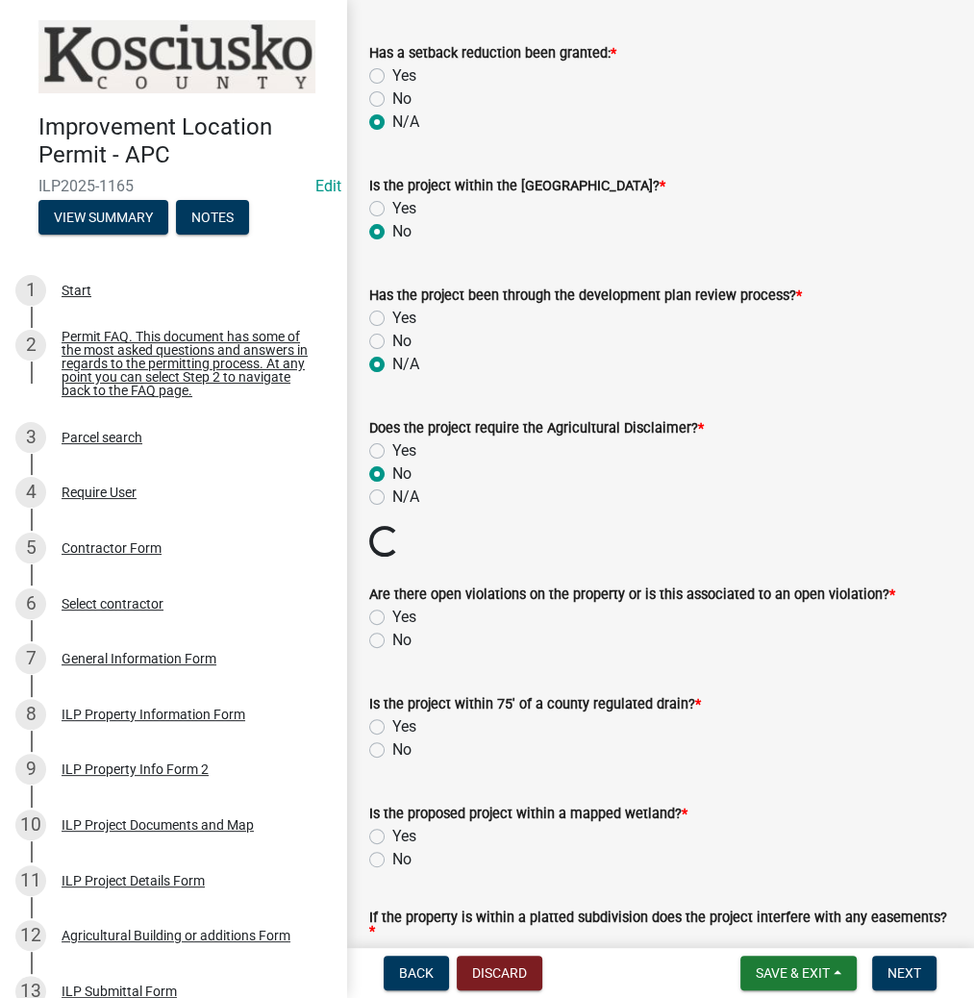
scroll to position [1154, 0]
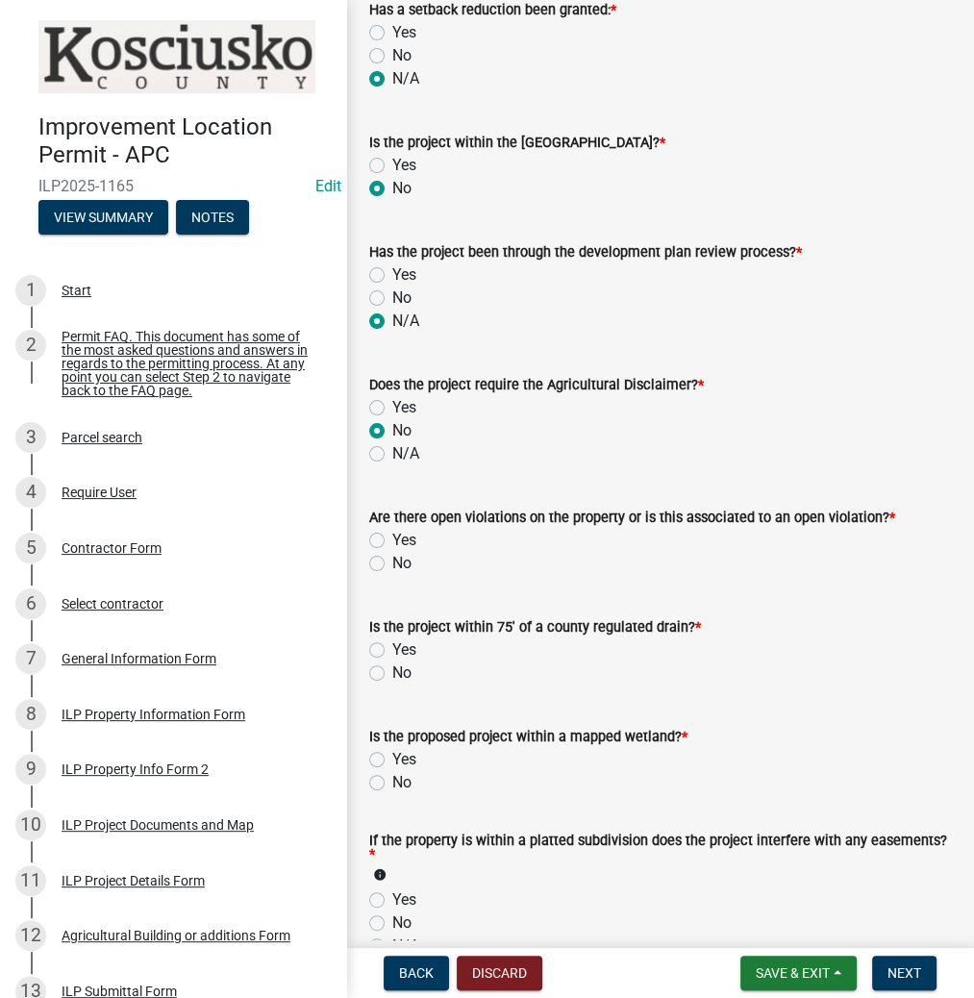
click at [392, 566] on label "No" at bounding box center [401, 563] width 19 height 23
click at [392, 565] on input "No" at bounding box center [398, 558] width 13 height 13
radio input "true"
click at [392, 675] on label "No" at bounding box center [401, 673] width 19 height 23
click at [392, 674] on input "No" at bounding box center [398, 668] width 13 height 13
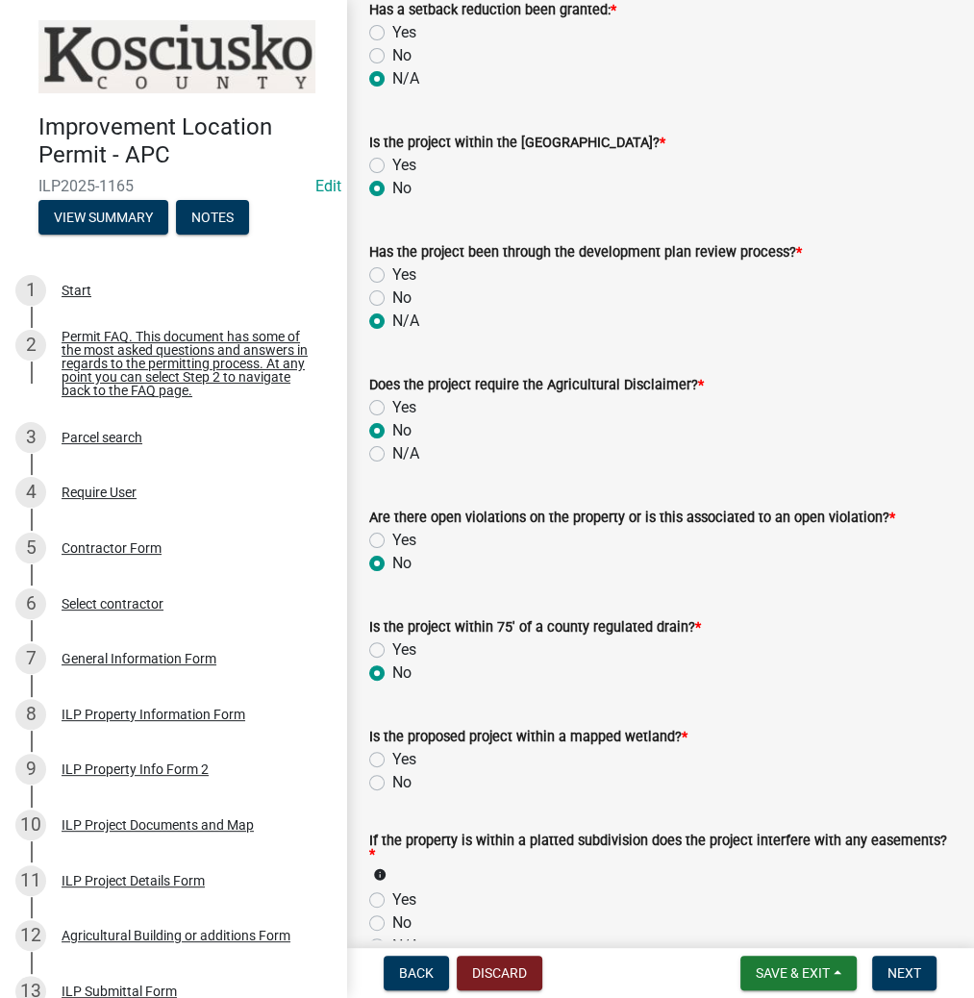
radio input "true"
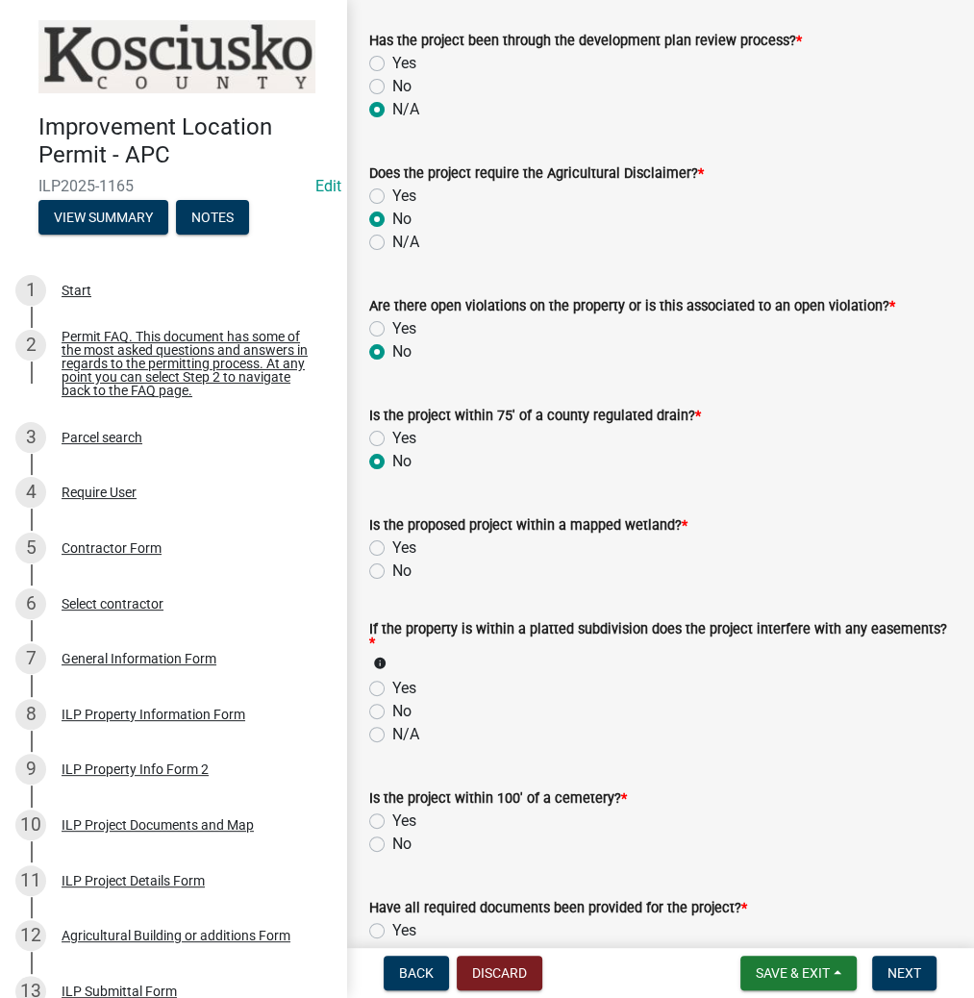
scroll to position [1385, 0]
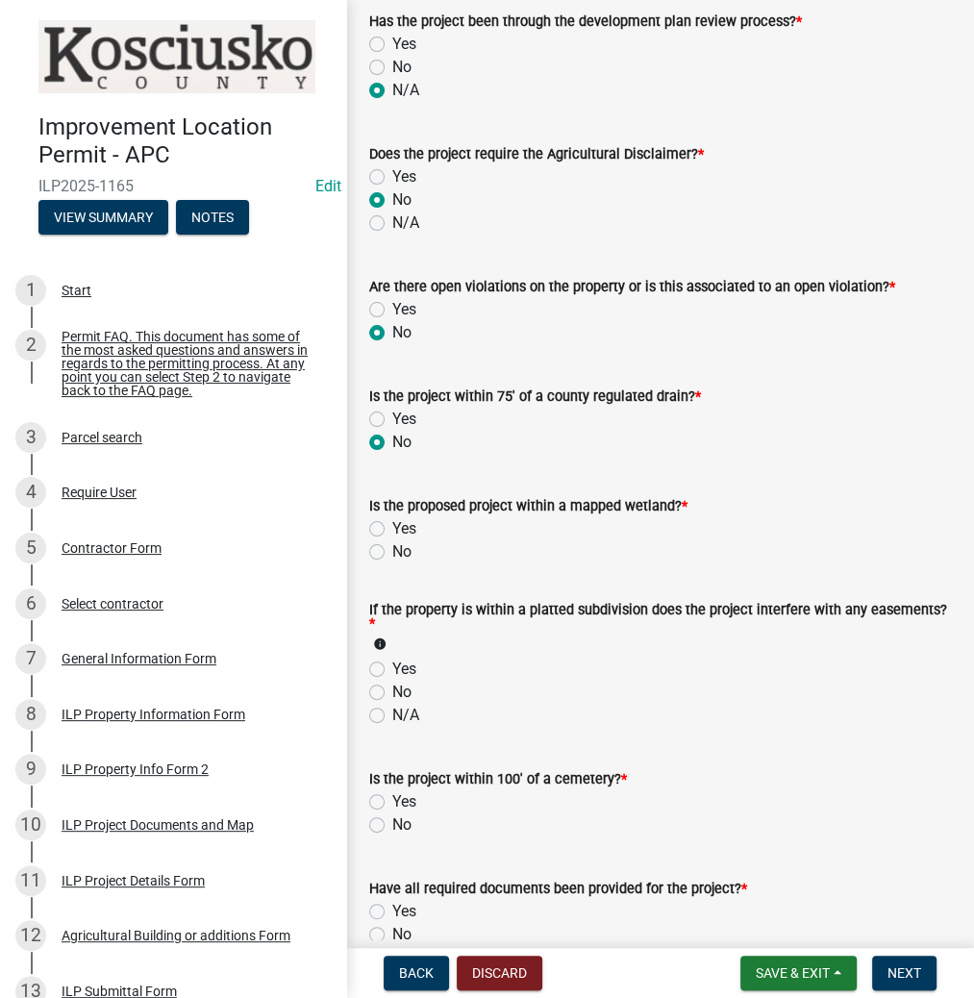
click at [392, 549] on label "No" at bounding box center [401, 552] width 19 height 23
click at [392, 549] on input "No" at bounding box center [398, 547] width 13 height 13
radio input "true"
click at [392, 711] on label "N/A" at bounding box center [405, 715] width 27 height 23
click at [392, 711] on input "N/A" at bounding box center [398, 710] width 13 height 13
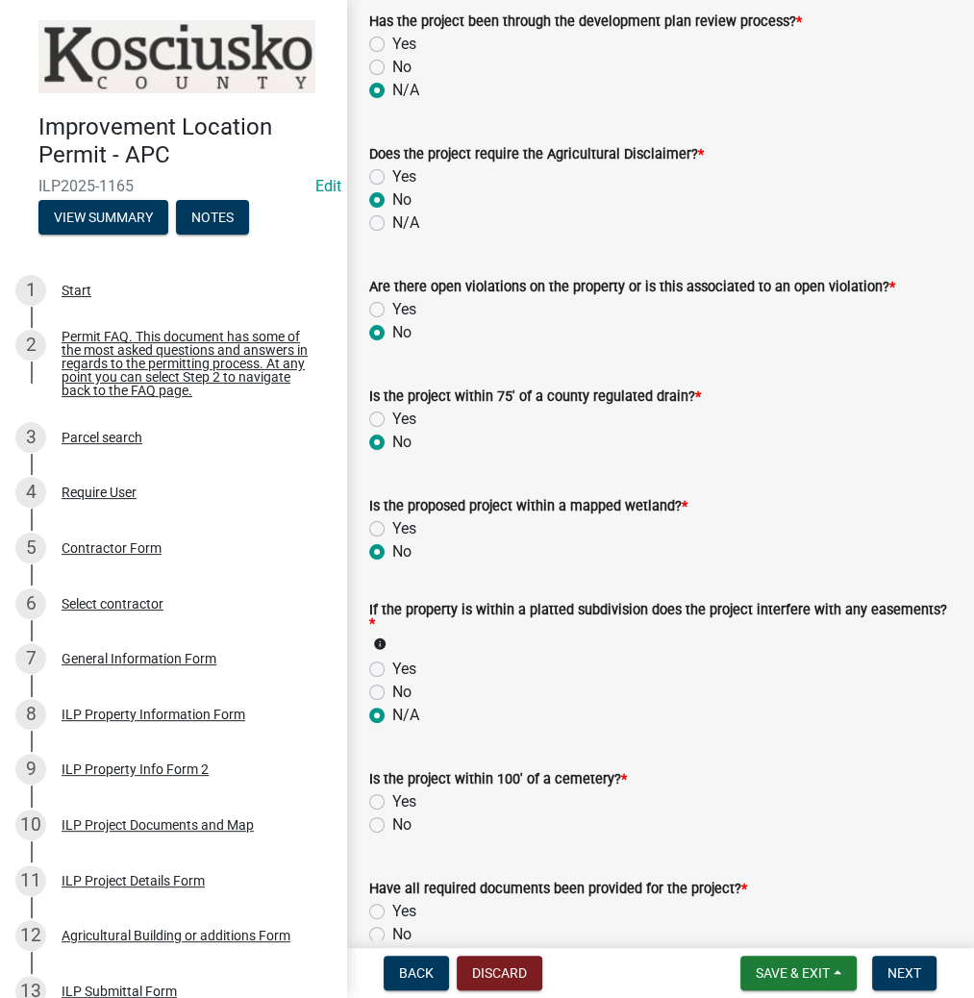
radio input "true"
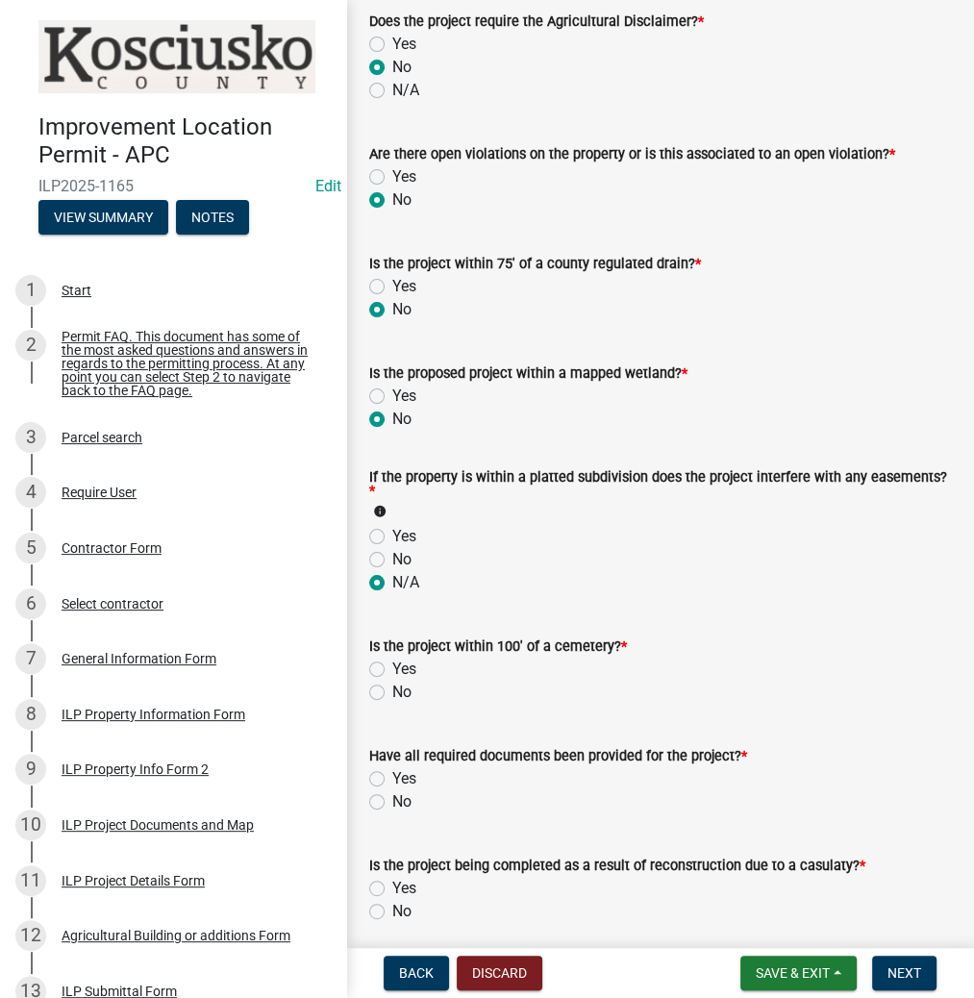
scroll to position [1539, 0]
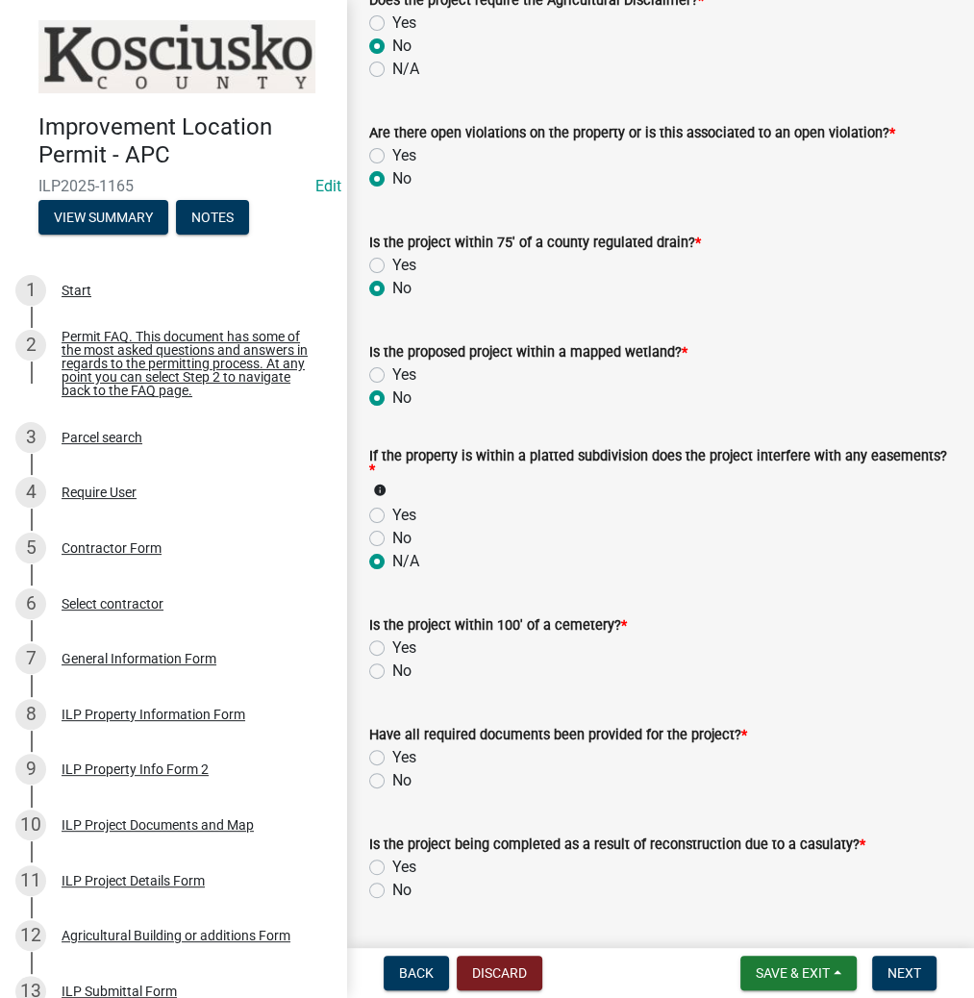
click at [392, 668] on label "No" at bounding box center [401, 671] width 19 height 23
click at [392, 668] on input "No" at bounding box center [398, 666] width 13 height 13
radio input "true"
click at [392, 761] on label "Yes" at bounding box center [404, 757] width 24 height 23
click at [392, 759] on input "Yes" at bounding box center [398, 752] width 13 height 13
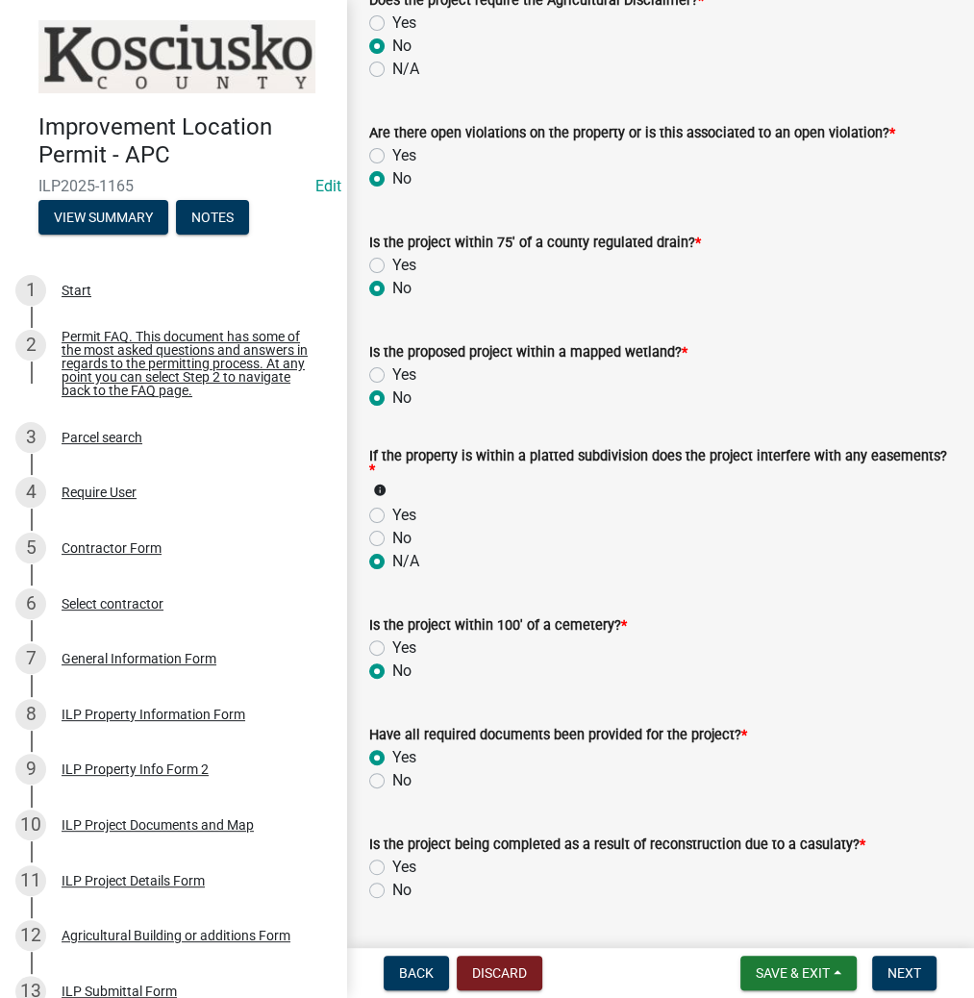
radio input "true"
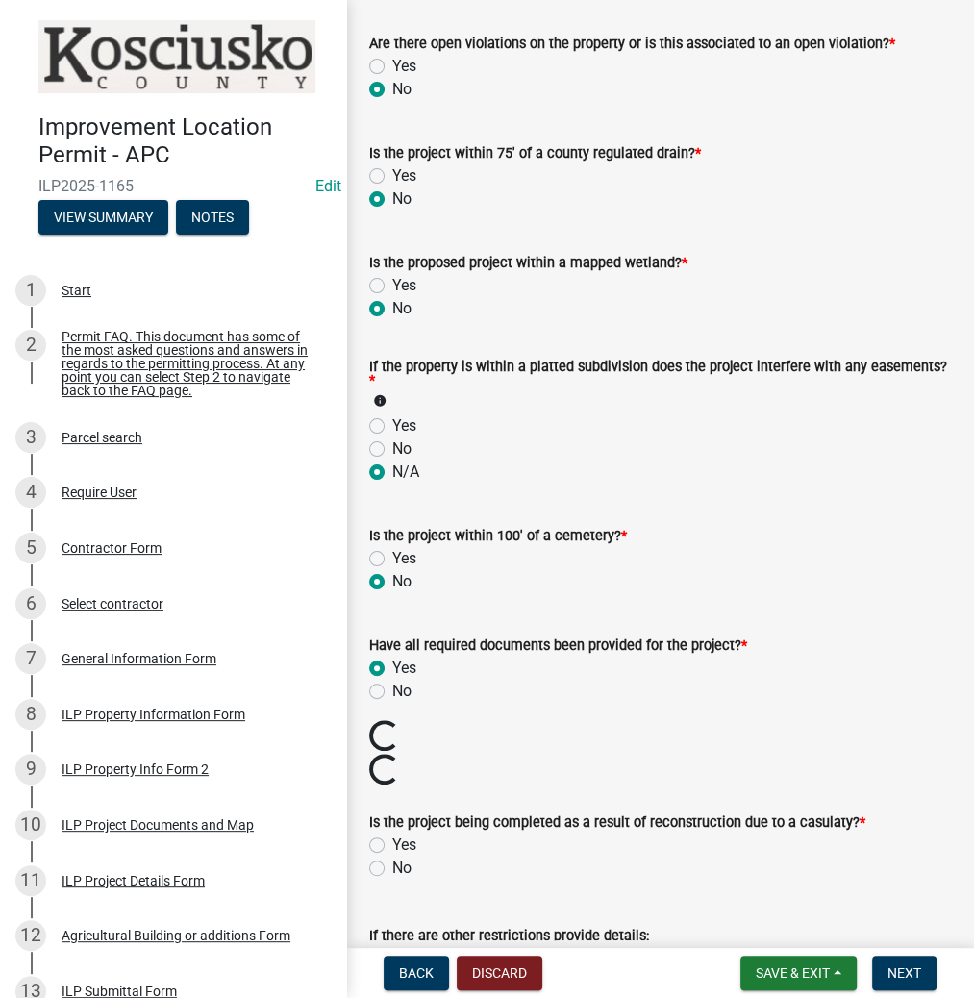
scroll to position [1770, 0]
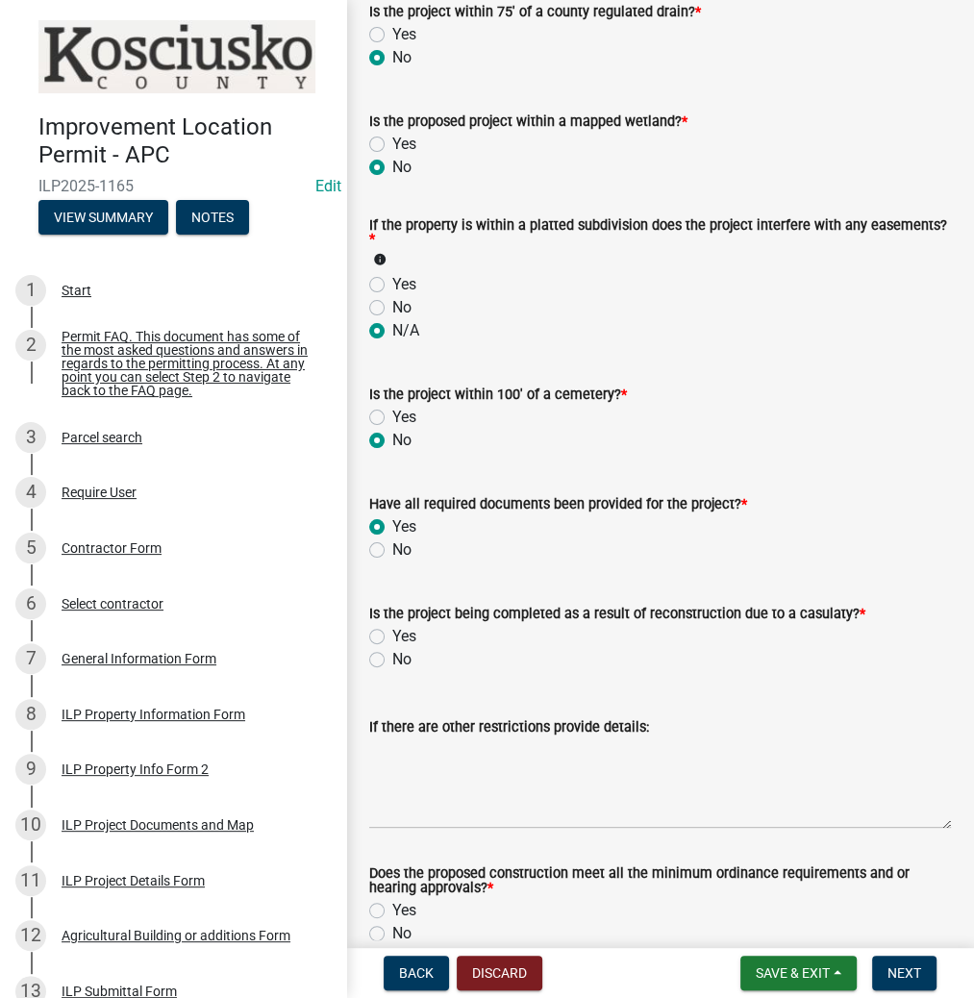
click at [392, 654] on label "No" at bounding box center [401, 659] width 19 height 23
click at [392, 654] on input "No" at bounding box center [398, 654] width 13 height 13
radio input "true"
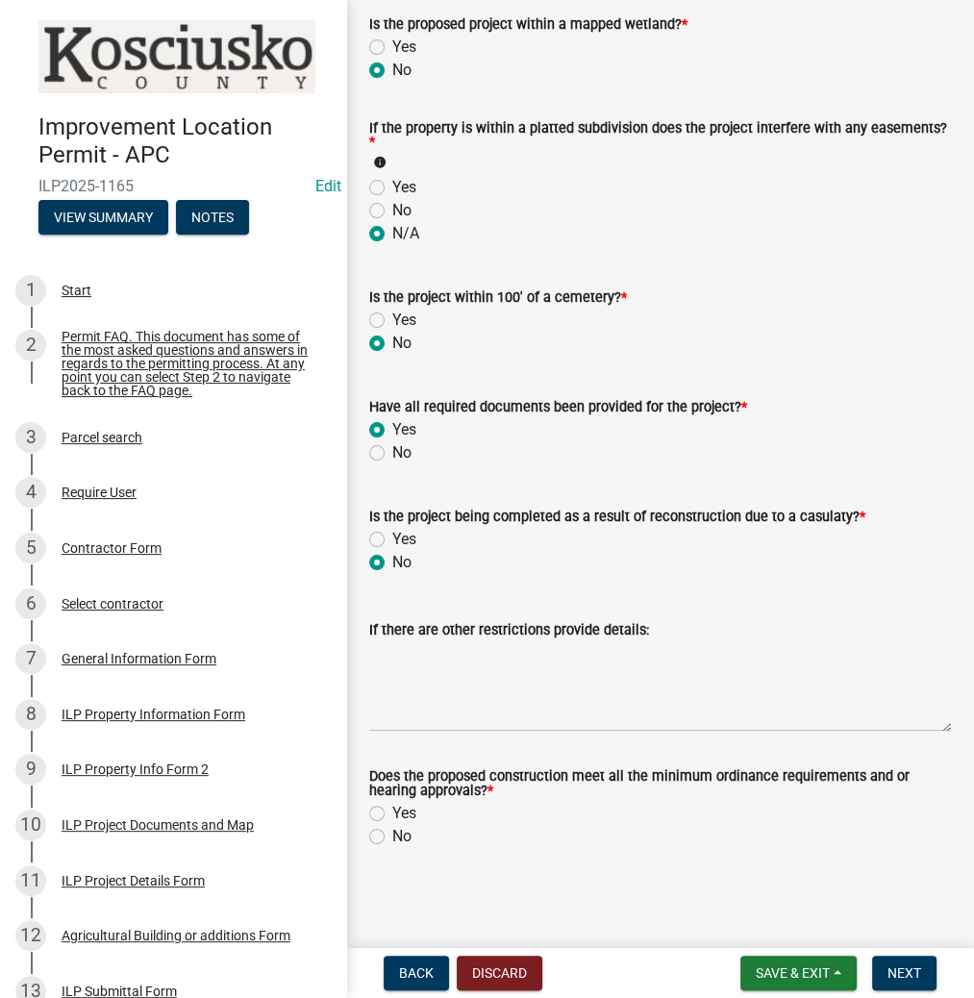
scroll to position [1868, 0]
click at [392, 837] on label "No" at bounding box center [401, 836] width 19 height 23
click at [392, 837] on input "No" at bounding box center [398, 831] width 13 height 13
radio input "true"
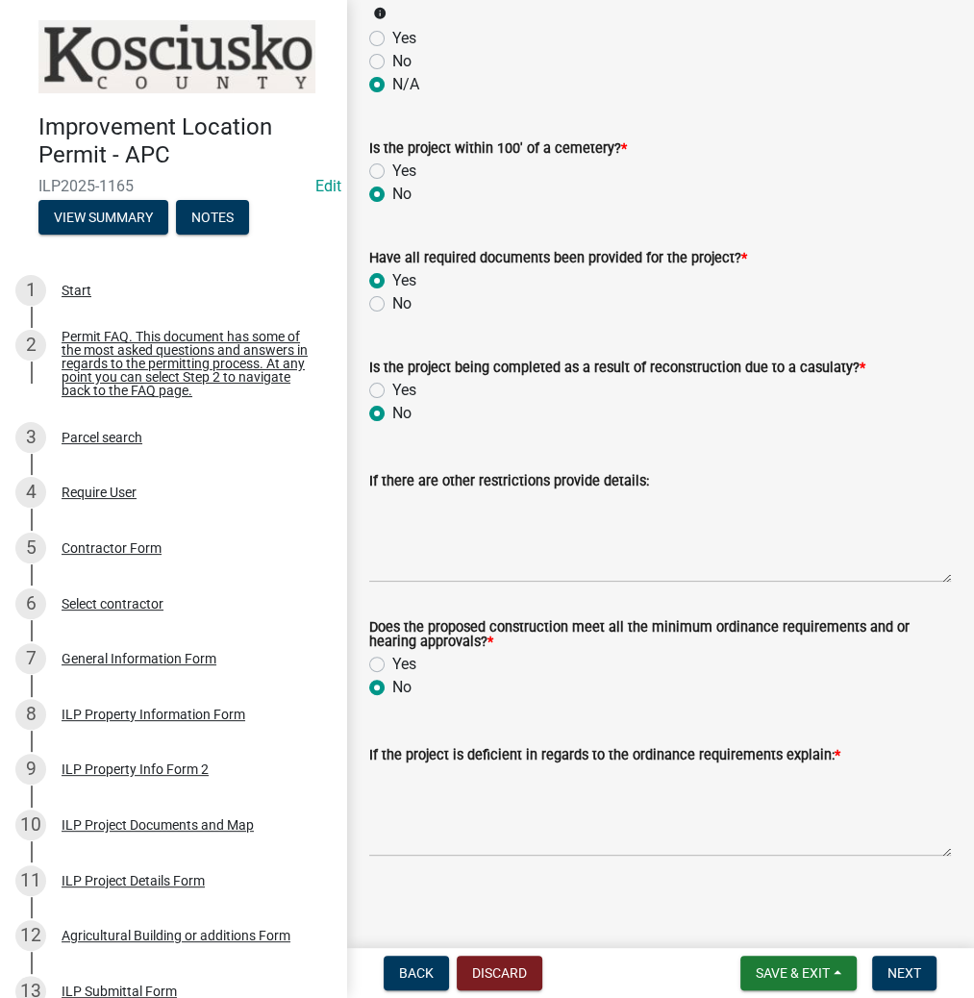
scroll to position [2024, 0]
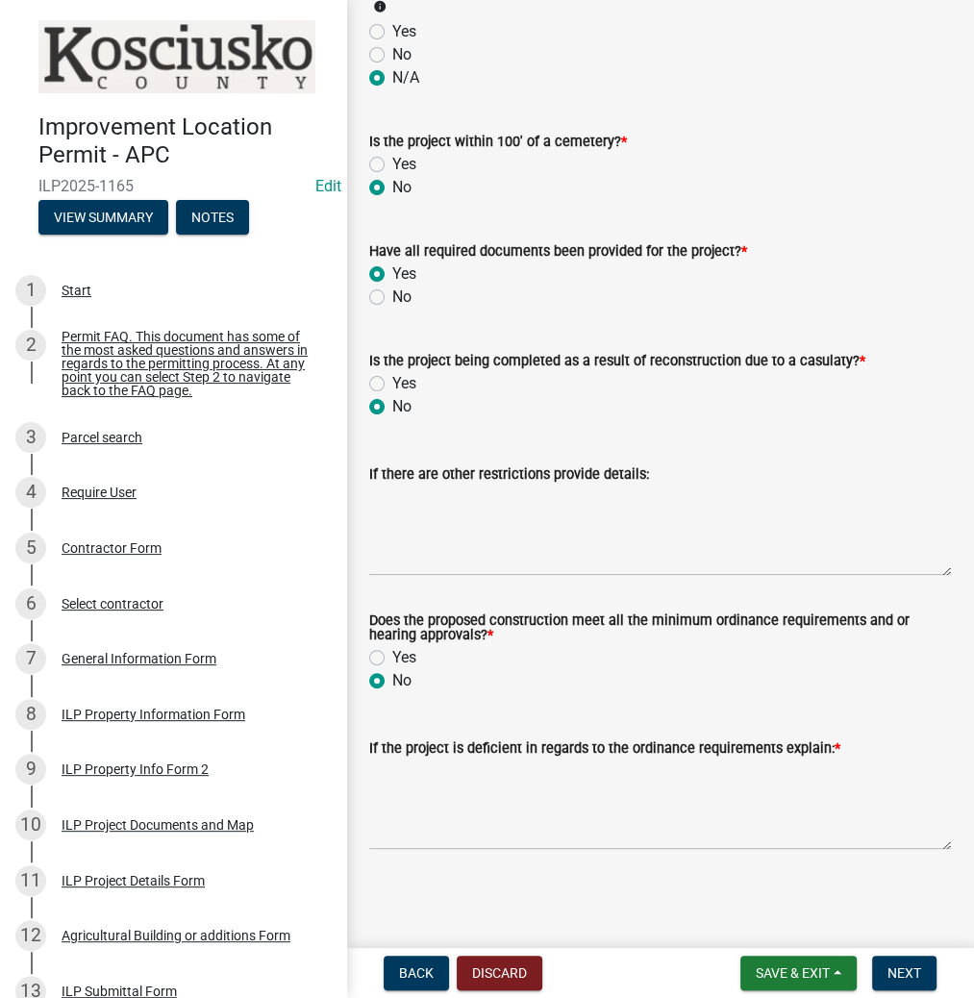
click at [392, 658] on label "Yes" at bounding box center [404, 657] width 24 height 23
click at [392, 658] on input "Yes" at bounding box center [398, 652] width 13 height 13
radio input "true"
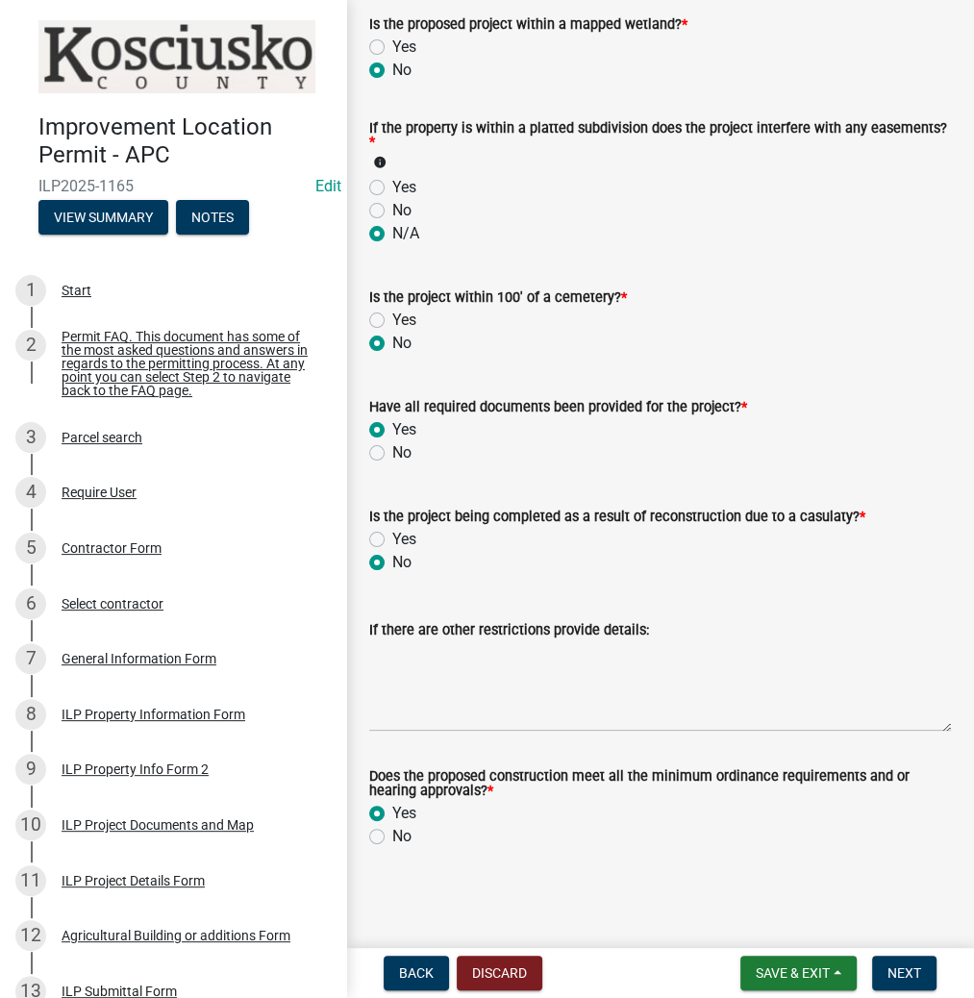
scroll to position [1868, 0]
click at [896, 966] on span "Next" at bounding box center [905, 973] width 34 height 15
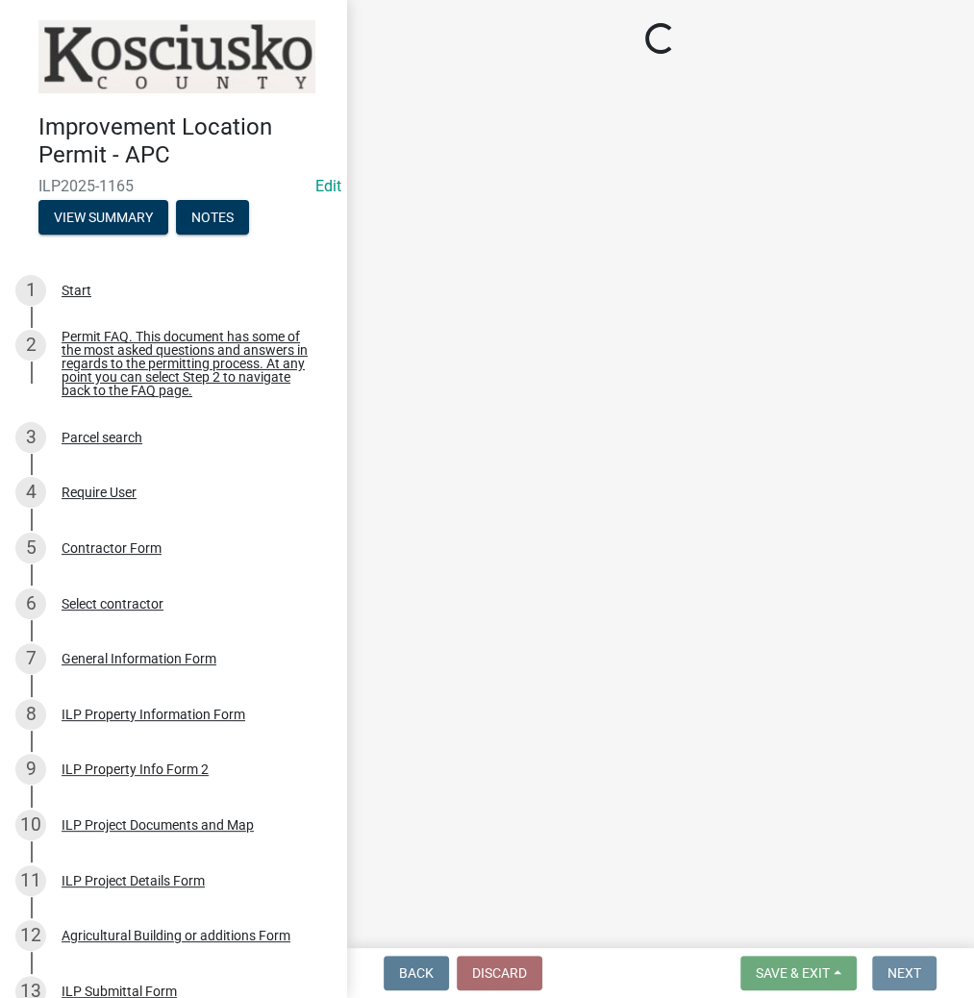
scroll to position [0, 0]
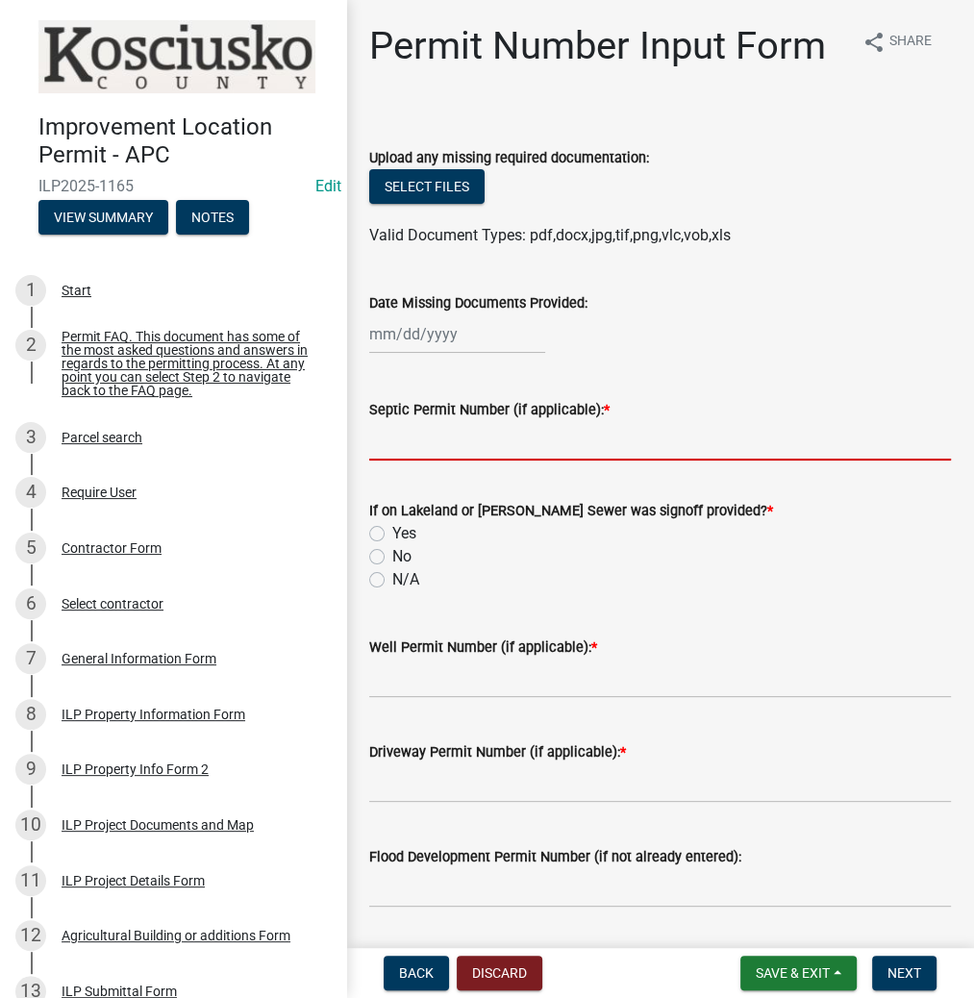
click at [487, 446] on input "Septic Permit Number (if applicable): *" at bounding box center [660, 440] width 582 height 39
type input "LETTER"
click at [392, 581] on label "N/A" at bounding box center [405, 579] width 27 height 23
click at [392, 581] on input "N/A" at bounding box center [398, 574] width 13 height 13
radio input "true"
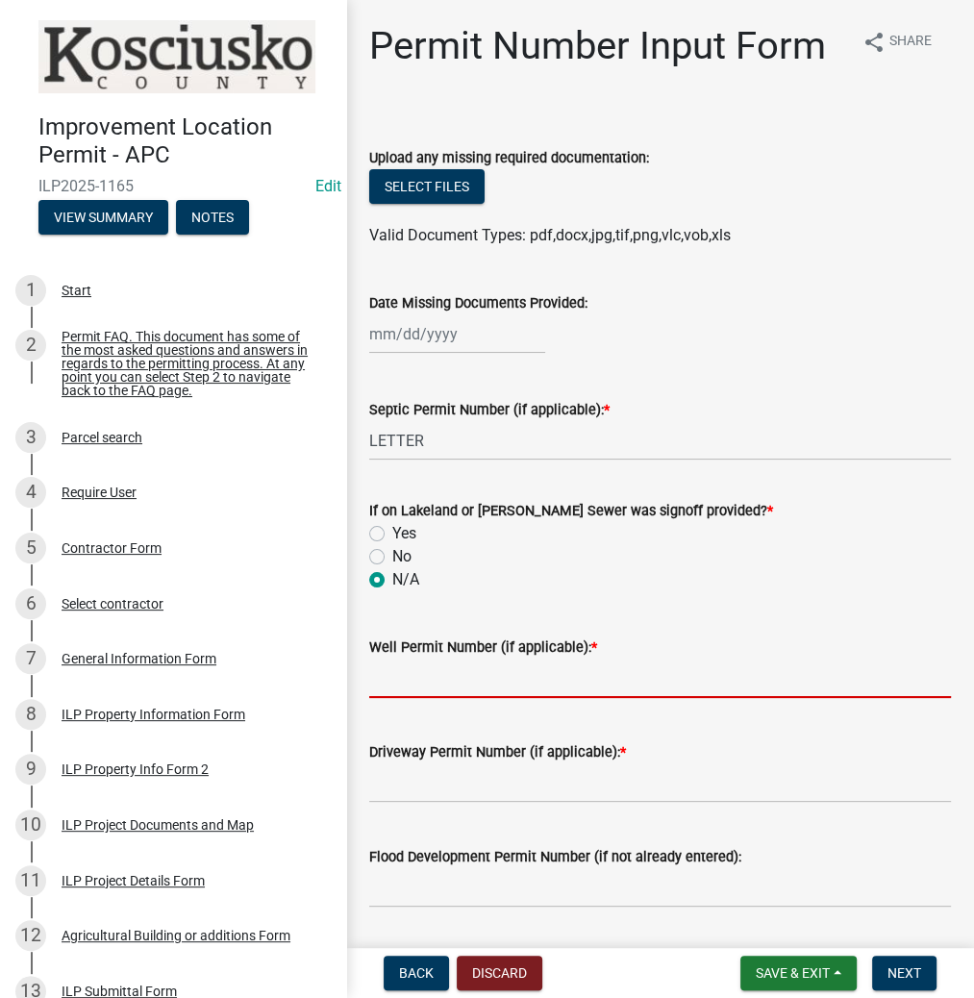
click at [415, 684] on input "Well Permit Number (if applicable): *" at bounding box center [660, 678] width 582 height 39
type input "LETTER"
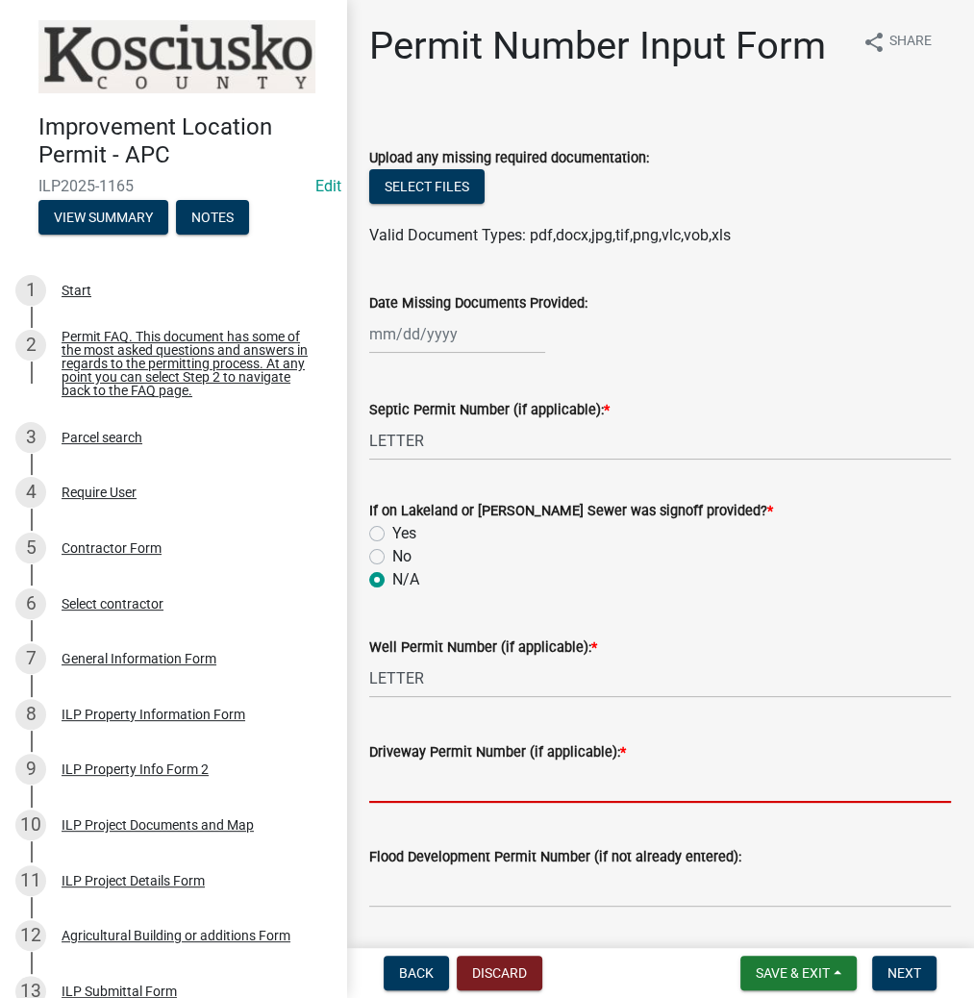
click at [444, 792] on input "Driveway Permit Number (if applicable): *" at bounding box center [660, 783] width 582 height 39
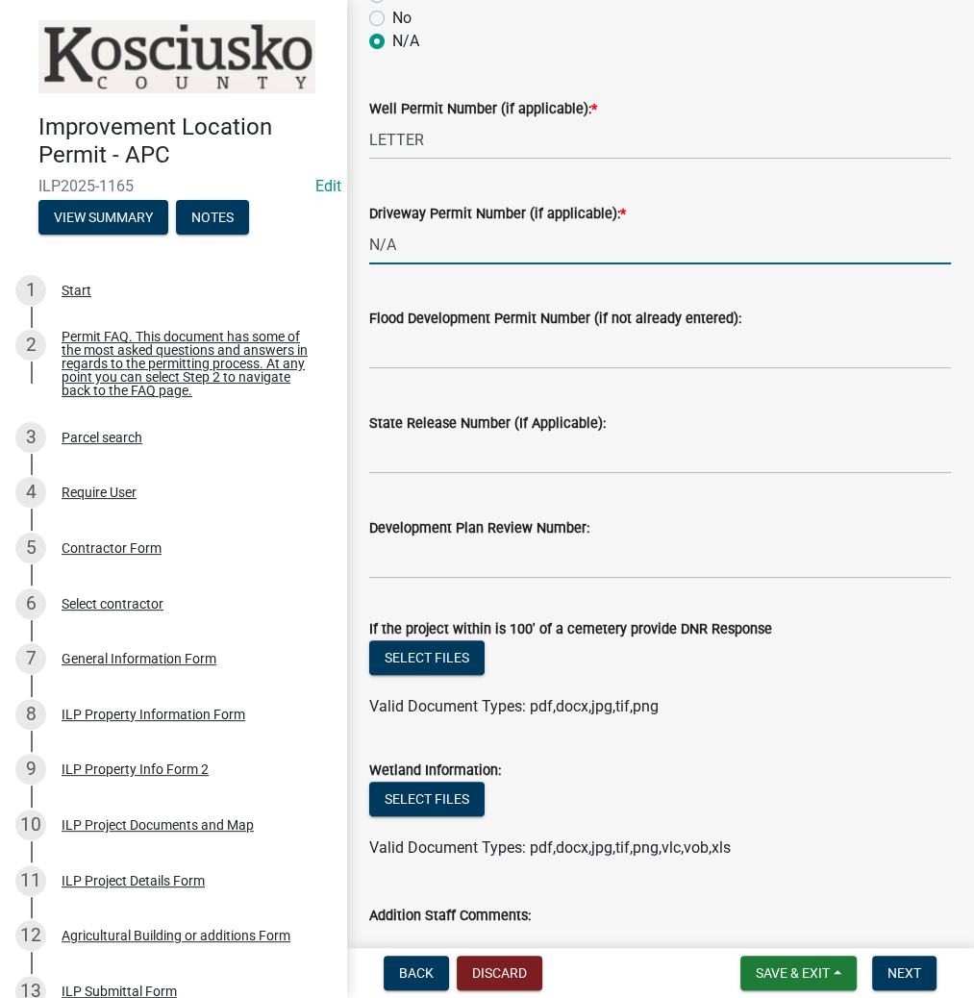
scroll to position [706, 0]
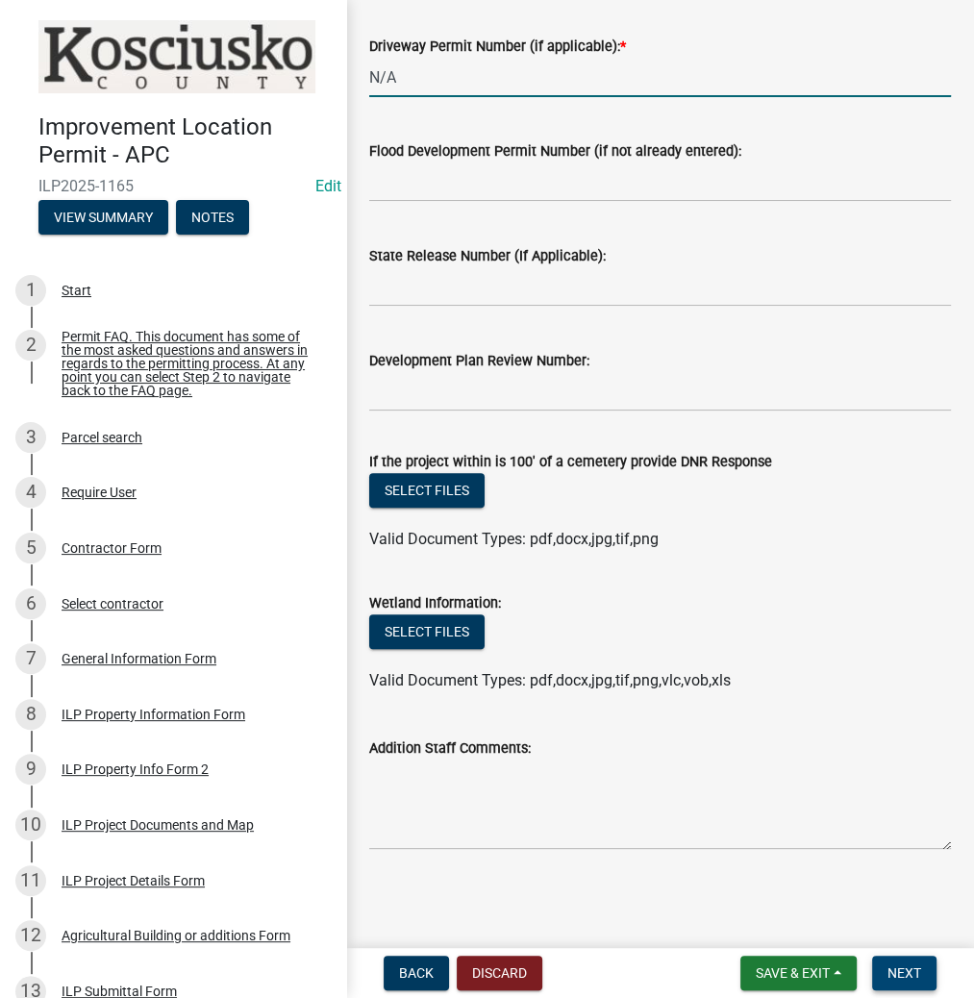
type input "N/A"
click at [884, 961] on button "Next" at bounding box center [904, 973] width 64 height 35
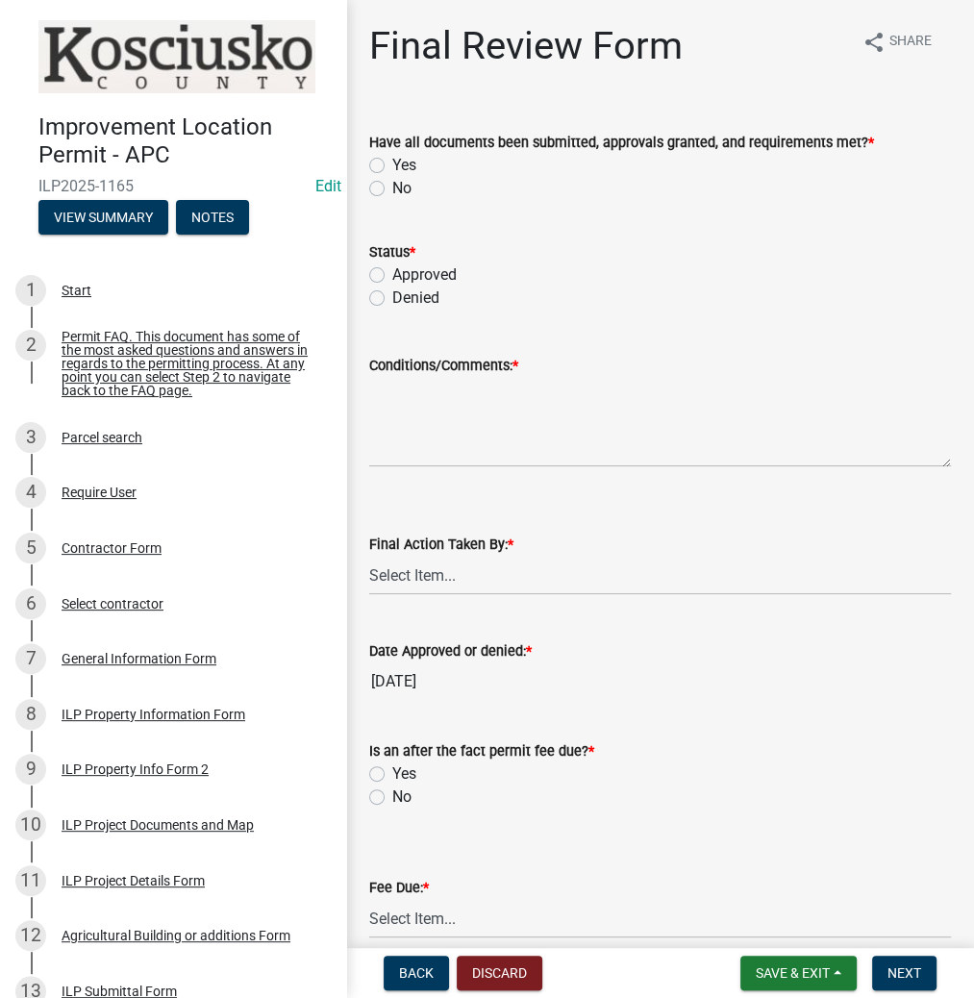
click at [392, 167] on label "Yes" at bounding box center [404, 165] width 24 height 23
click at [392, 166] on input "Yes" at bounding box center [398, 160] width 13 height 13
radio input "true"
click at [392, 273] on label "Approved" at bounding box center [424, 275] width 64 height 23
click at [392, 273] on input "Approved" at bounding box center [398, 270] width 13 height 13
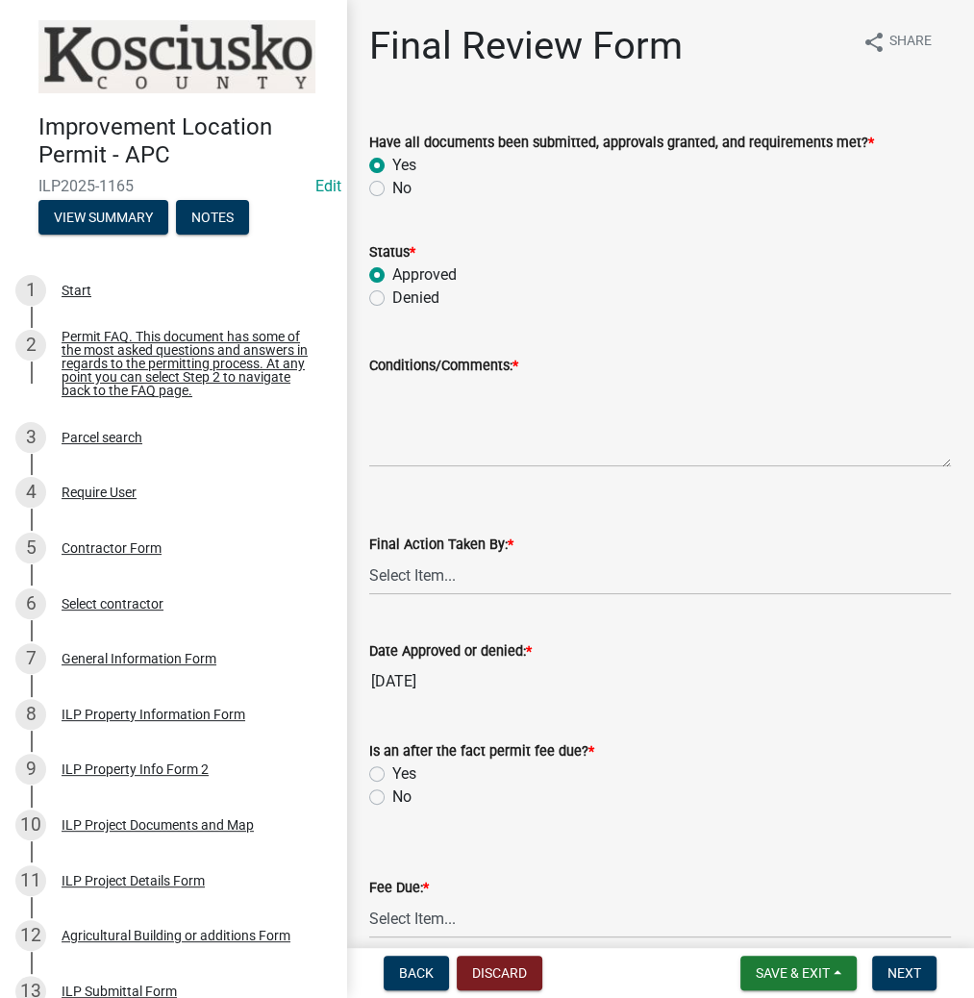
radio input "true"
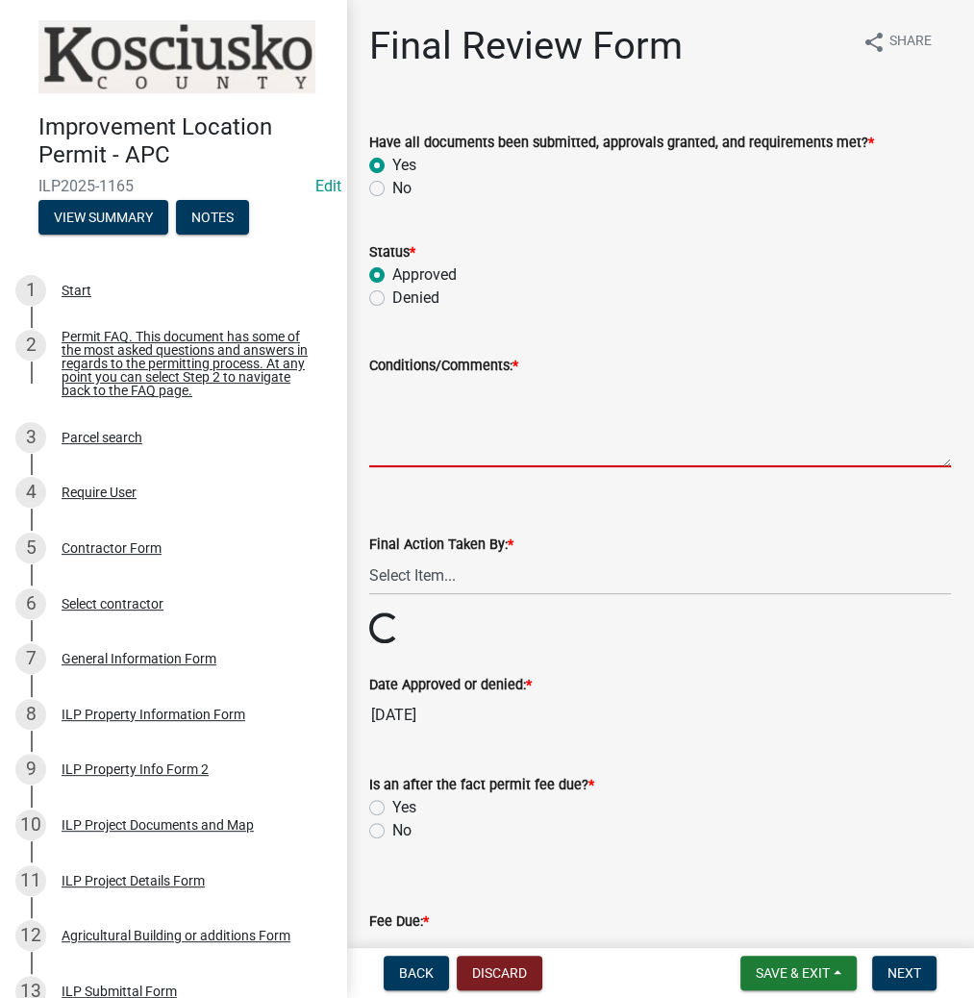
click at [466, 415] on textarea "Conditions/Comments: *" at bounding box center [660, 422] width 582 height 90
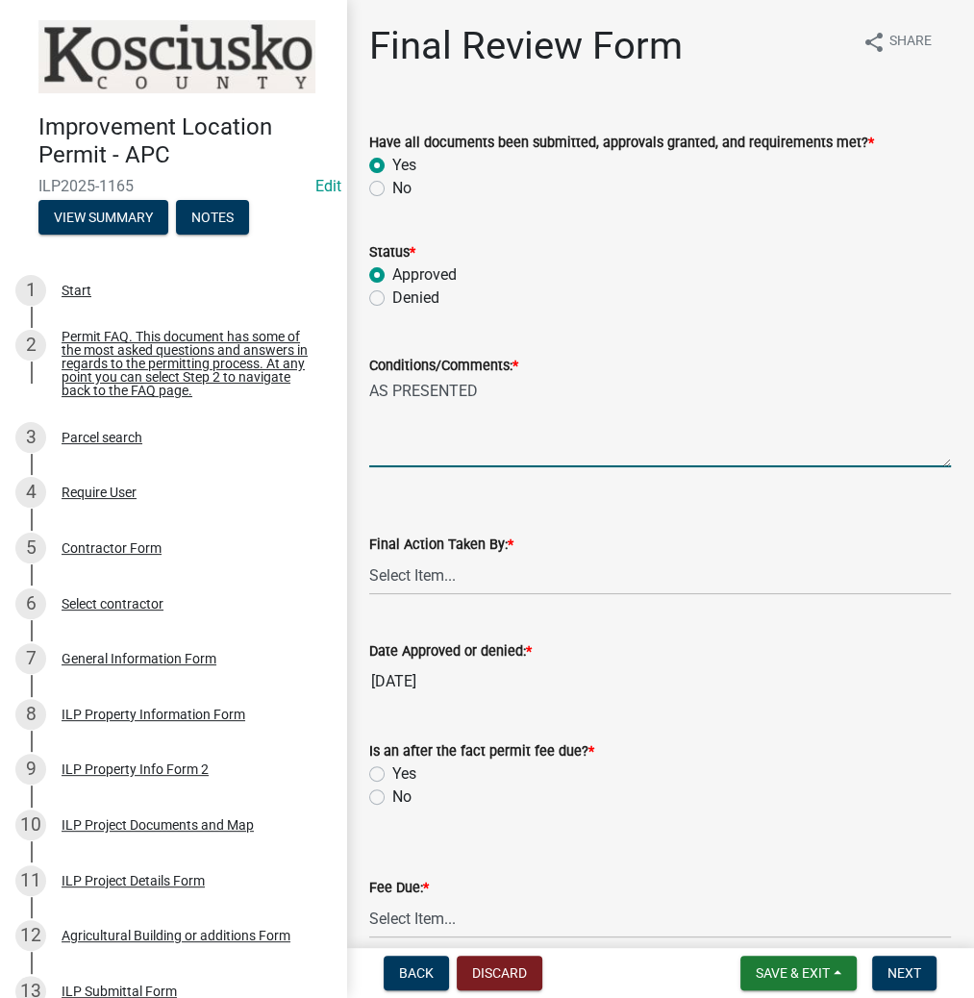
type textarea "AS PRESENTED"
click at [412, 568] on select "Select Item... MMS LT AT CS [PERSON_NAME]" at bounding box center [660, 575] width 582 height 39
click at [369, 556] on select "Select Item... MMS LT AT CS [PERSON_NAME]" at bounding box center [660, 575] width 582 height 39
select select "d95389f4-ab5a-4603-9826-29cf73316391"
click at [392, 800] on label "No" at bounding box center [401, 797] width 19 height 23
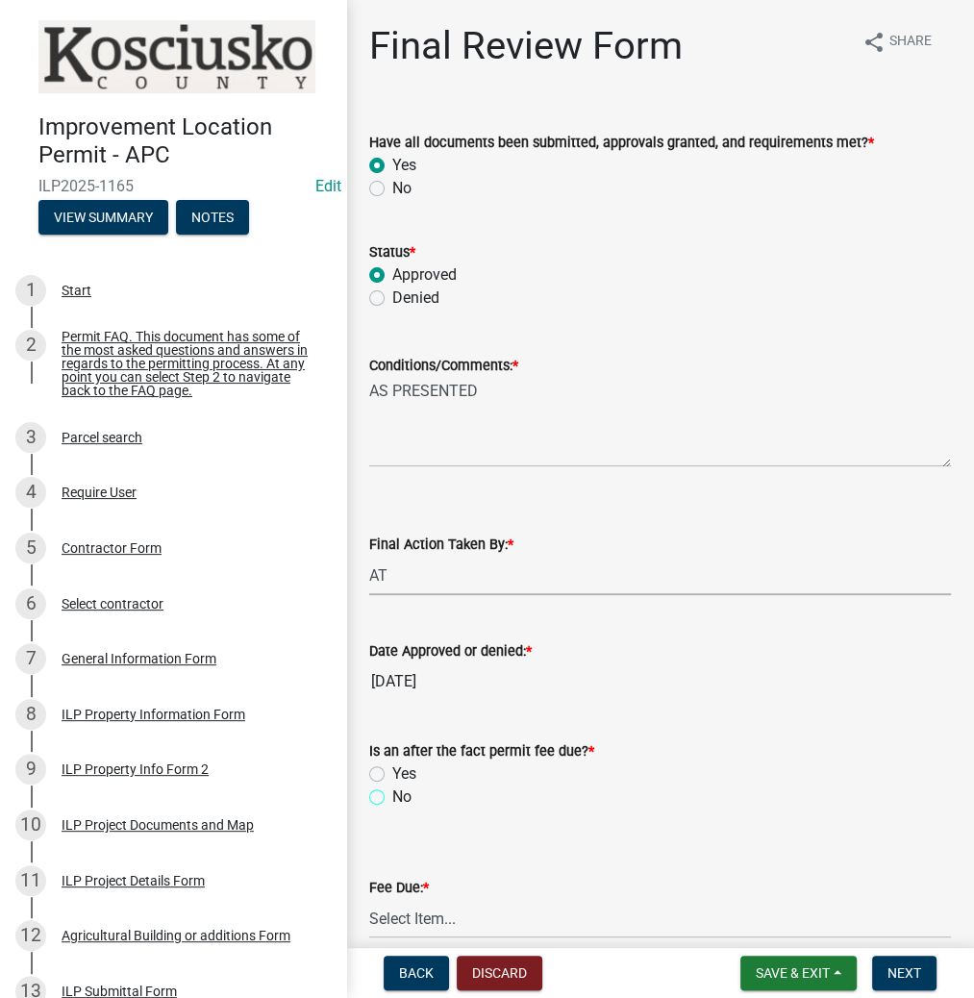
click at [392, 798] on input "No" at bounding box center [398, 792] width 13 height 13
radio input "true"
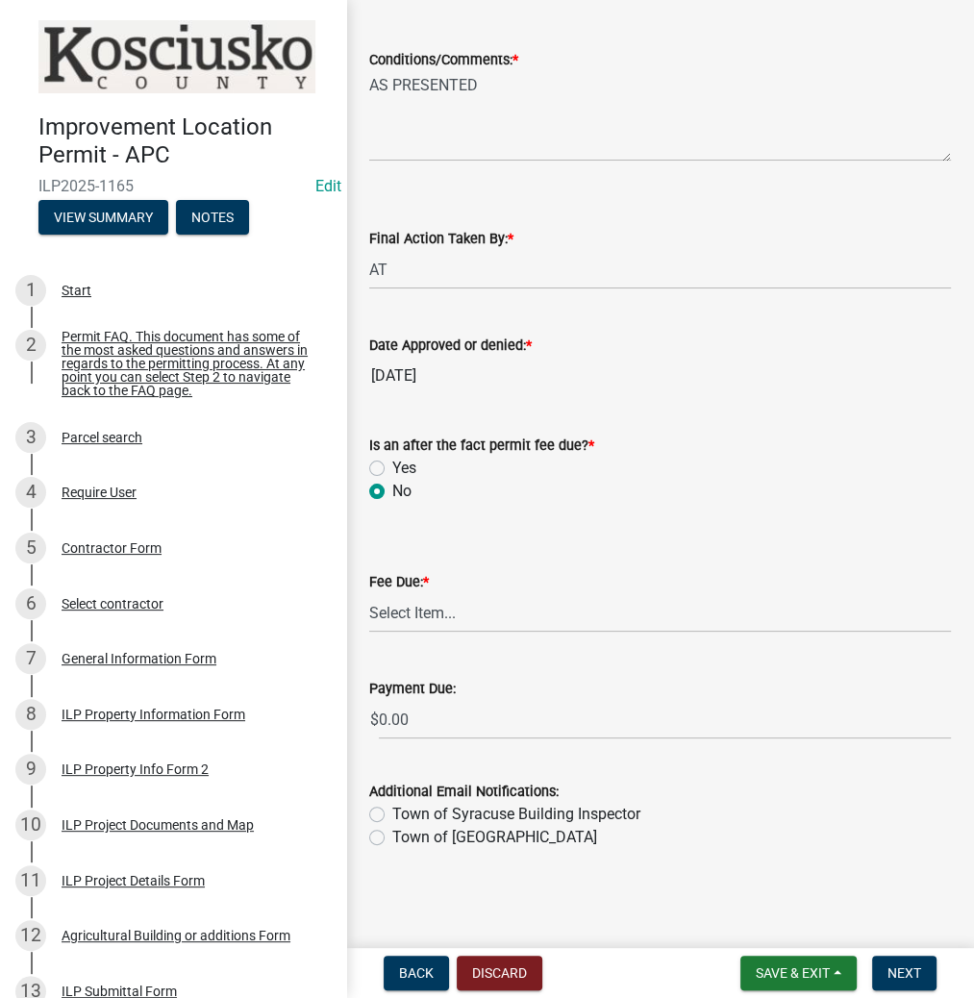
scroll to position [307, 0]
click at [435, 619] on select "Select Item... N/A $10.00 $25.00 $125.00 $250 $500 $500 + $10.00 for every 10 s…" at bounding box center [660, 611] width 582 height 39
click at [369, 632] on select "Select Item... N/A $10.00 $25.00 $125.00 $250 $500 $500 + $10.00 for every 10 s…" at bounding box center [660, 611] width 582 height 39
select select "6f482d1d-eb35-47e6-92b0-143404755581"
click at [888, 974] on span "Next" at bounding box center [905, 973] width 34 height 15
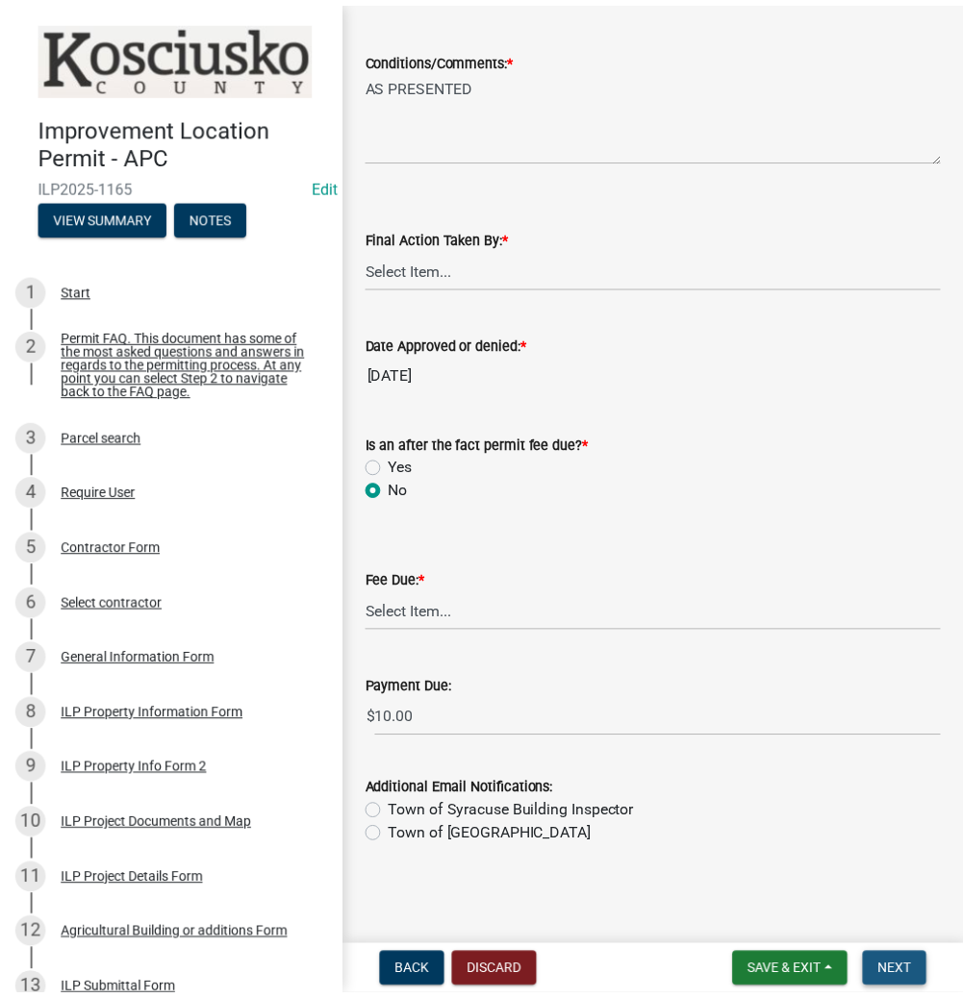
scroll to position [0, 0]
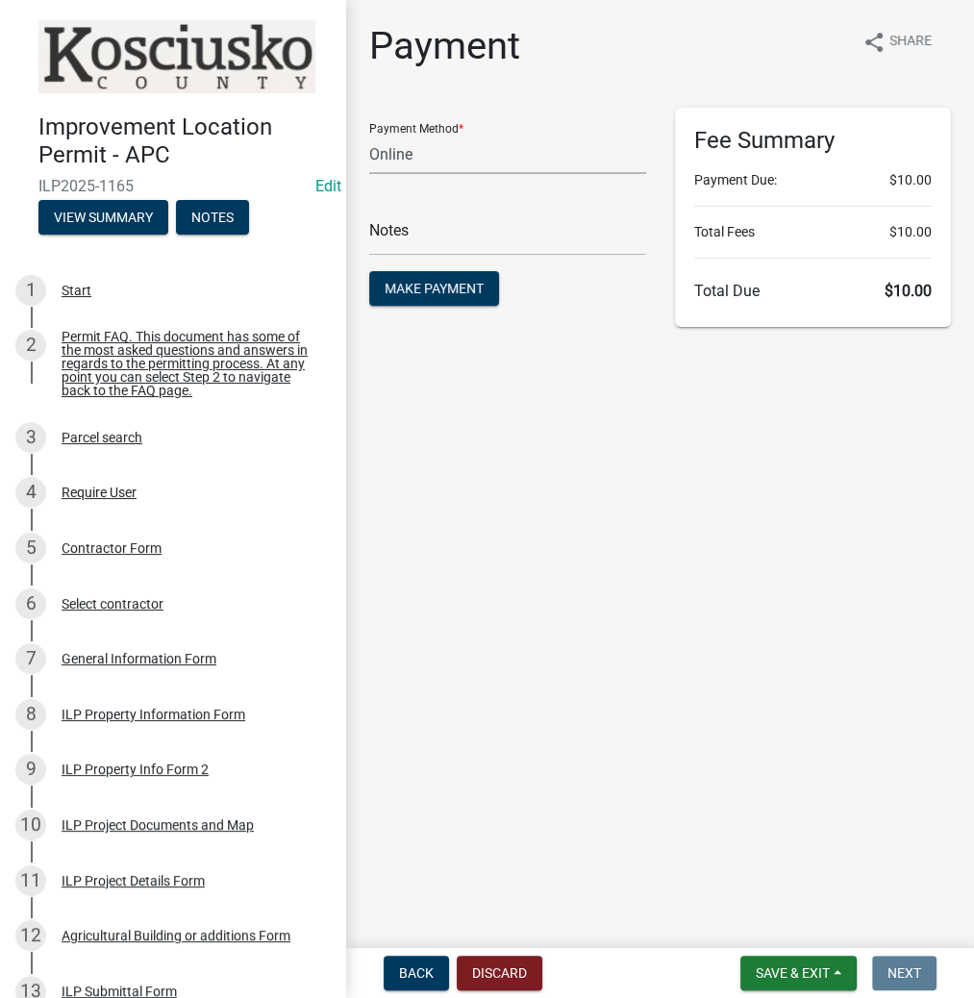
click at [415, 162] on select "Credit Card POS Check Cash Online" at bounding box center [507, 154] width 277 height 39
select select "2: 1"
click at [369, 135] on select "Credit Card POS Check Cash Online" at bounding box center [507, 154] width 277 height 39
click at [428, 288] on span "Make Payment" at bounding box center [434, 288] width 99 height 15
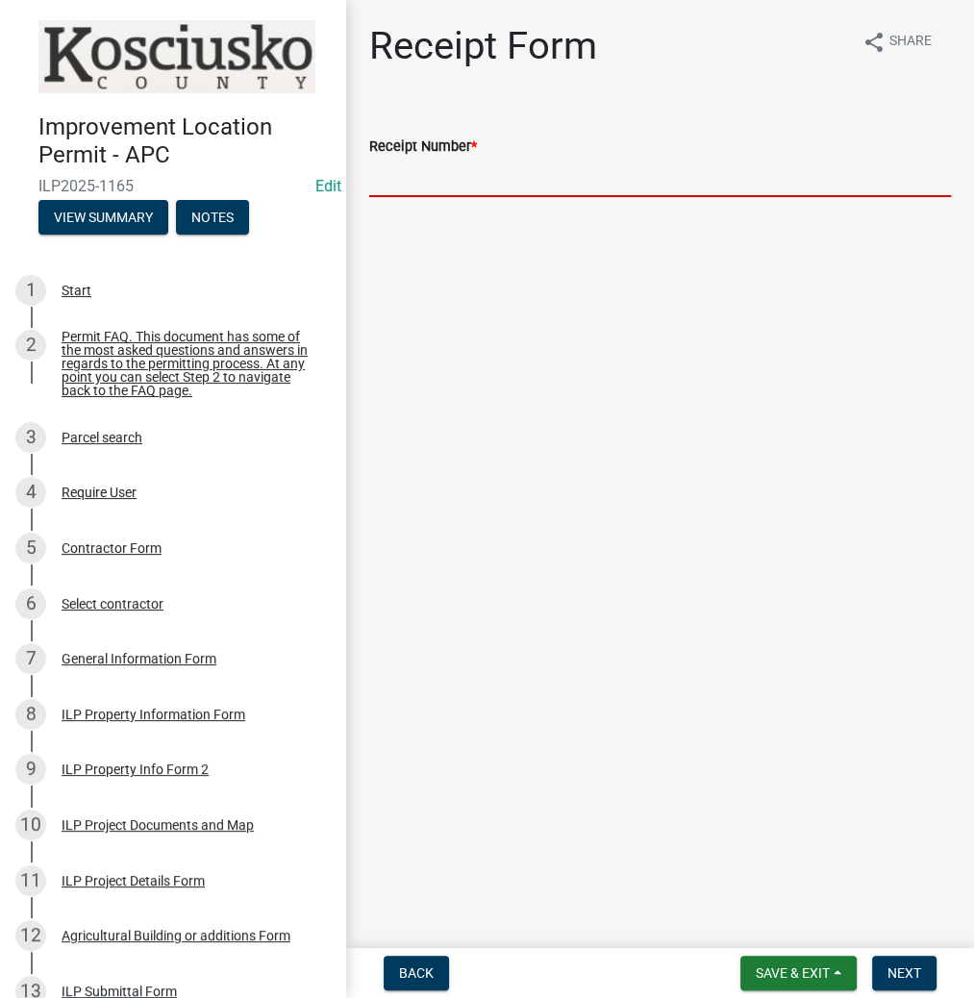
click at [514, 164] on input "Receipt Number *" at bounding box center [660, 177] width 582 height 39
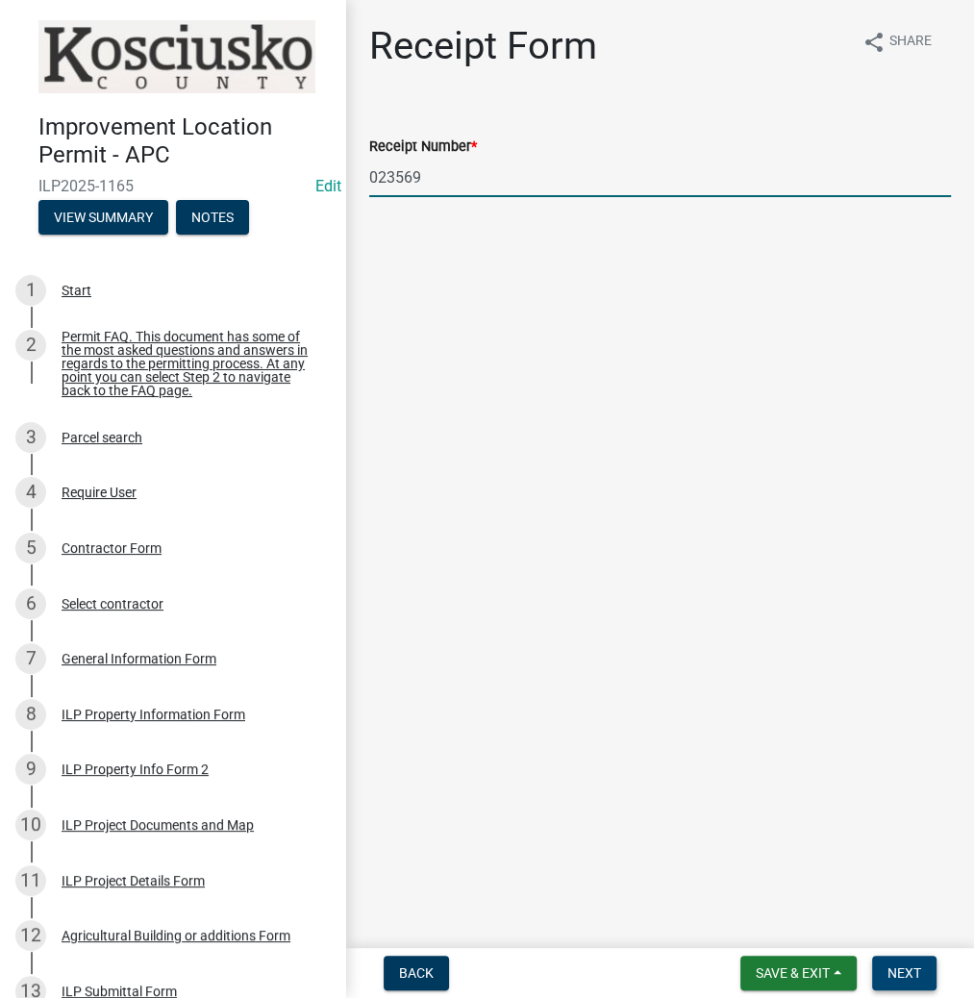
type input "023569"
click at [908, 969] on span "Next" at bounding box center [905, 973] width 34 height 15
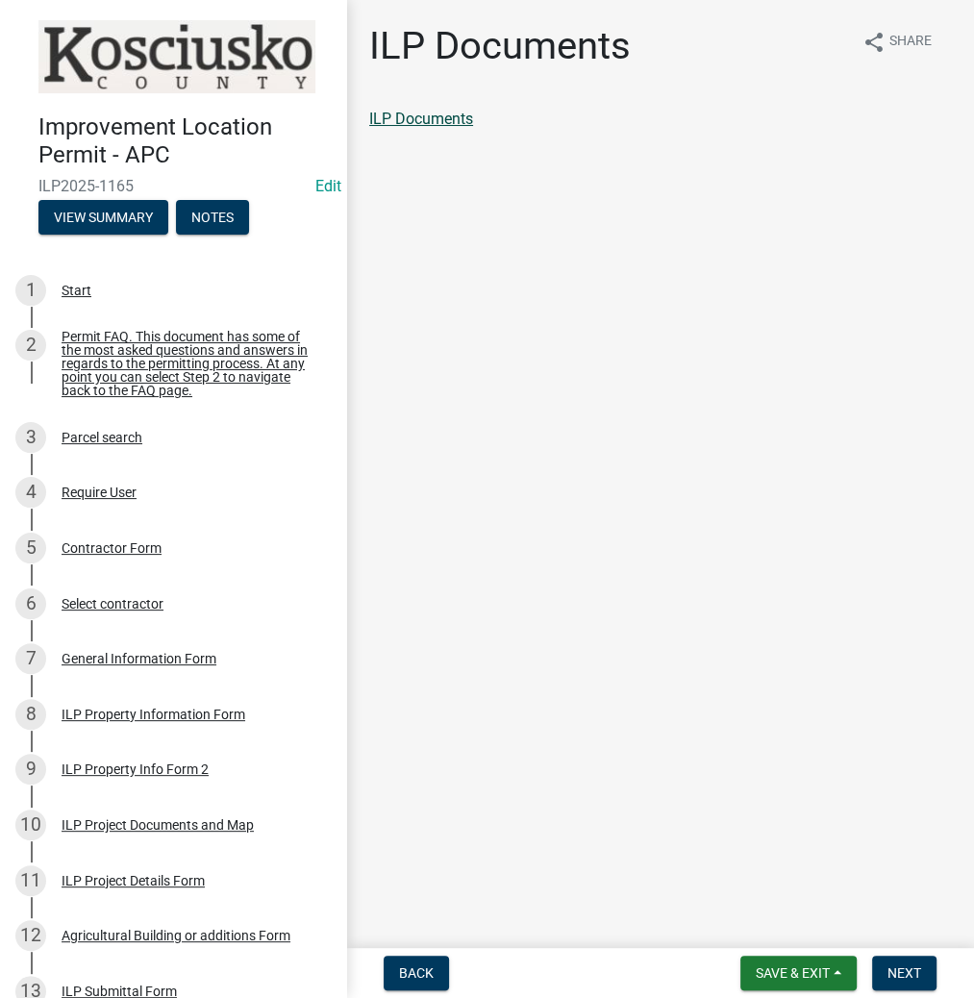
click at [428, 116] on link "ILP Documents" at bounding box center [421, 119] width 104 height 18
click at [902, 976] on span "Next" at bounding box center [905, 973] width 34 height 15
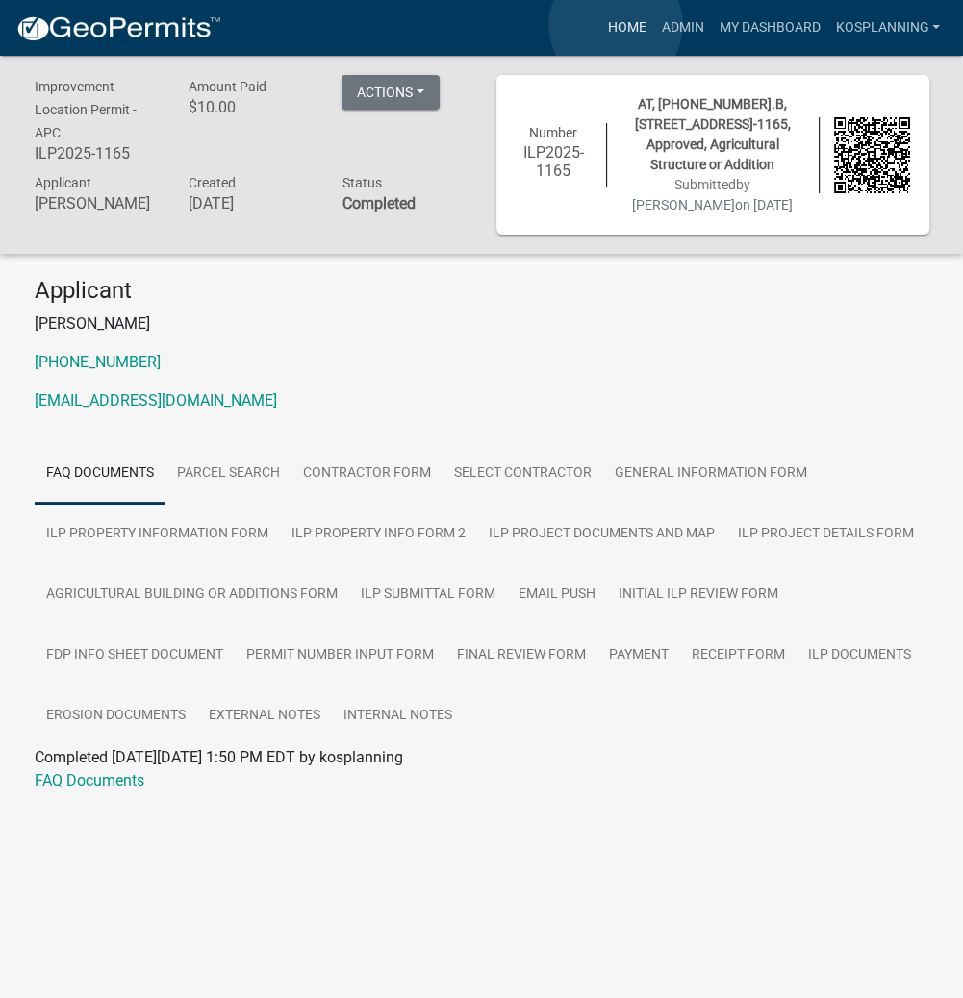
click at [616, 25] on link "Home" at bounding box center [626, 28] width 54 height 37
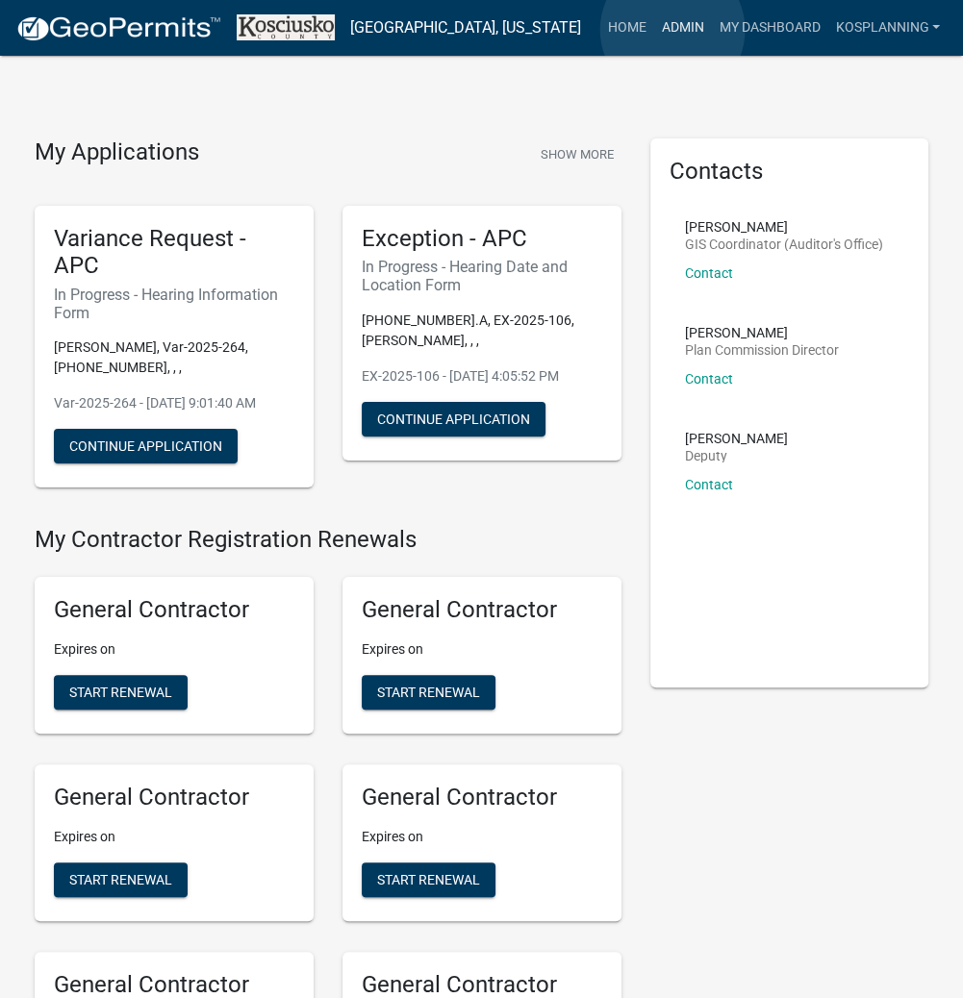
click at [672, 30] on link "Admin" at bounding box center [682, 28] width 58 height 37
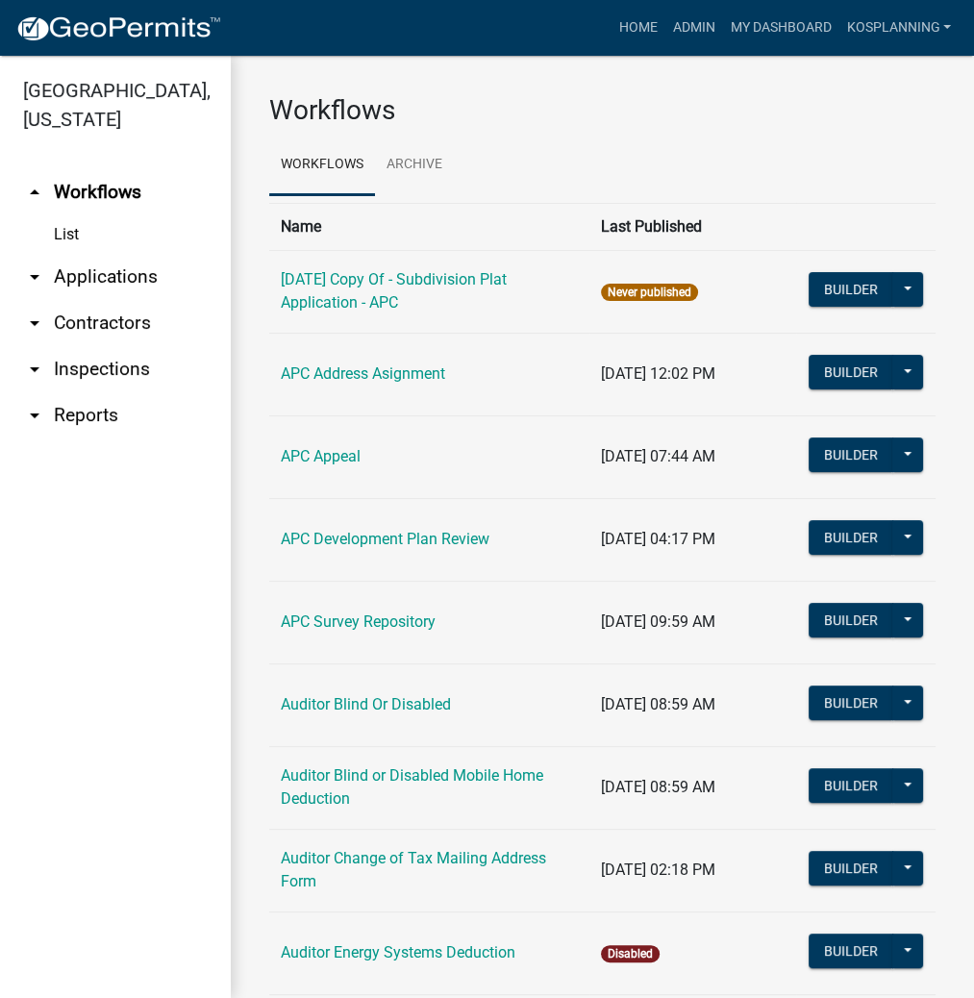
click at [138, 276] on link "arrow_drop_down Applications" at bounding box center [115, 277] width 231 height 46
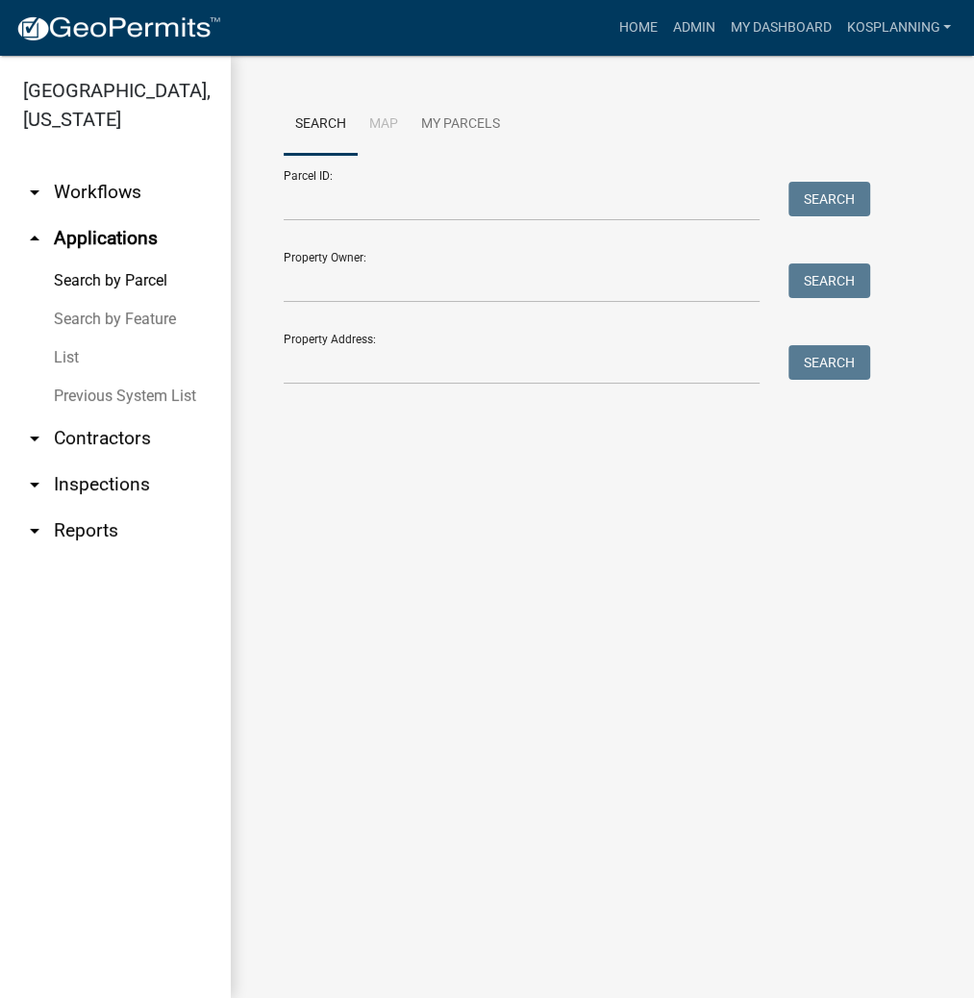
click at [62, 358] on link "List" at bounding box center [115, 358] width 231 height 38
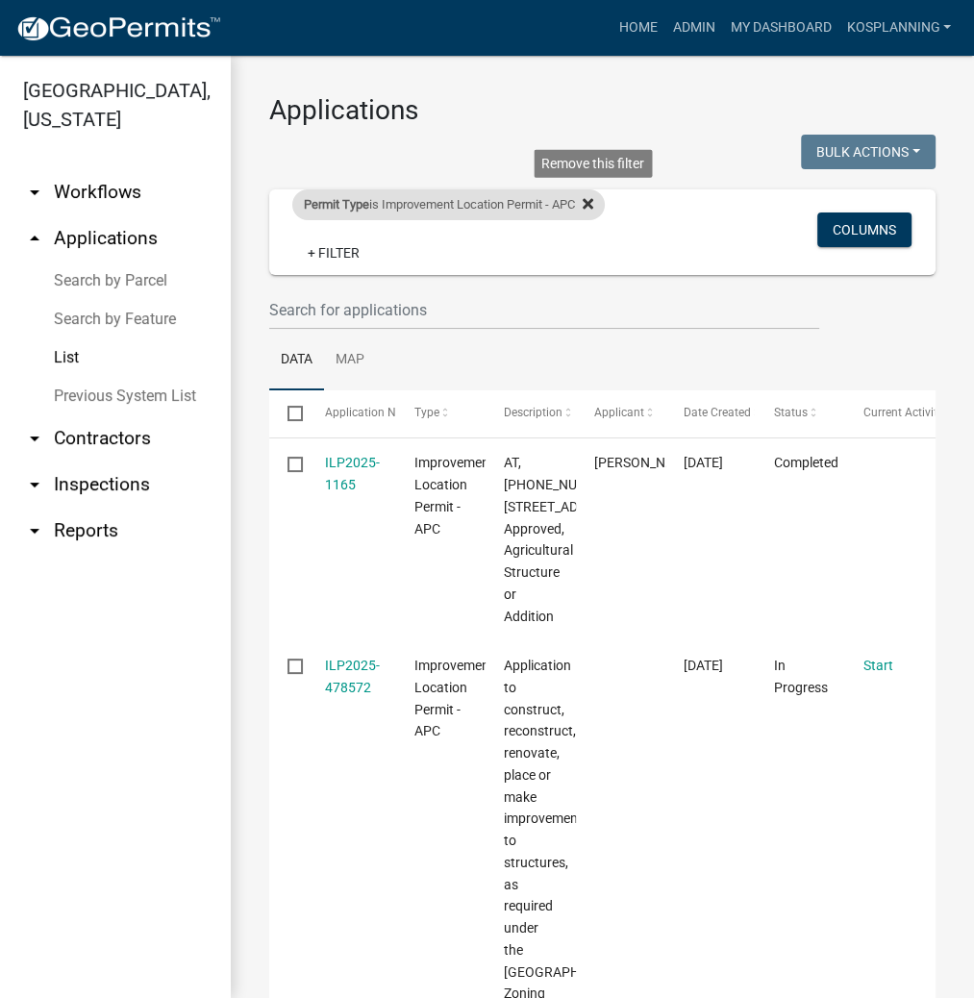
click at [593, 201] on icon at bounding box center [588, 203] width 11 height 15
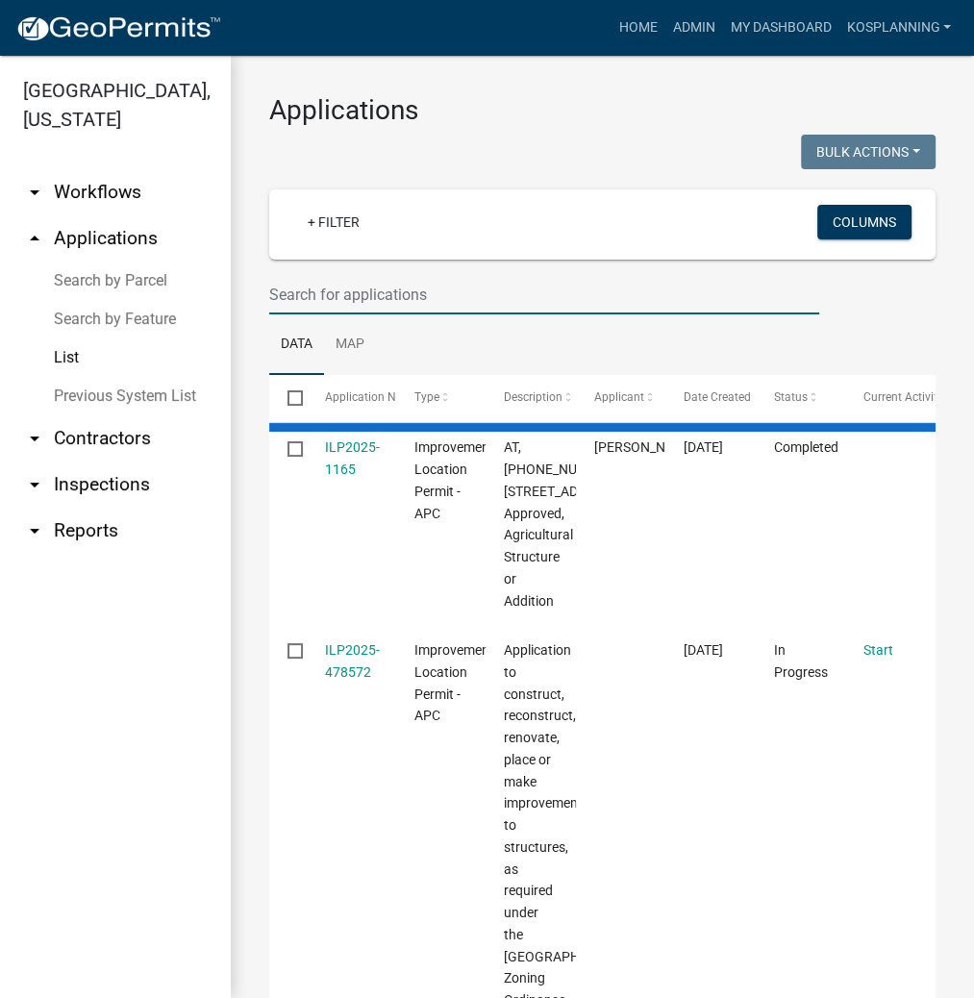
click at [300, 285] on input "text" at bounding box center [544, 294] width 550 height 39
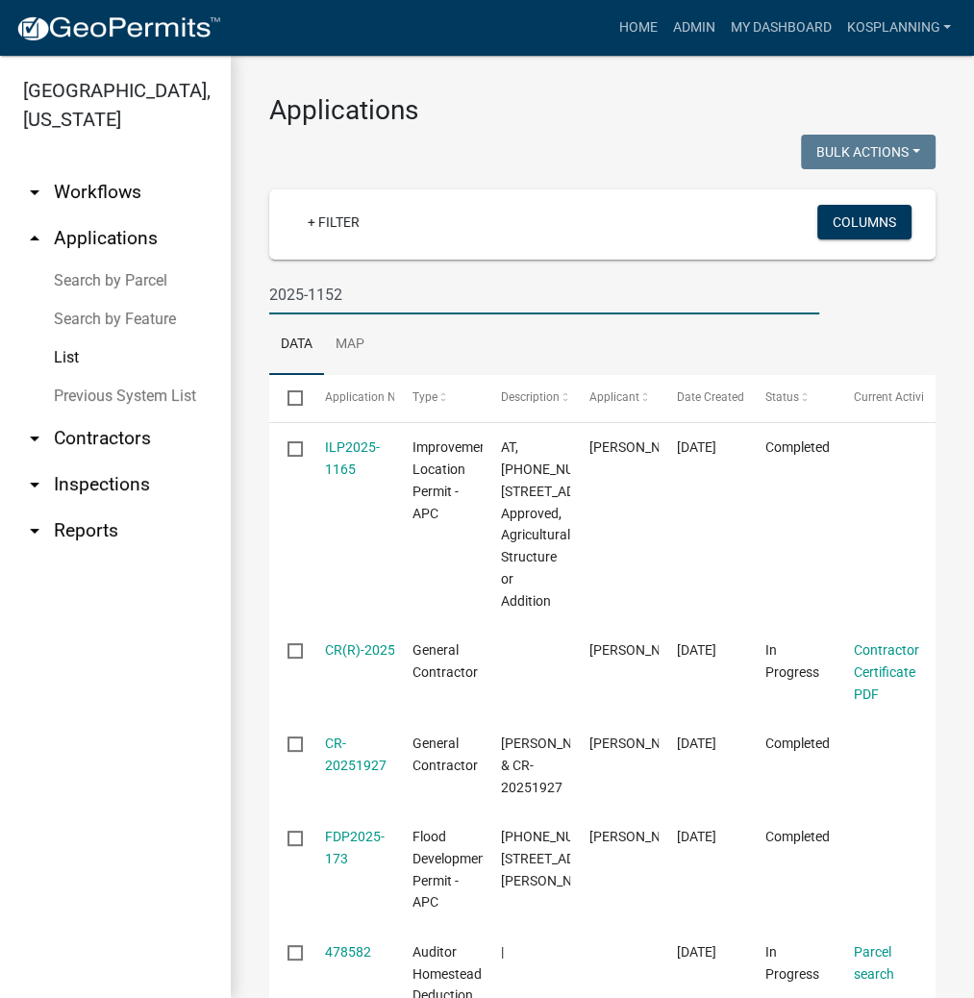
type input "2025-1152"
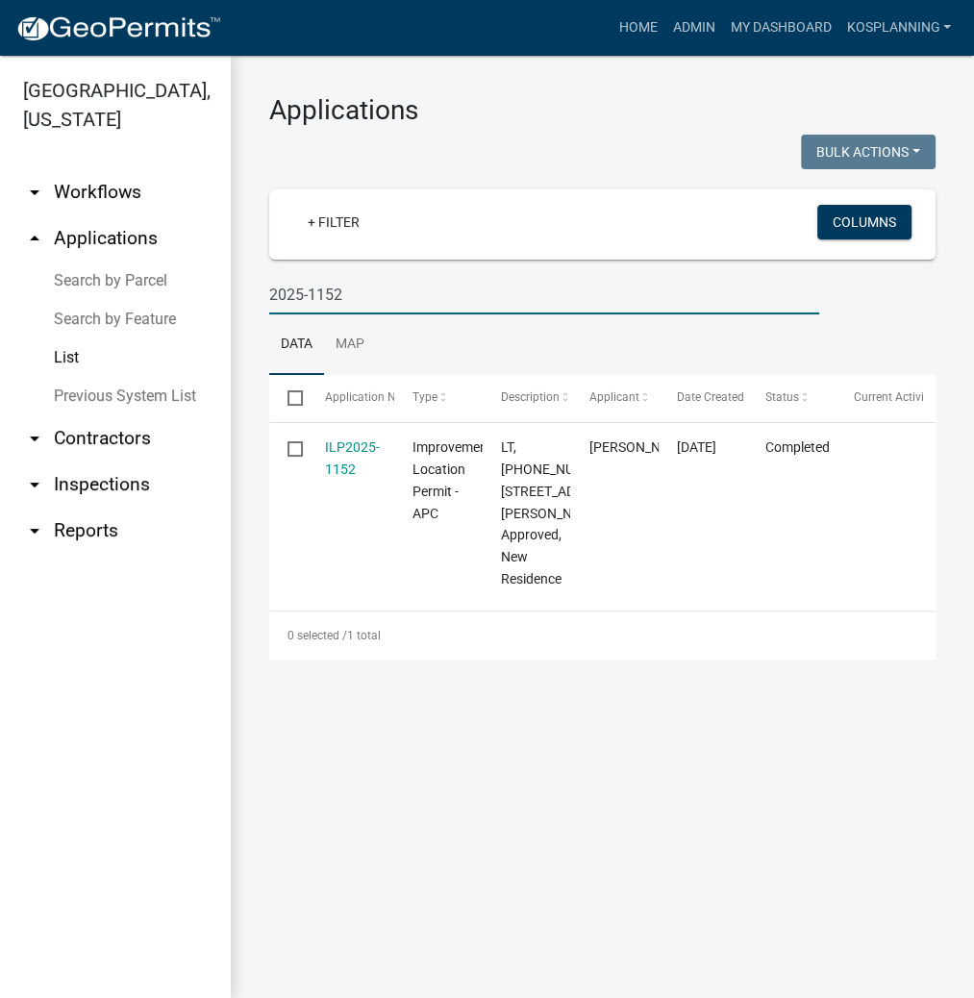
drag, startPoint x: 346, startPoint y: 446, endPoint x: 344, endPoint y: 434, distance: 12.7
click at [346, 446] on link "ILP2025-1152" at bounding box center [352, 459] width 55 height 38
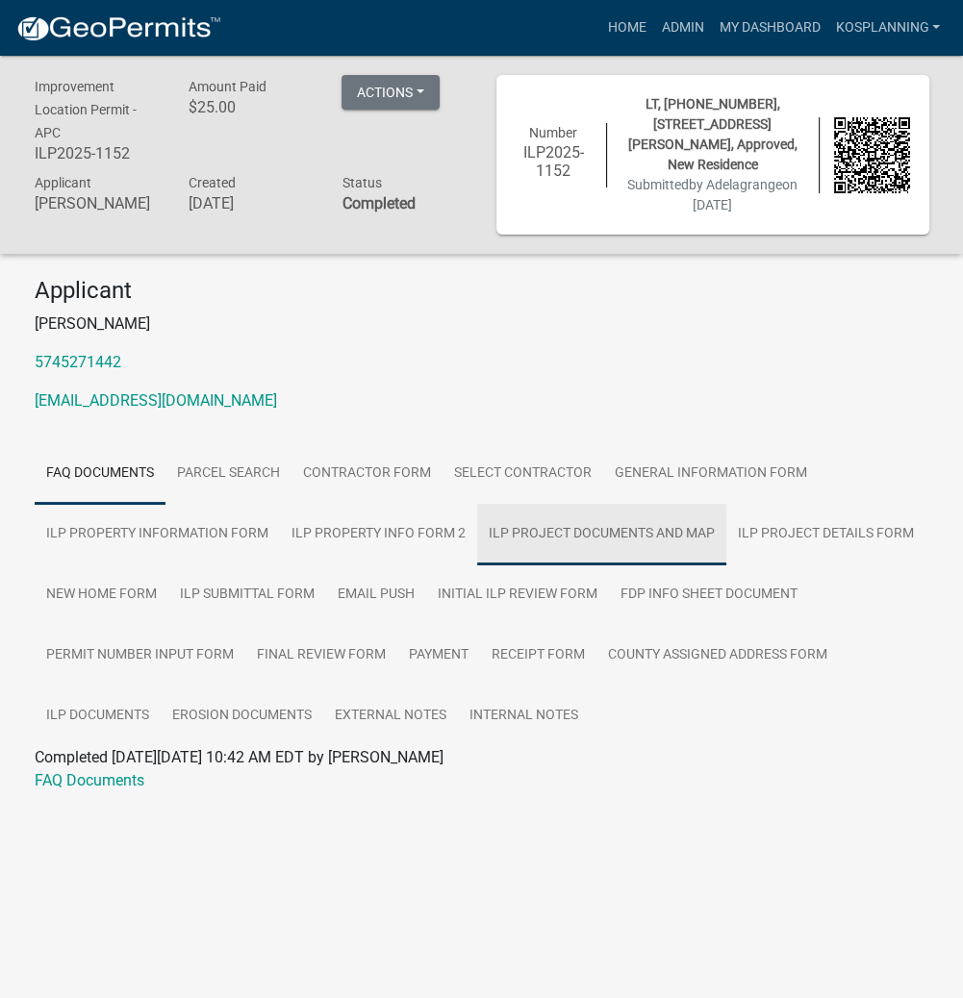
click at [613, 534] on link "ILP Project Documents and Map" at bounding box center [601, 535] width 249 height 62
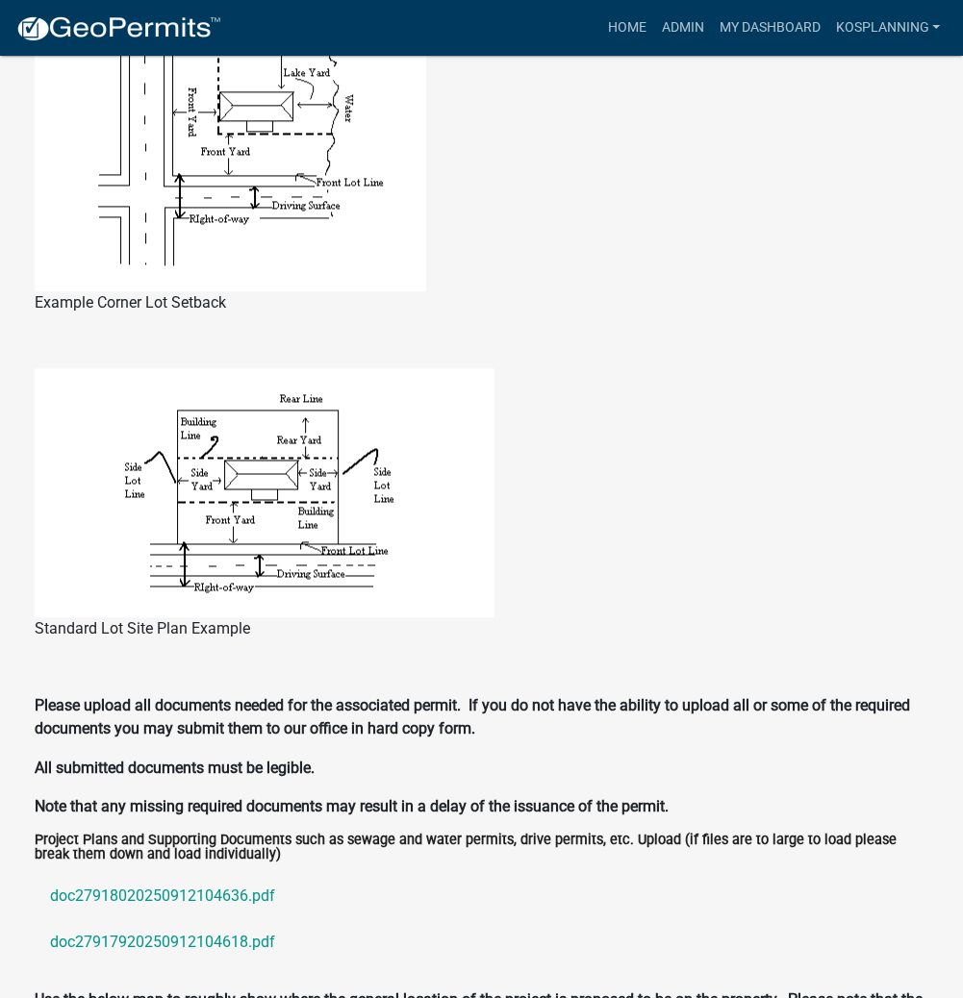
scroll to position [1749, 0]
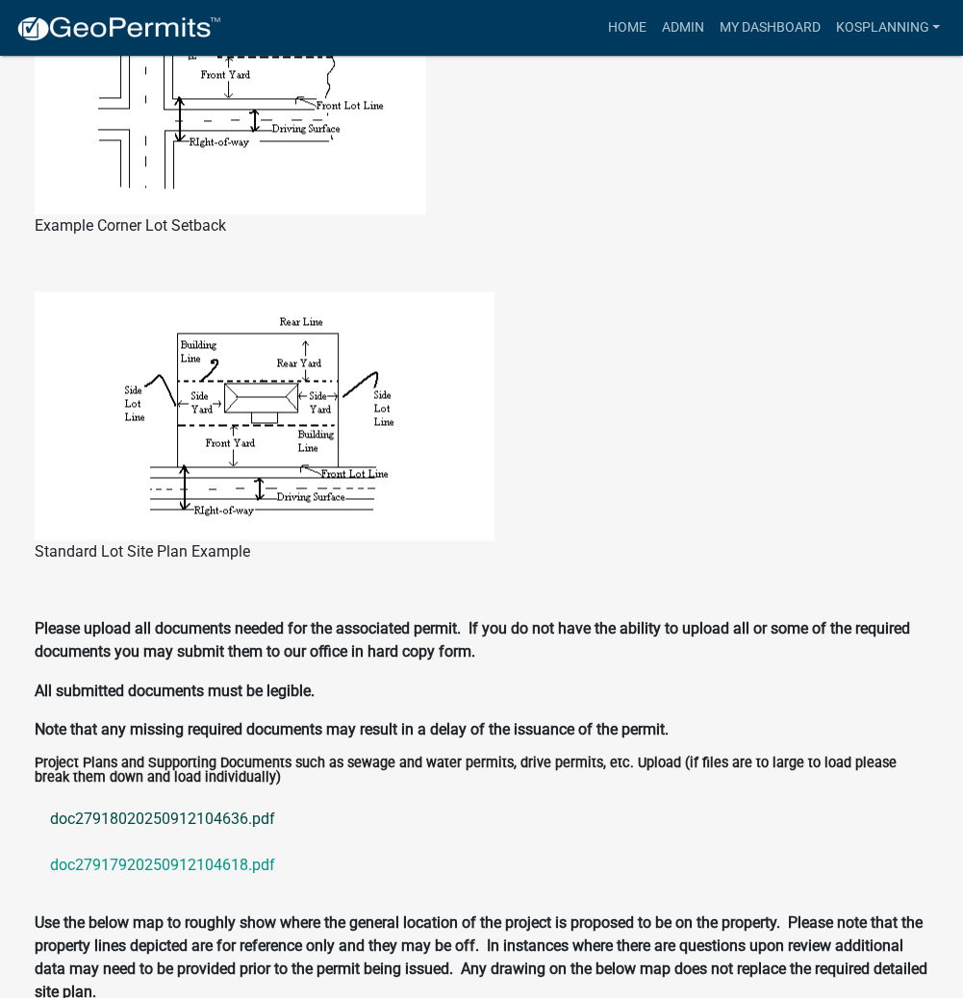
click at [193, 822] on link "doc27918020250912104636.pdf" at bounding box center [482, 818] width 894 height 46
click at [113, 863] on link "doc27917920250912104618.pdf" at bounding box center [482, 865] width 894 height 46
click at [623, 16] on link "Home" at bounding box center [626, 28] width 54 height 37
